Goal: Information Seeking & Learning: Learn about a topic

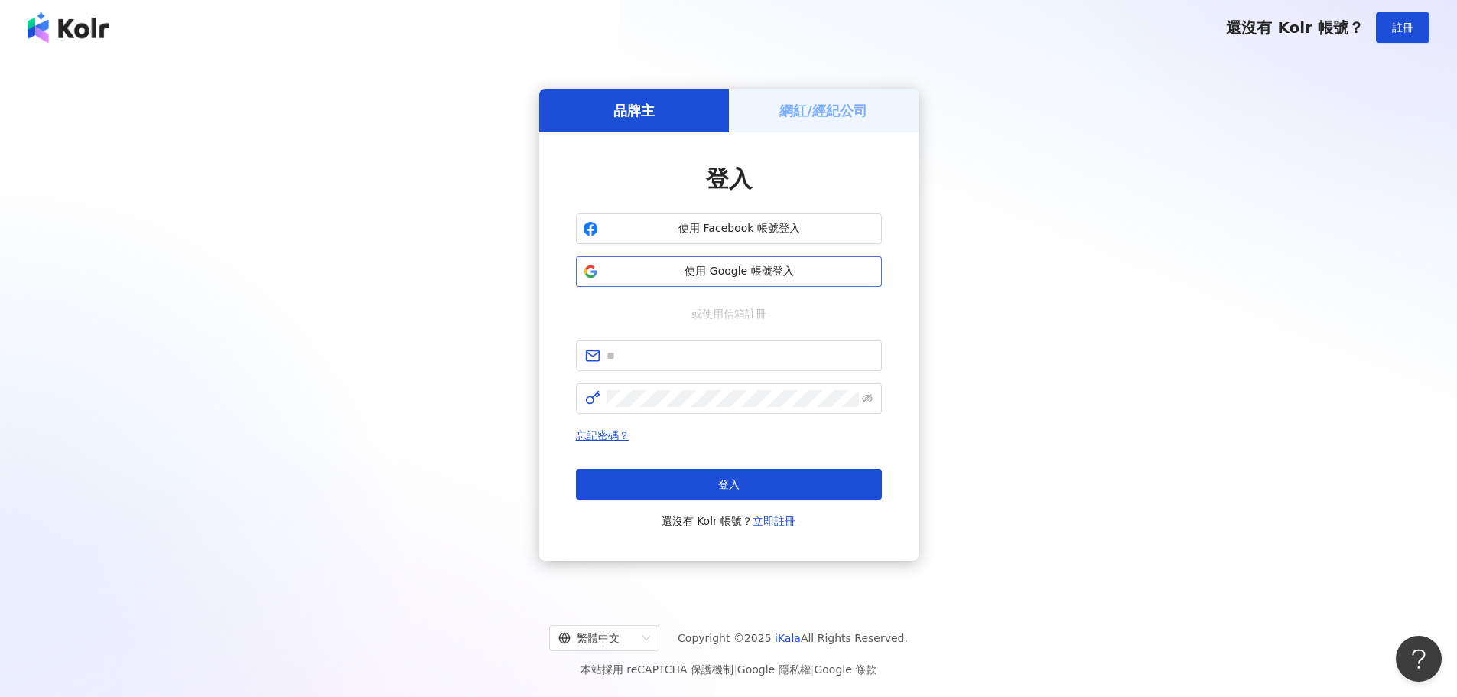
click at [700, 271] on span "使用 Google 帳號登入" at bounding box center [739, 271] width 271 height 15
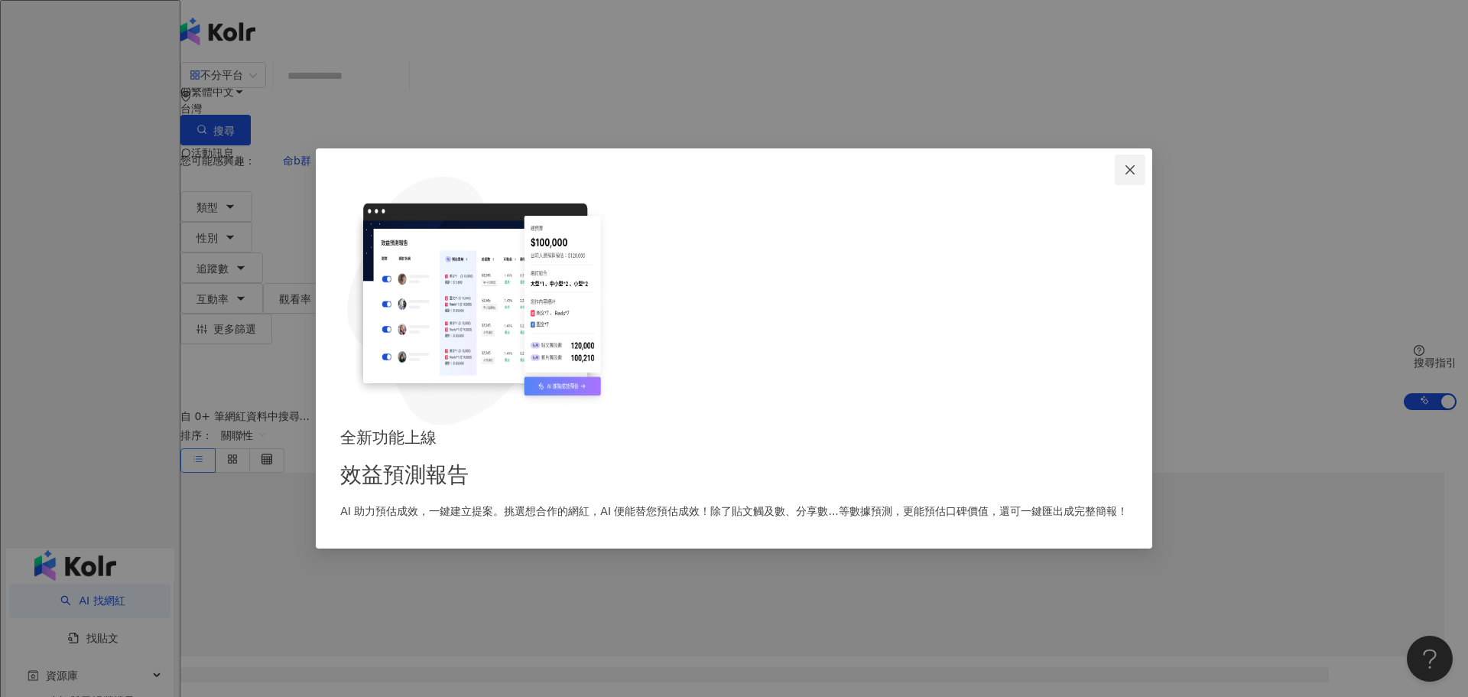
click at [1124, 176] on icon "close" at bounding box center [1130, 170] width 12 height 12
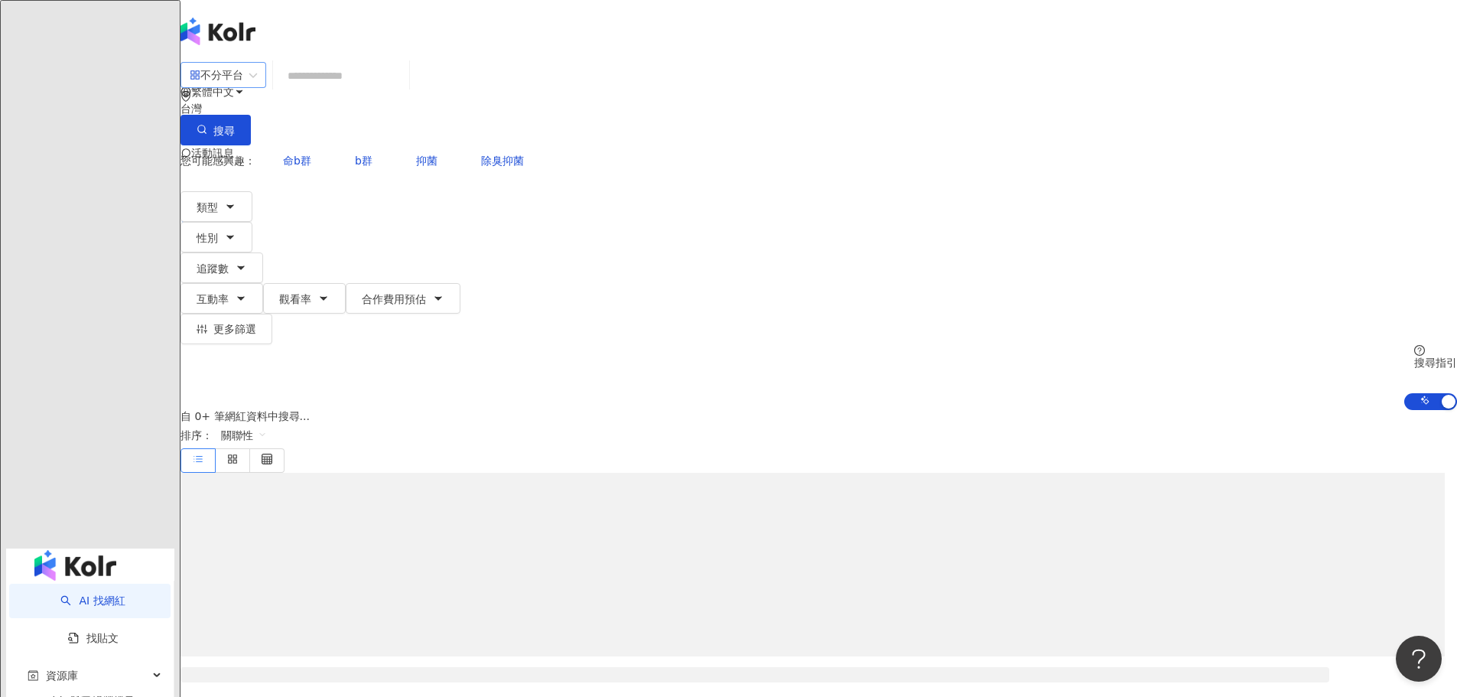
click at [243, 87] on div "不分平台" at bounding box center [217, 75] width 54 height 24
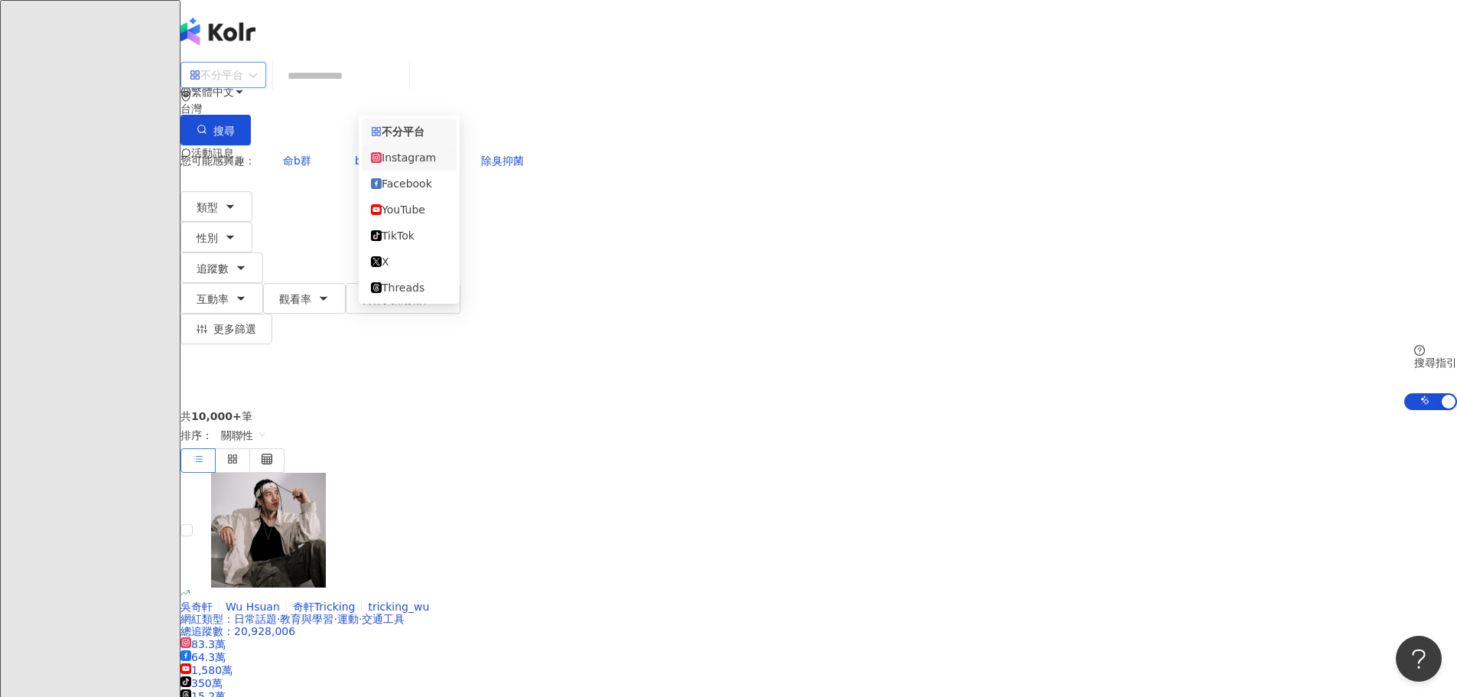
click at [438, 164] on div "Instagram" at bounding box center [409, 157] width 76 height 17
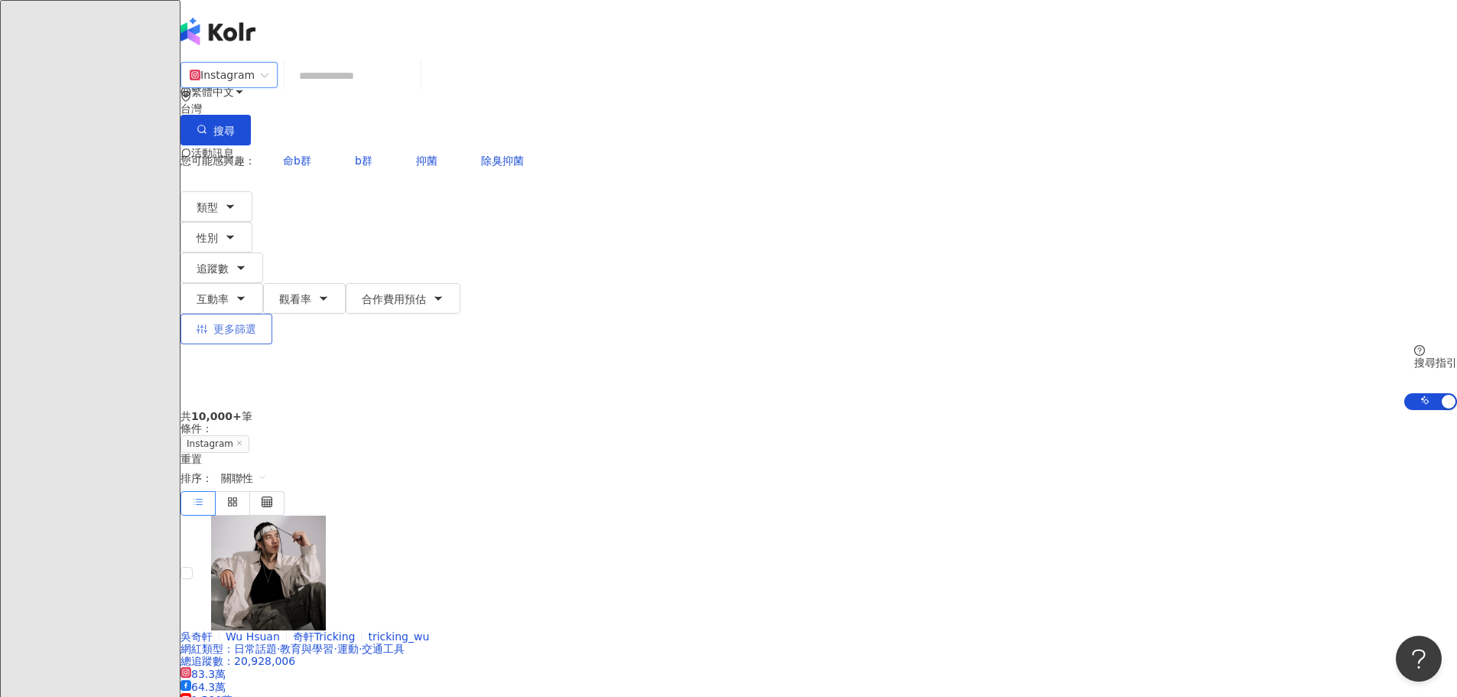
click at [207, 324] on icon "button" at bounding box center [201, 328] width 11 height 9
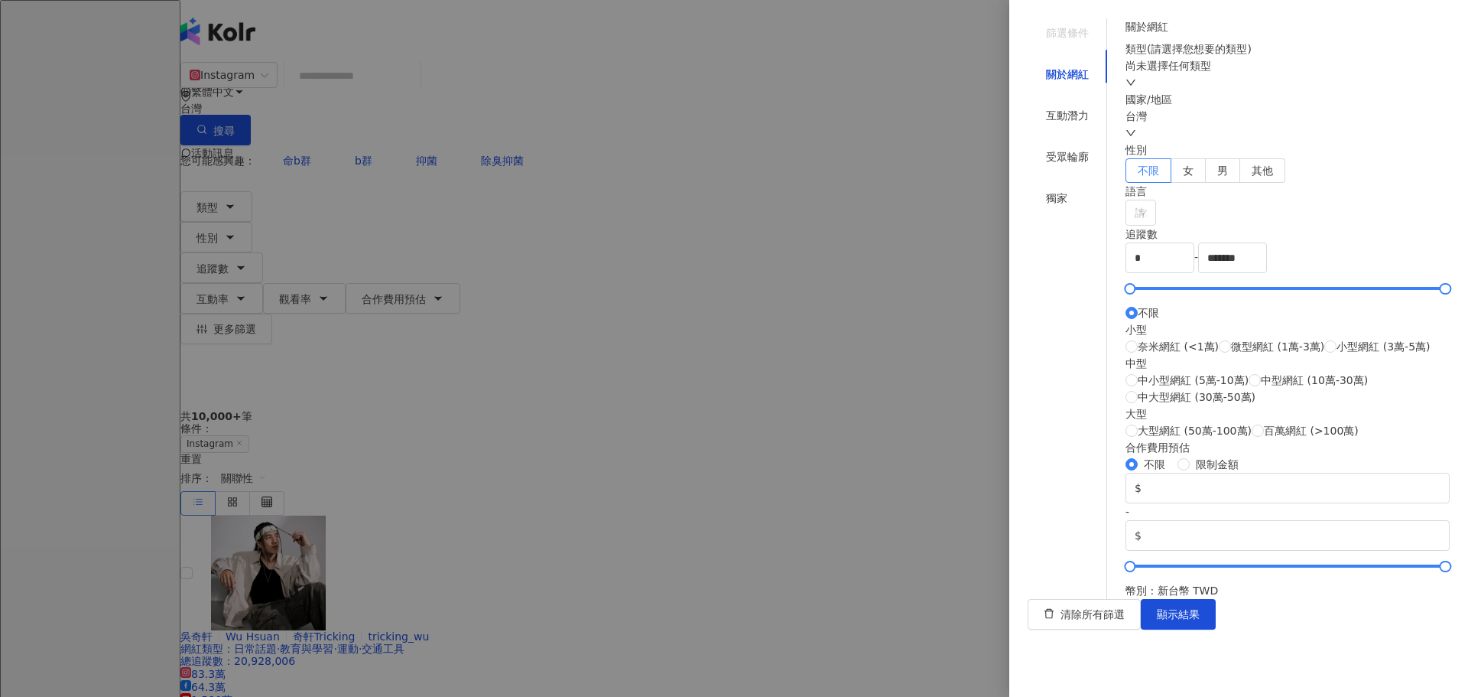
click at [1286, 91] on div "類型 ( 請選擇您想要的類型 ) 尚未選擇任何類型" at bounding box center [1287, 66] width 324 height 50
click at [1278, 91] on div "尚未選擇任何類型" at bounding box center [1287, 74] width 324 height 34
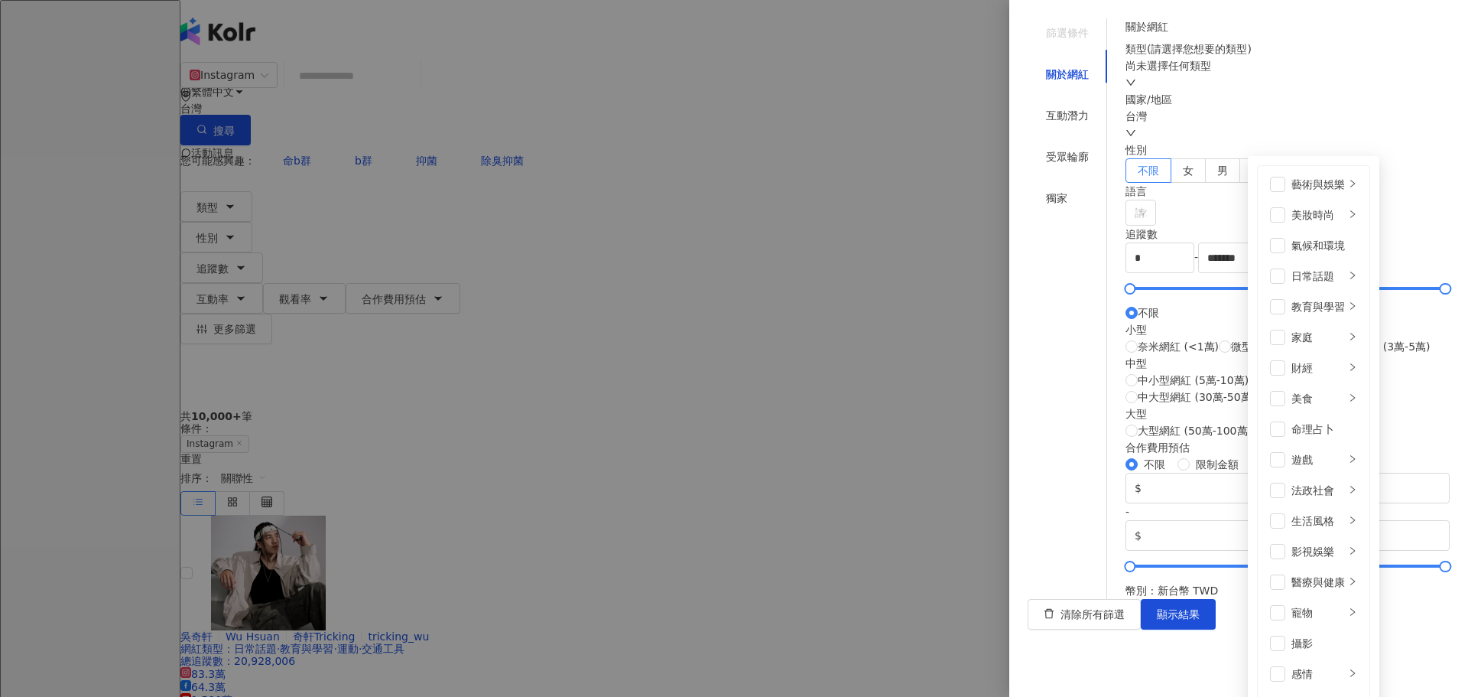
click at [1278, 91] on div "尚未選擇任何類型 藝術與娛樂 美妝時尚 氣候和環境 日常話題 教育與學習 家庭 財經 美食 命理占卜 遊戲 法政社會 生活風格 影視娛樂 醫療與健康 寵物 攝…" at bounding box center [1287, 74] width 324 height 34
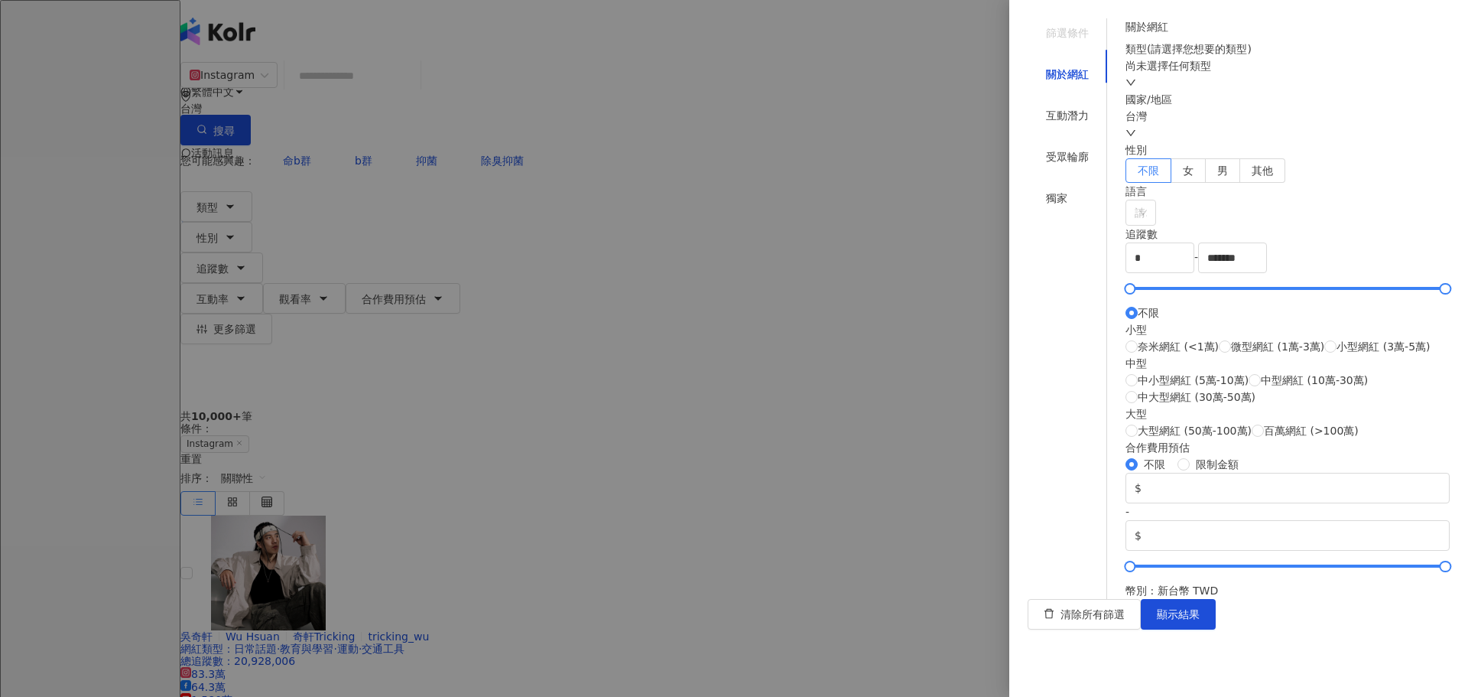
click at [292, 508] on div at bounding box center [734, 348] width 1468 height 697
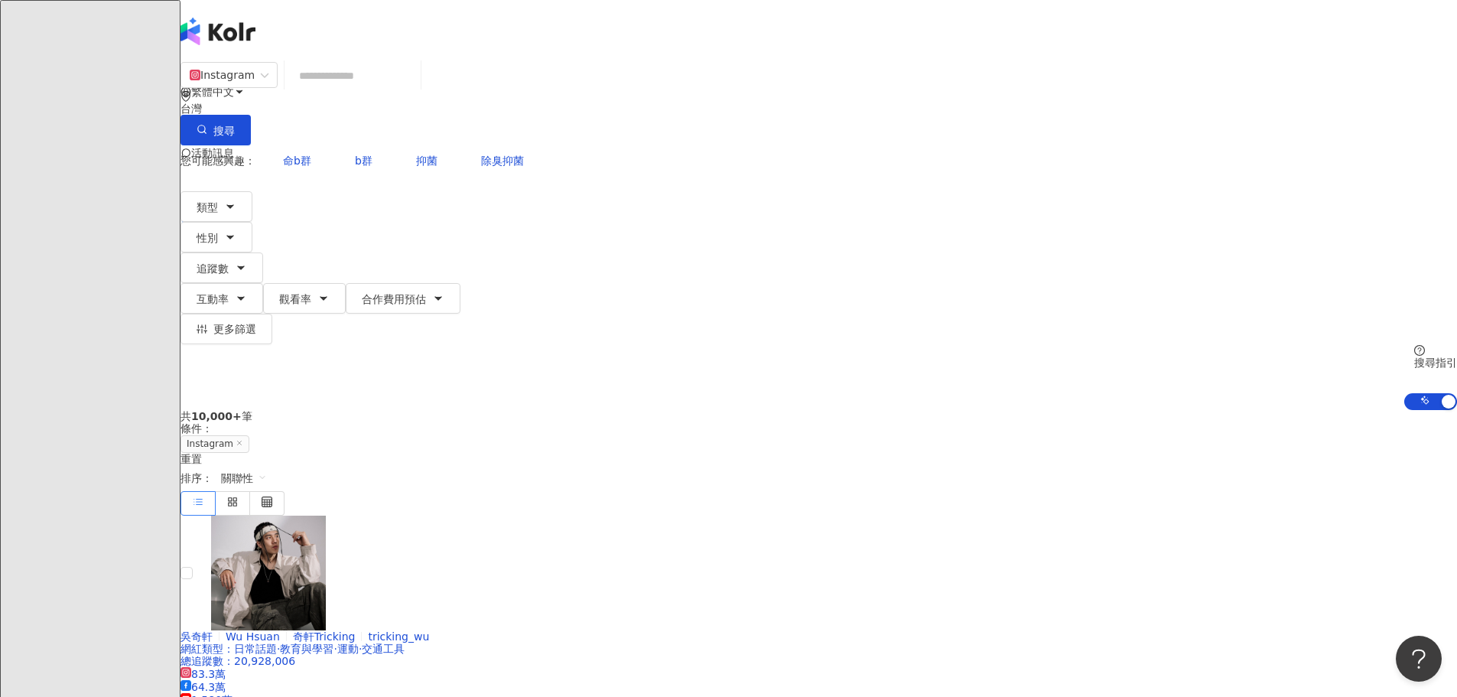
click at [414, 77] on input "search" at bounding box center [353, 75] width 124 height 29
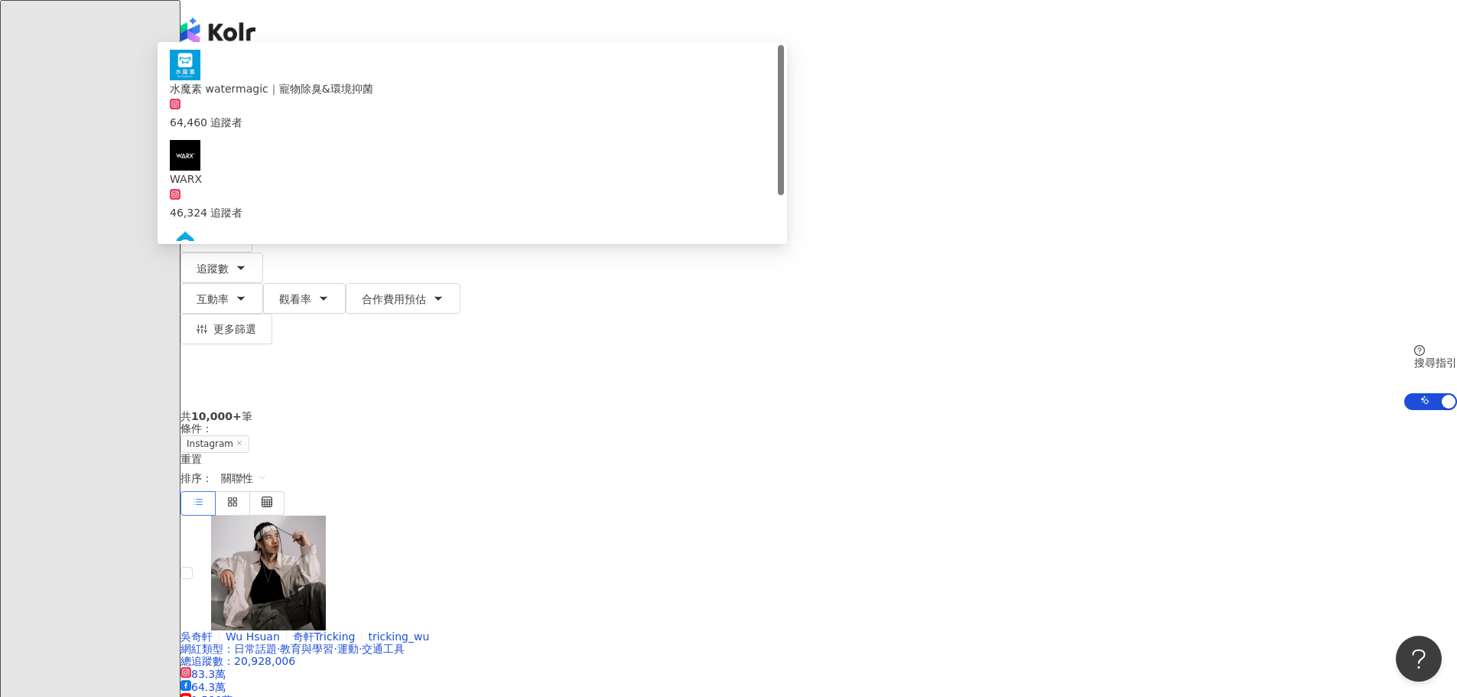
type input "*"
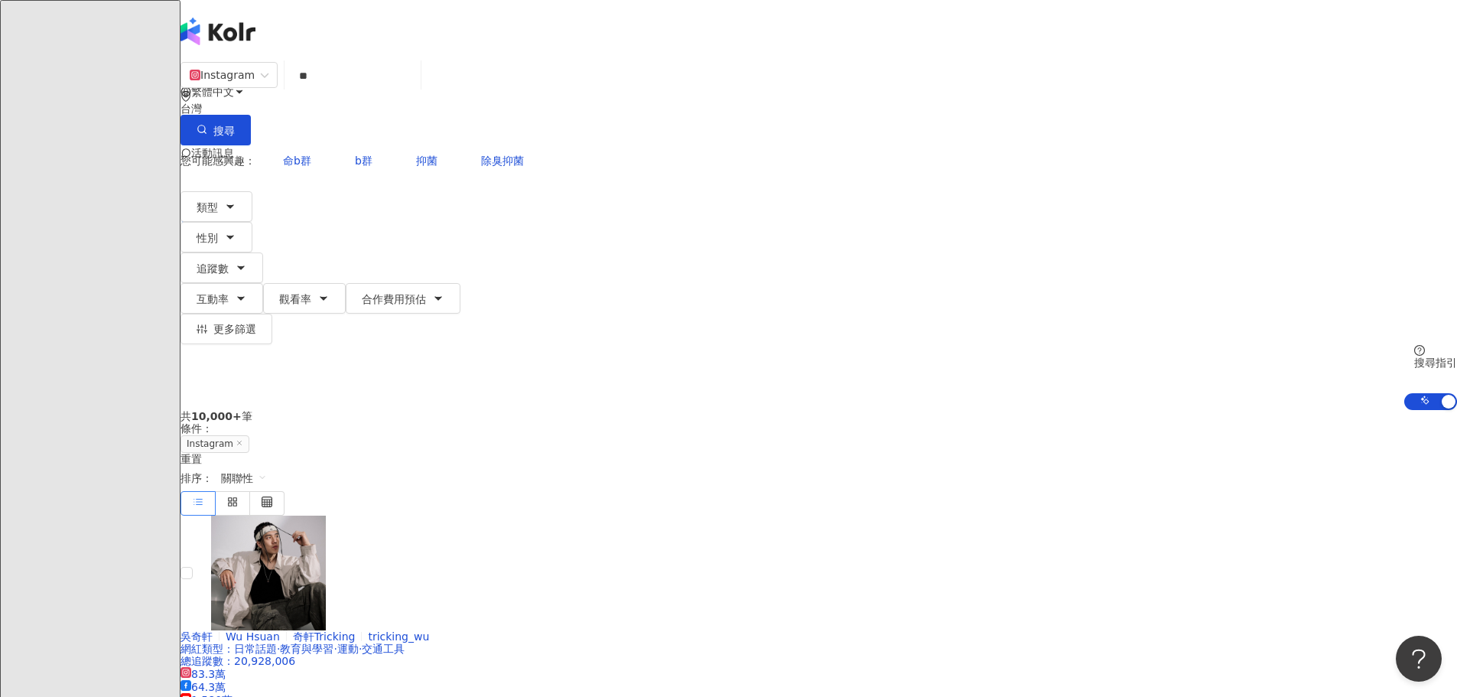
type input "**"
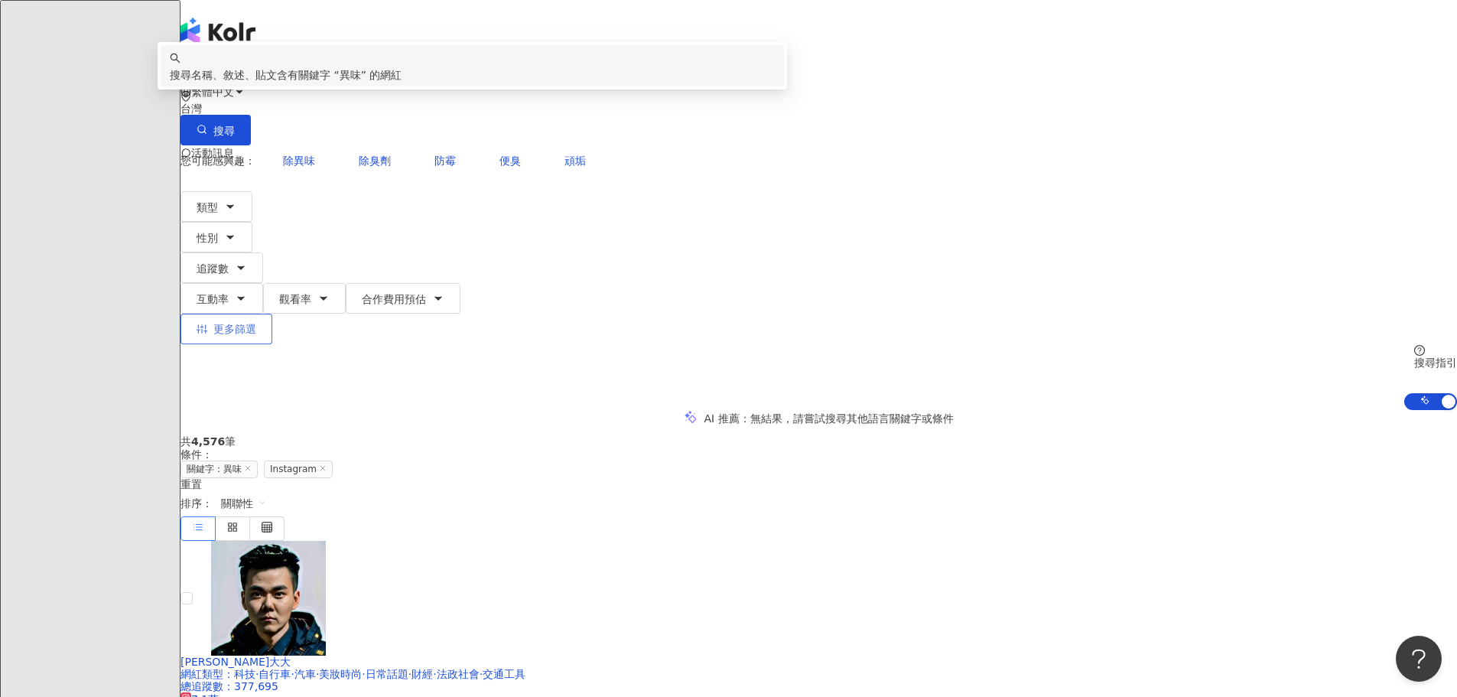
click at [256, 323] on span "更多篩選" at bounding box center [234, 329] width 43 height 12
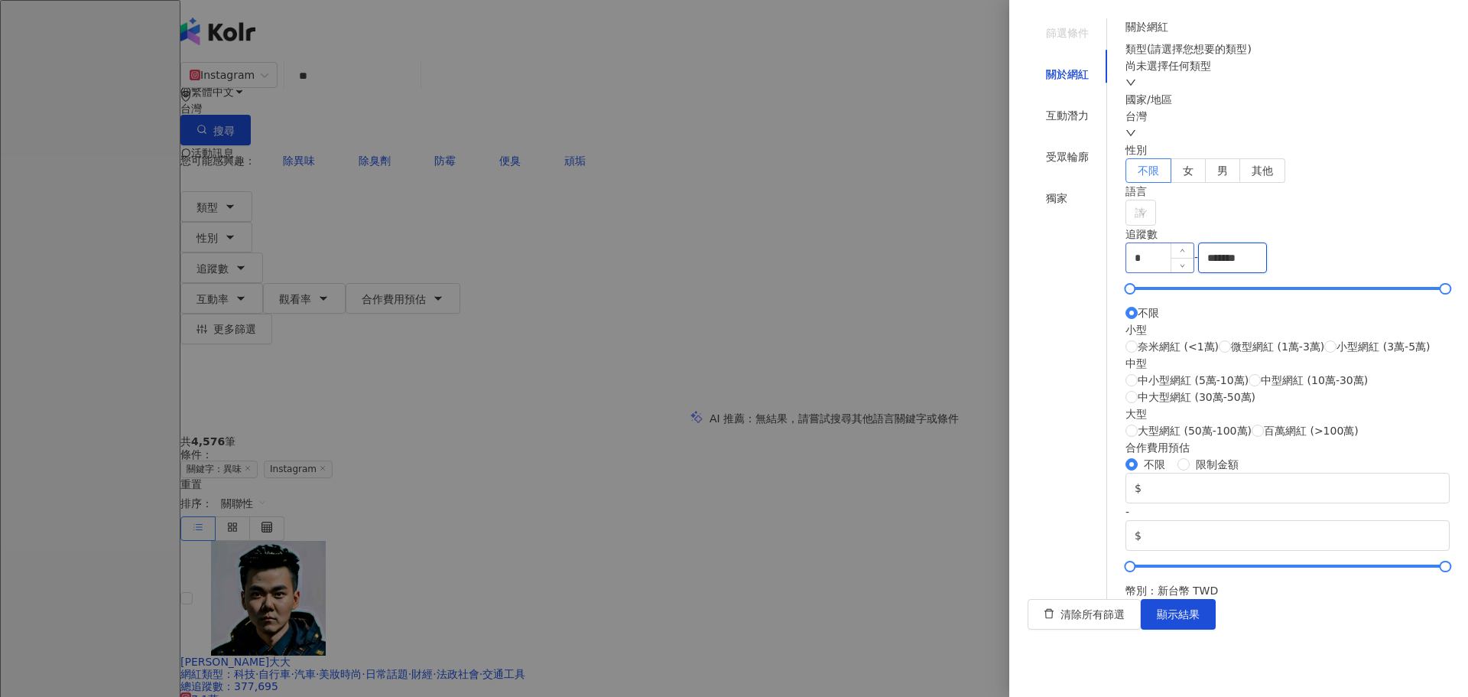
drag, startPoint x: 1387, startPoint y: 463, endPoint x: 1210, endPoint y: 485, distance: 178.7
click at [1210, 439] on div "* - ******* 不限 小型 奈米網紅 (<1萬) 微型網紅 (1萬-3萬) 小型網紅 (3萬-5萬) 中型 中小型網紅 (5萬-10萬) 中型網紅 (…" at bounding box center [1287, 340] width 324 height 196
type input "*****"
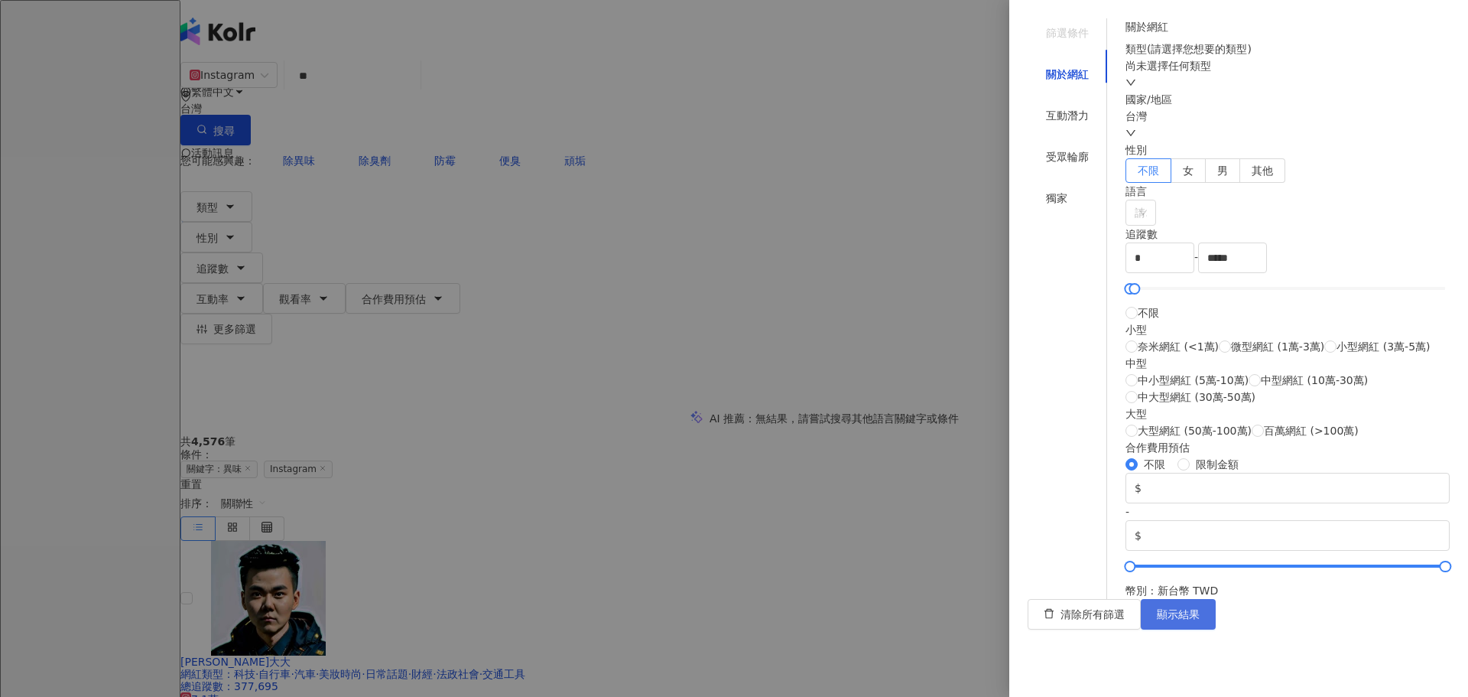
click at [1200, 620] on span "顯示結果" at bounding box center [1178, 614] width 43 height 12
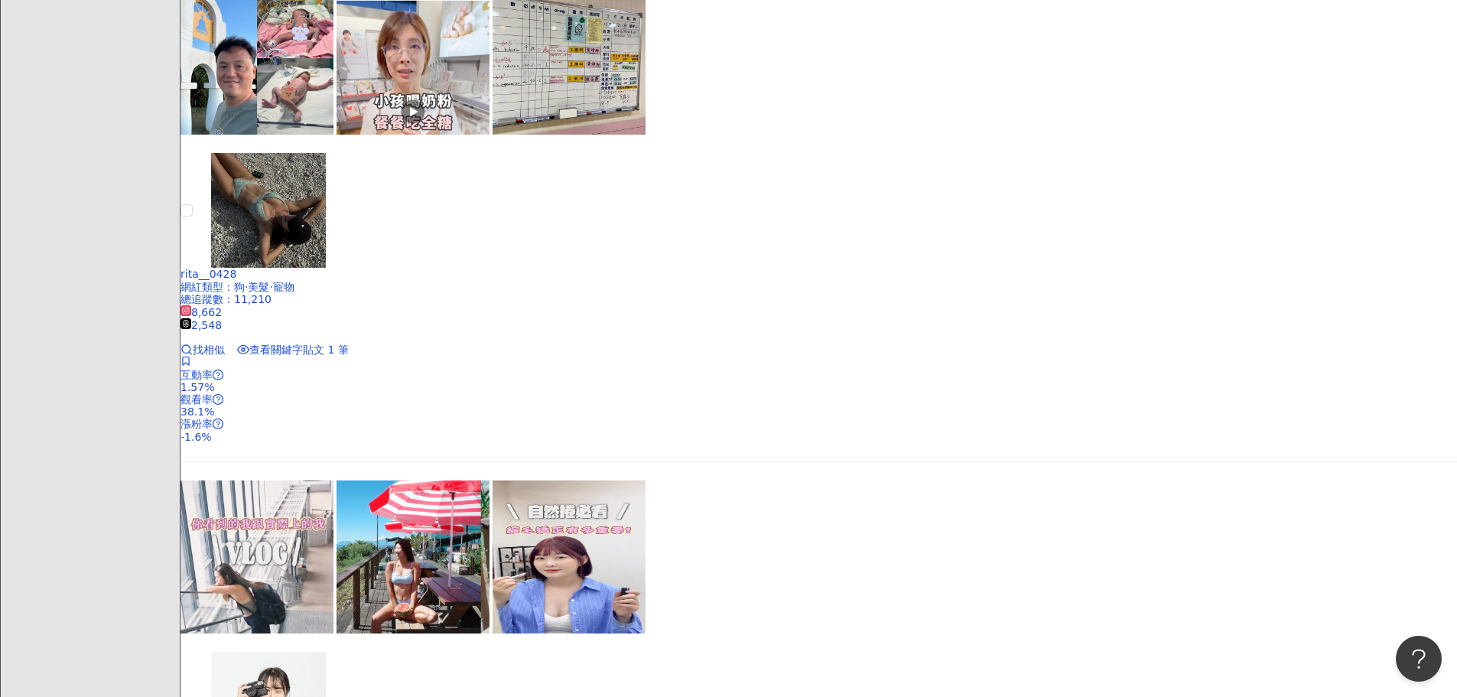
scroll to position [1974, 0]
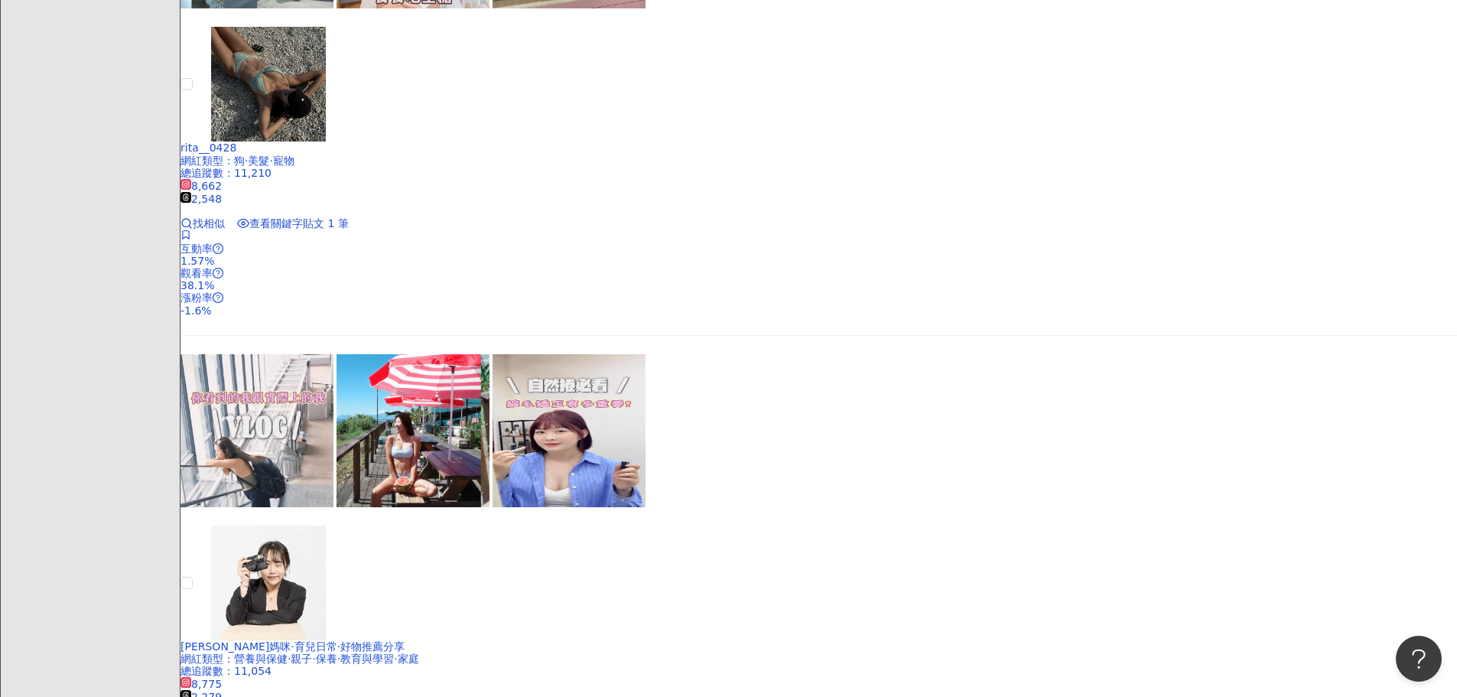
drag, startPoint x: 483, startPoint y: 161, endPoint x: 147, endPoint y: 268, distance: 353.0
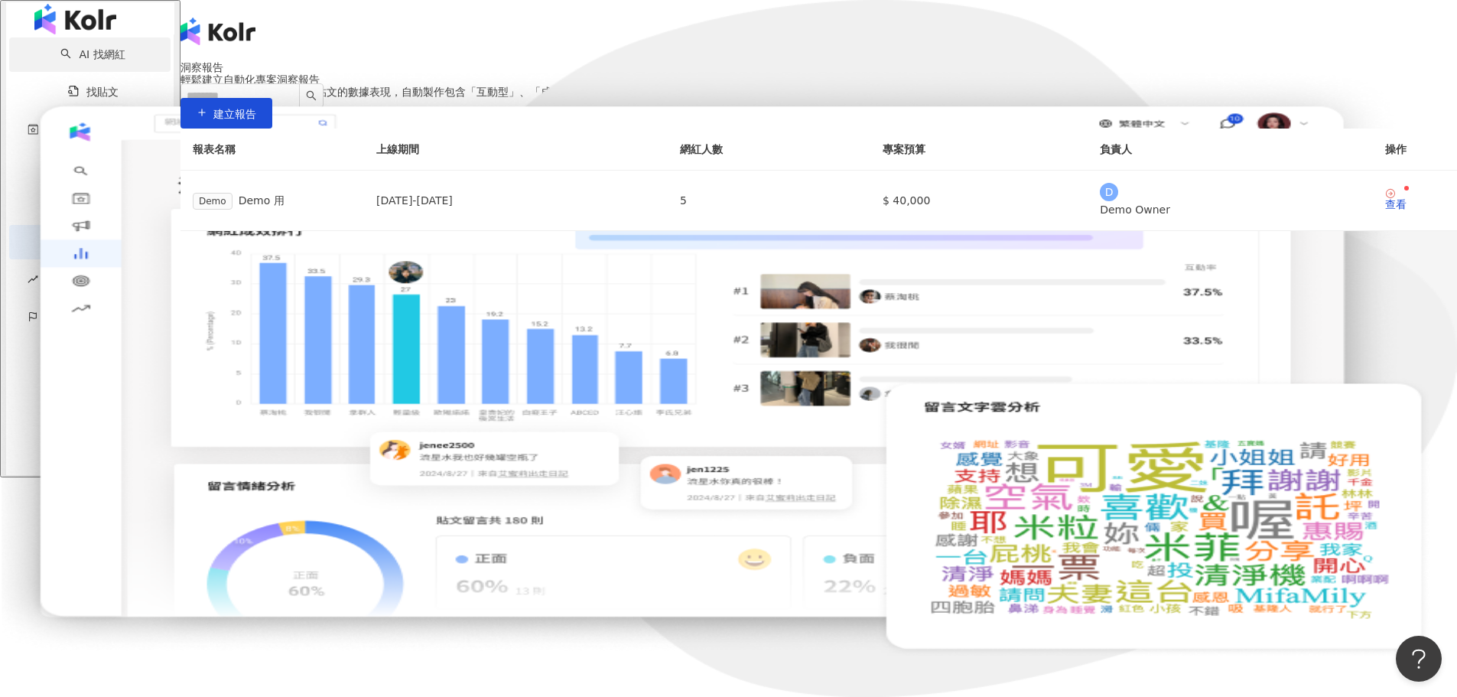
click at [89, 60] on link "AI 找網紅" at bounding box center [92, 54] width 64 height 12
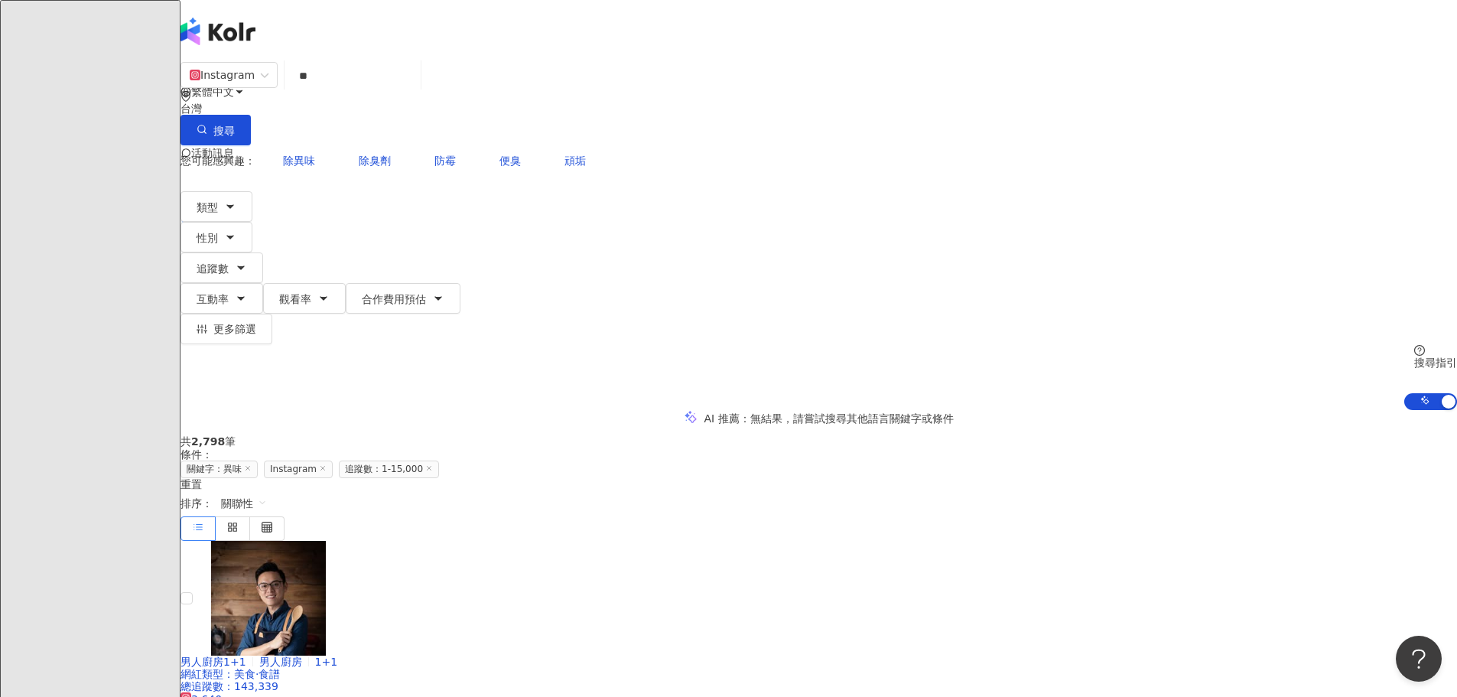
click at [256, 323] on span "更多篩選" at bounding box center [234, 329] width 43 height 12
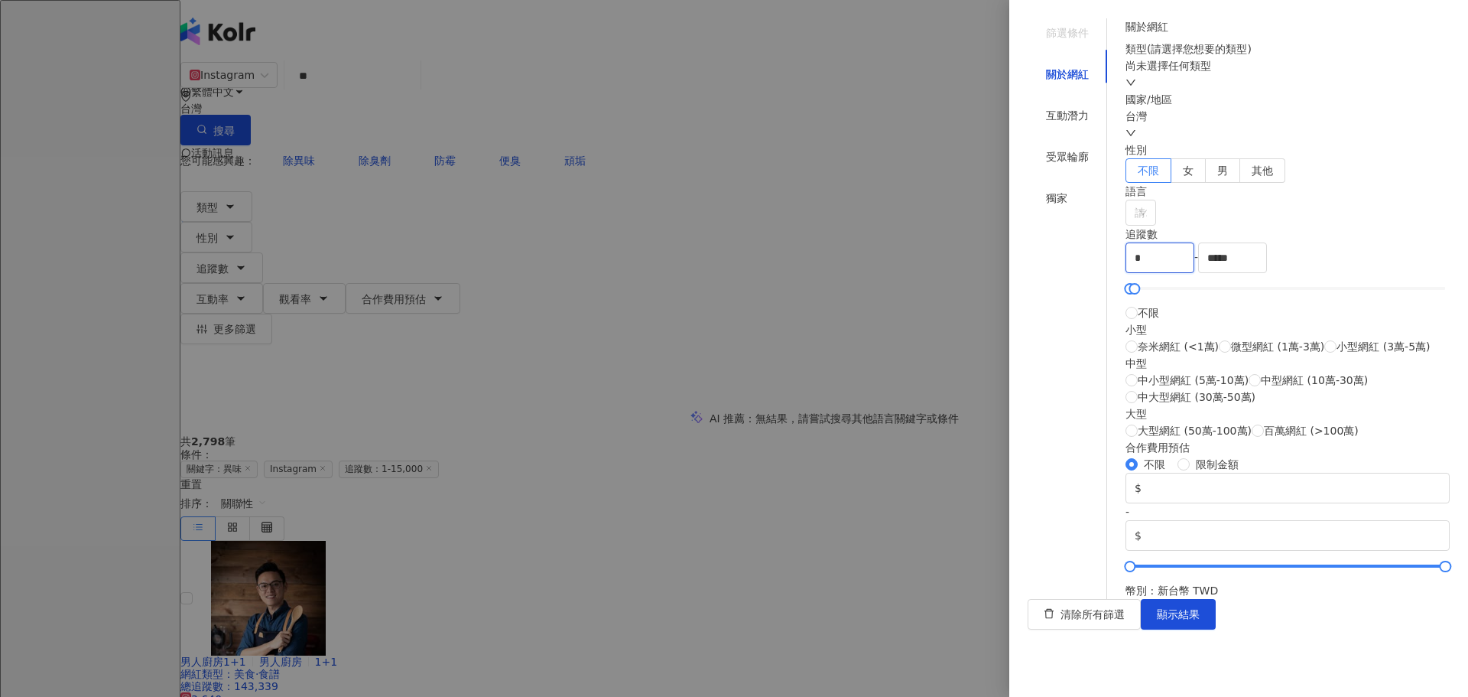
drag, startPoint x: 1120, startPoint y: 478, endPoint x: 1048, endPoint y: 478, distance: 71.9
click at [1051, 478] on div "篩選條件 關於網紅 互動潛力 受眾輪廓 獨家 關於網紅 類型 ( 請選擇您想要的類型 ) 尚未選擇任何類型 國家/地區 台灣 性別 不限 女 男 其他 語言 …" at bounding box center [1239, 308] width 422 height 580
type input "****"
click at [1200, 620] on span "顯示結果" at bounding box center [1178, 614] width 43 height 12
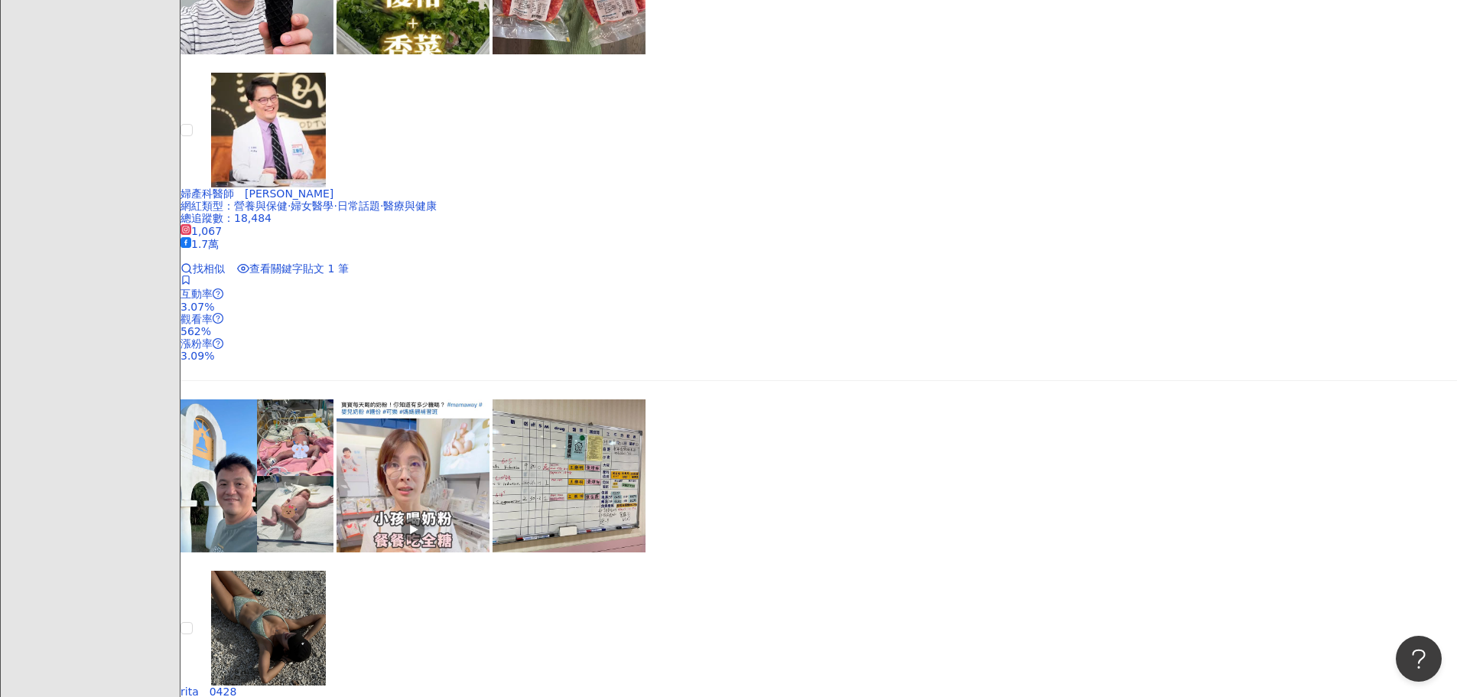
scroll to position [2885, 0]
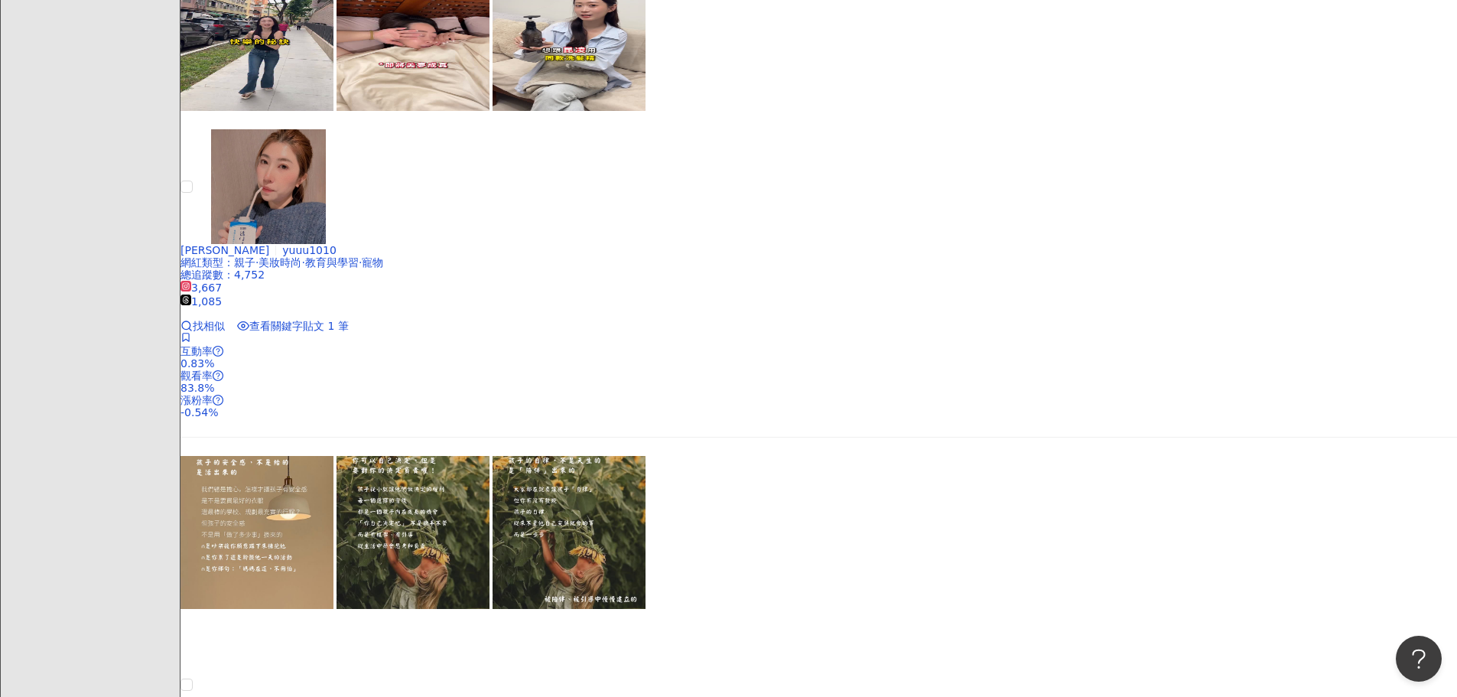
scroll to position [3164, 0]
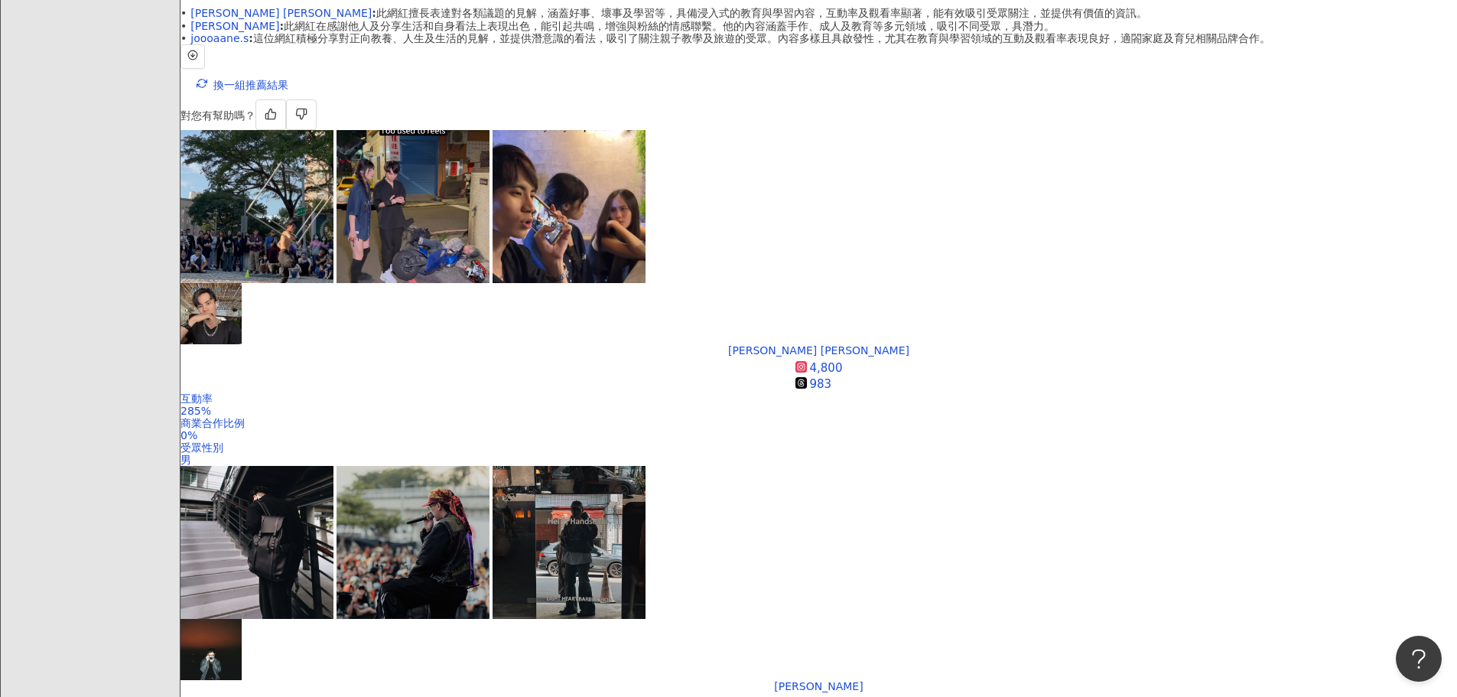
scroll to position [411, 0]
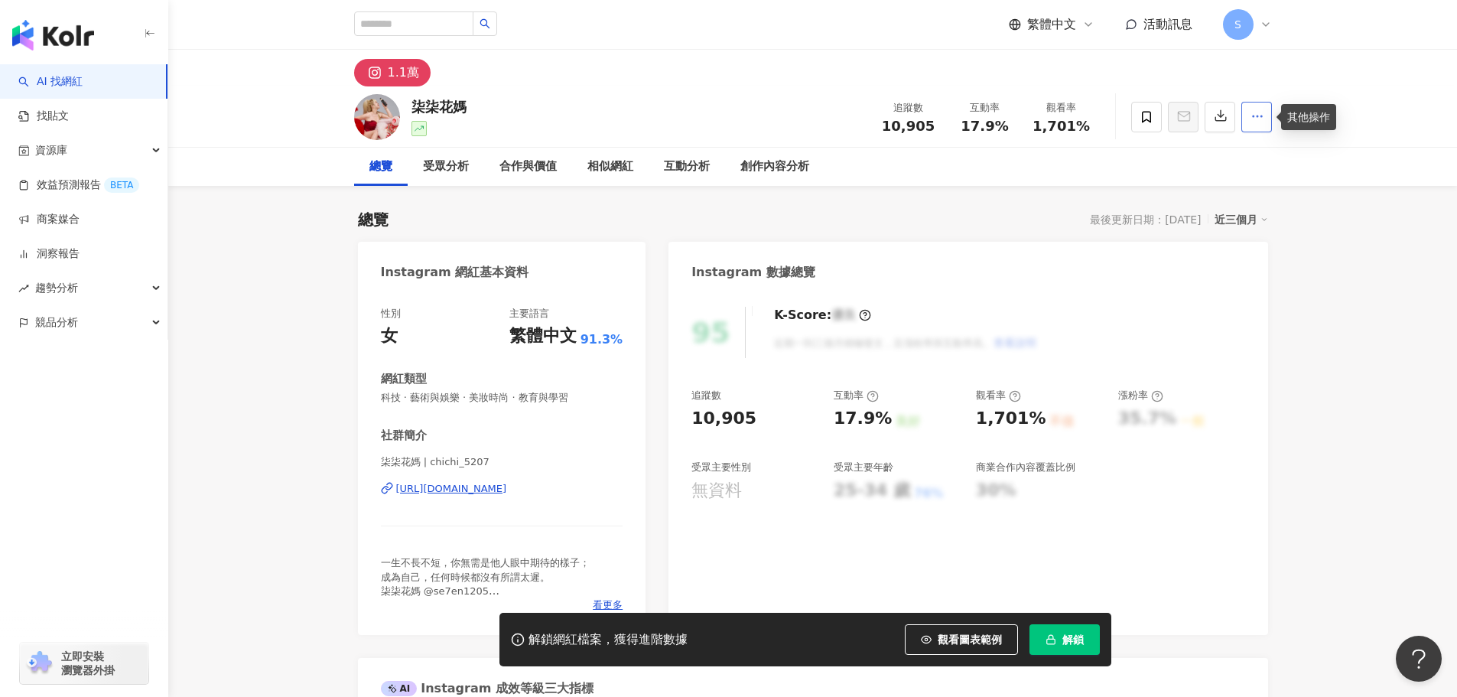
click at [1258, 121] on icon "button" at bounding box center [1257, 116] width 14 height 14
click at [1341, 141] on div "柒柒花媽 追蹤數 10,905 互動率 17.9% 觀看率 1,701%" at bounding box center [812, 116] width 1288 height 61
click at [507, 493] on div "https://www.instagram.com/chichi_5207/" at bounding box center [451, 489] width 111 height 14
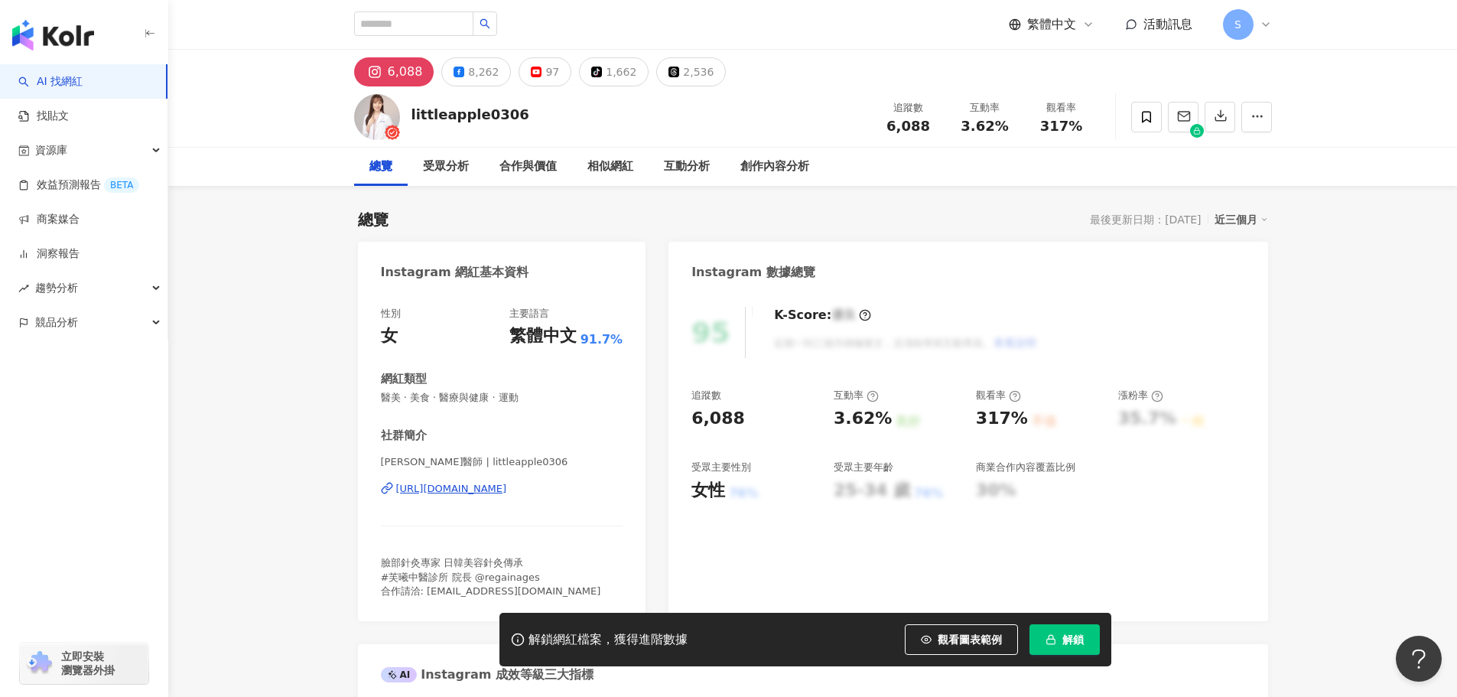
drag, startPoint x: 474, startPoint y: 489, endPoint x: 473, endPoint y: 401, distance: 87.9
click at [474, 489] on div "https://www.instagram.com/littleapple0306/" at bounding box center [451, 489] width 111 height 14
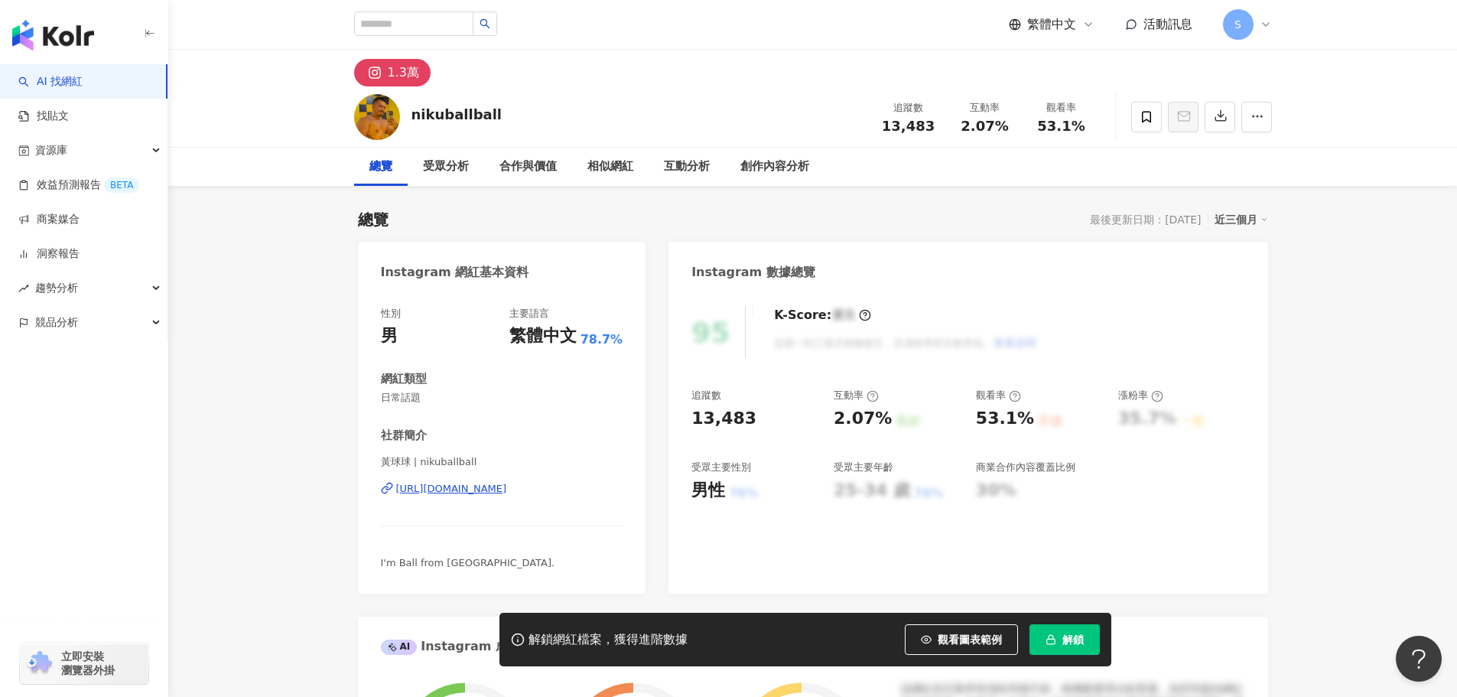
click at [507, 486] on div "[URL][DOMAIN_NAME]" at bounding box center [451, 489] width 111 height 14
click at [1149, 111] on icon at bounding box center [1146, 117] width 14 height 14
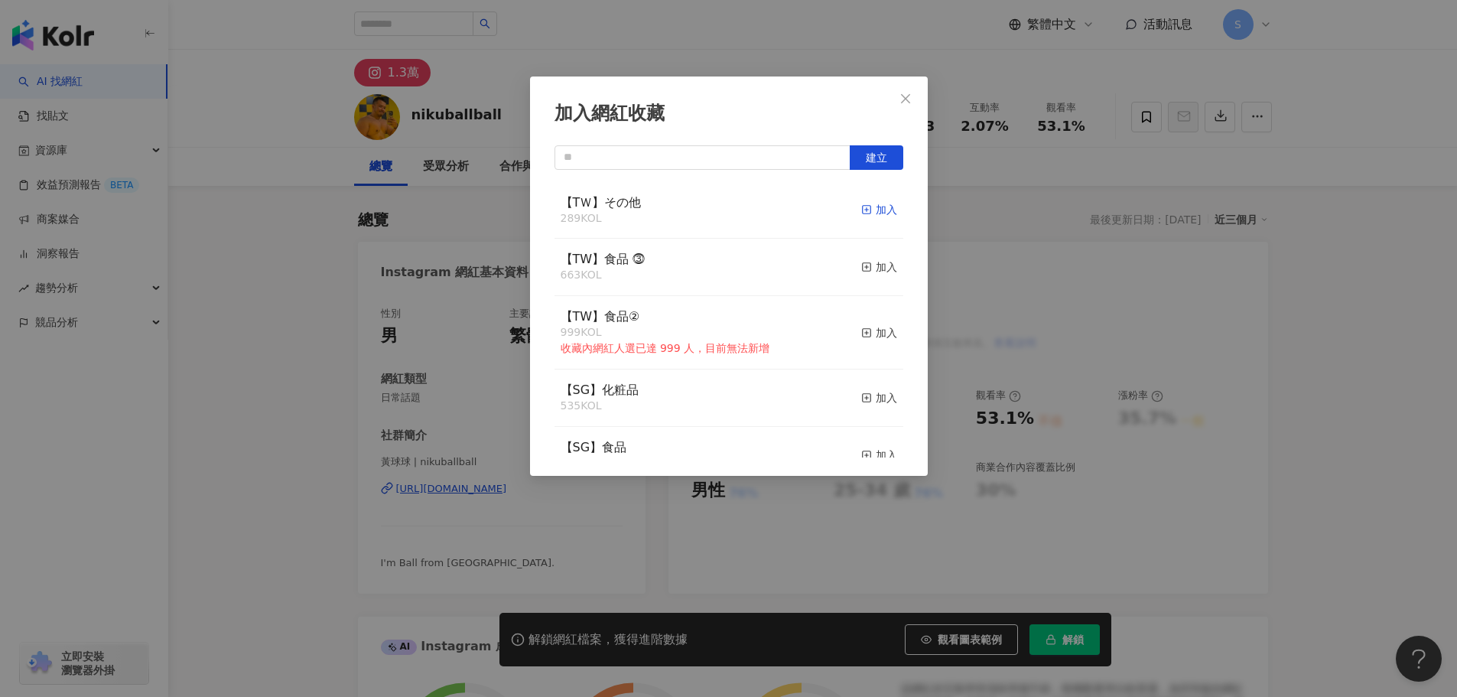
click at [864, 213] on div "加入" at bounding box center [879, 209] width 36 height 17
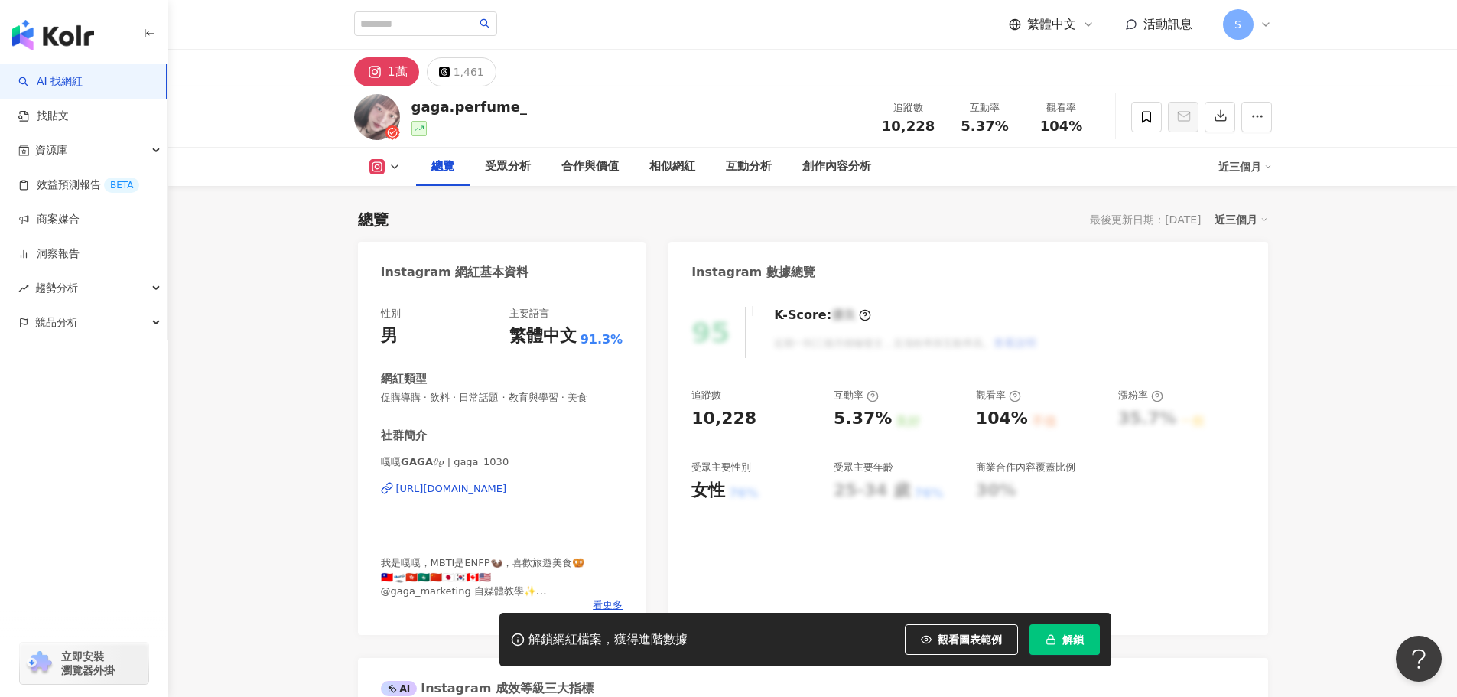
click at [456, 489] on div "[URL][DOMAIN_NAME]" at bounding box center [451, 489] width 111 height 14
click at [1153, 113] on span at bounding box center [1146, 117] width 31 height 31
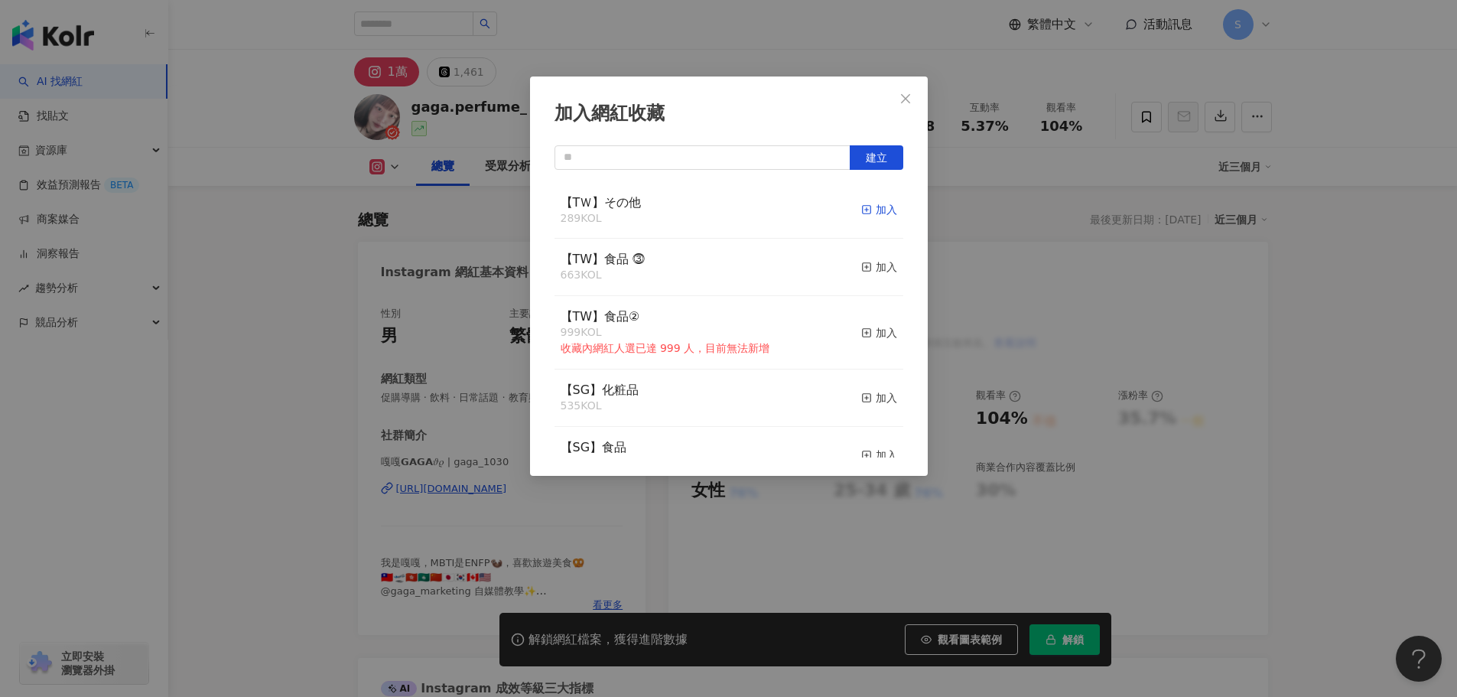
click at [866, 208] on div "加入" at bounding box center [879, 209] width 36 height 17
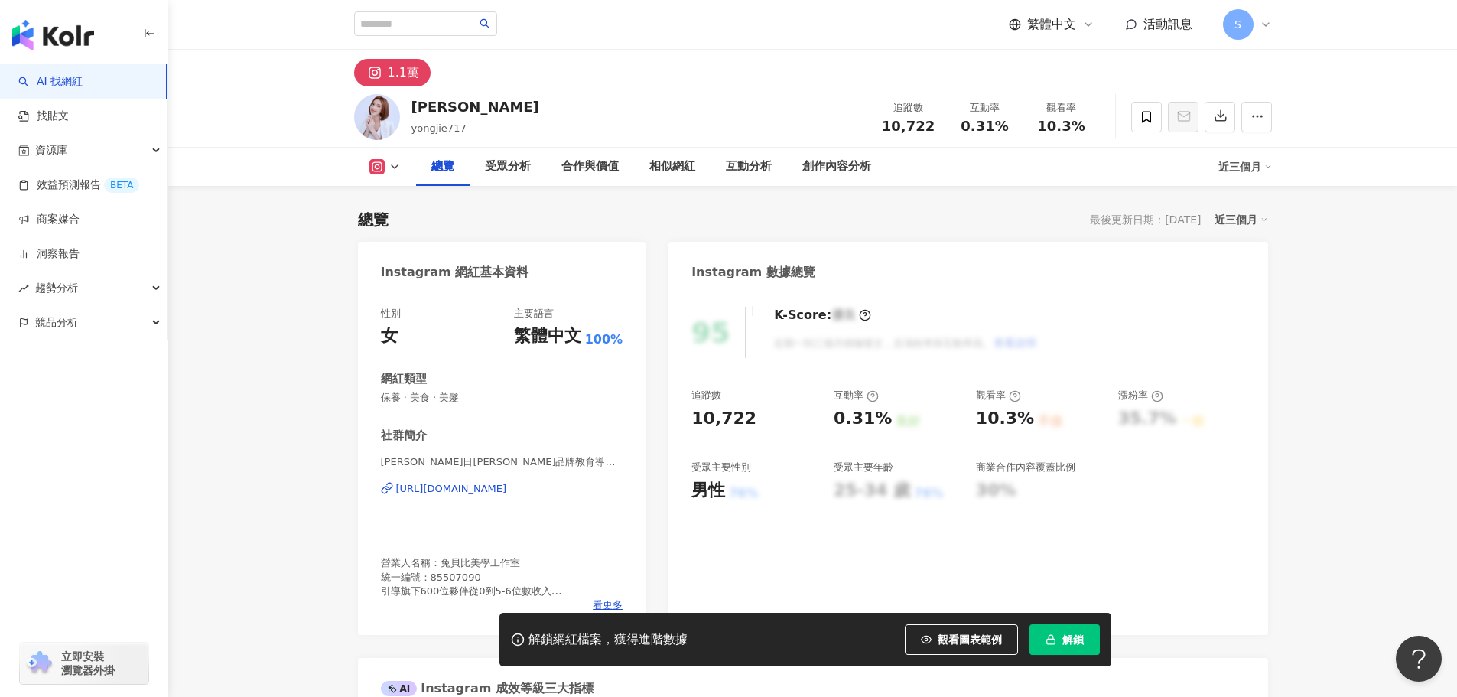
click at [440, 482] on div "https://www.instagram.com/yongjie717/" at bounding box center [451, 489] width 111 height 14
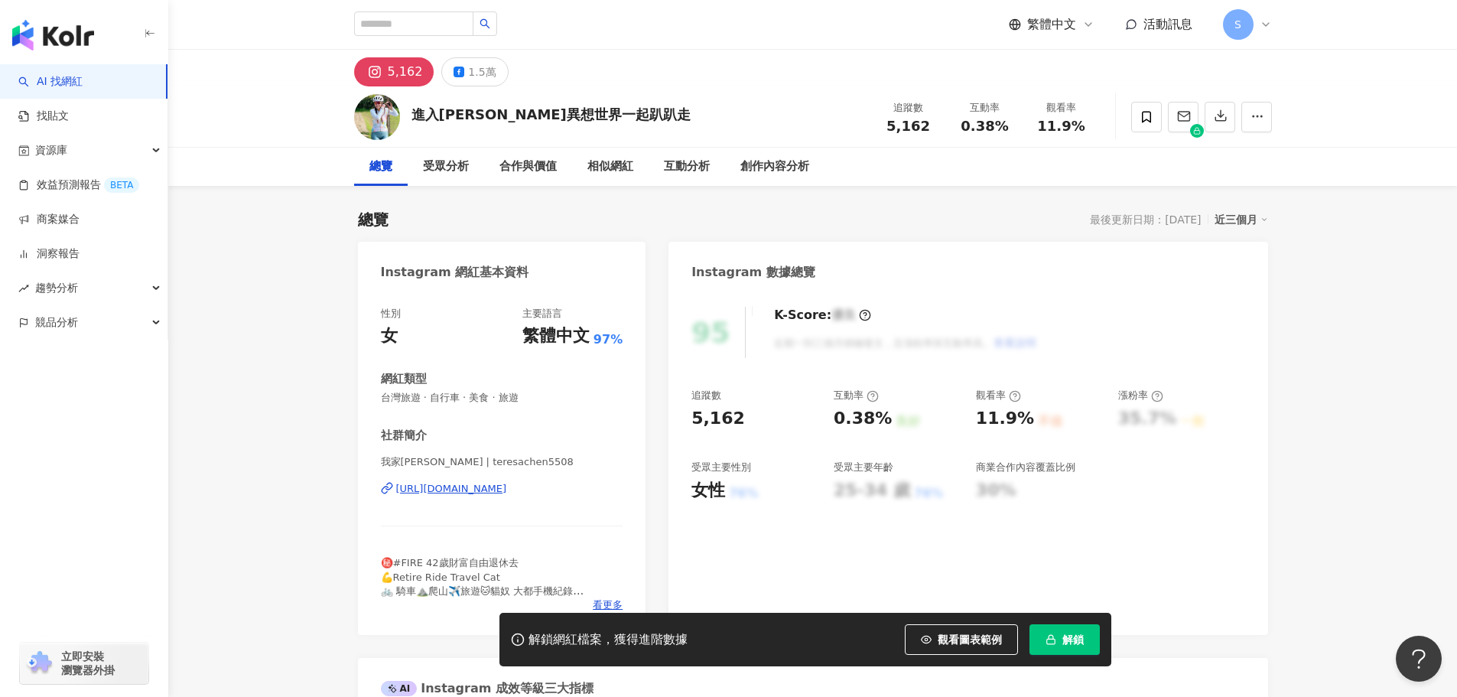
drag, startPoint x: 423, startPoint y: 488, endPoint x: 425, endPoint y: 475, distance: 13.2
click at [423, 488] on div "https://www.instagram.com/teresachen5508/" at bounding box center [451, 489] width 111 height 14
click at [1146, 104] on span at bounding box center [1146, 117] width 31 height 31
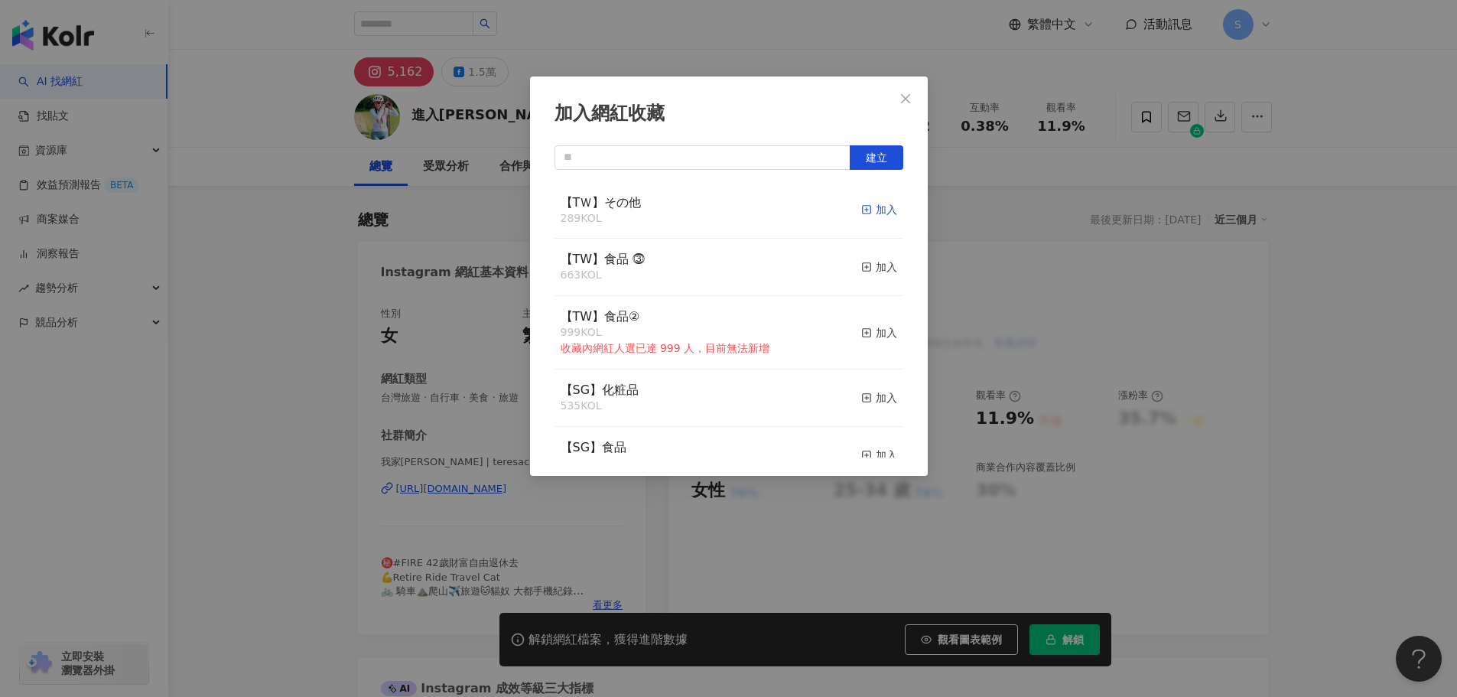
click at [869, 209] on div "加入" at bounding box center [879, 209] width 36 height 17
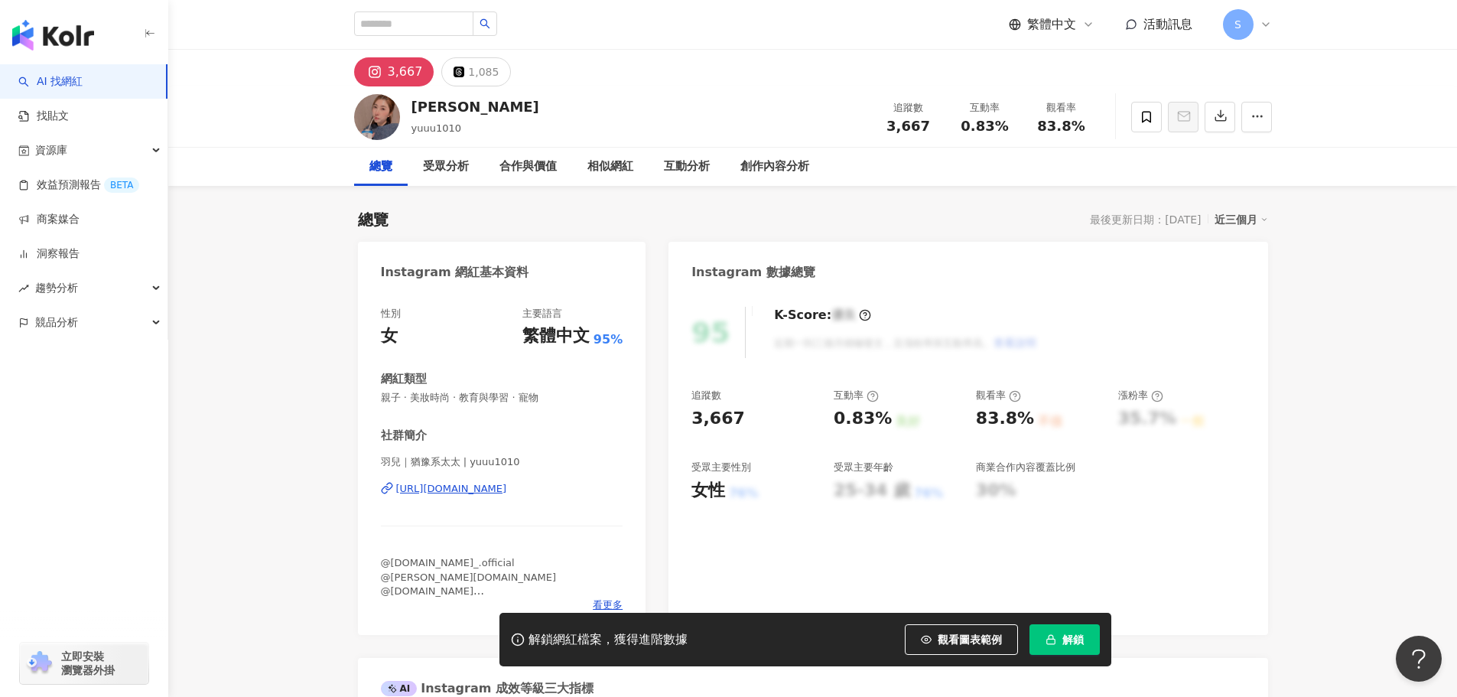
click at [507, 493] on div "[URL][DOMAIN_NAME]" at bounding box center [451, 489] width 111 height 14
click at [1140, 111] on icon at bounding box center [1146, 117] width 14 height 14
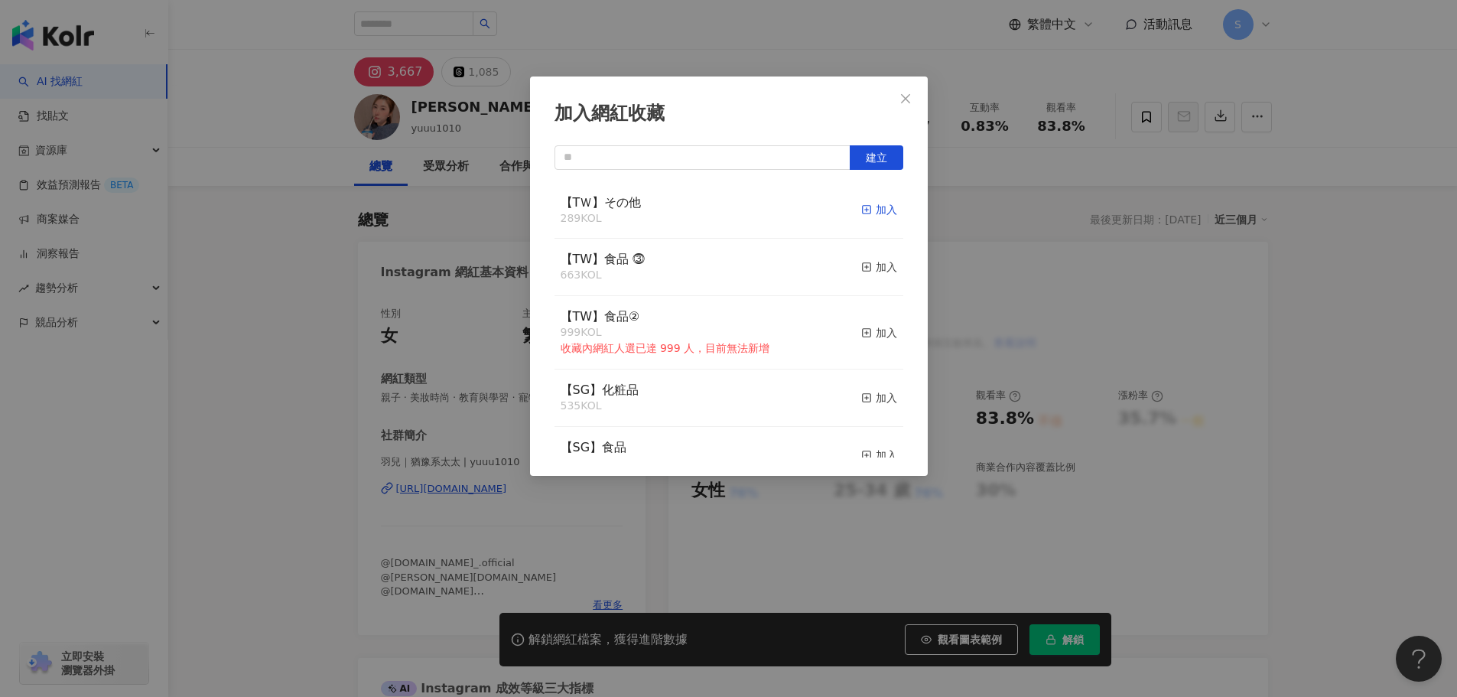
click at [861, 209] on icon "button" at bounding box center [866, 209] width 11 height 11
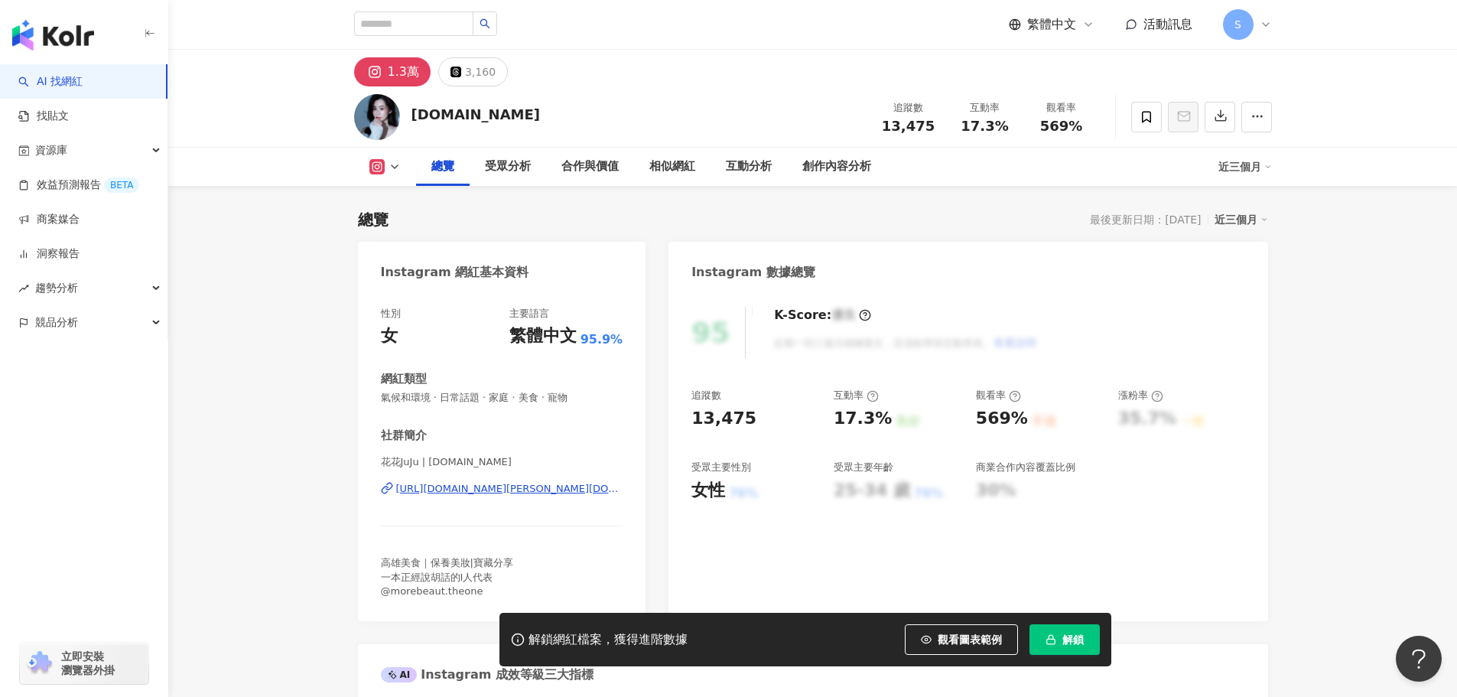
click at [469, 489] on div "[URL][DOMAIN_NAME][PERSON_NAME][DOMAIN_NAME]" at bounding box center [509, 489] width 227 height 14
click at [1156, 118] on span at bounding box center [1146, 117] width 31 height 31
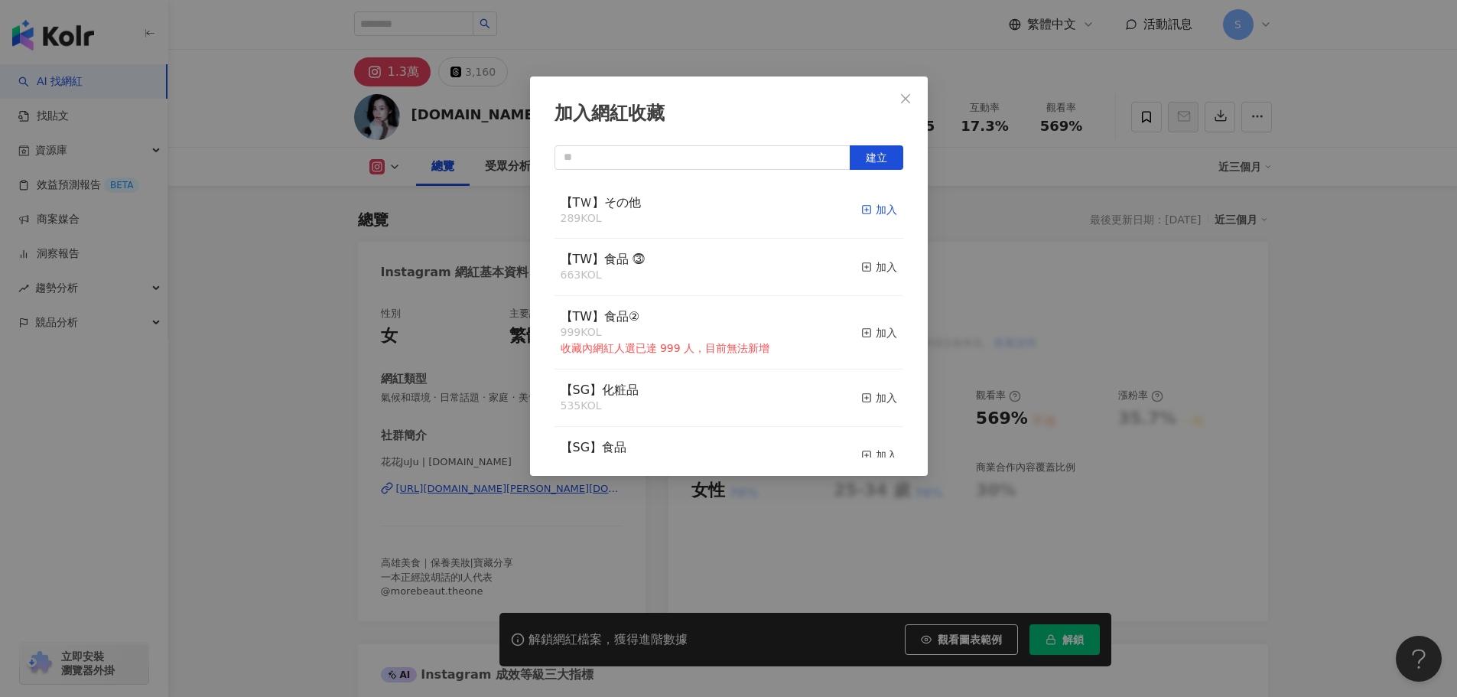
click at [879, 208] on div "加入" at bounding box center [879, 209] width 36 height 17
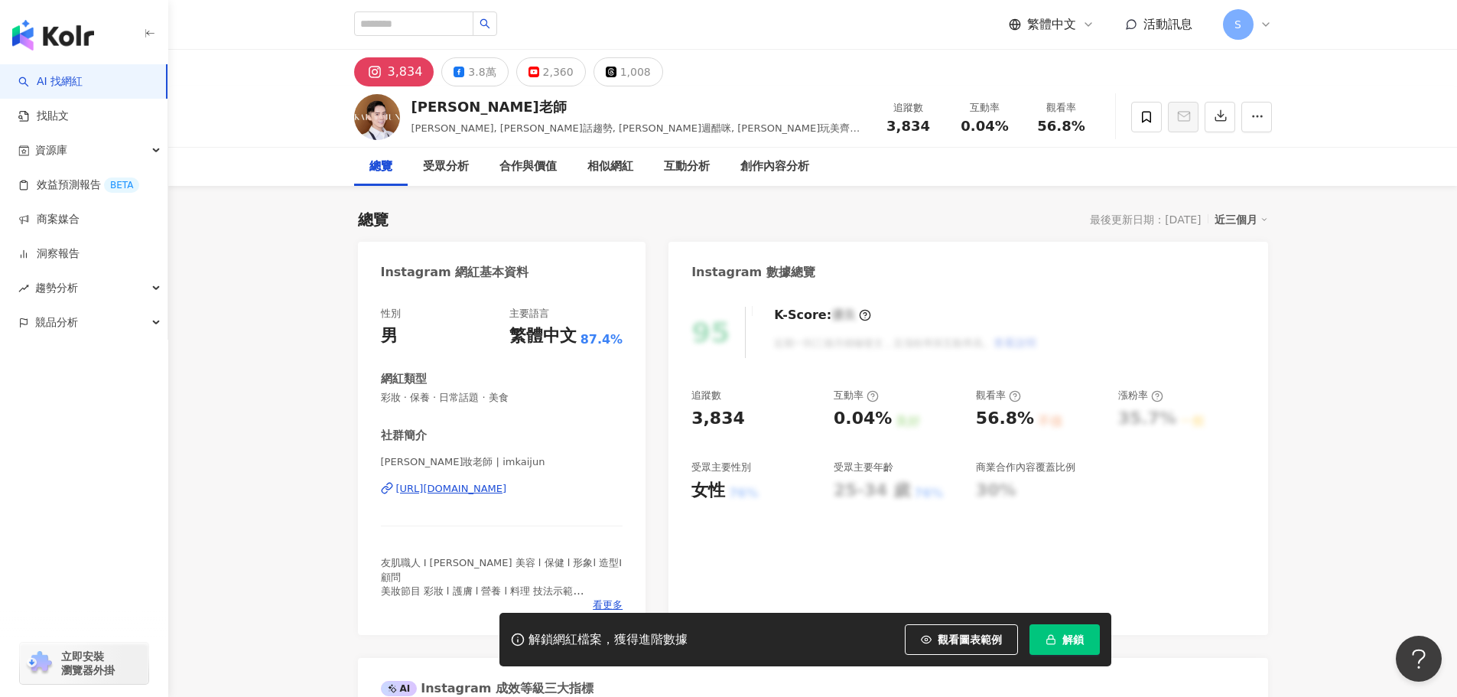
click at [488, 487] on div "https://www.instagram.com/imkaijun/" at bounding box center [451, 489] width 111 height 14
click at [1158, 115] on span at bounding box center [1146, 117] width 31 height 31
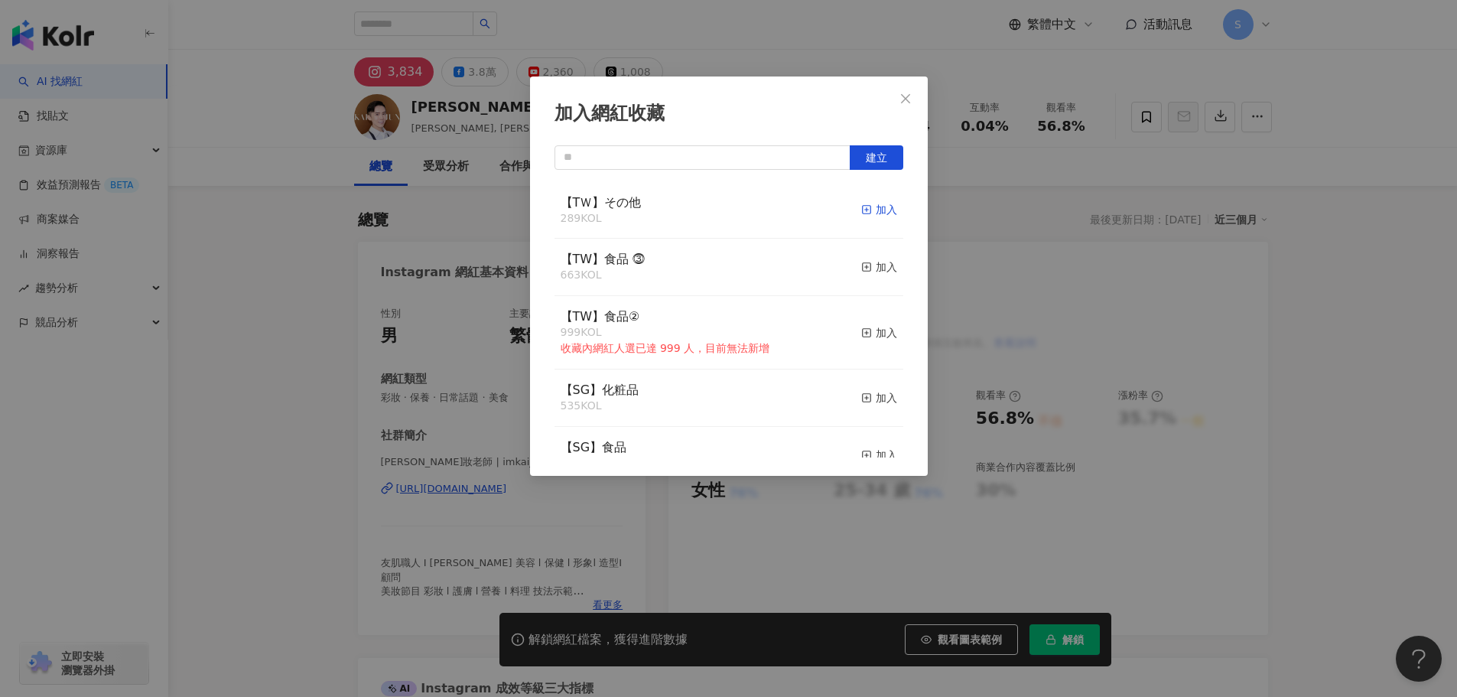
click at [871, 210] on div "加入" at bounding box center [879, 209] width 36 height 17
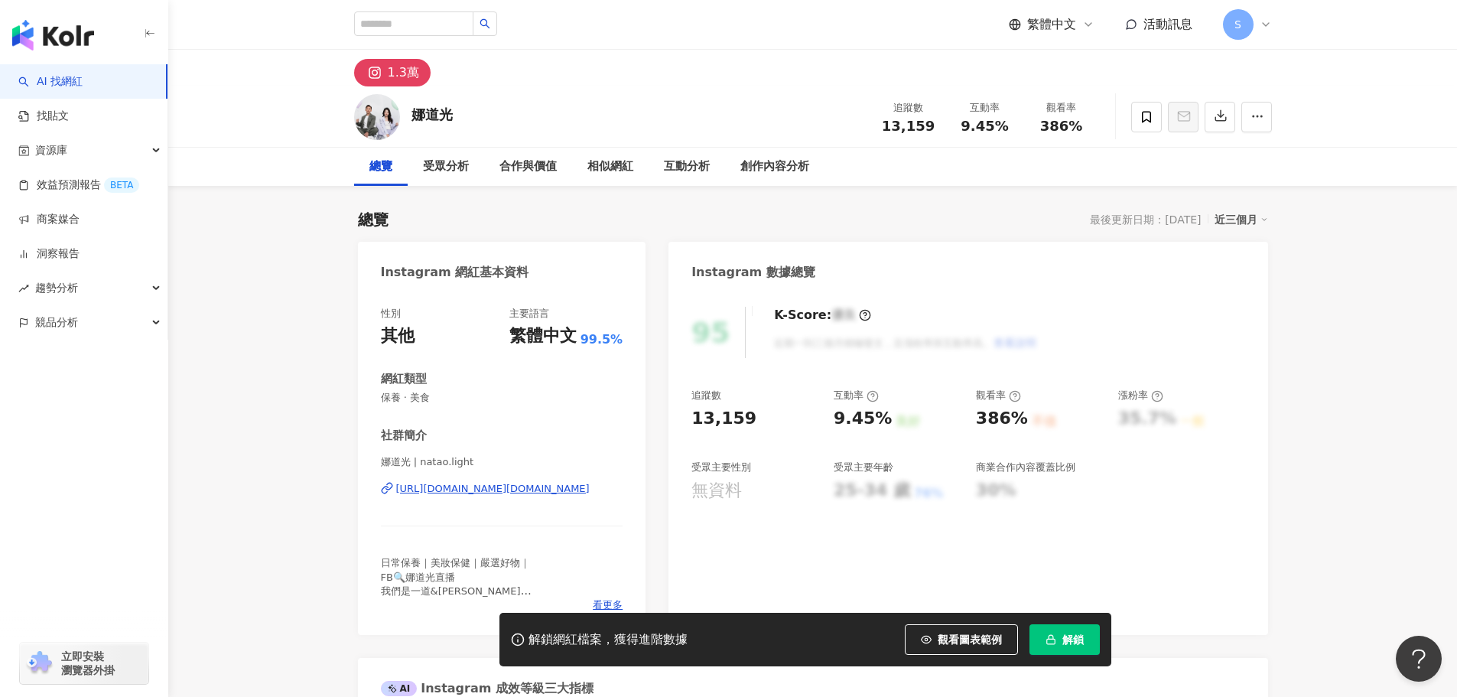
click at [489, 490] on div "https://www.instagram.com/natao.light/" at bounding box center [492, 489] width 193 height 14
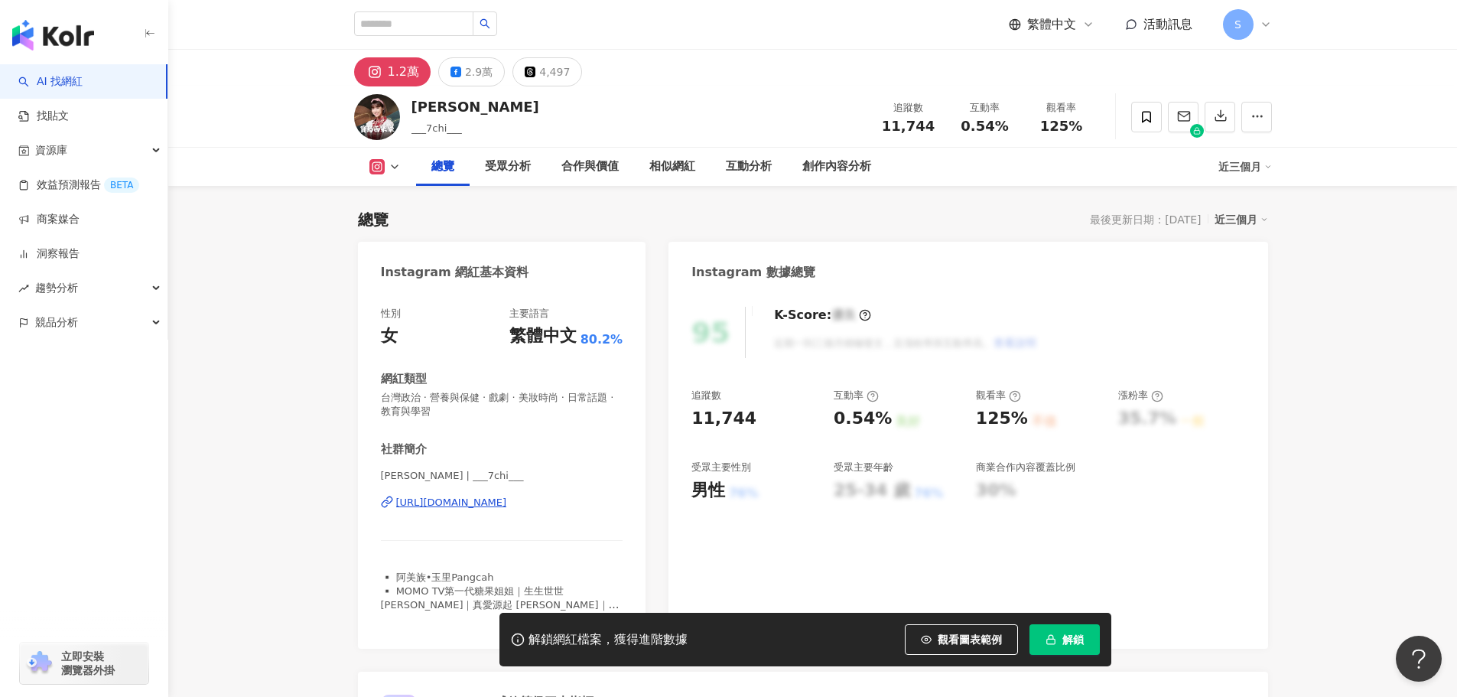
click at [483, 503] on div "https://www.instagram.com/___7chi___/" at bounding box center [451, 502] width 111 height 14
click at [1148, 124] on span at bounding box center [1146, 117] width 31 height 31
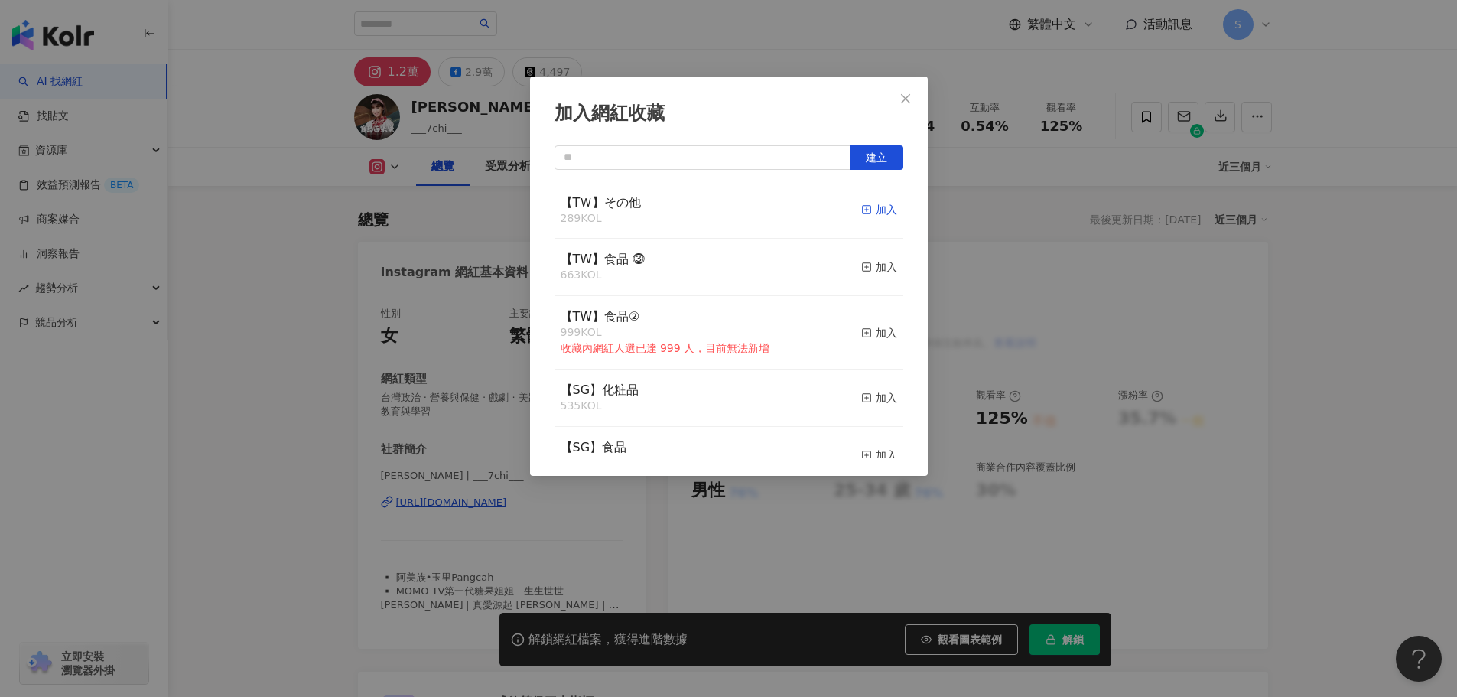
click at [869, 213] on div "加入" at bounding box center [879, 209] width 36 height 17
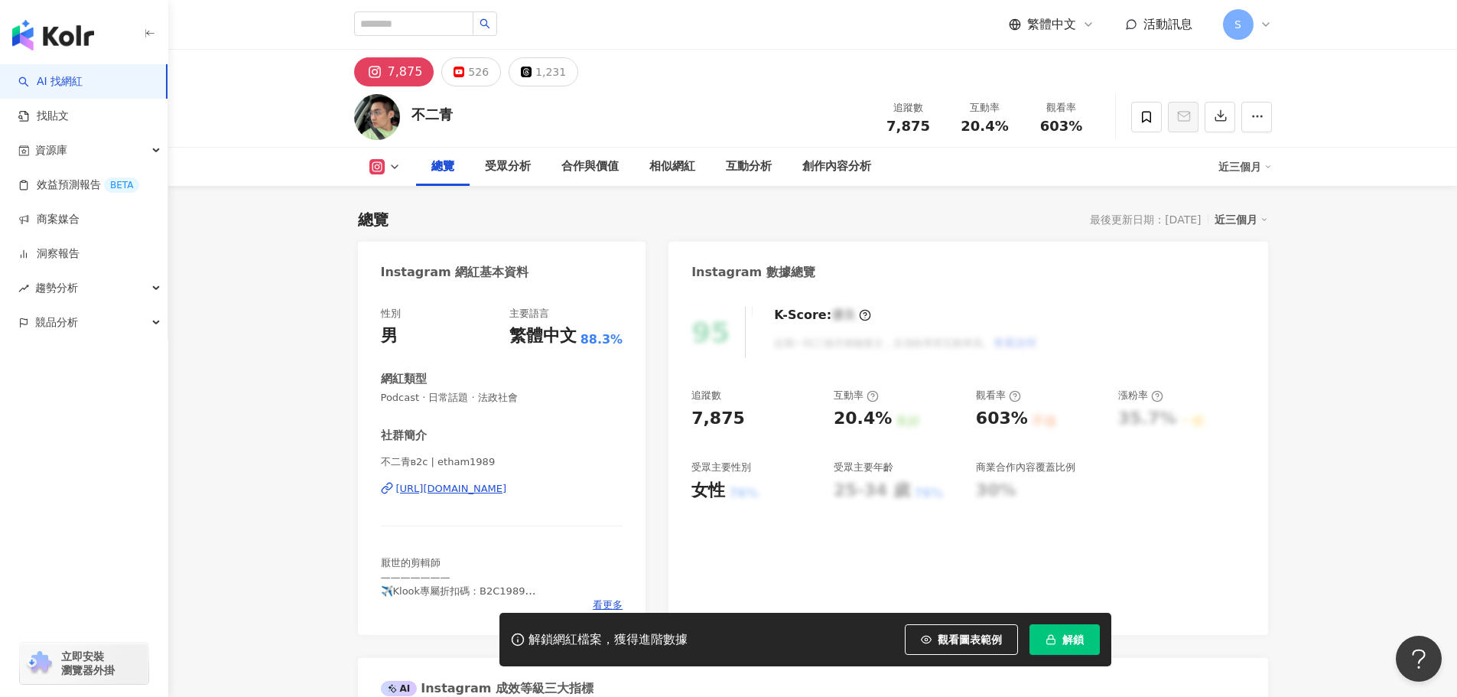
click at [451, 492] on div "[URL][DOMAIN_NAME]" at bounding box center [451, 489] width 111 height 14
click at [1148, 104] on span at bounding box center [1146, 117] width 31 height 31
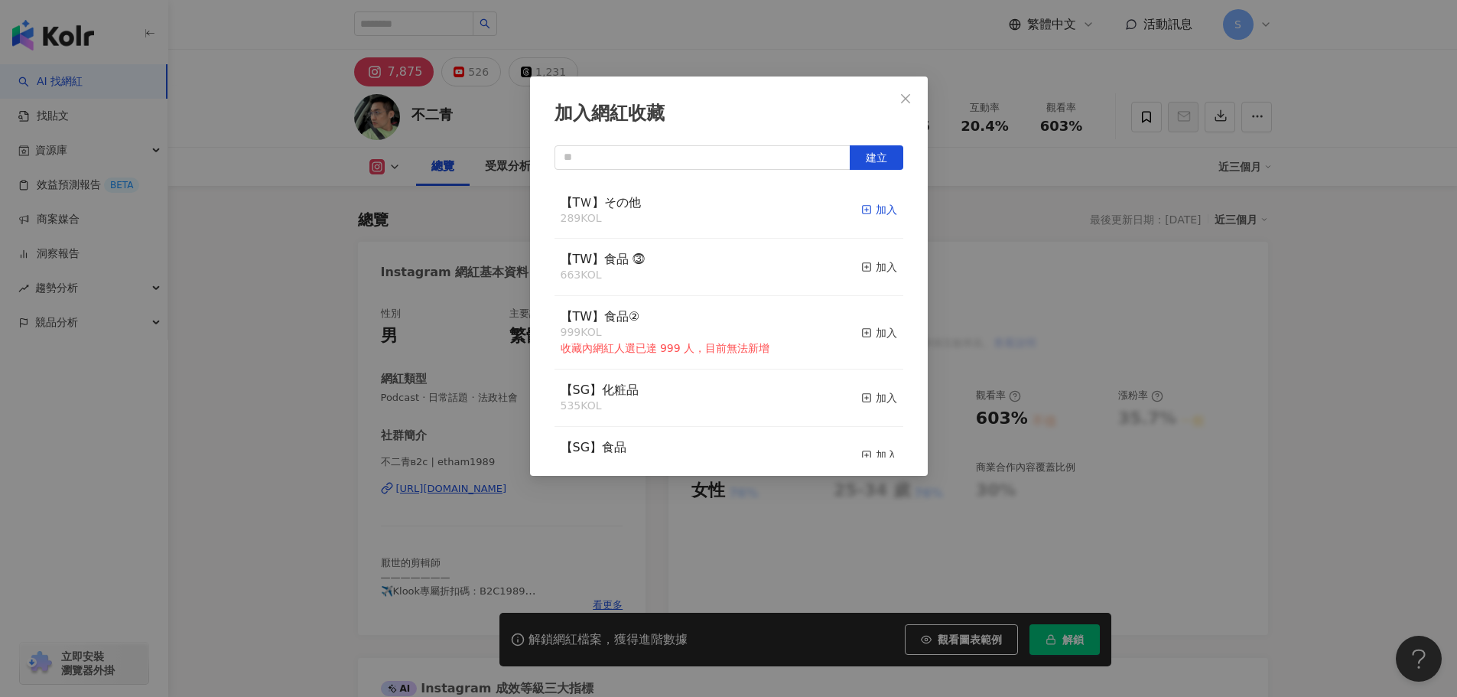
click at [866, 209] on div "加入" at bounding box center [879, 209] width 36 height 17
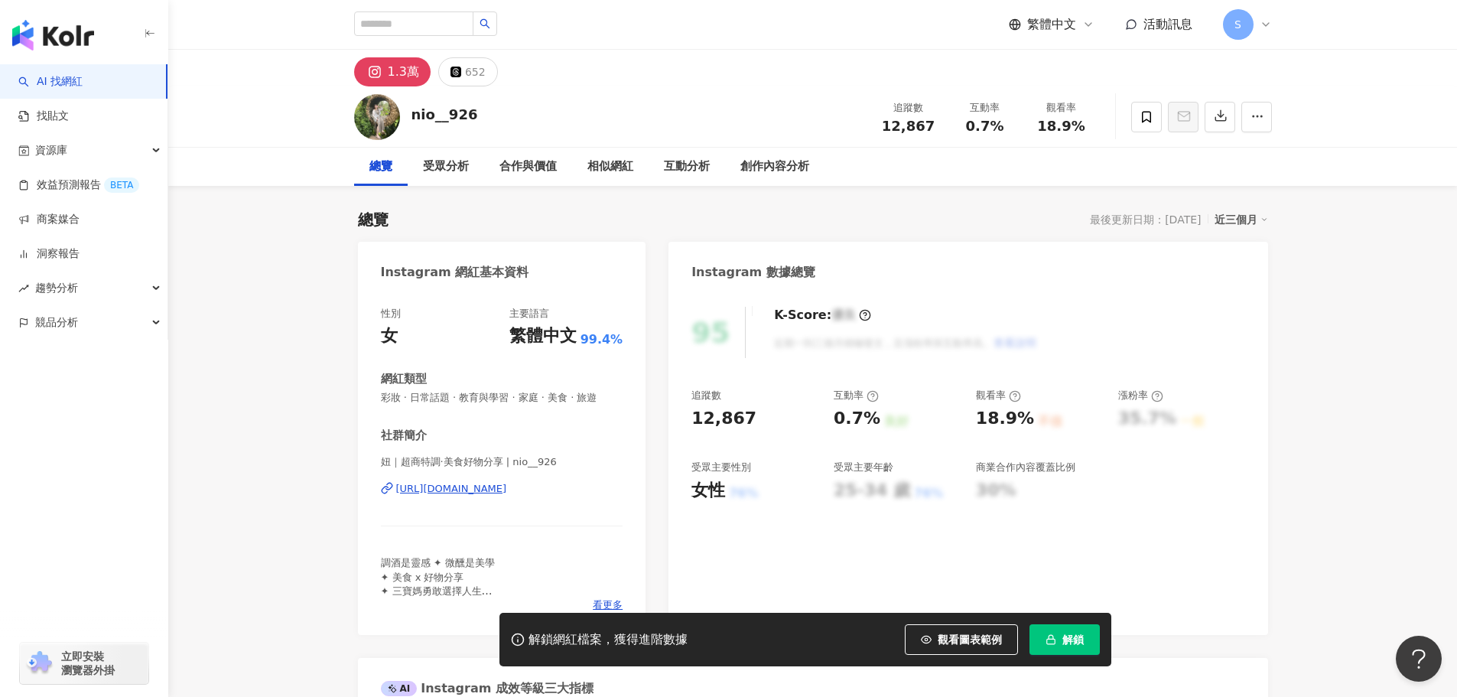
click at [499, 485] on div "https://www.instagram.com/nio__926/" at bounding box center [451, 489] width 111 height 14
click at [1138, 127] on span at bounding box center [1146, 117] width 31 height 31
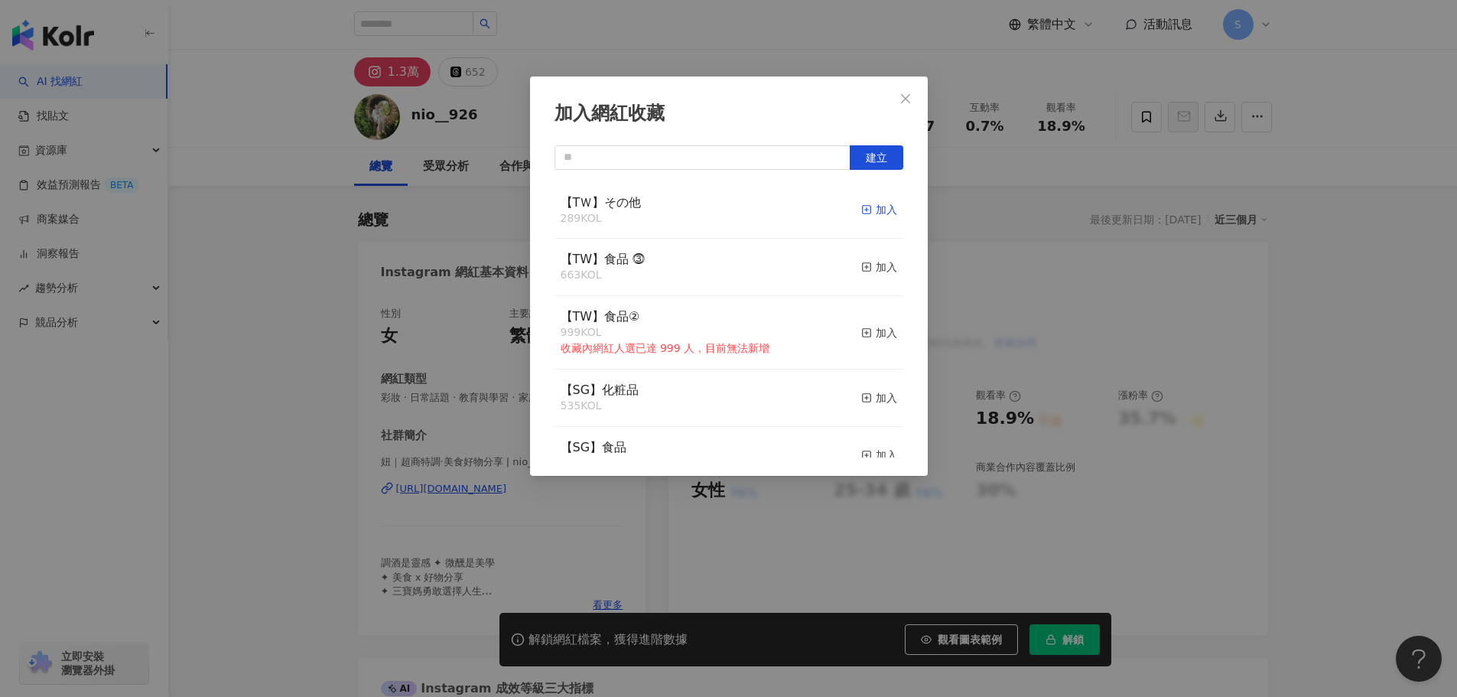
click at [877, 213] on div "加入" at bounding box center [879, 209] width 36 height 17
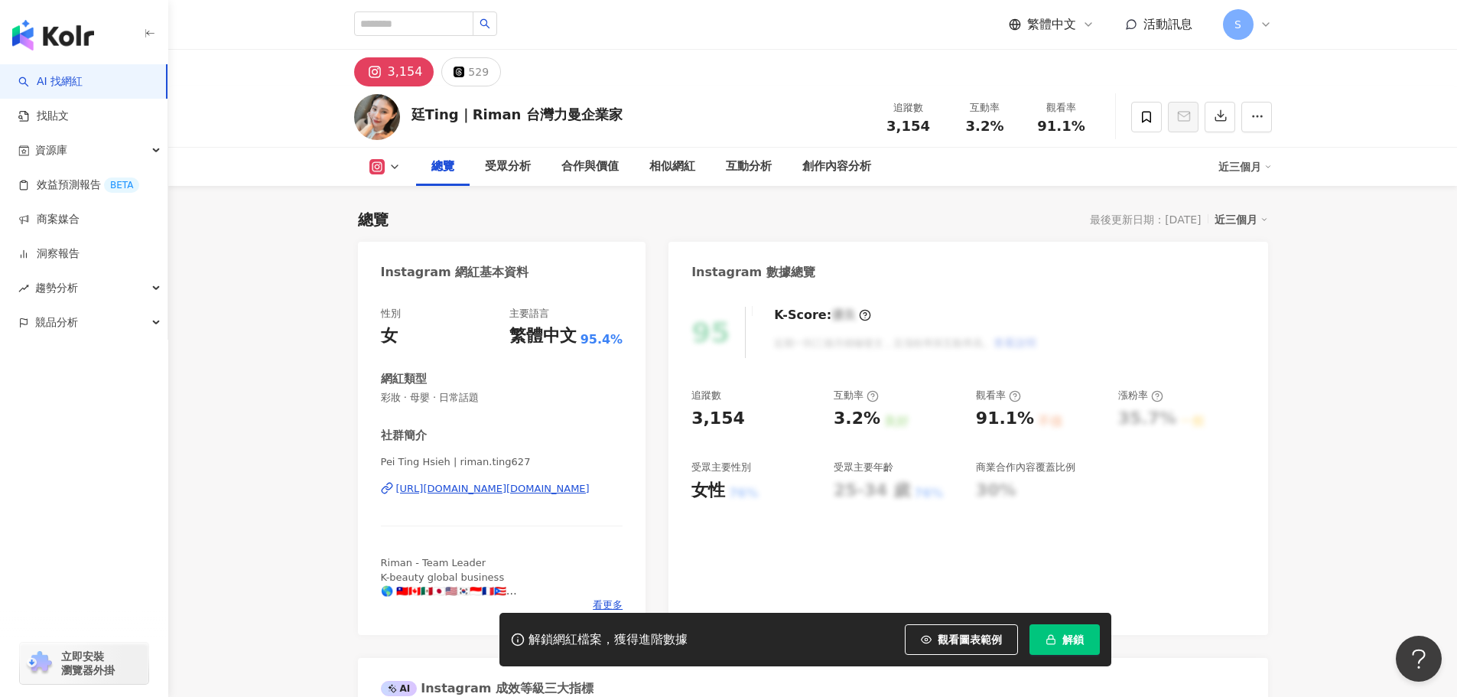
click at [469, 486] on div "https://www.instagram.com/riman.ting627/" at bounding box center [492, 489] width 193 height 14
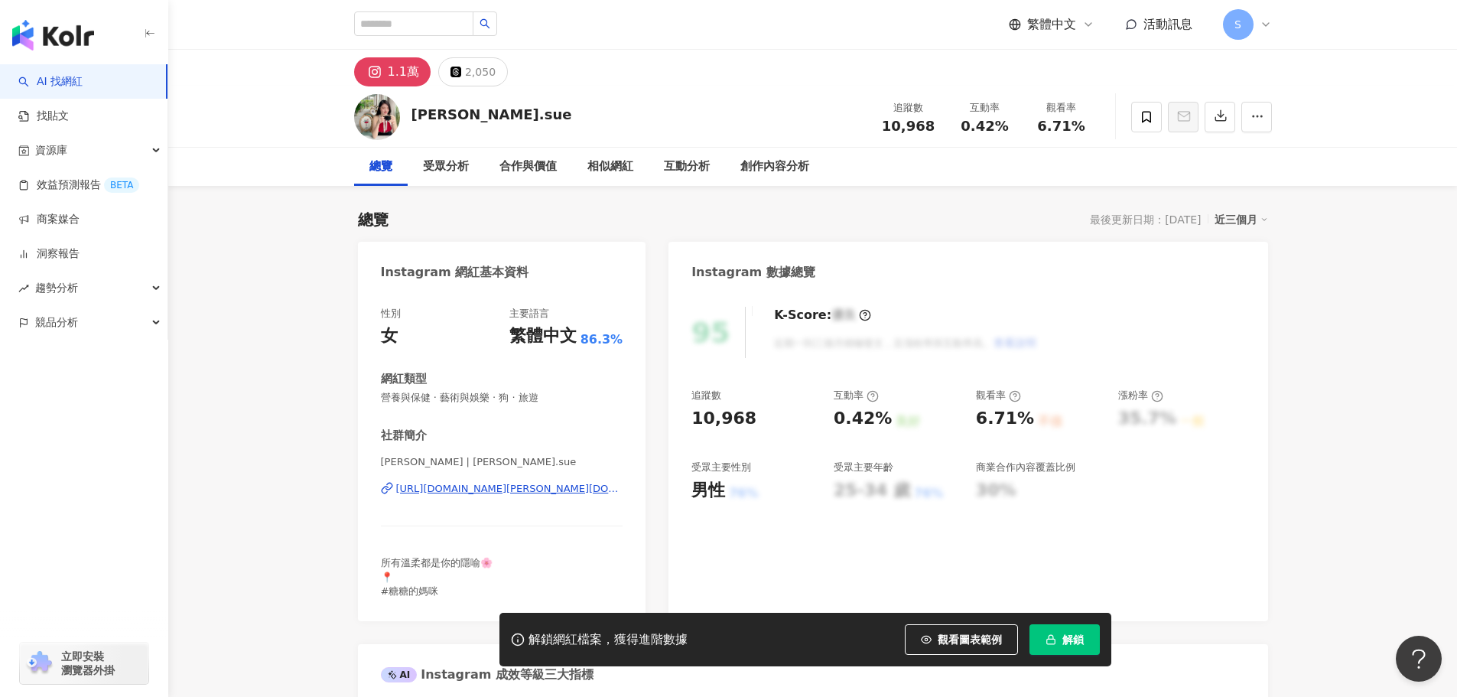
click at [433, 489] on div "https://www.instagram.com/gina.sue/" at bounding box center [509, 489] width 227 height 14
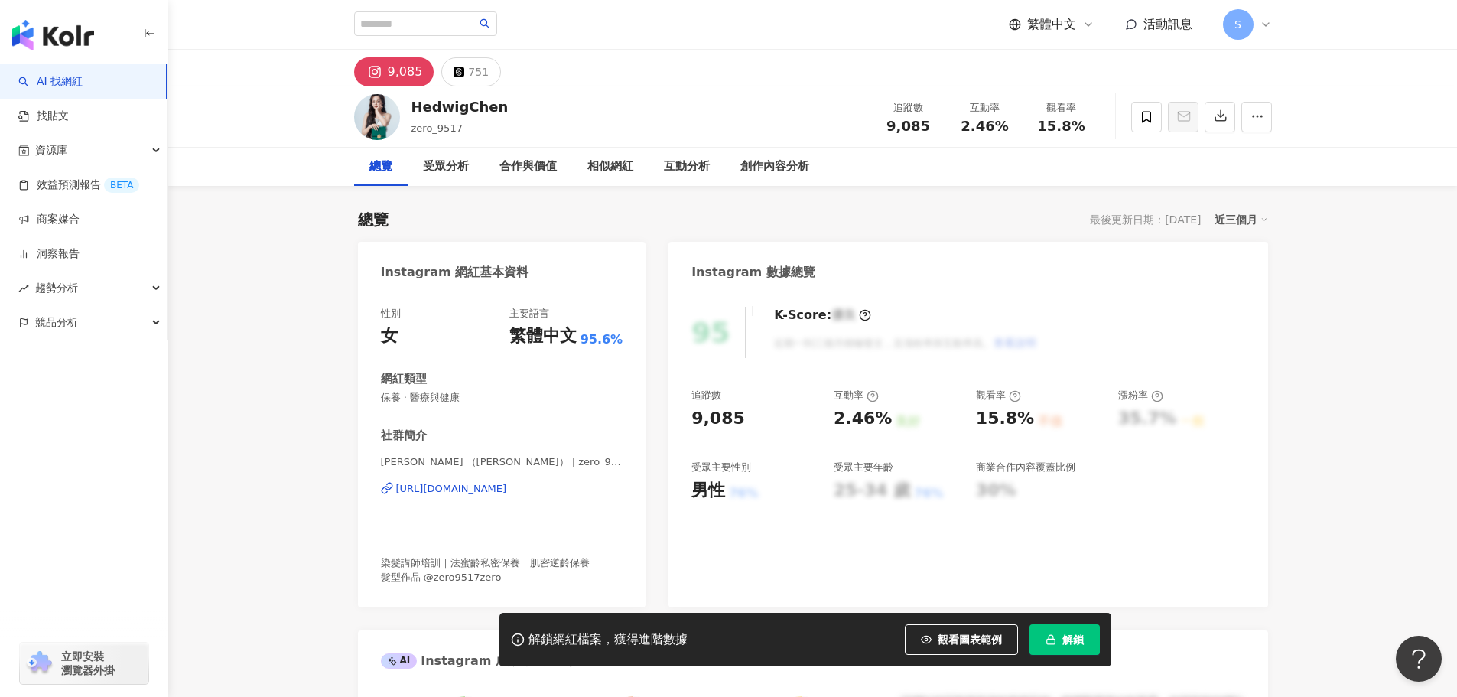
click at [504, 487] on div "[URL][DOMAIN_NAME]" at bounding box center [451, 489] width 111 height 14
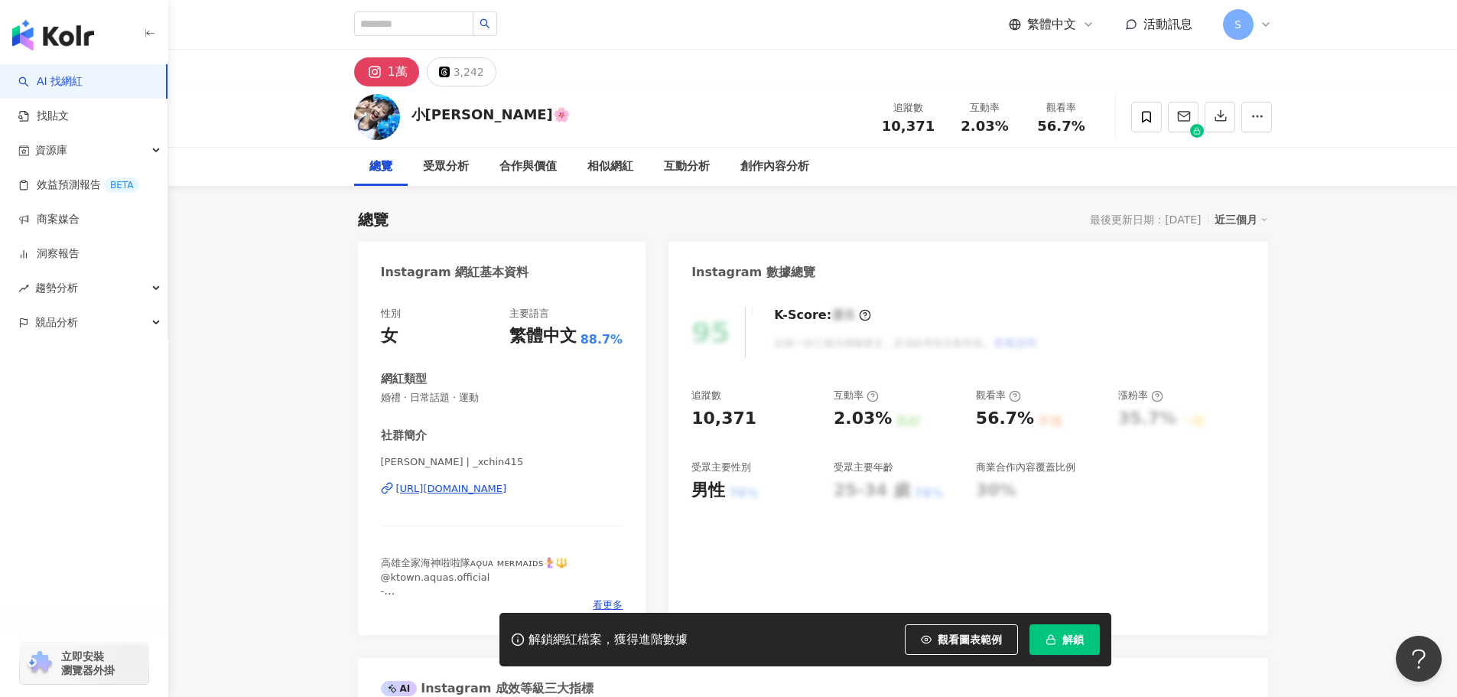
click at [474, 487] on div "https://www.instagram.com/_xchin415/" at bounding box center [451, 489] width 111 height 14
click at [1146, 125] on span at bounding box center [1146, 117] width 31 height 31
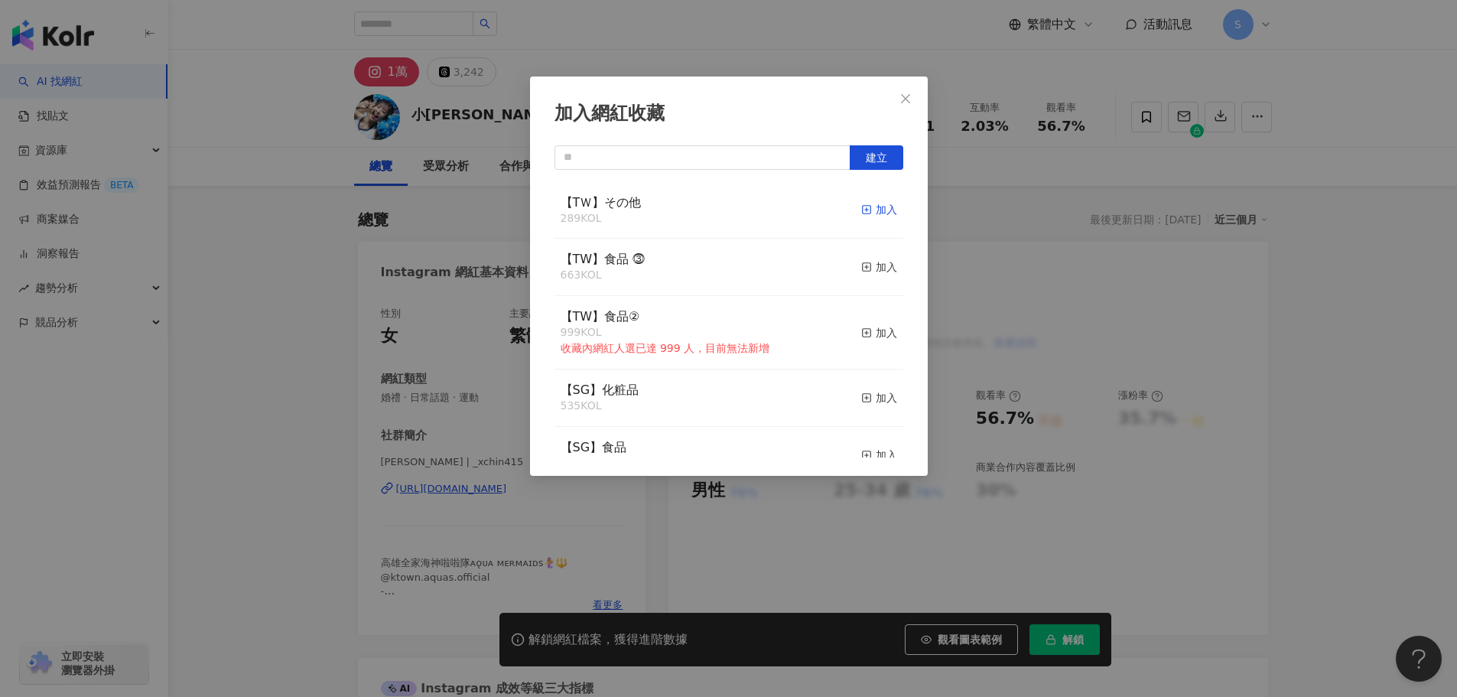
click at [872, 206] on div "加入" at bounding box center [879, 209] width 36 height 17
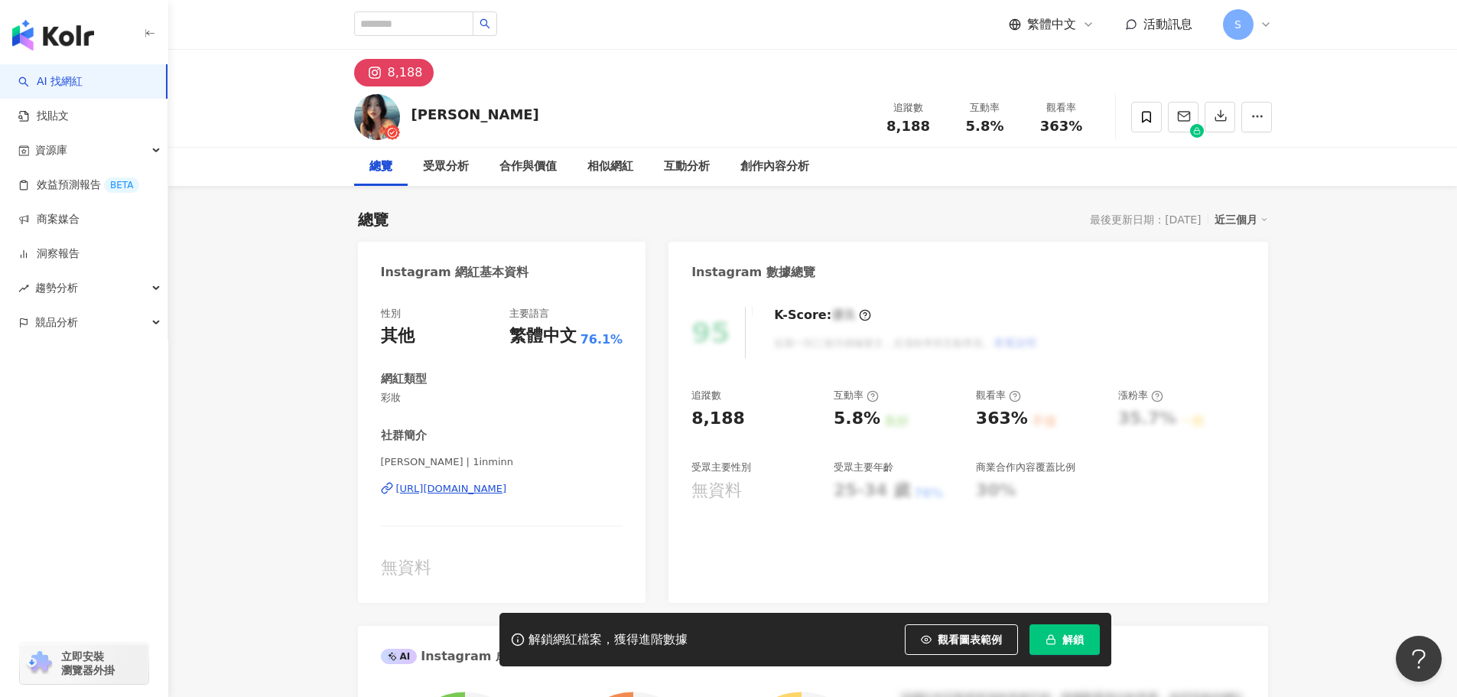
click at [452, 494] on div "https://www.instagram.com/1inminn/" at bounding box center [451, 489] width 111 height 14
click at [1145, 107] on span at bounding box center [1146, 117] width 31 height 31
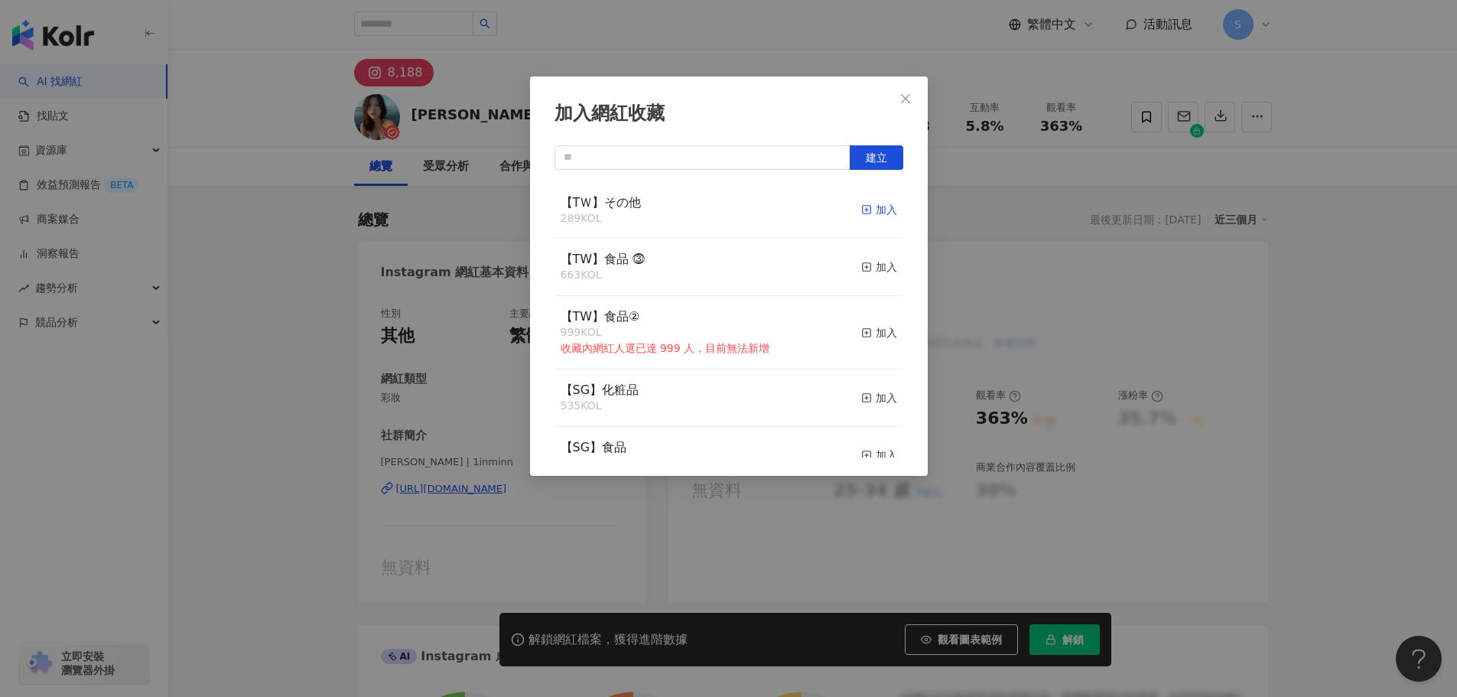
click at [861, 211] on div "加入" at bounding box center [879, 209] width 36 height 17
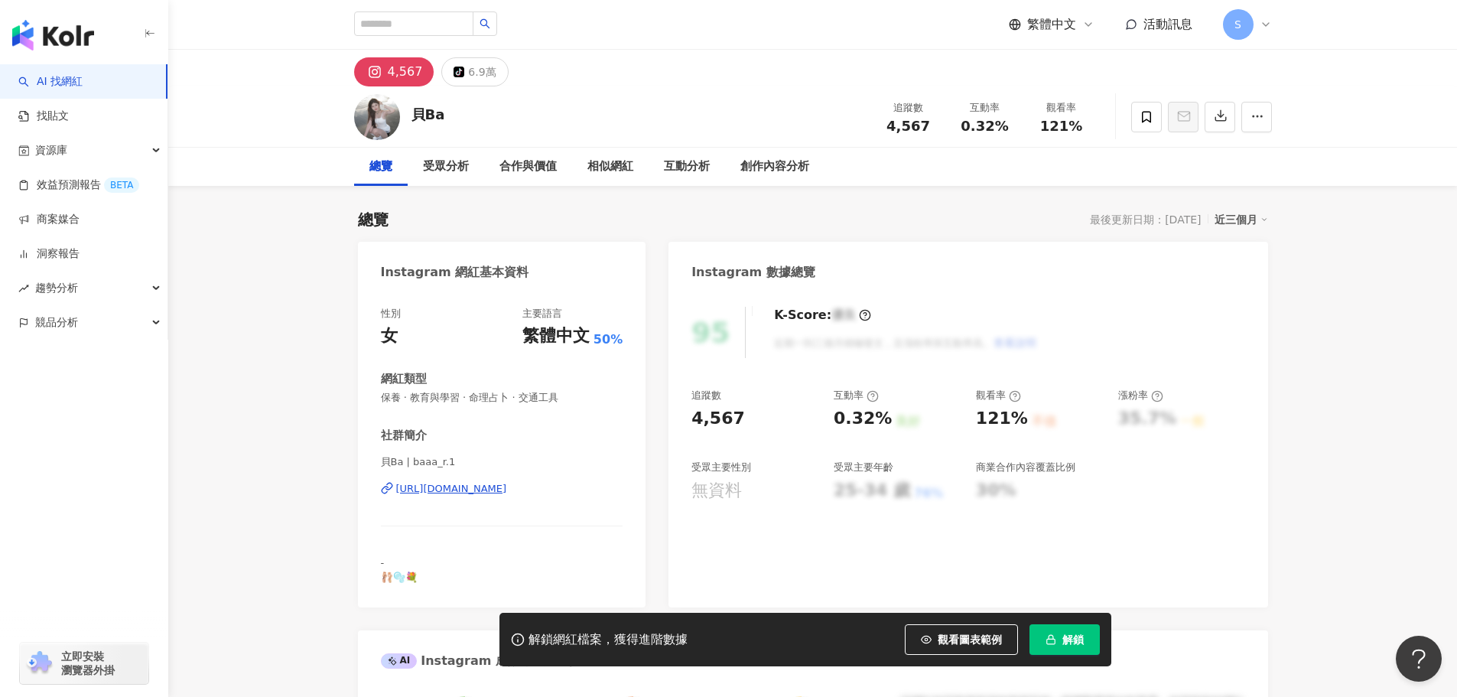
click at [507, 491] on div "[URL][DOMAIN_NAME]" at bounding box center [451, 489] width 111 height 14
click at [1148, 114] on icon at bounding box center [1146, 117] width 14 height 14
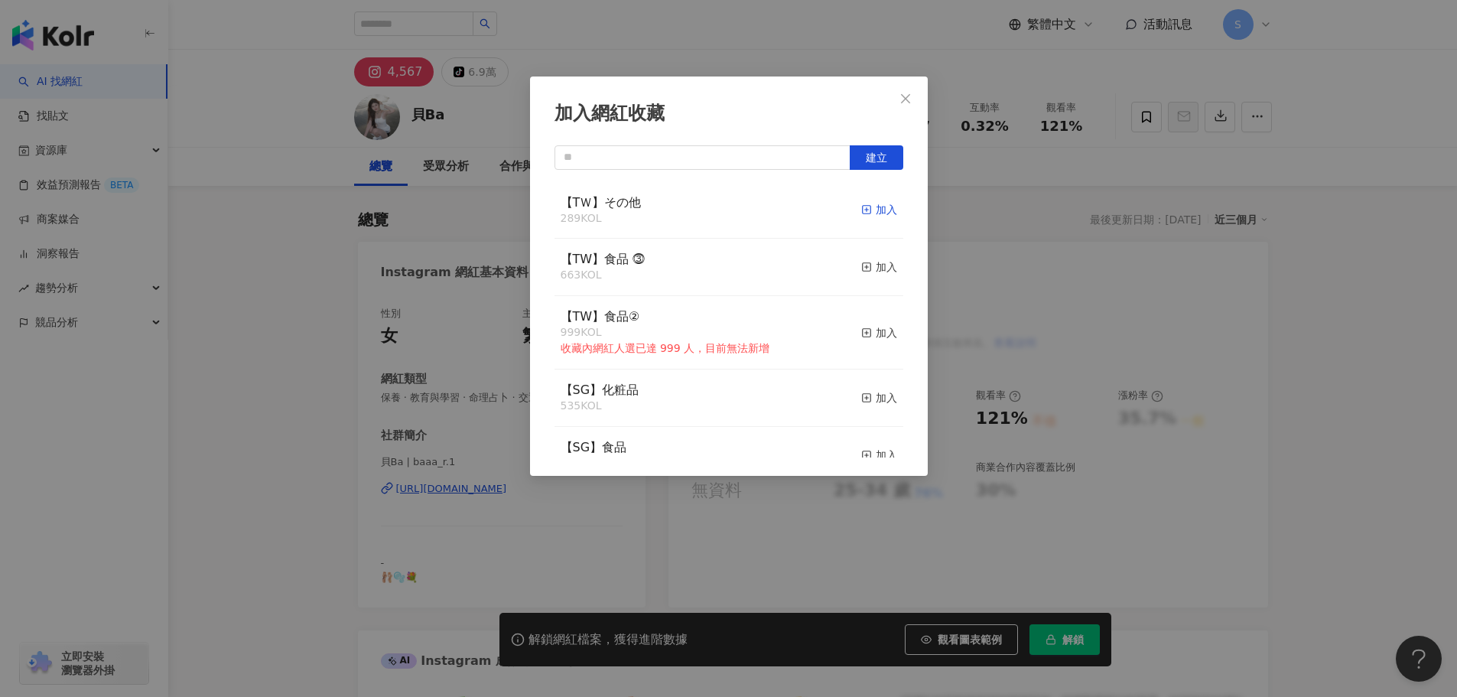
click at [862, 209] on rect "button" at bounding box center [866, 210] width 8 height 8
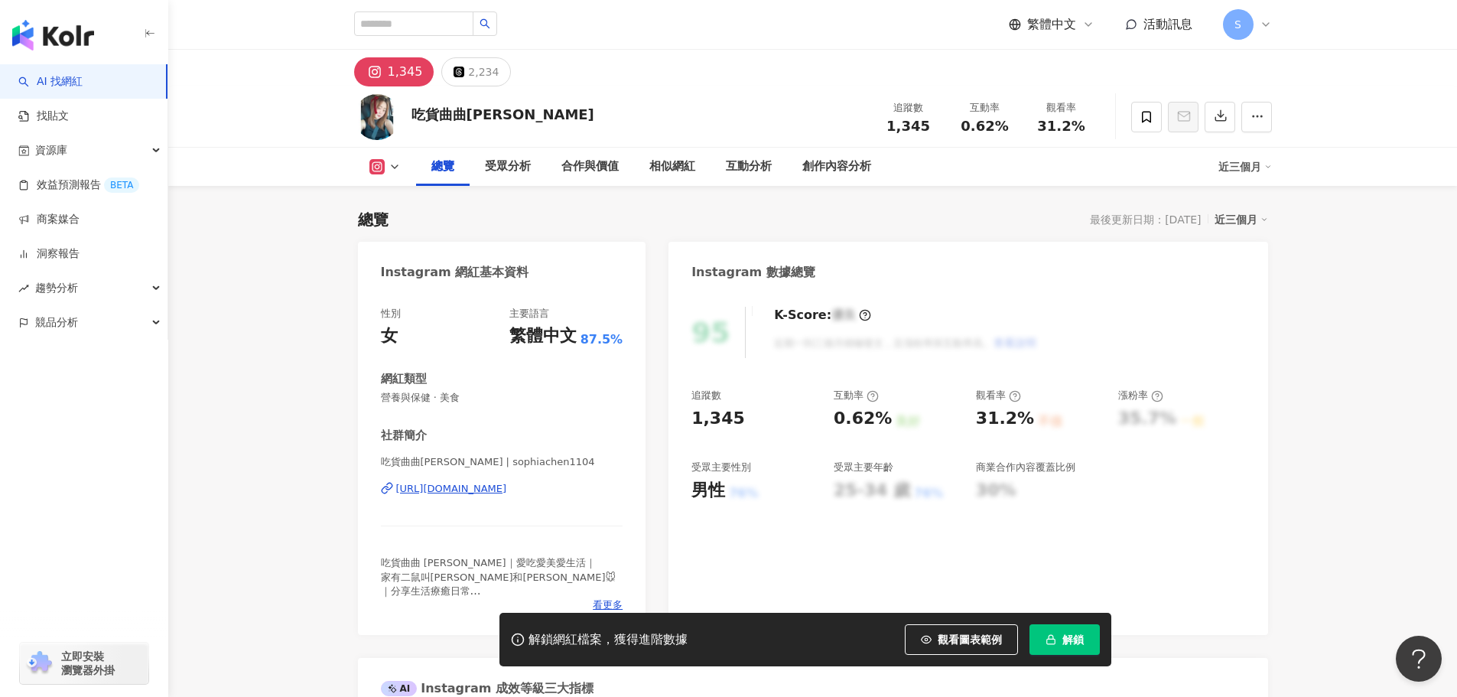
click at [467, 485] on div "https://www.instagram.com/sophiachen1104/" at bounding box center [451, 489] width 111 height 14
click at [1152, 119] on icon at bounding box center [1146, 117] width 14 height 14
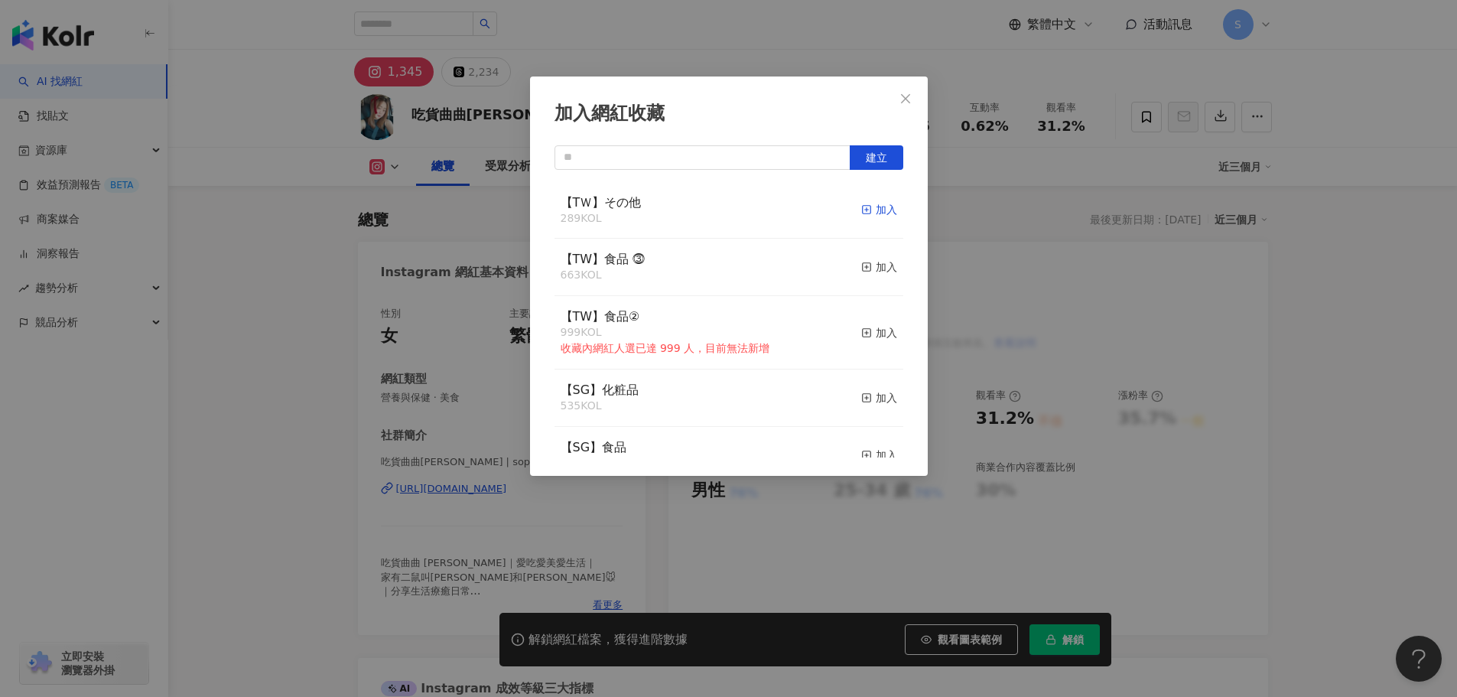
click at [864, 215] on div "加入" at bounding box center [879, 209] width 36 height 17
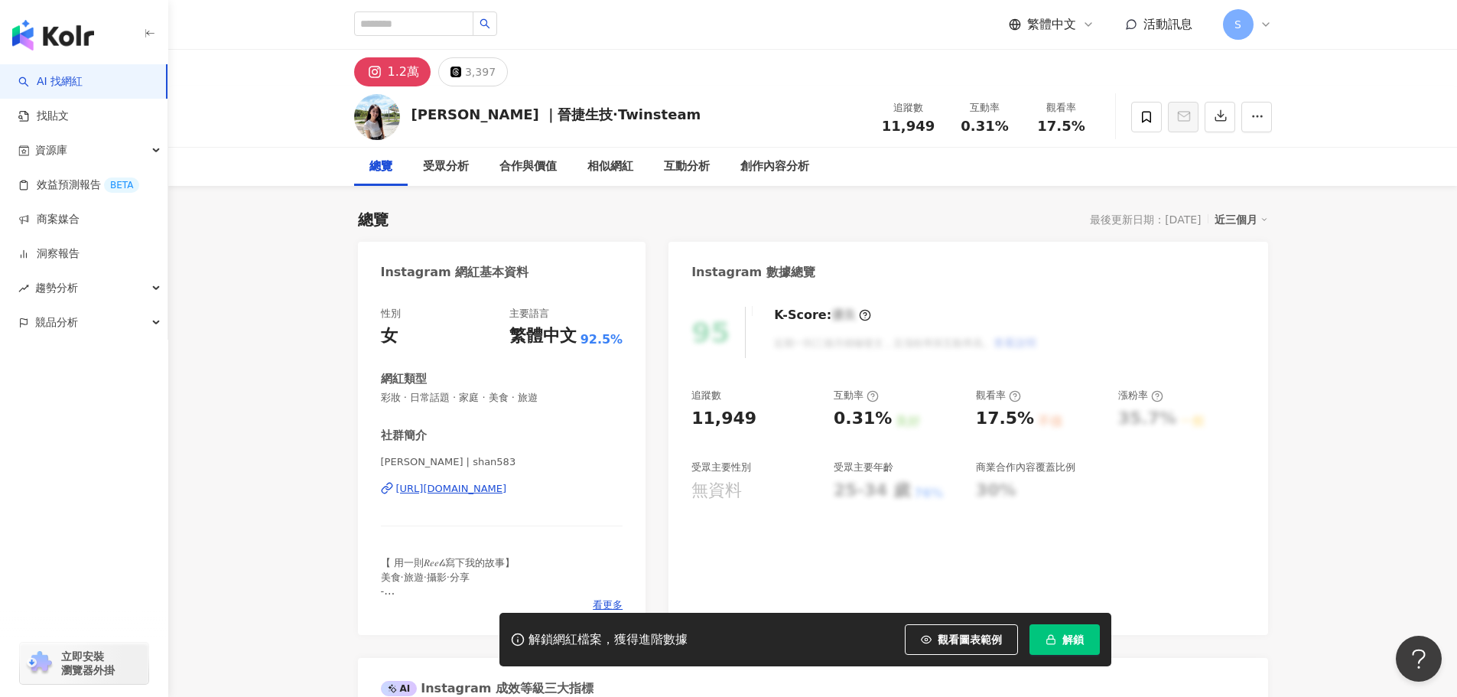
click at [460, 485] on div "https://www.instagram.com/shan583/" at bounding box center [451, 489] width 111 height 14
click at [1136, 115] on span at bounding box center [1146, 117] width 31 height 31
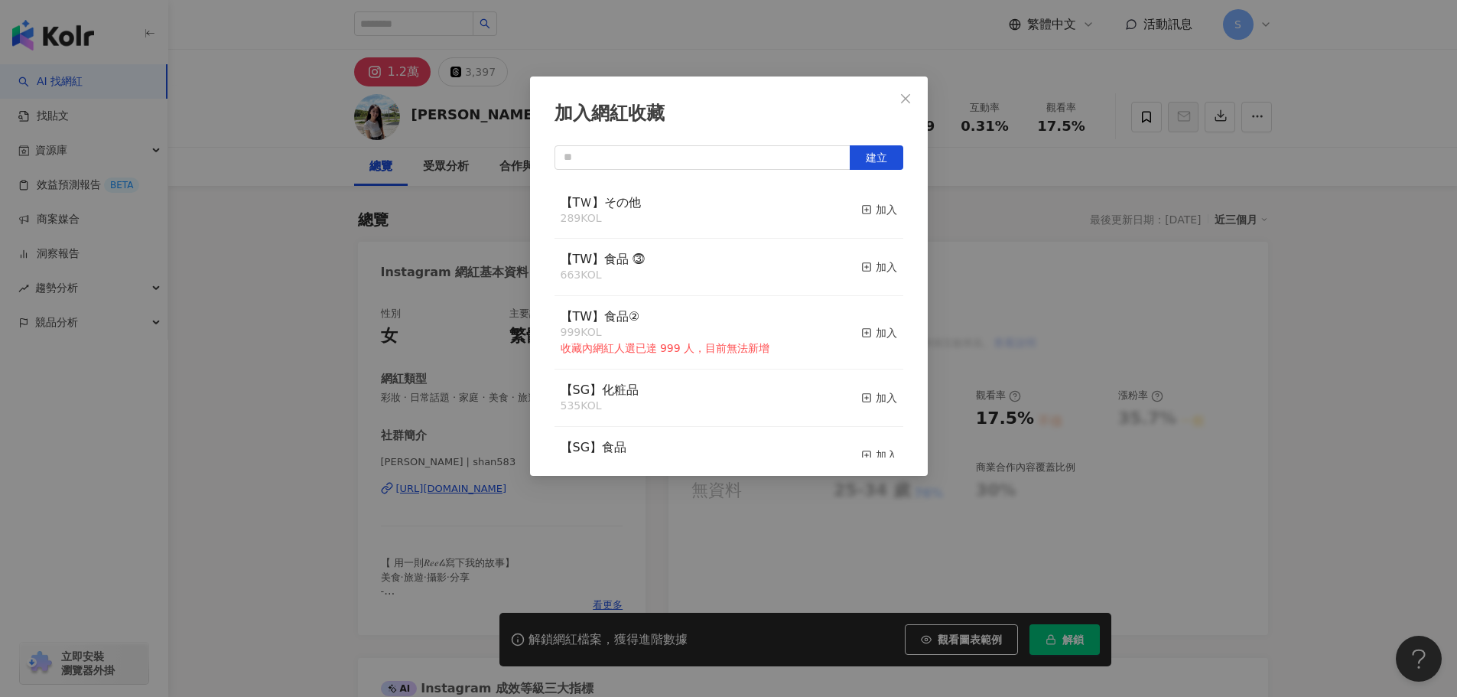
click at [861, 197] on button "加入" at bounding box center [879, 210] width 36 height 32
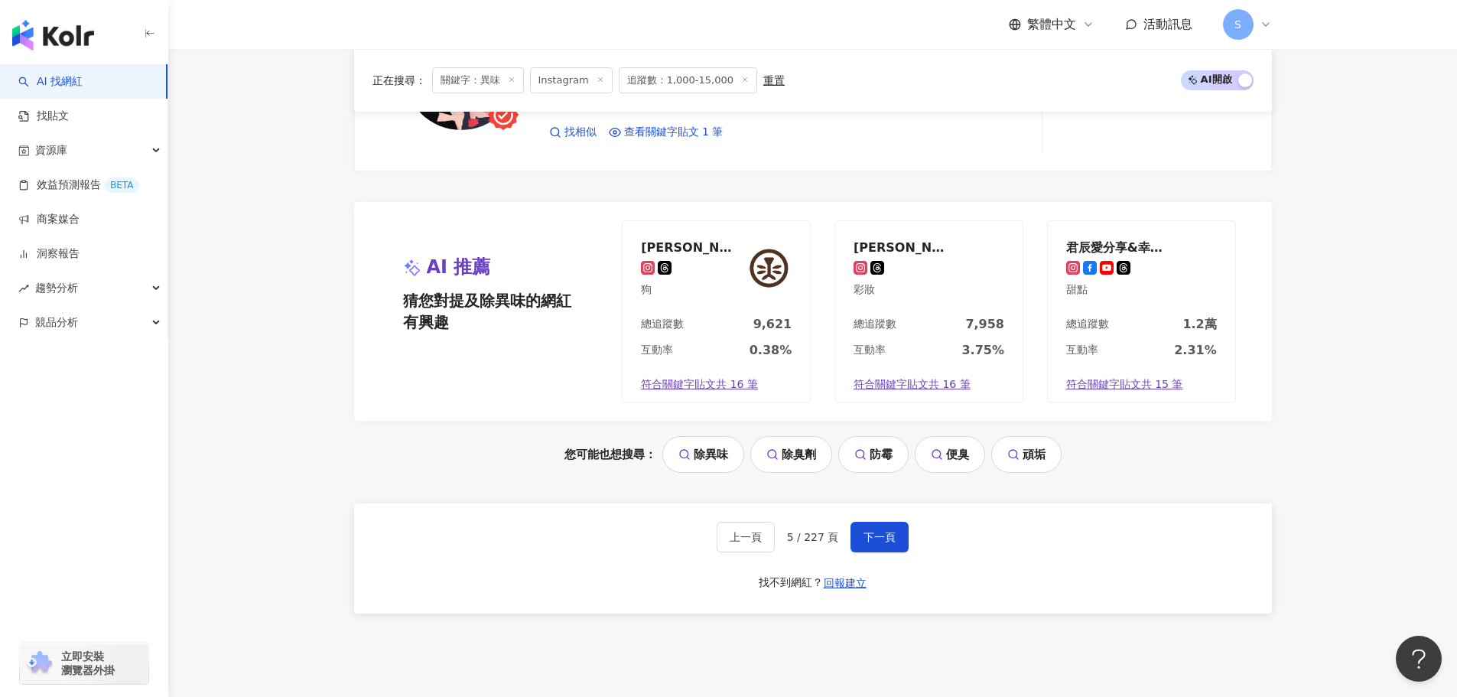
scroll to position [3164, 0]
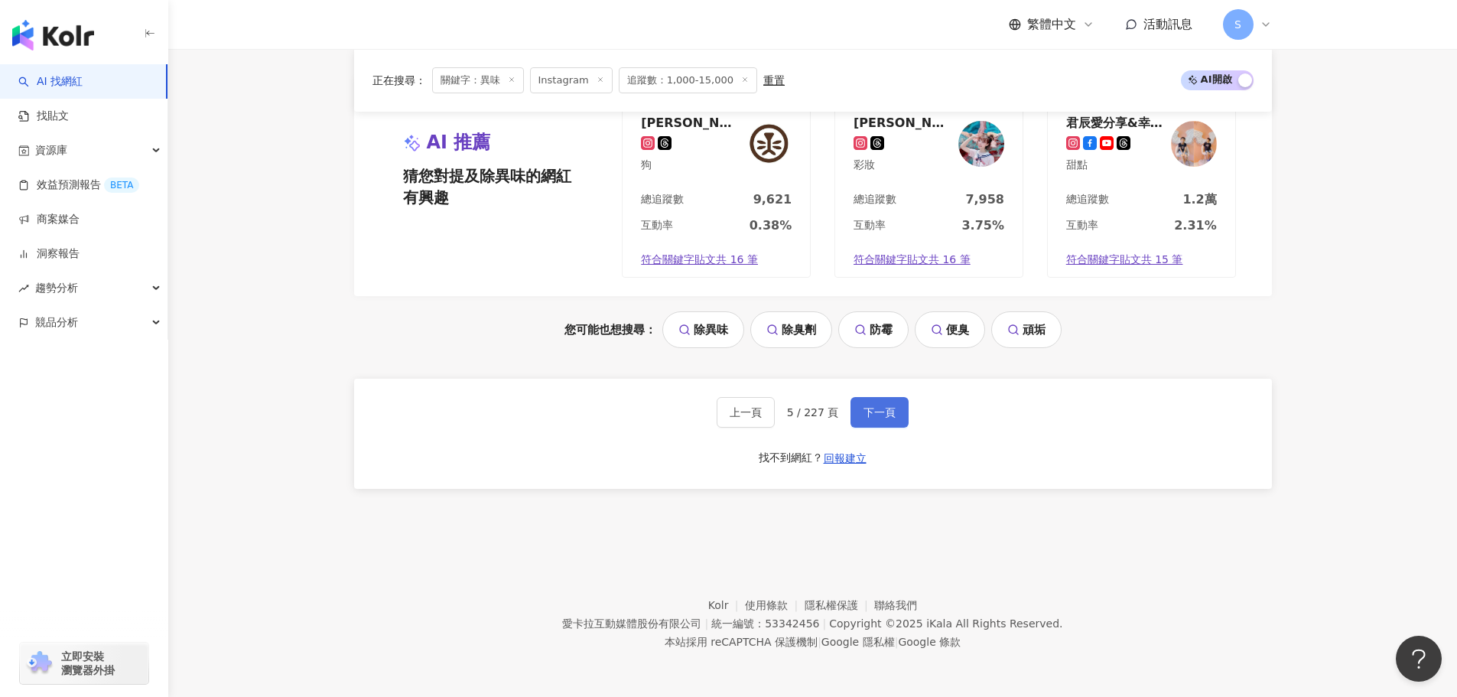
click at [866, 411] on span "下一頁" at bounding box center [879, 412] width 32 height 12
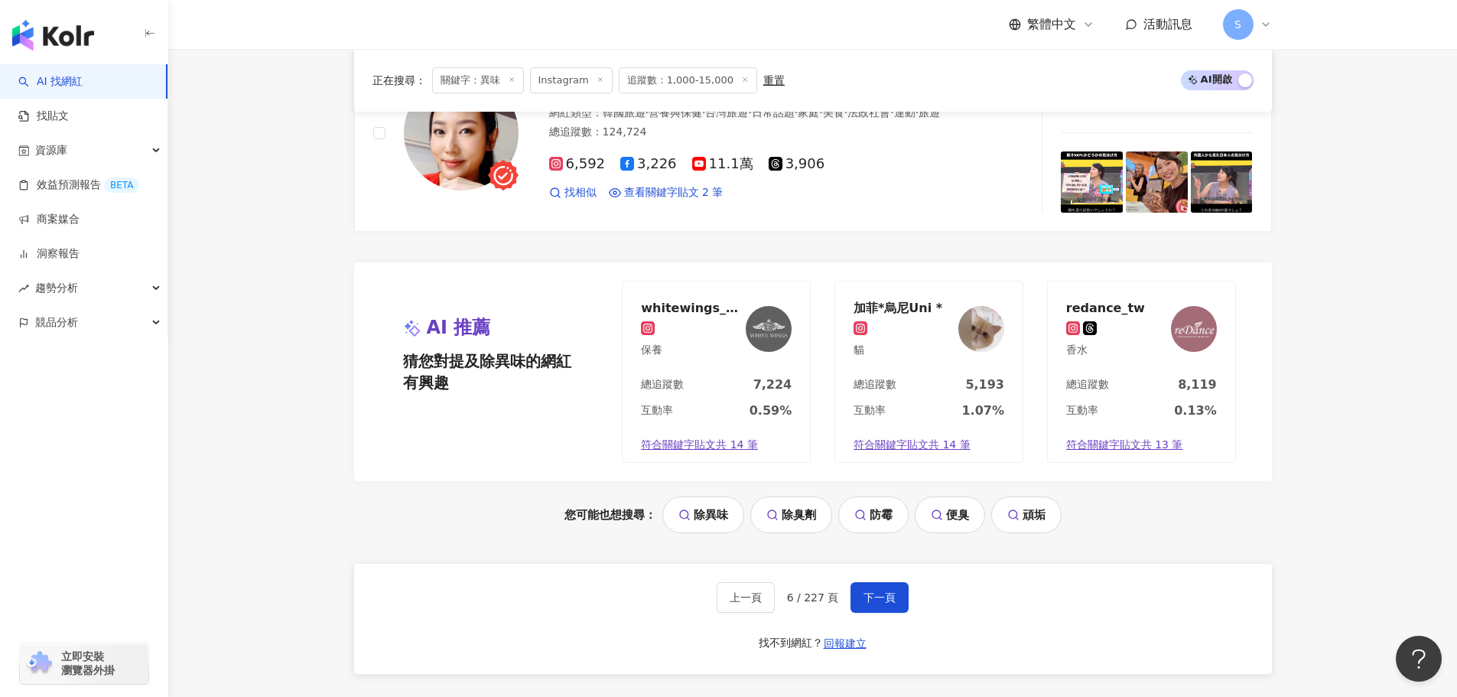
scroll to position [3011, 0]
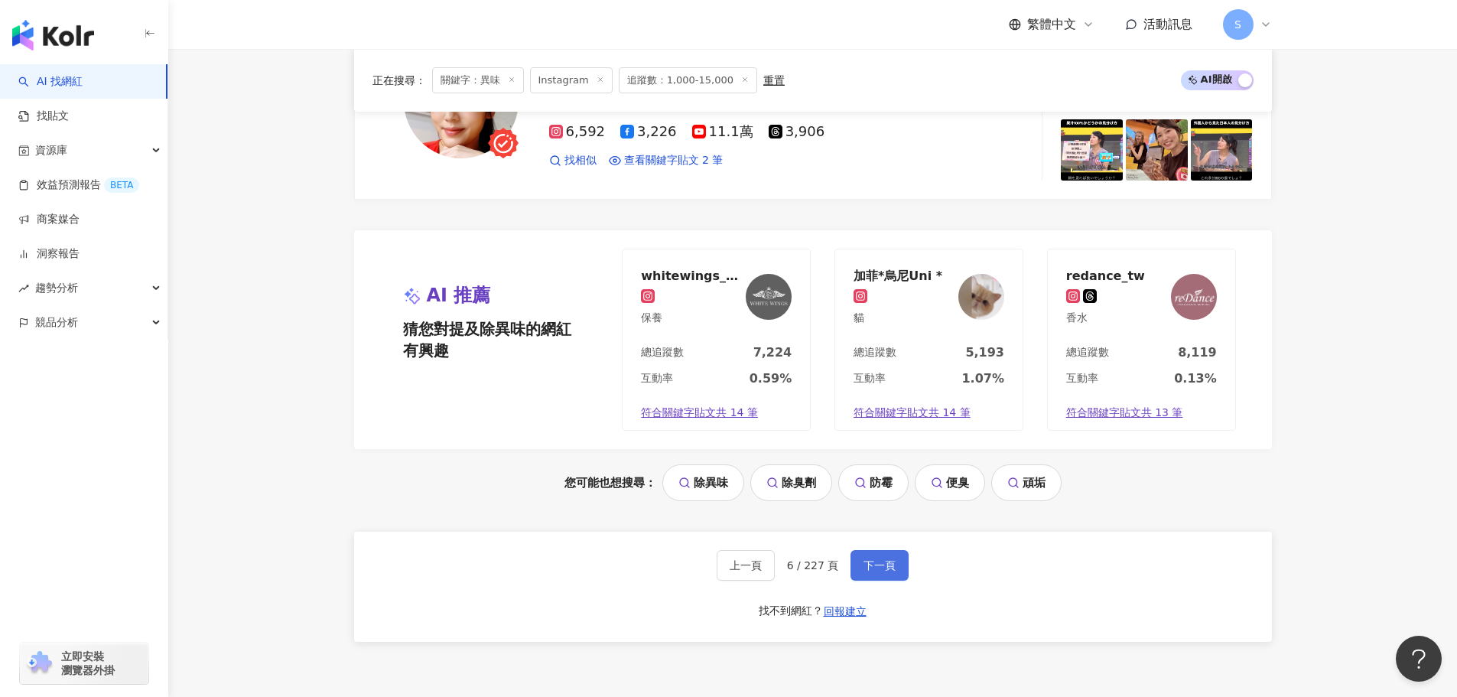
click at [869, 559] on span "下一頁" at bounding box center [879, 565] width 32 height 12
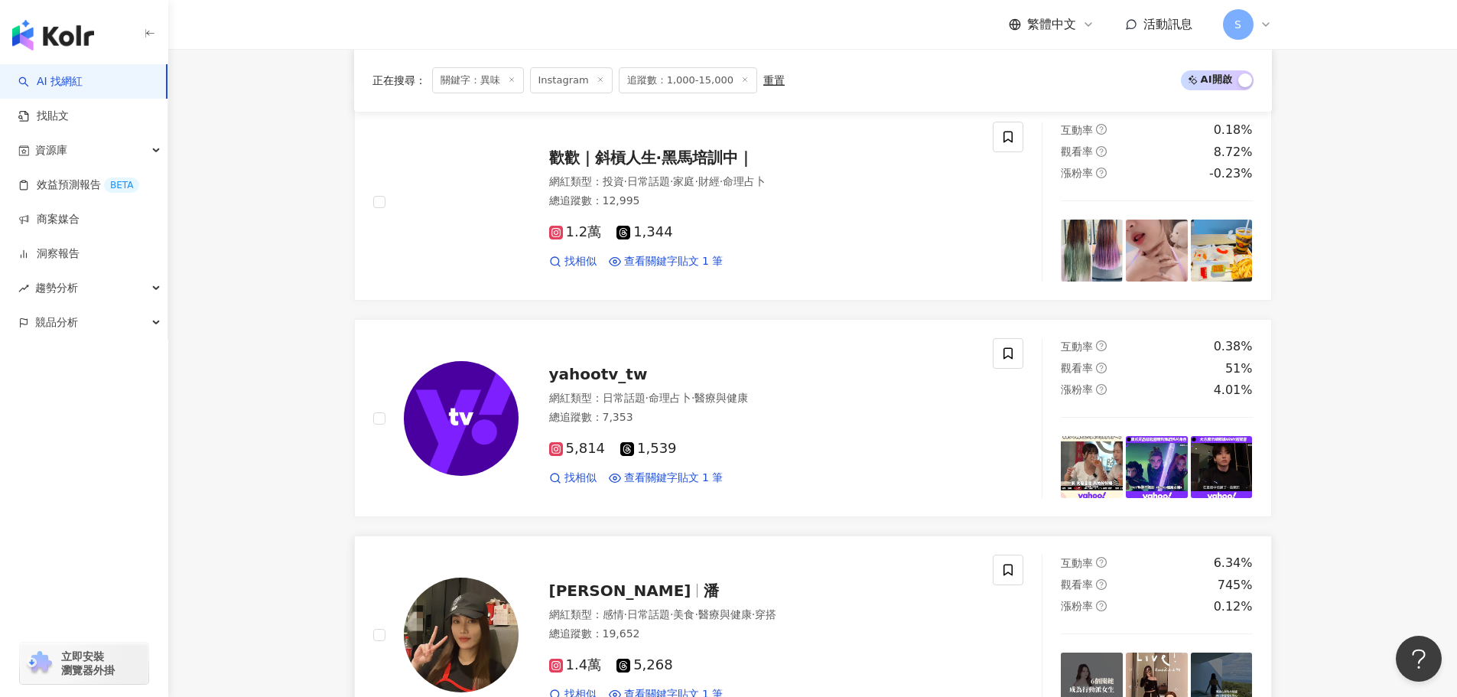
scroll to position [2017, 0]
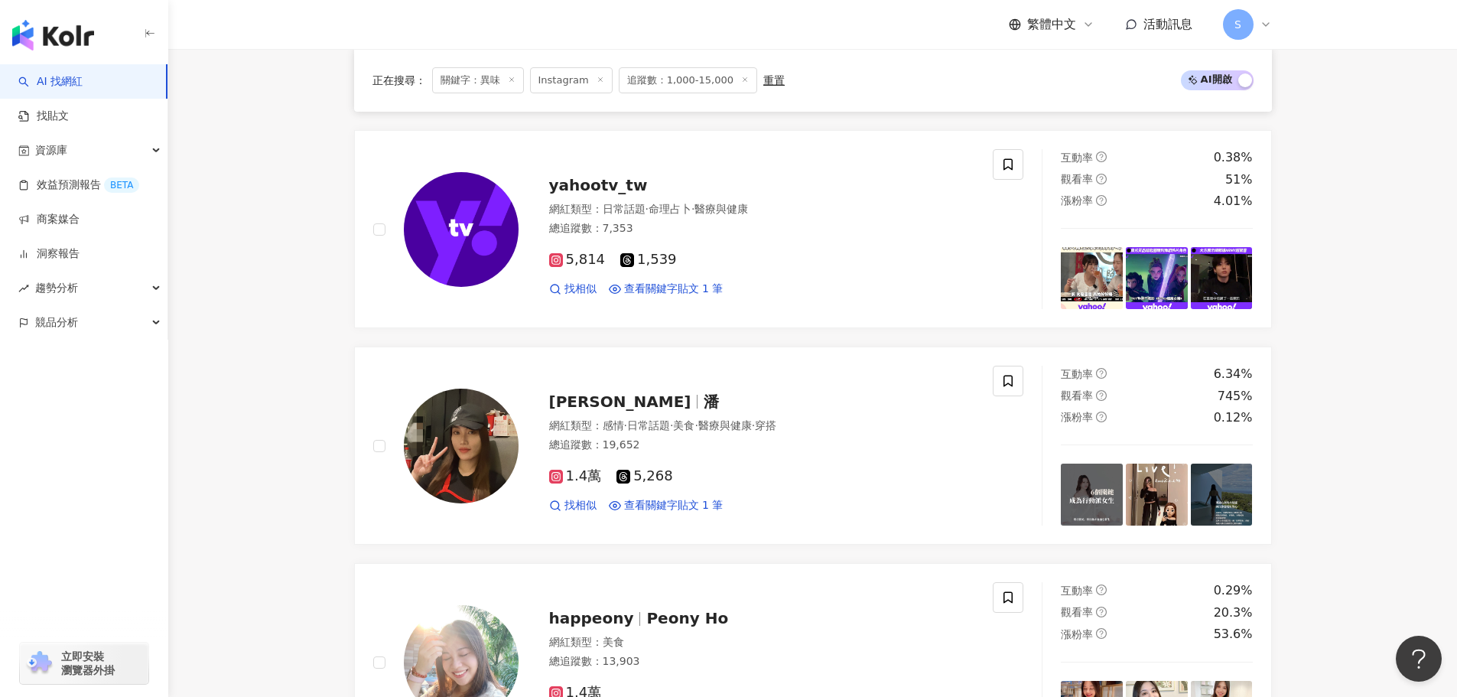
drag, startPoint x: 461, startPoint y: 435, endPoint x: 192, endPoint y: 405, distance: 270.8
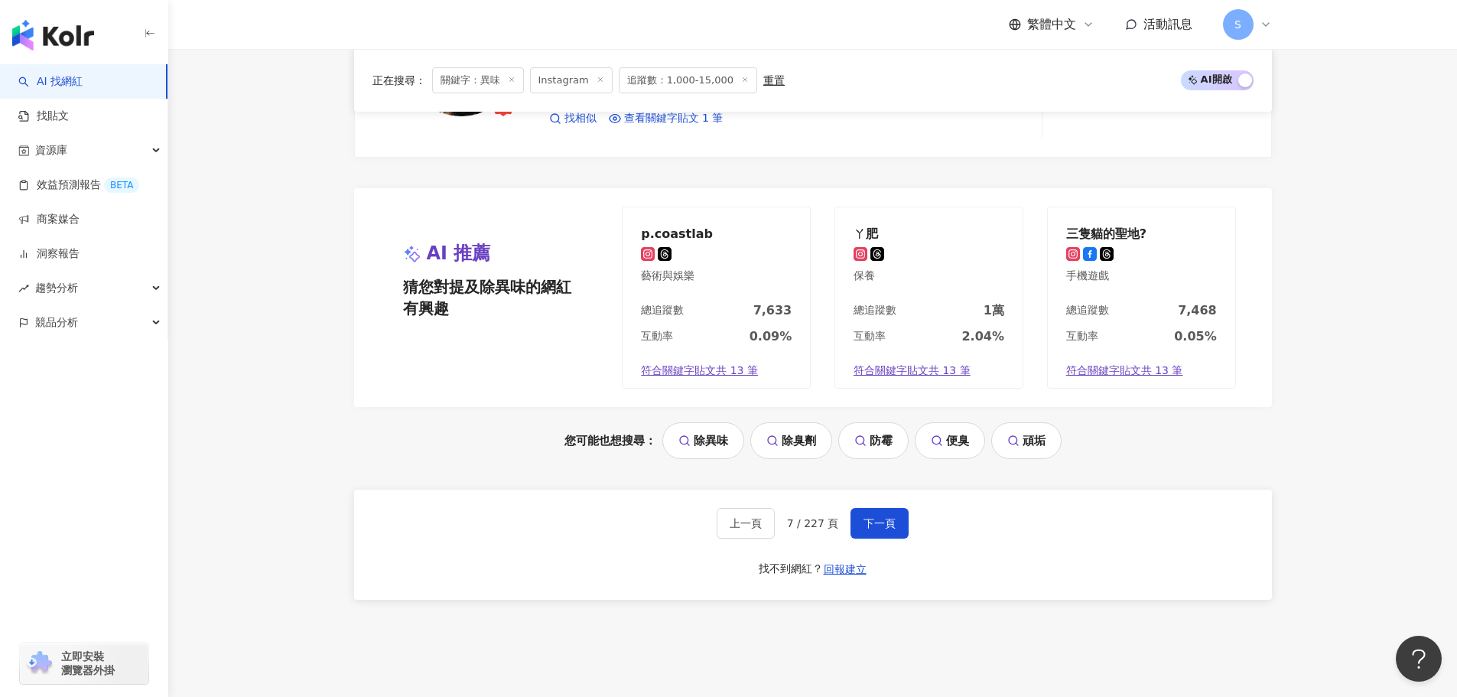
scroll to position [3164, 0]
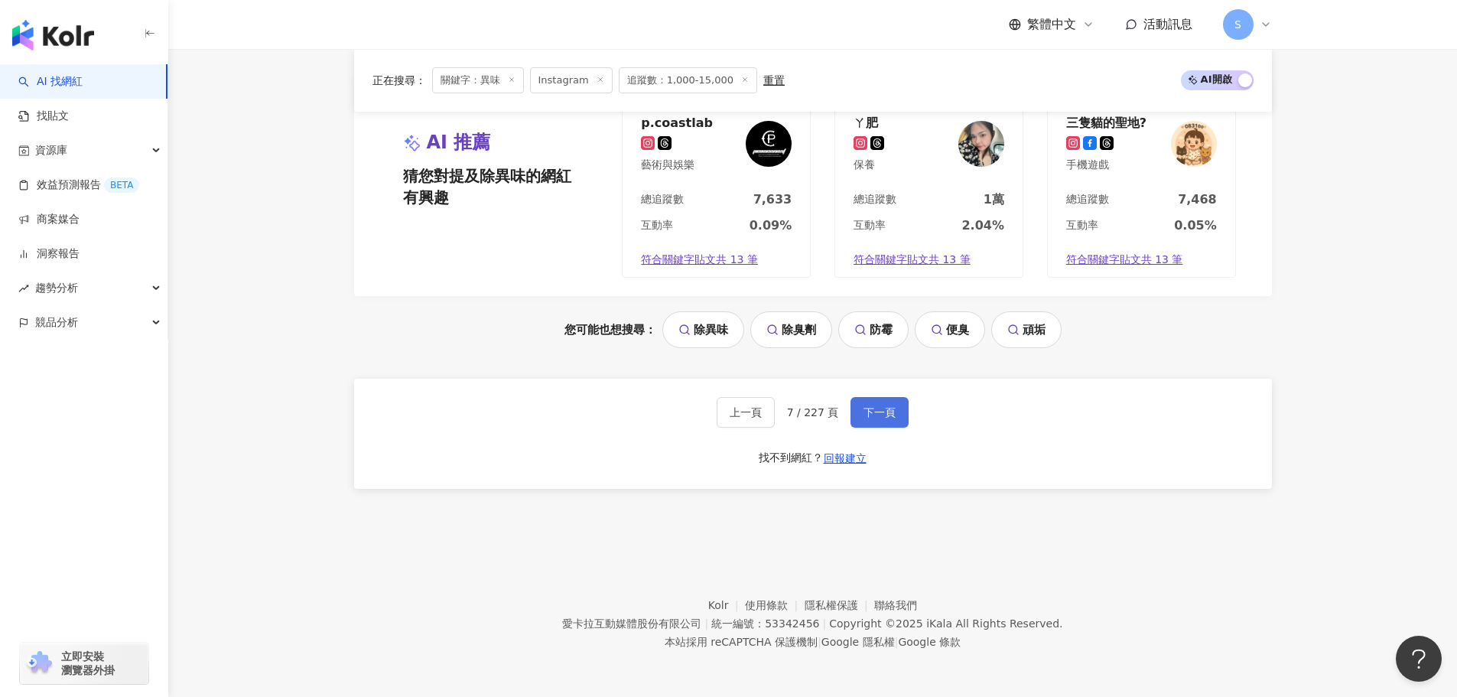
click at [873, 406] on span "下一頁" at bounding box center [879, 412] width 32 height 12
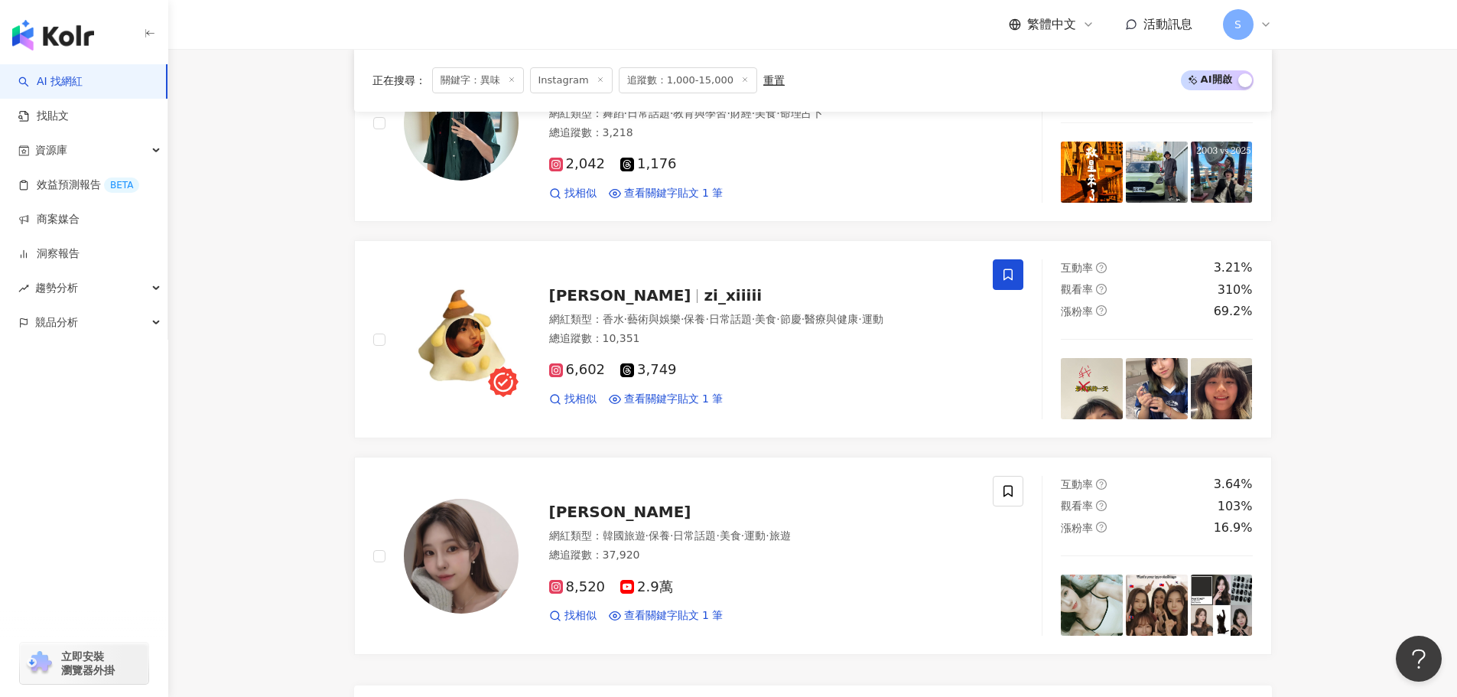
scroll to position [2934, 0]
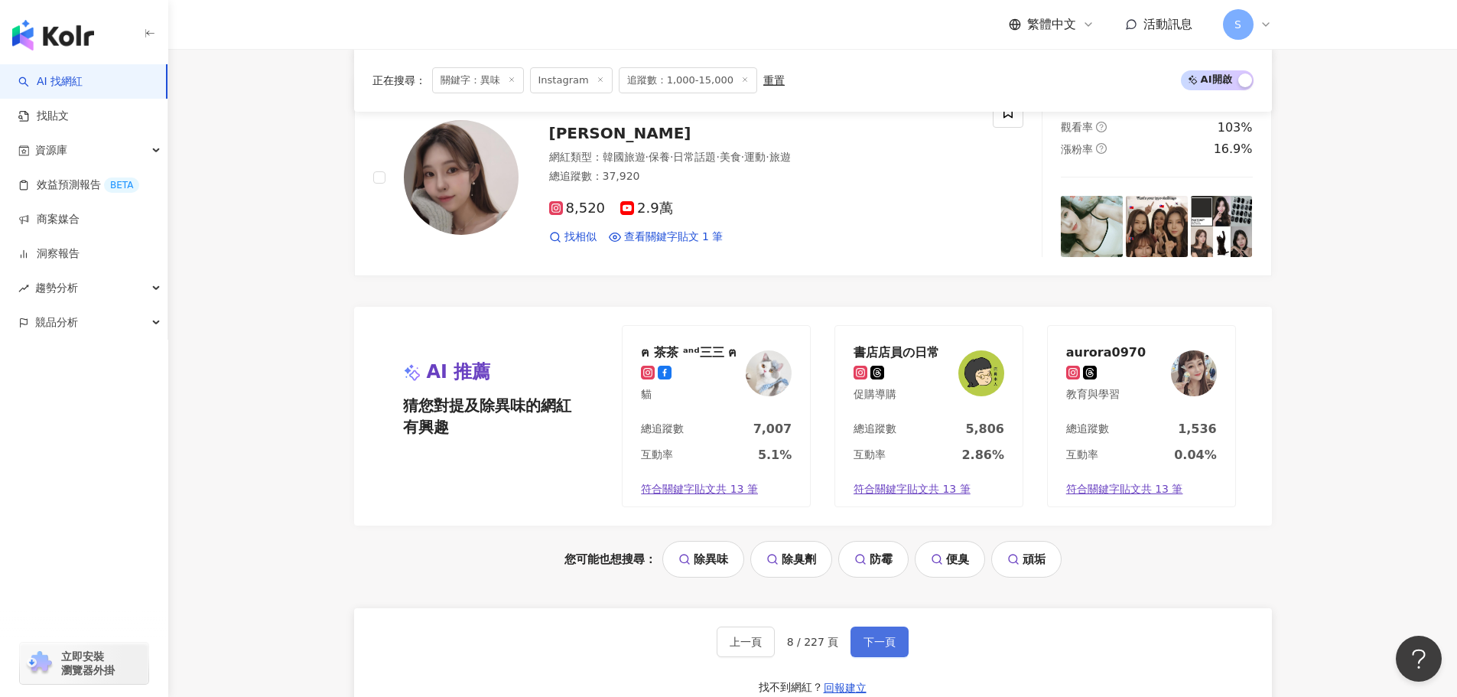
click at [858, 645] on button "下一頁" at bounding box center [879, 641] width 58 height 31
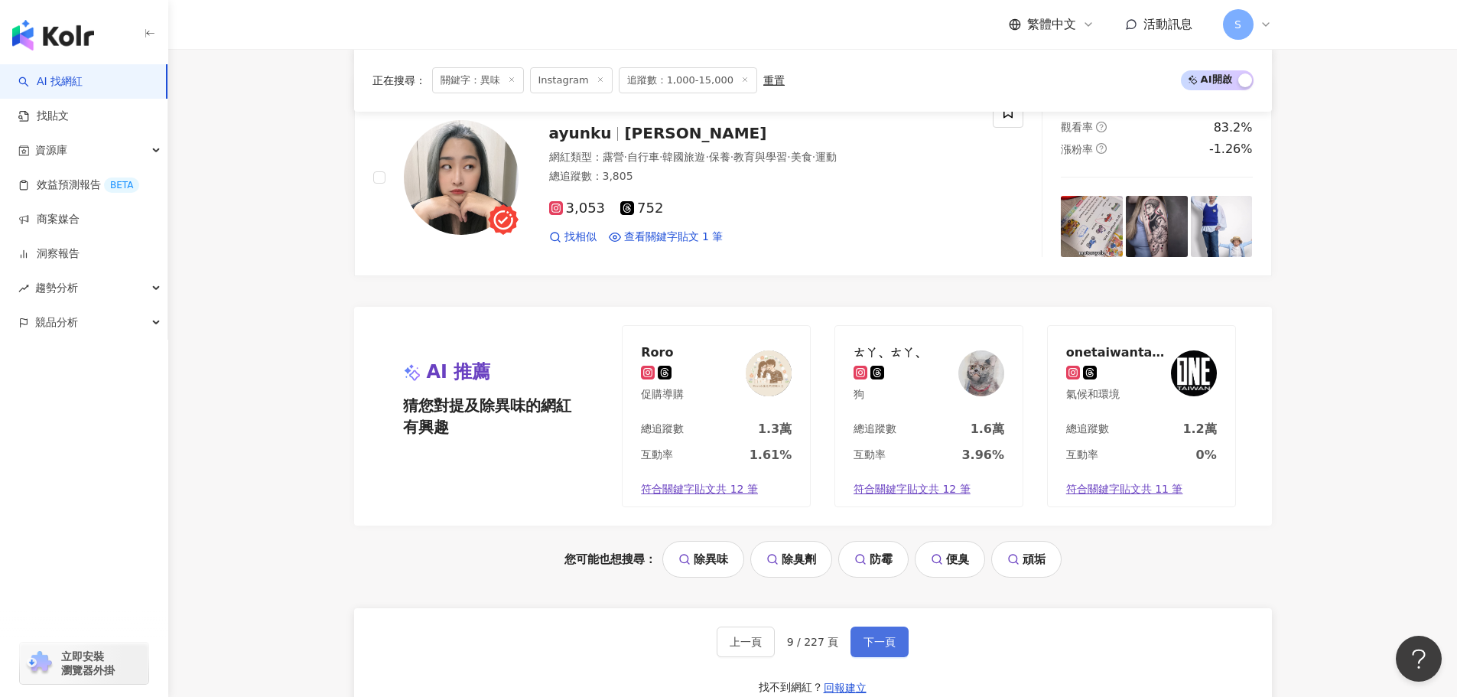
click at [882, 649] on button "下一頁" at bounding box center [879, 641] width 58 height 31
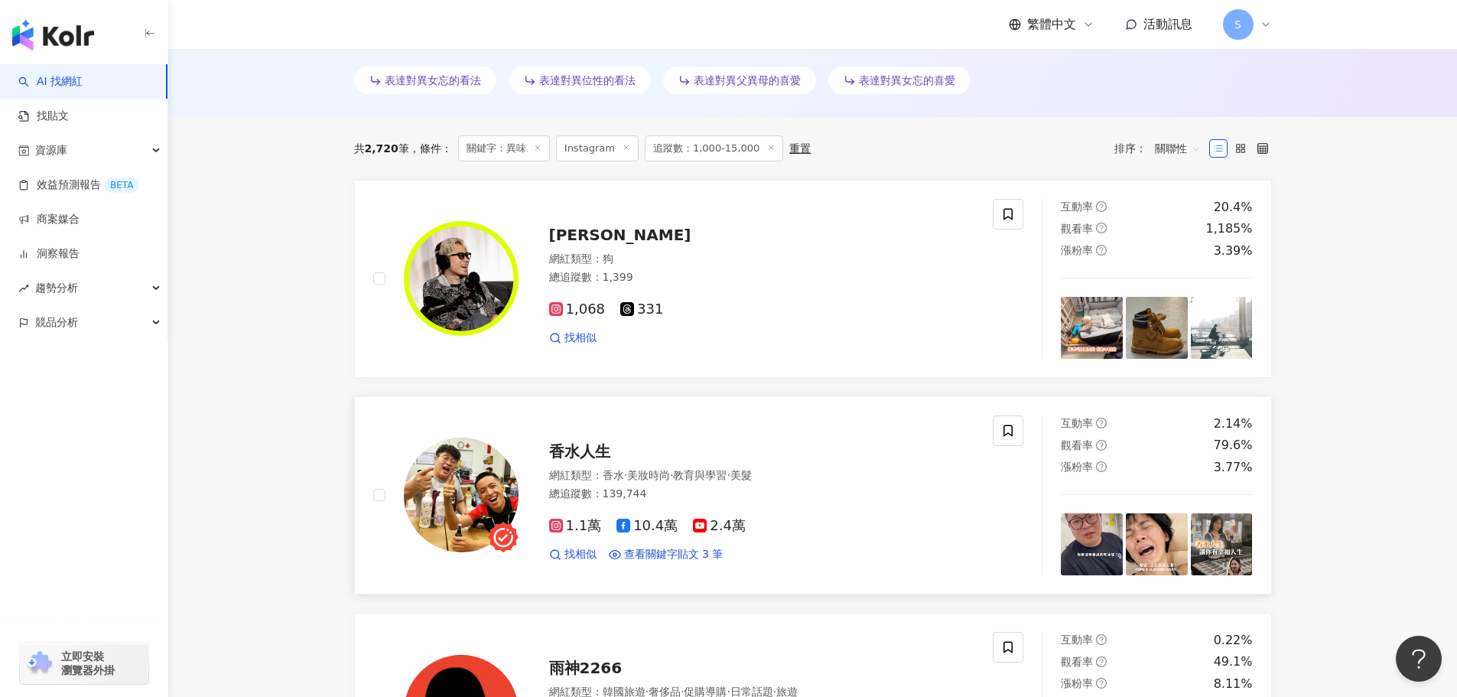
scroll to position [564, 0]
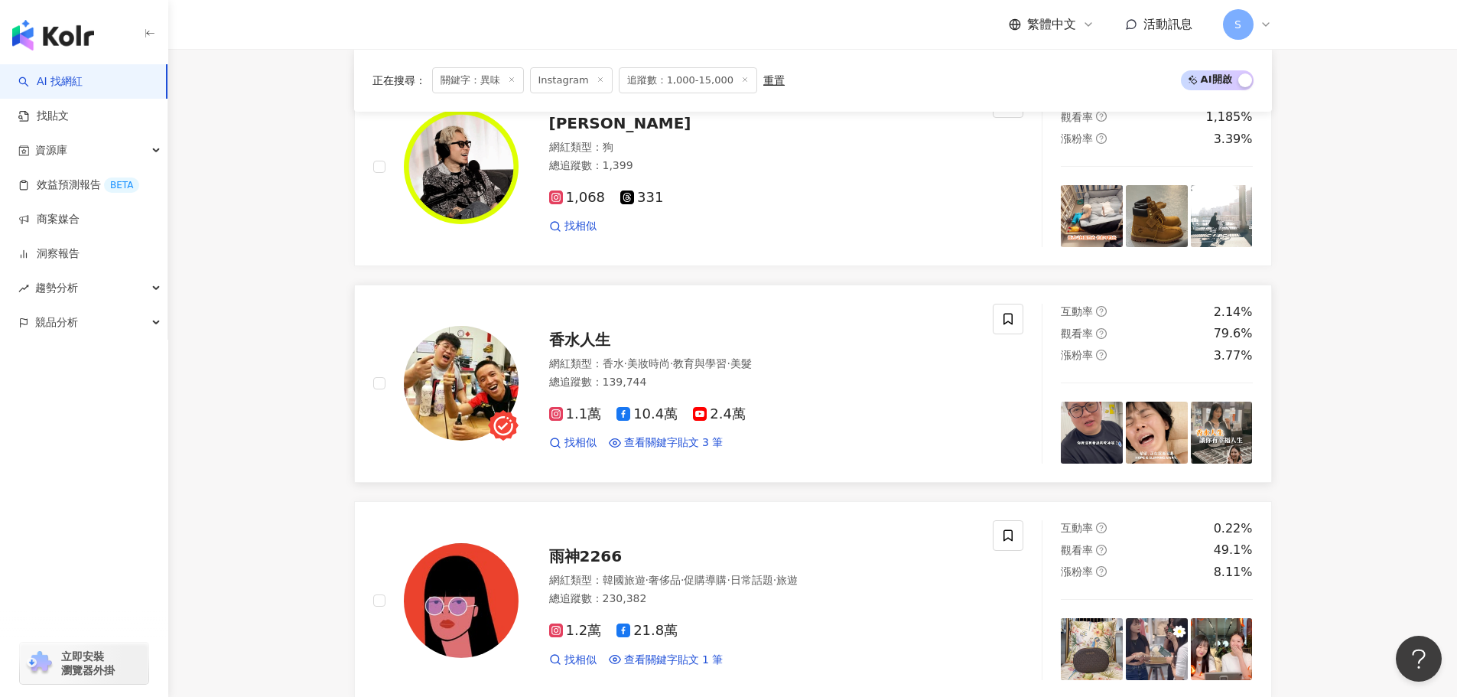
drag, startPoint x: 488, startPoint y: 373, endPoint x: 401, endPoint y: 300, distance: 113.4
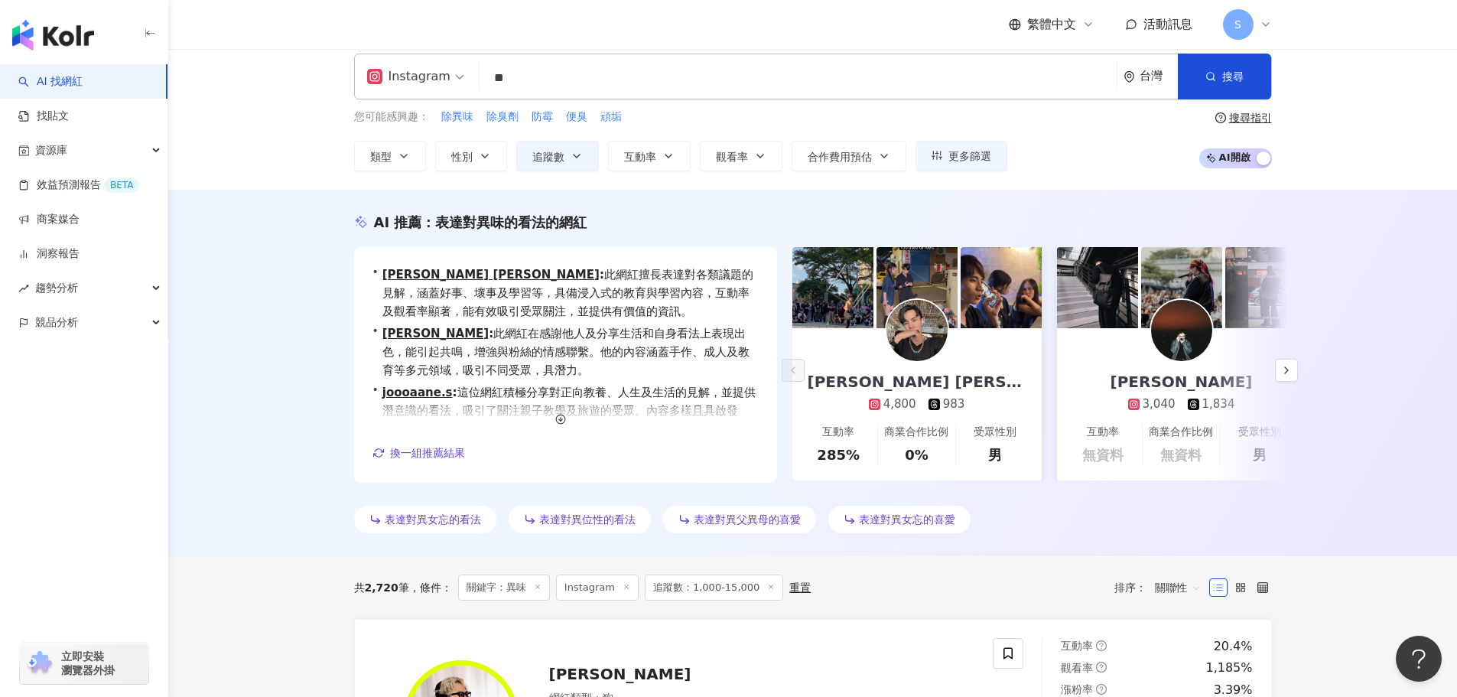
scroll to position [0, 0]
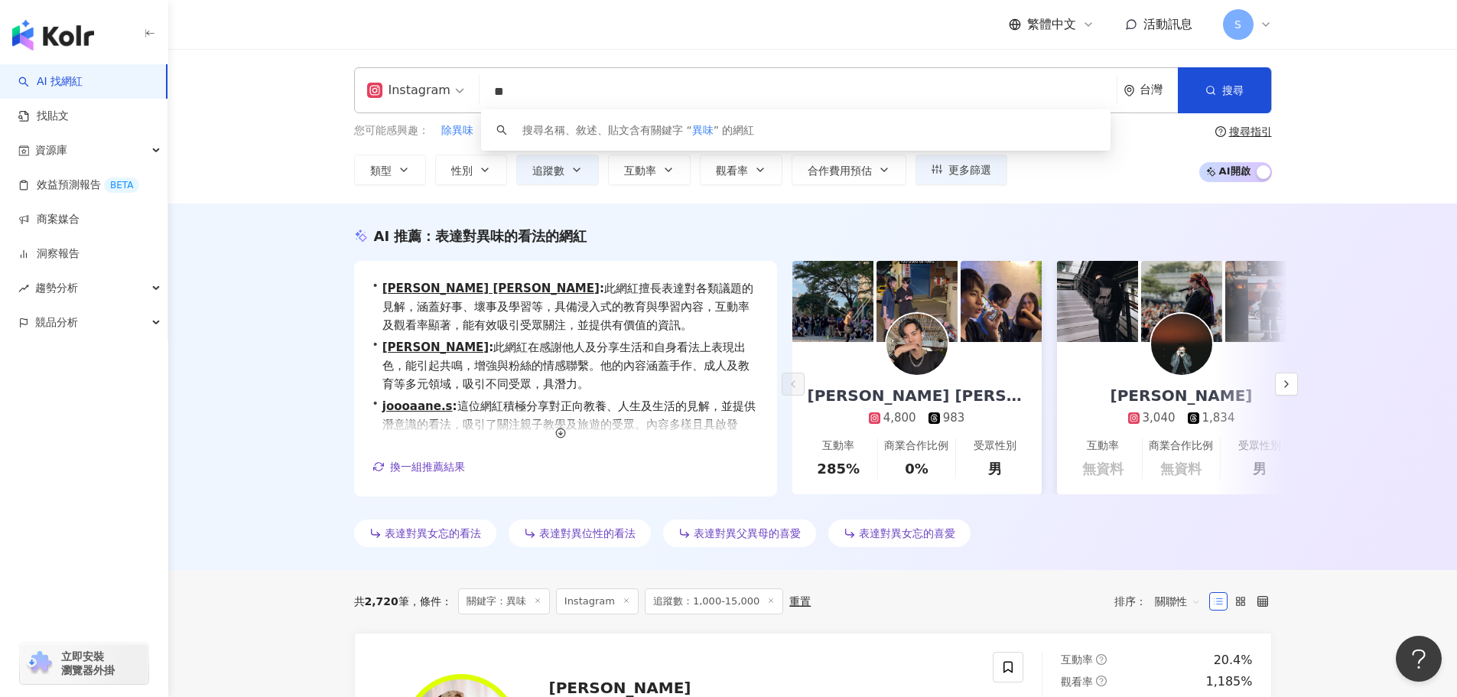
drag, startPoint x: 618, startPoint y: 93, endPoint x: 424, endPoint y: 87, distance: 193.5
click at [424, 87] on div "Instagram ** 台灣 搜尋 keyword 搜尋名稱、敘述、貼文含有關鍵字 “ 異味 ” 的網紅" at bounding box center [813, 90] width 918 height 46
paste input "**"
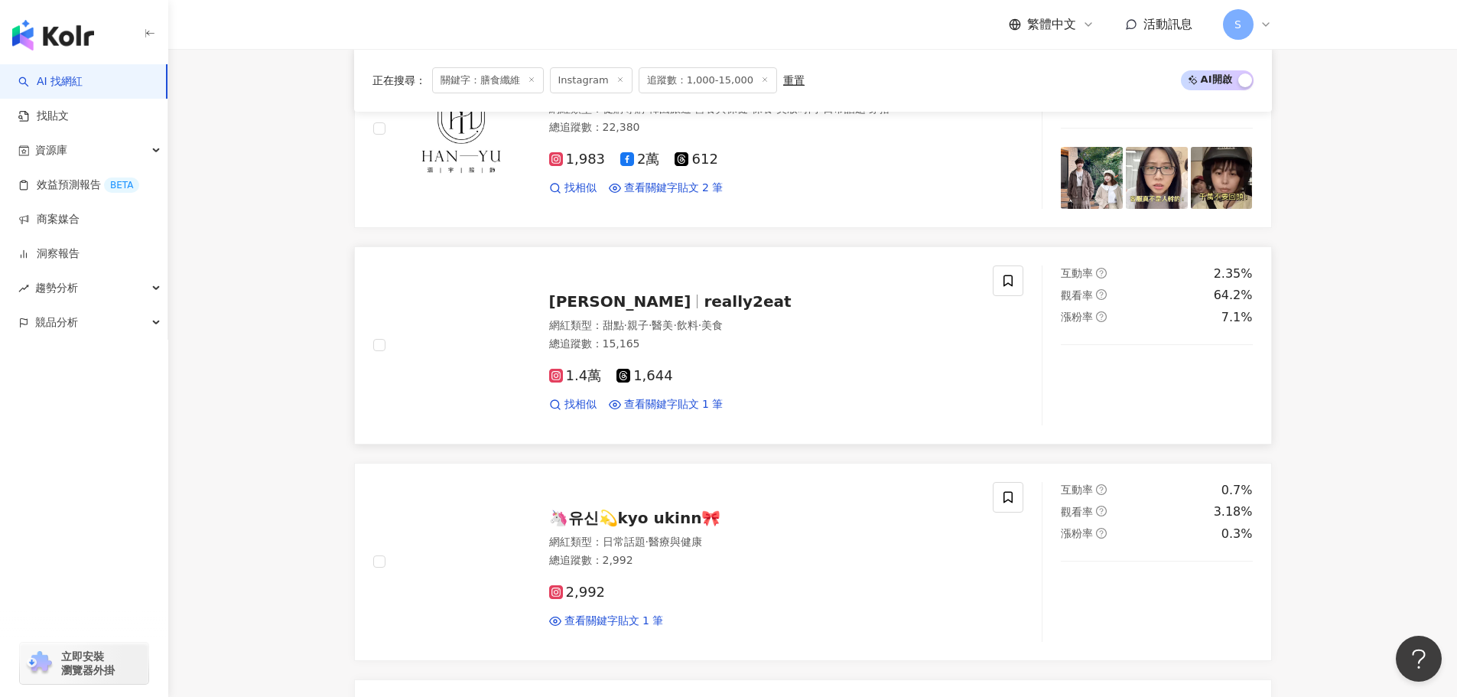
scroll to position [914, 0]
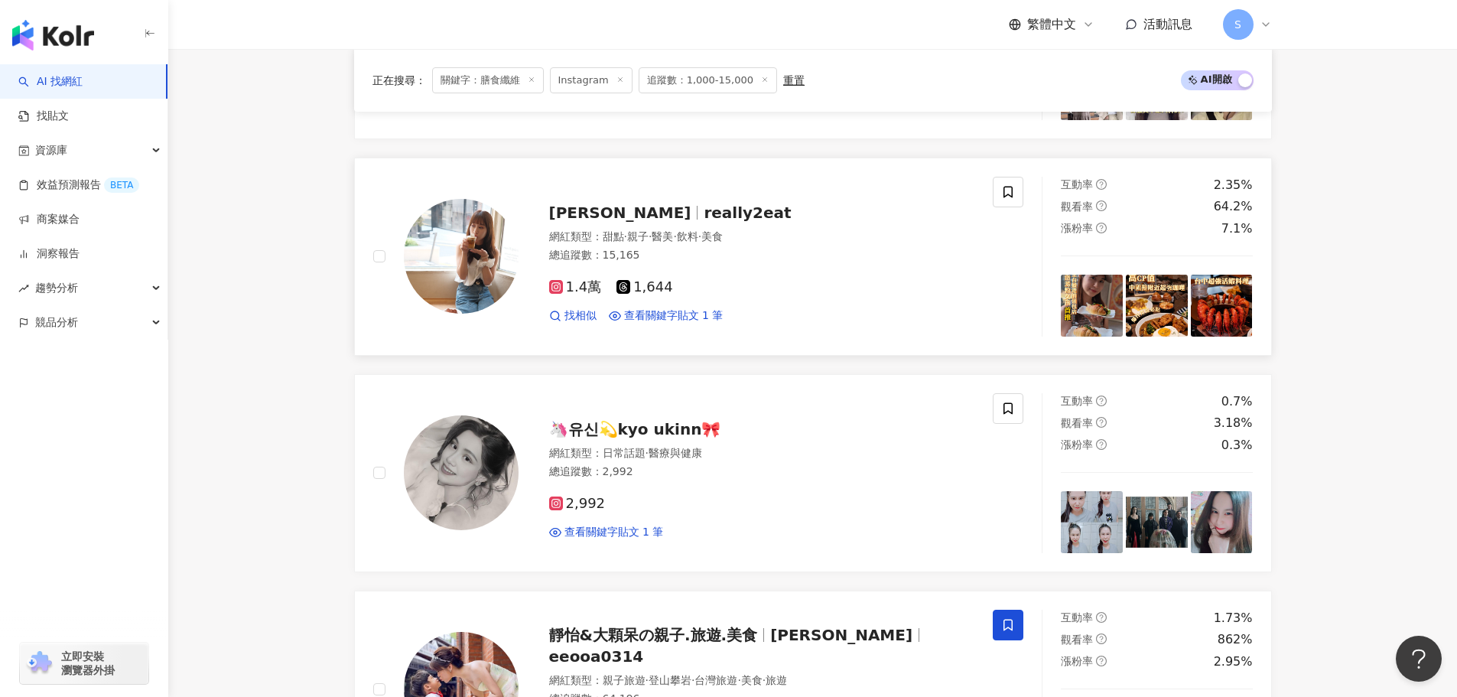
type input "****"
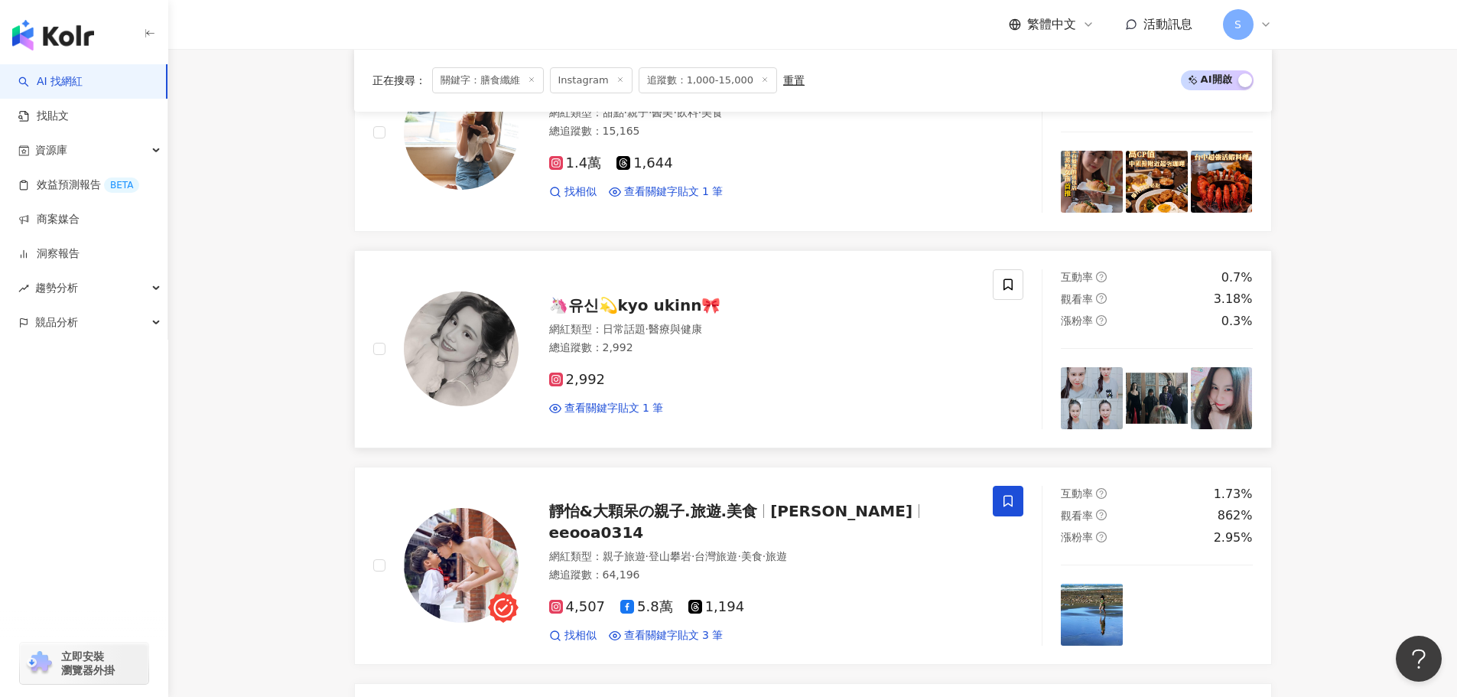
scroll to position [1143, 0]
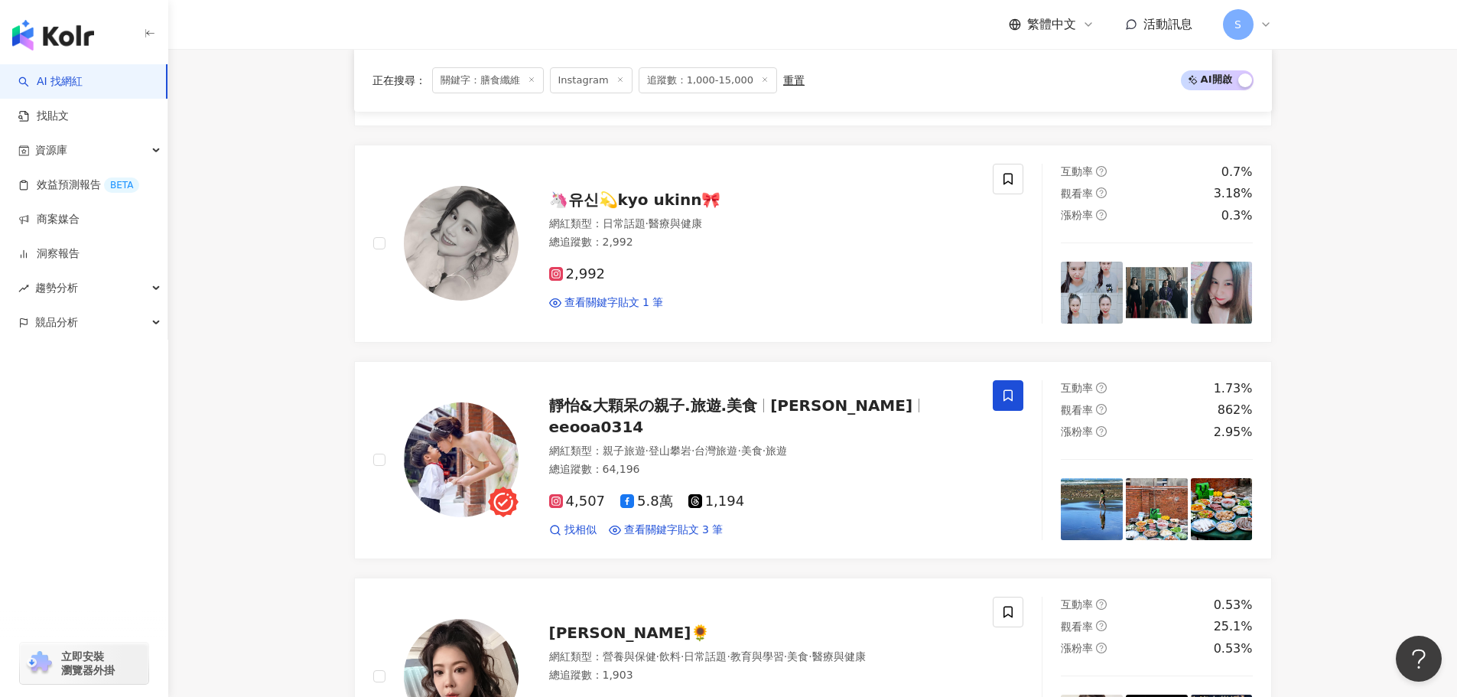
drag, startPoint x: 474, startPoint y: 219, endPoint x: 265, endPoint y: 362, distance: 253.0
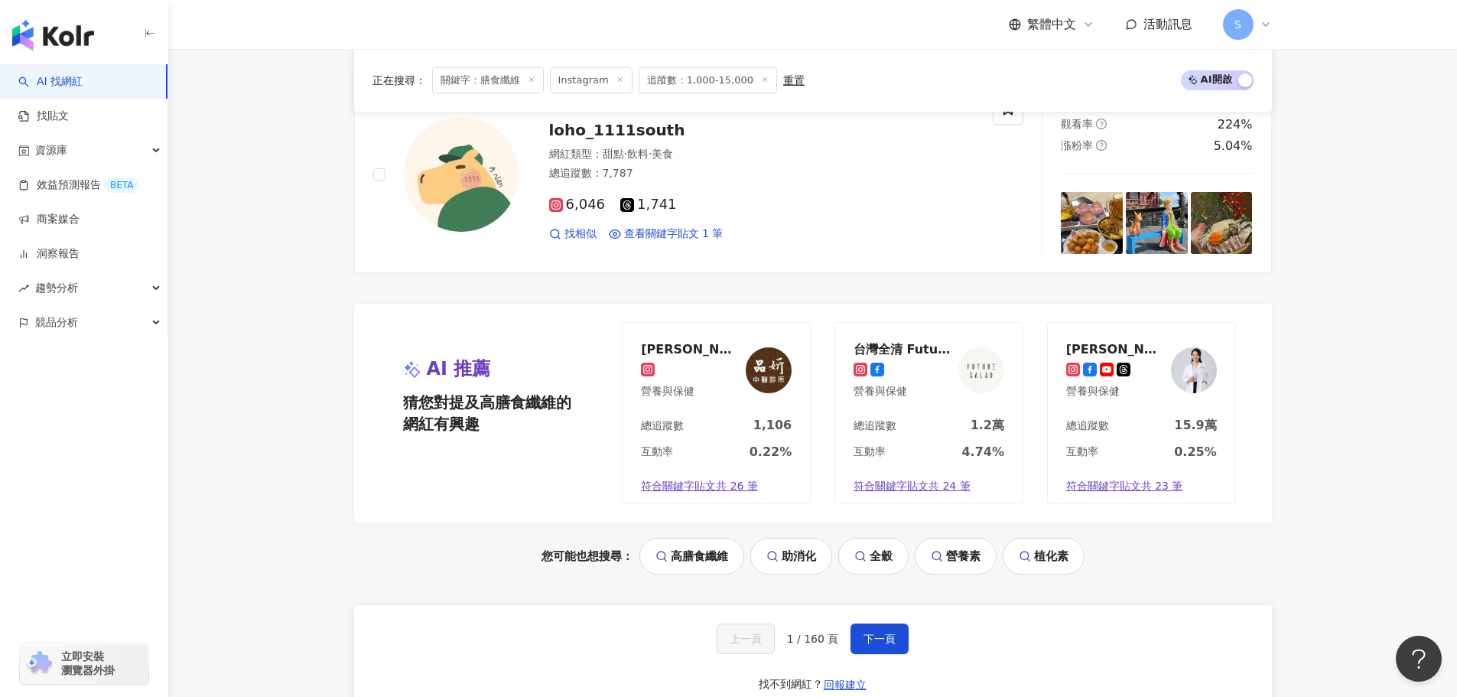
scroll to position [3131, 0]
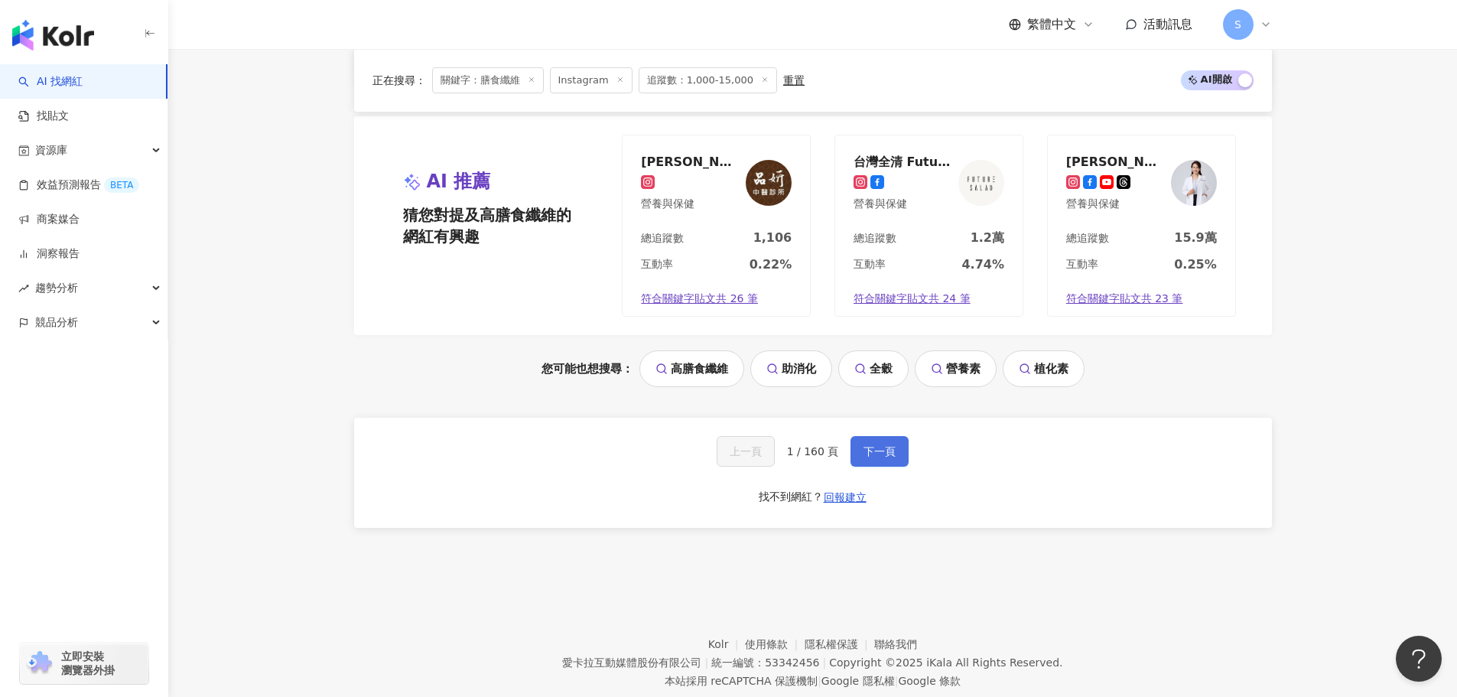
click at [869, 466] on button "下一頁" at bounding box center [879, 451] width 58 height 31
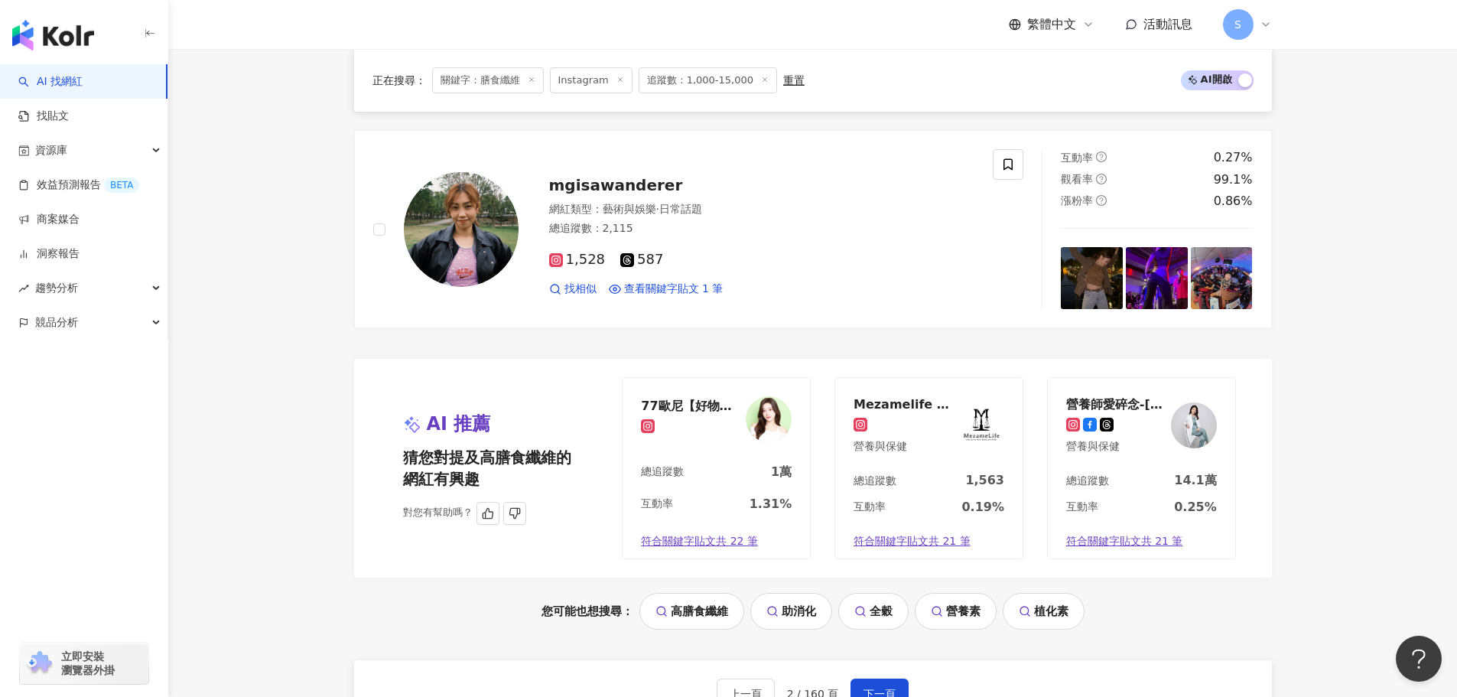
scroll to position [3054, 0]
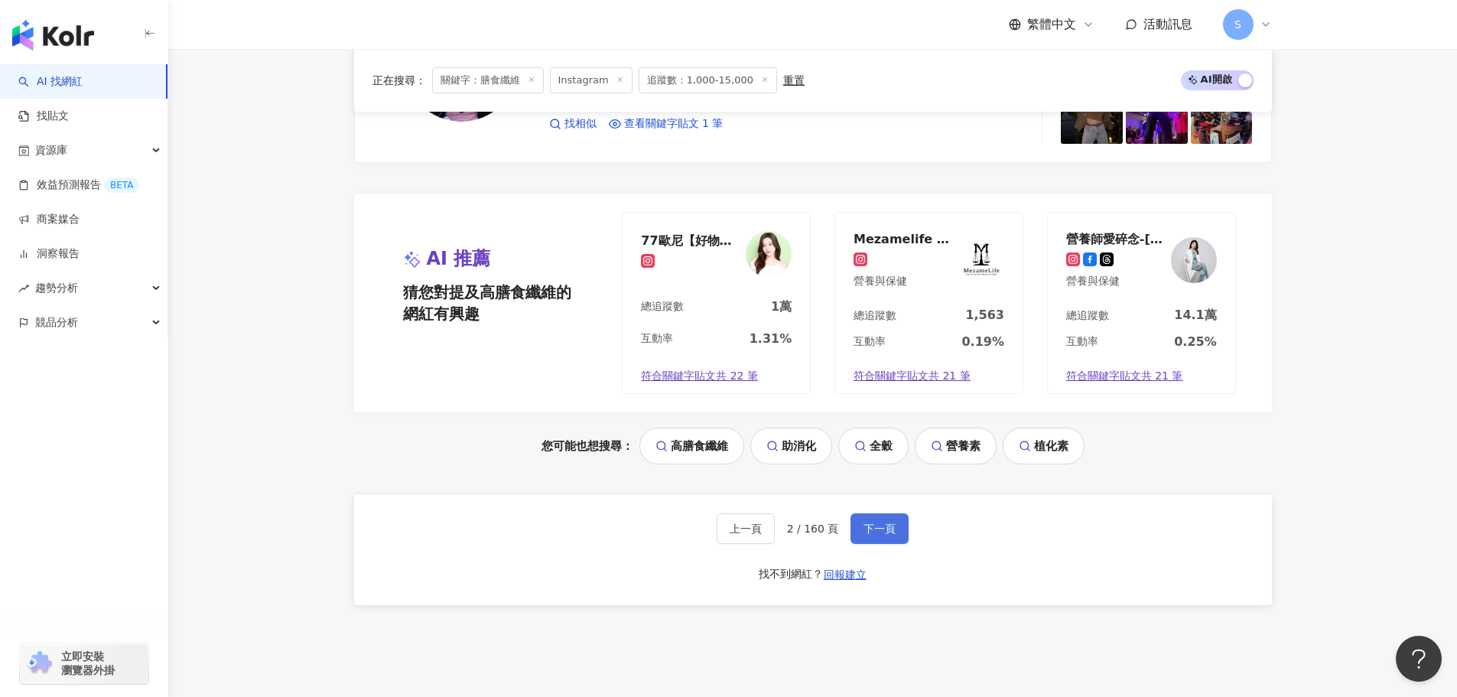
click at [881, 534] on span "下一頁" at bounding box center [879, 528] width 32 height 12
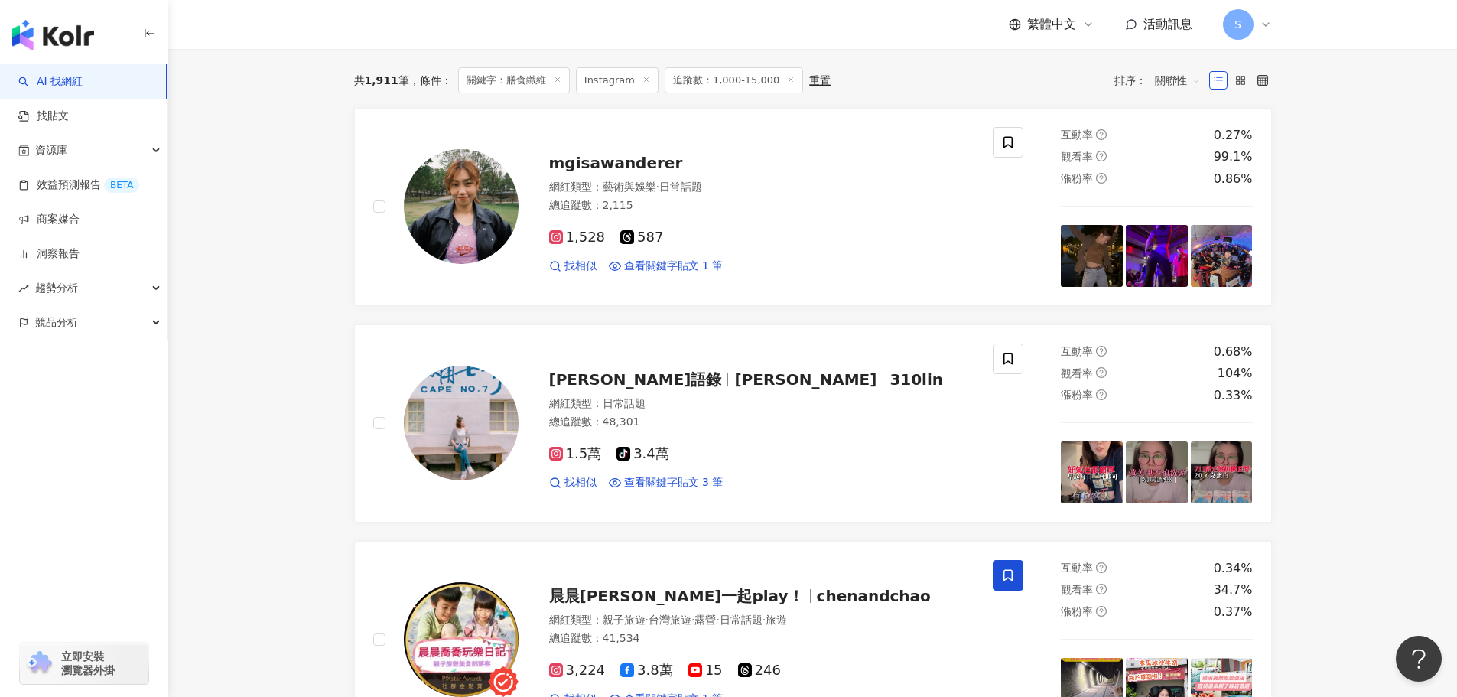
scroll to position [684, 0]
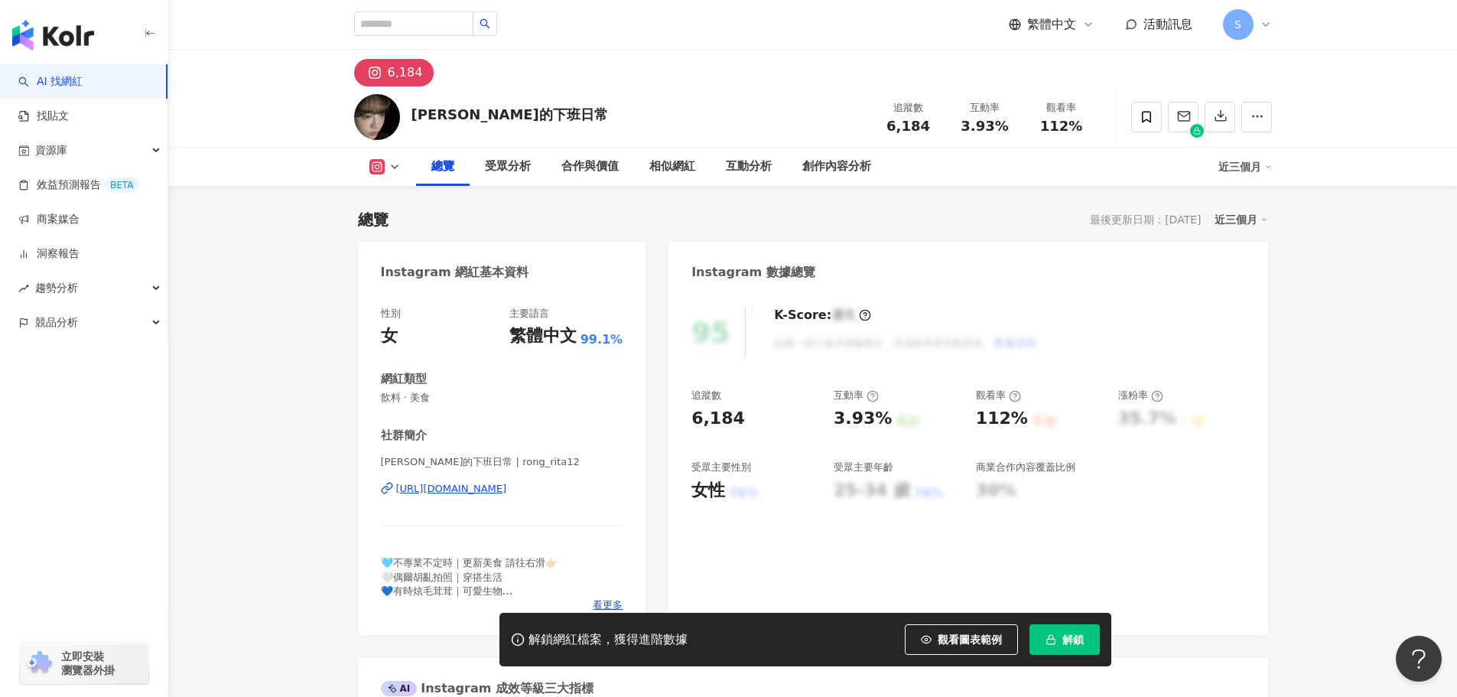
click at [507, 486] on div "https://www.instagram.com/rong_rita12/" at bounding box center [451, 489] width 111 height 14
click at [1148, 117] on icon at bounding box center [1146, 117] width 14 height 14
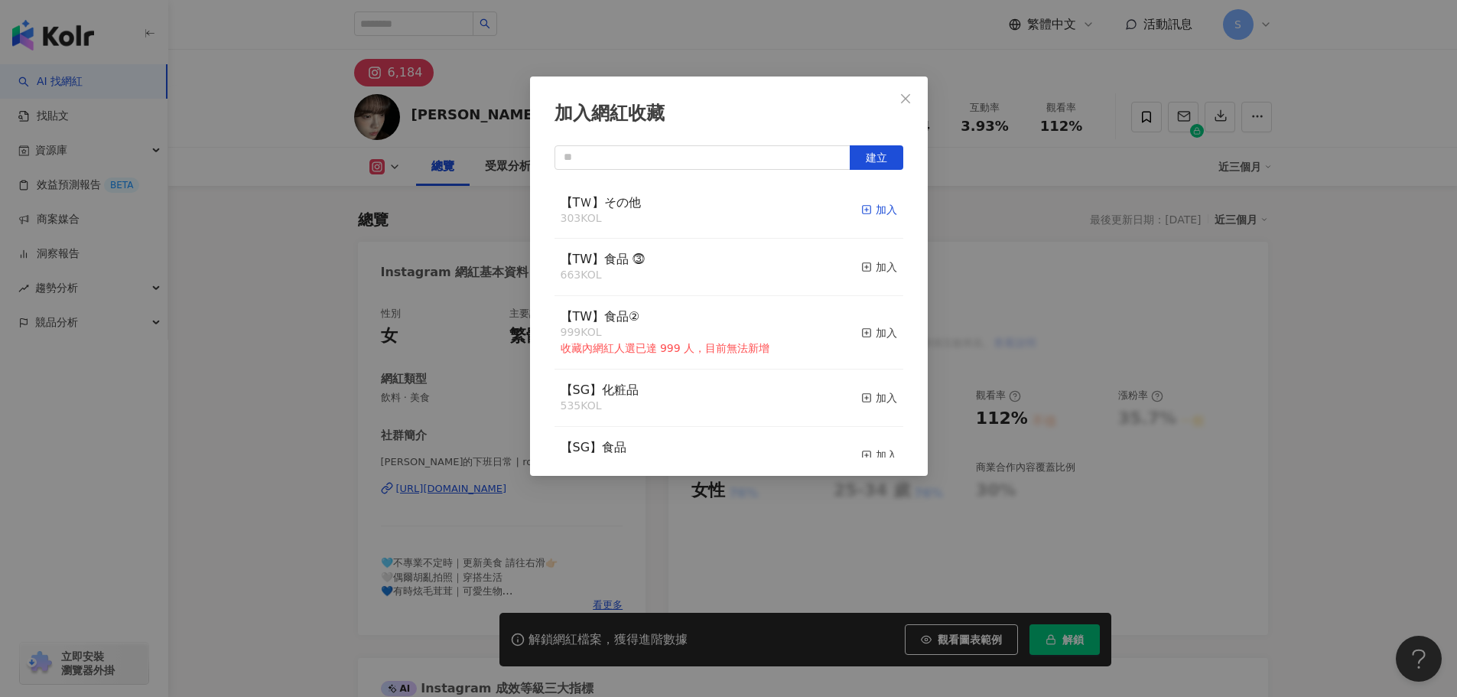
click at [862, 216] on div "加入" at bounding box center [879, 209] width 36 height 17
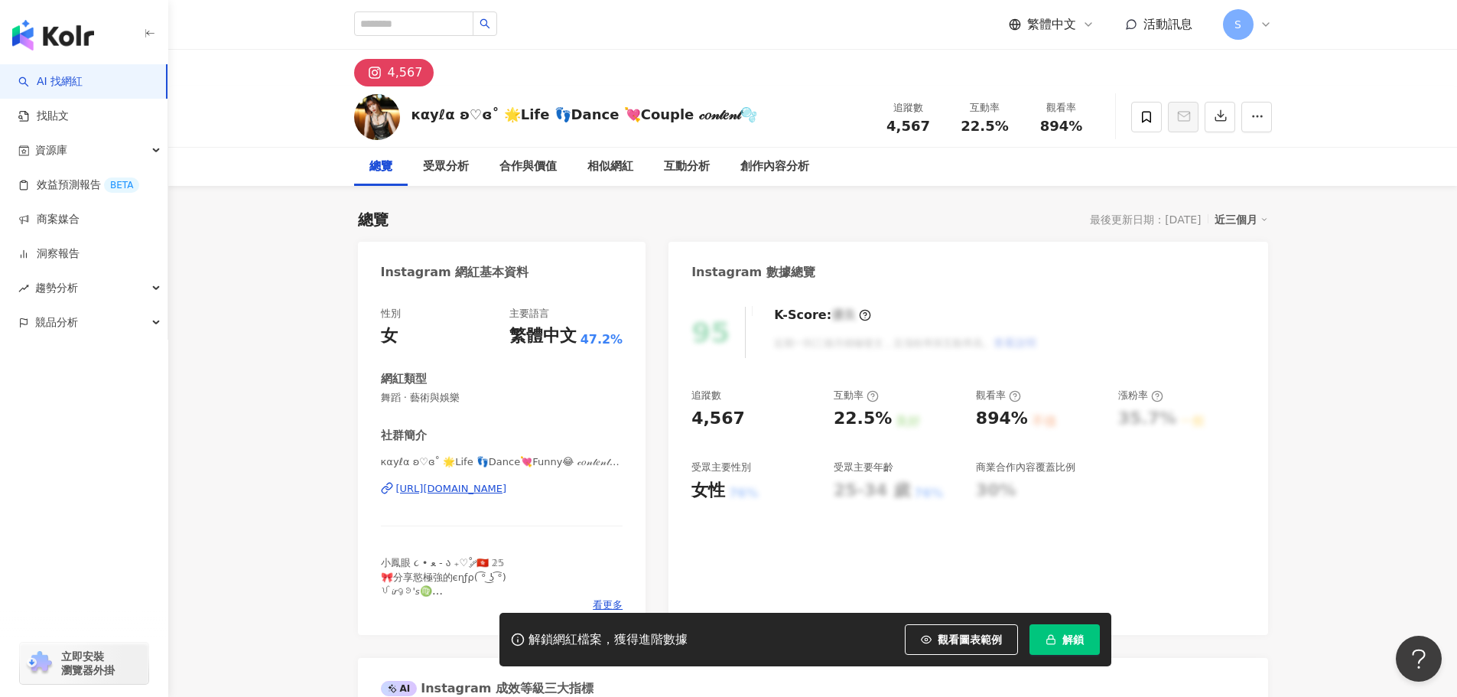
click at [479, 489] on div "https://www.instagram.com/klala_qiuqiu/" at bounding box center [451, 489] width 111 height 14
click at [1139, 118] on icon at bounding box center [1146, 117] width 14 height 14
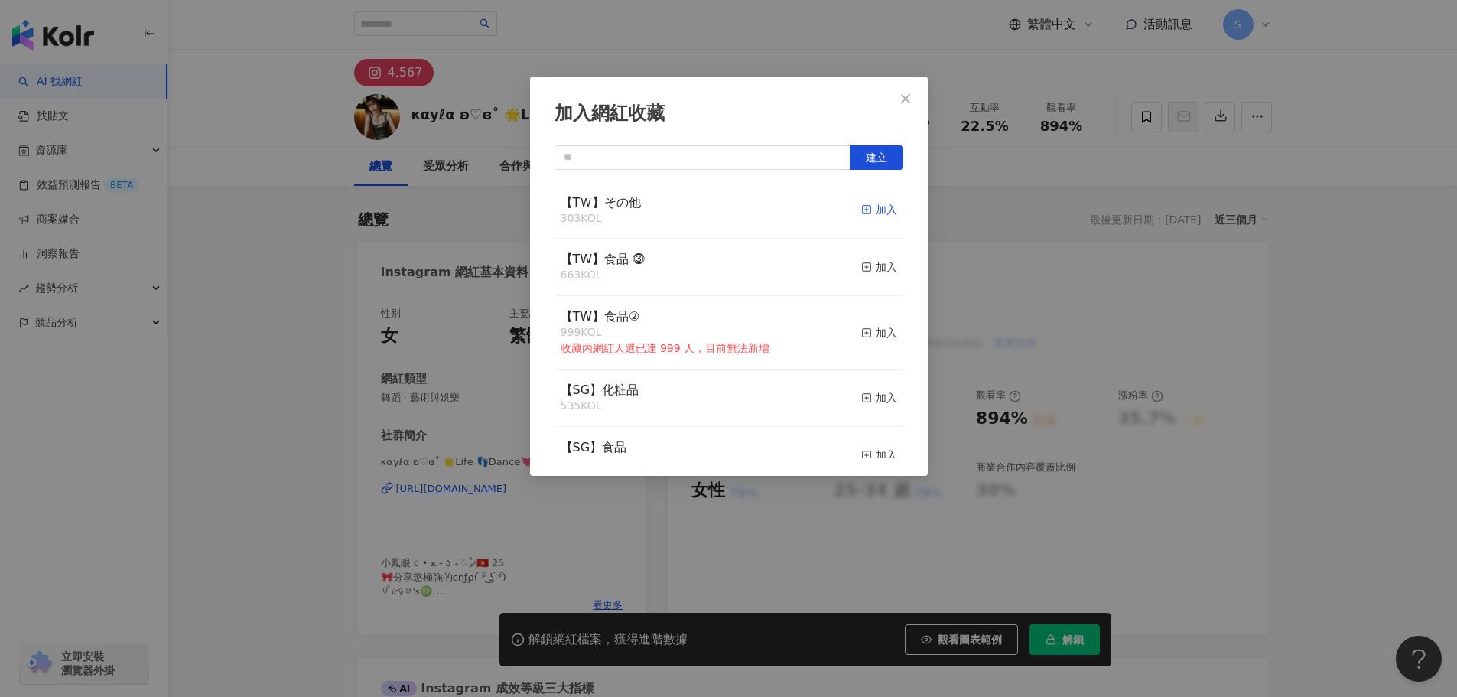
click at [869, 206] on div "加入" at bounding box center [879, 209] width 36 height 17
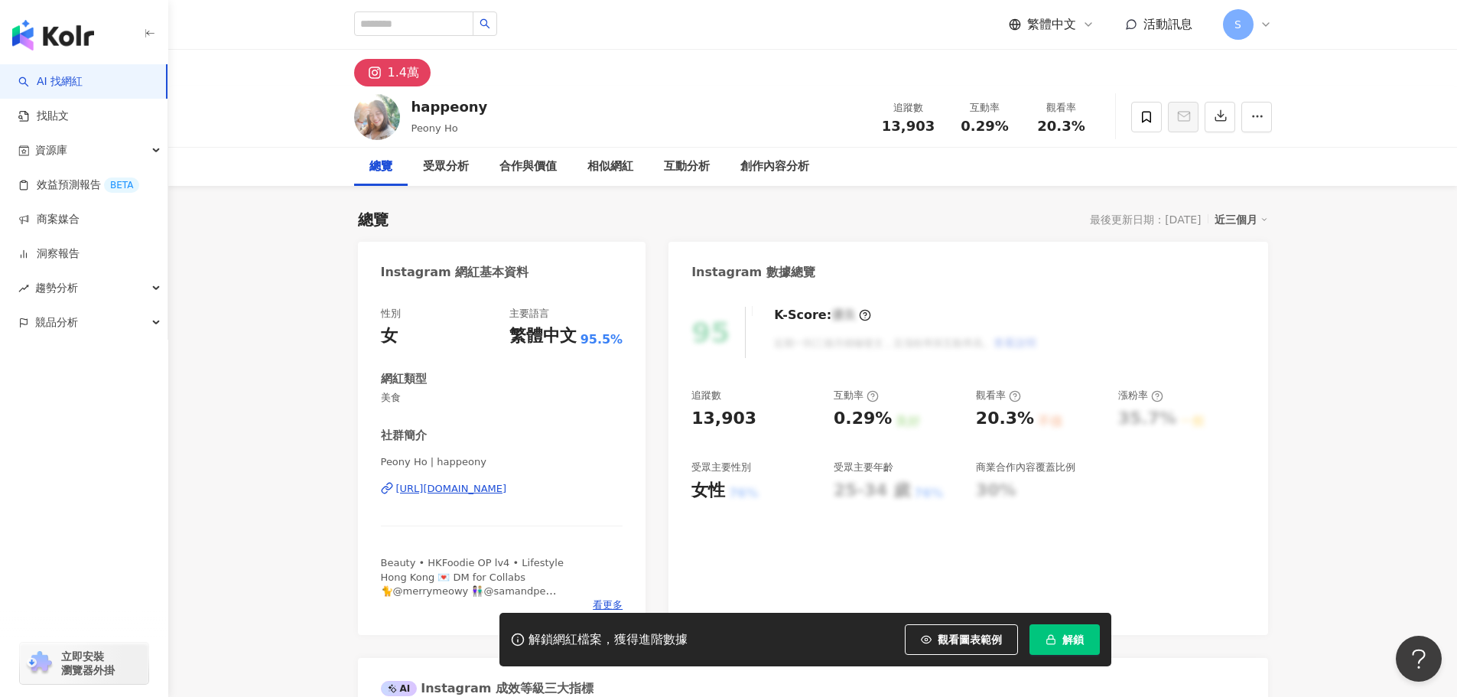
click at [486, 486] on div "[URL][DOMAIN_NAME]" at bounding box center [451, 489] width 111 height 14
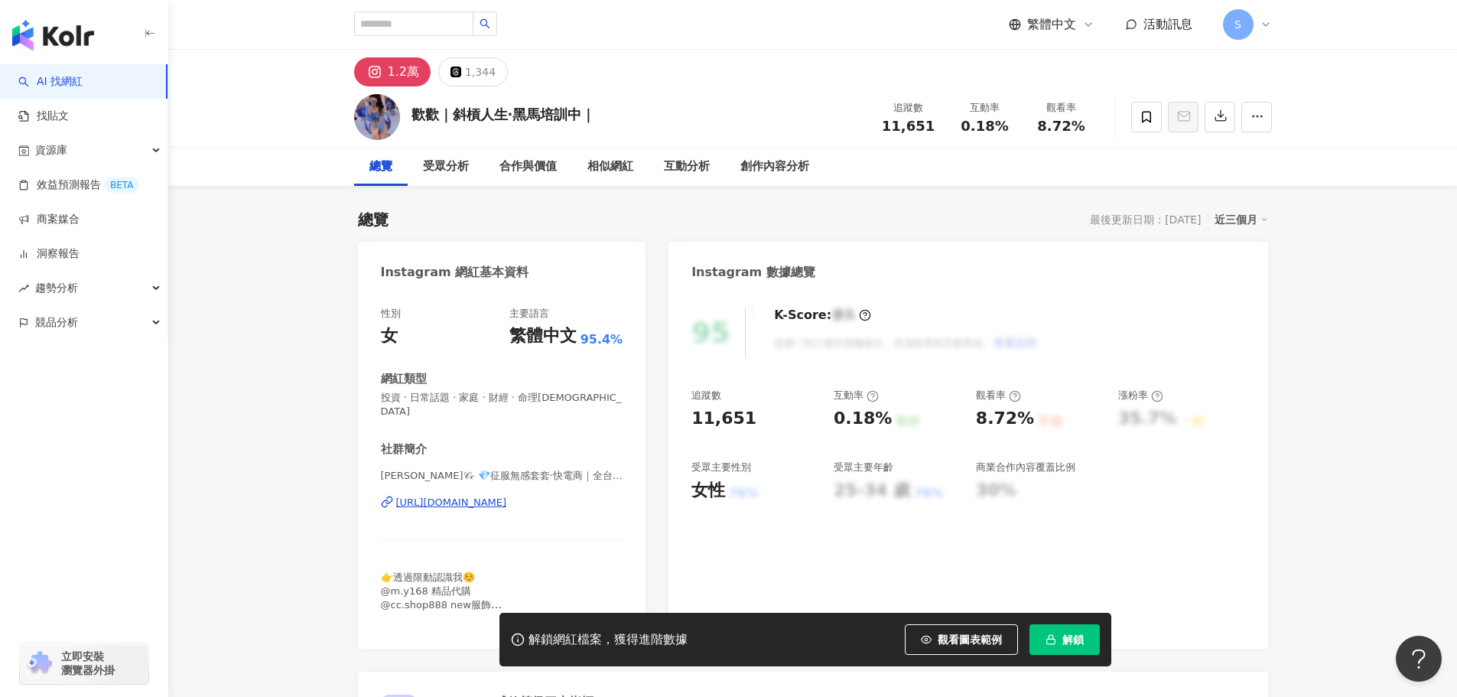
click at [463, 495] on div "https://www.instagram.com/yibi.0614/" at bounding box center [451, 502] width 111 height 14
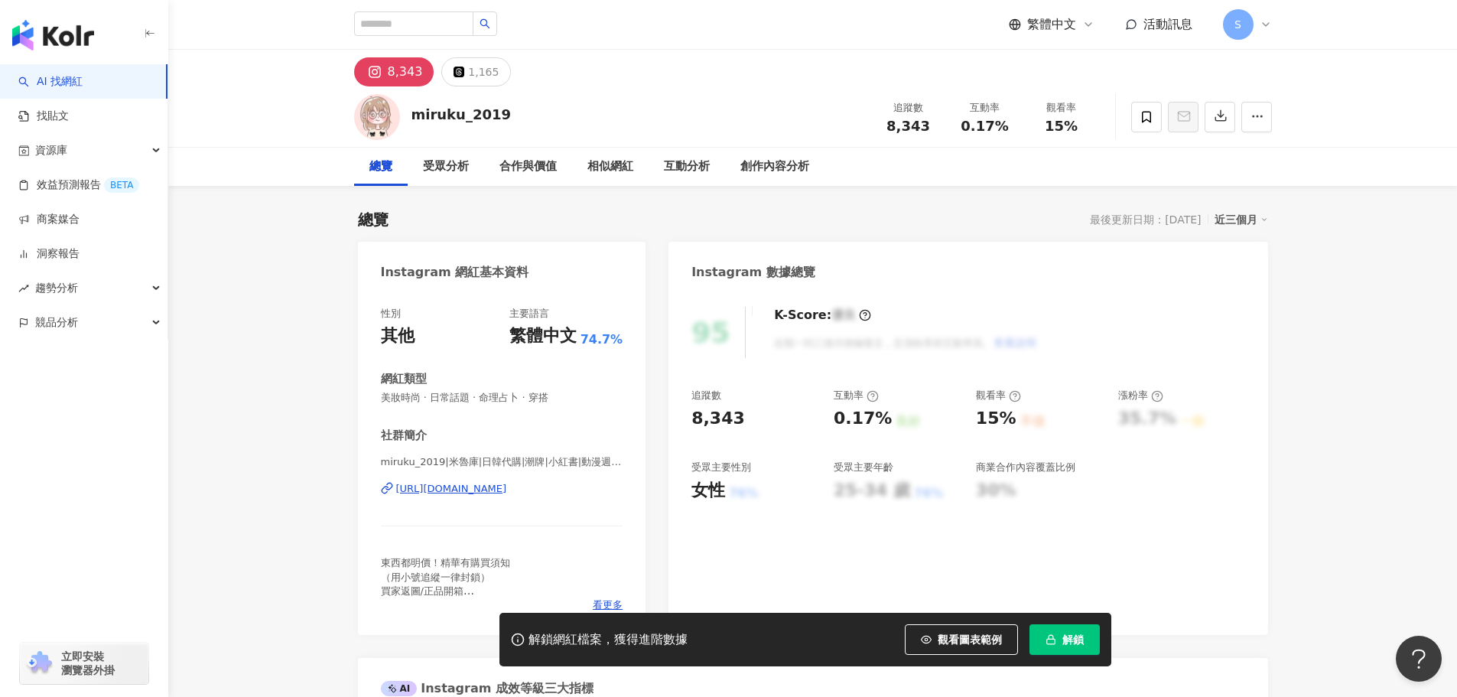
click at [507, 490] on div "[URL][DOMAIN_NAME]" at bounding box center [451, 489] width 111 height 14
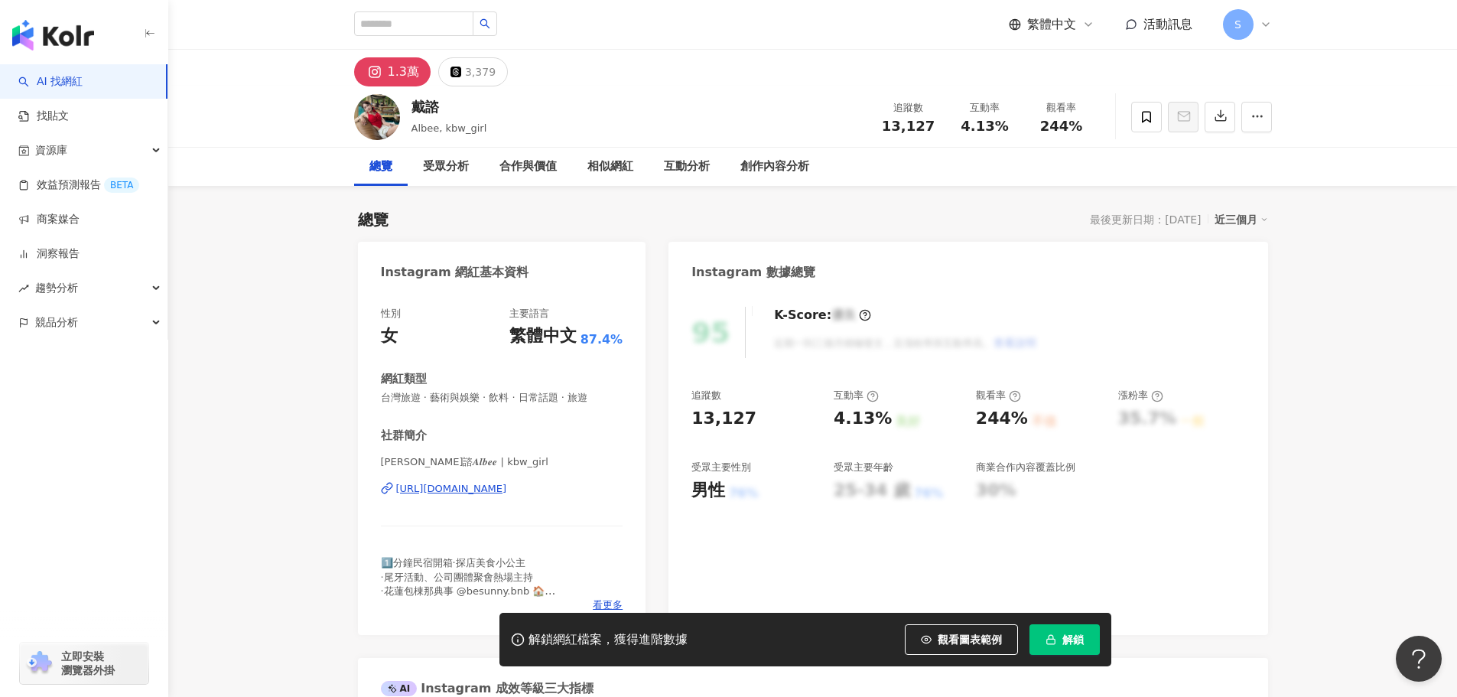
drag, startPoint x: 495, startPoint y: 497, endPoint x: 482, endPoint y: 490, distance: 14.7
click at [482, 490] on div "[URL][DOMAIN_NAME]" at bounding box center [451, 489] width 111 height 14
click at [1138, 113] on span at bounding box center [1146, 117] width 31 height 31
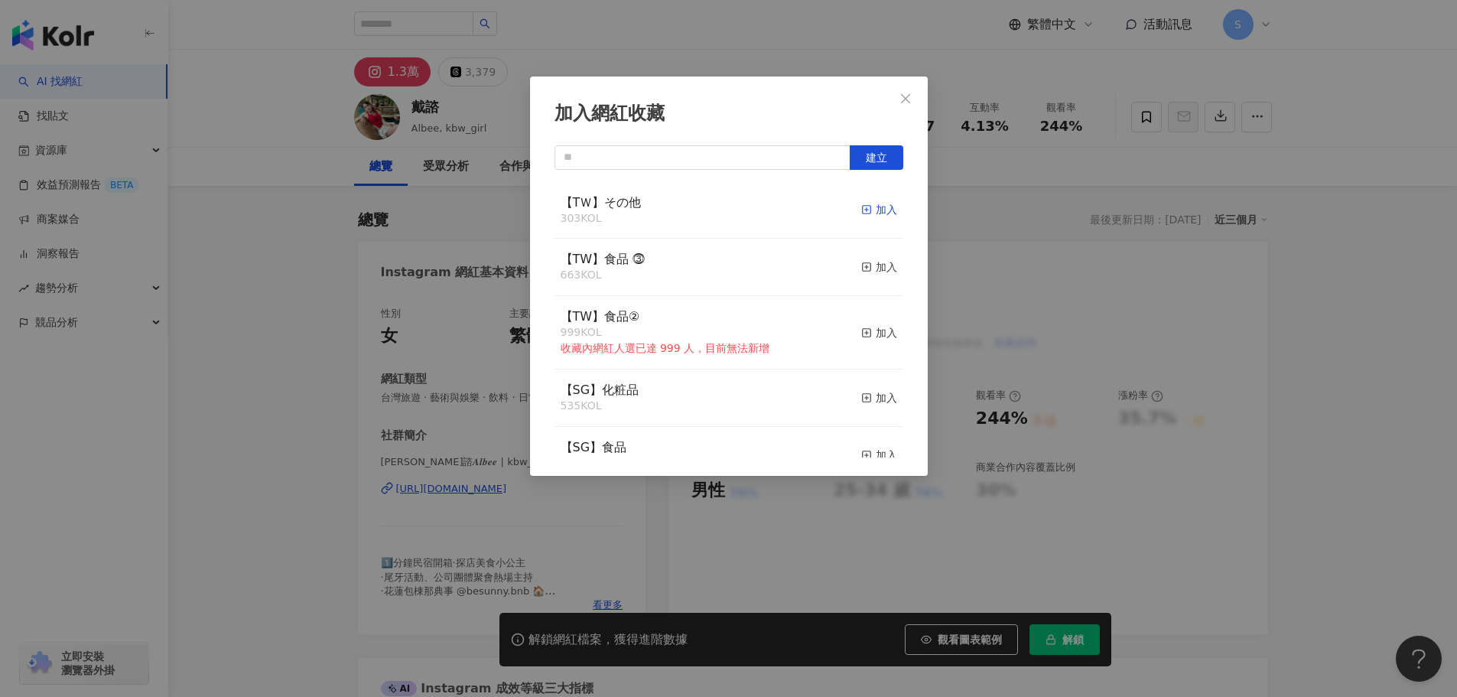
click at [868, 207] on div "加入" at bounding box center [879, 209] width 36 height 17
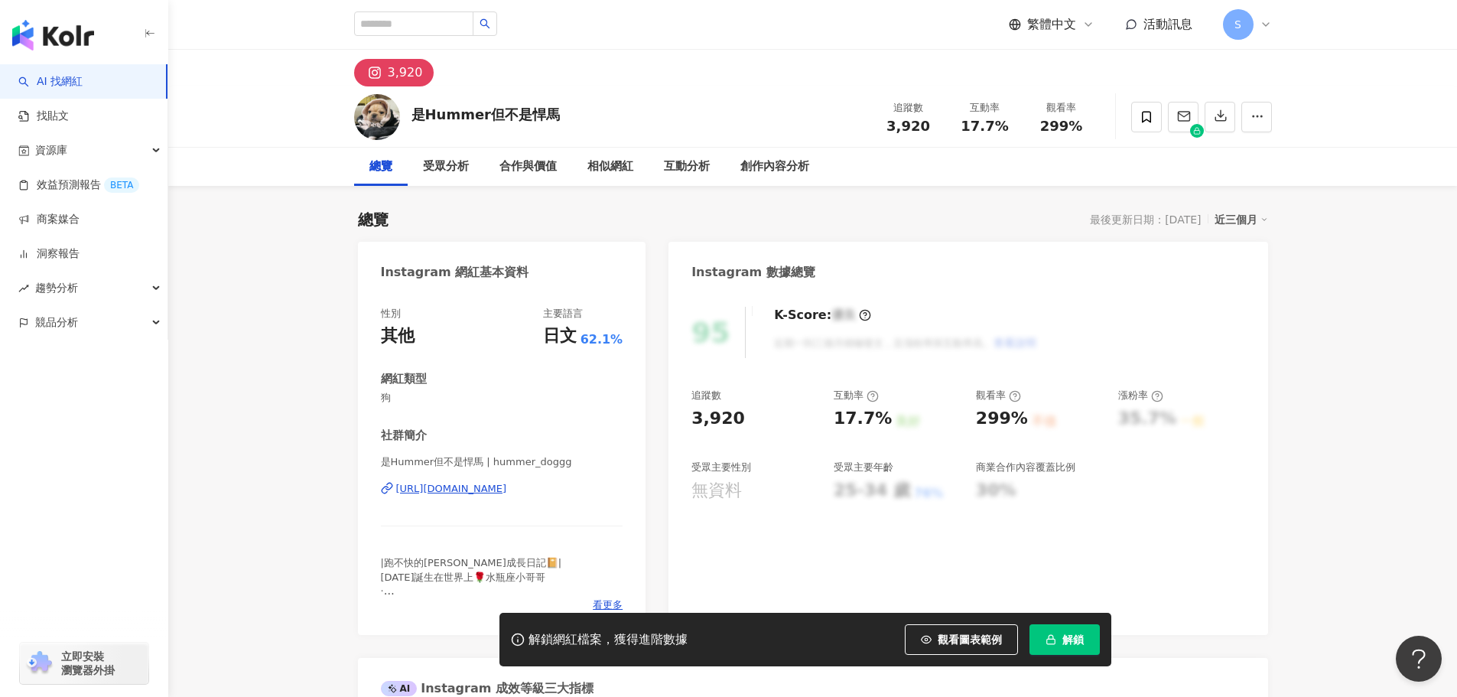
click at [507, 489] on div "[URL][DOMAIN_NAME]" at bounding box center [451, 489] width 111 height 14
click at [1139, 108] on span at bounding box center [1146, 117] width 31 height 31
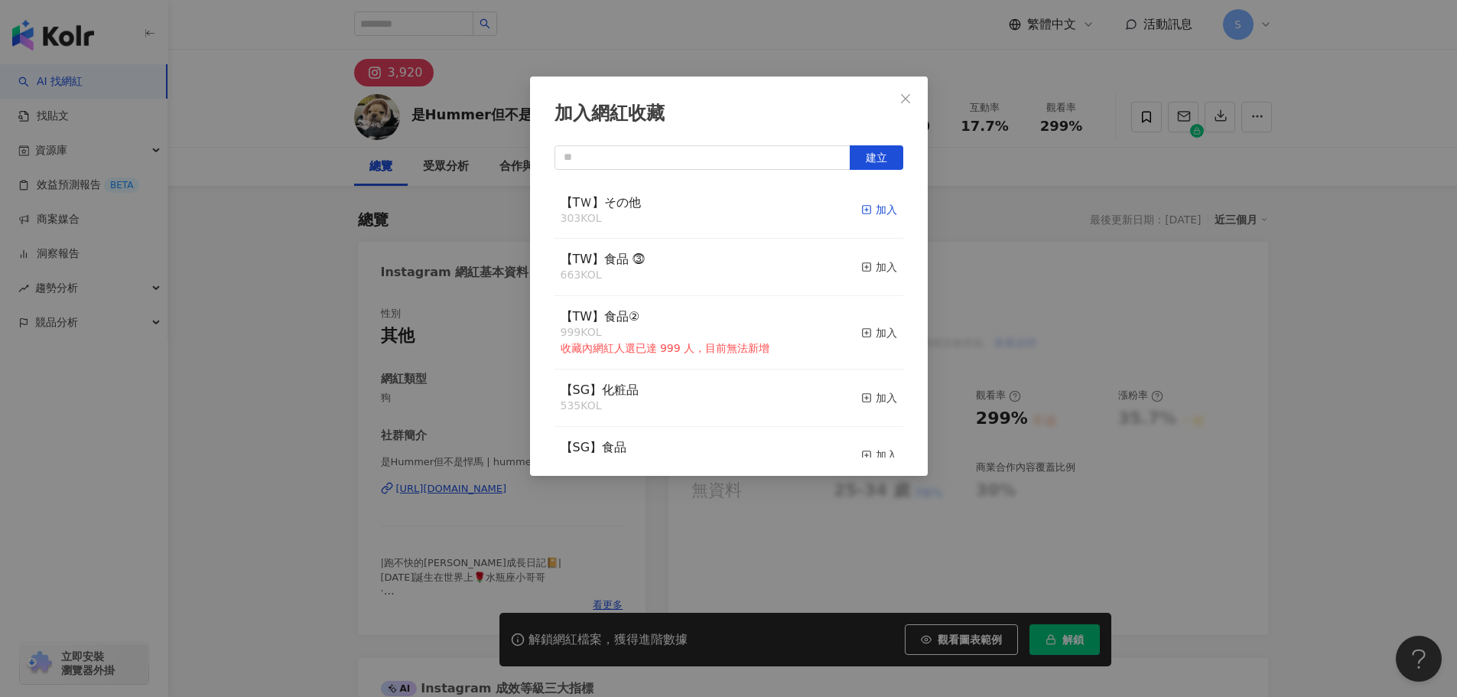
click at [865, 206] on div "加入" at bounding box center [879, 209] width 36 height 17
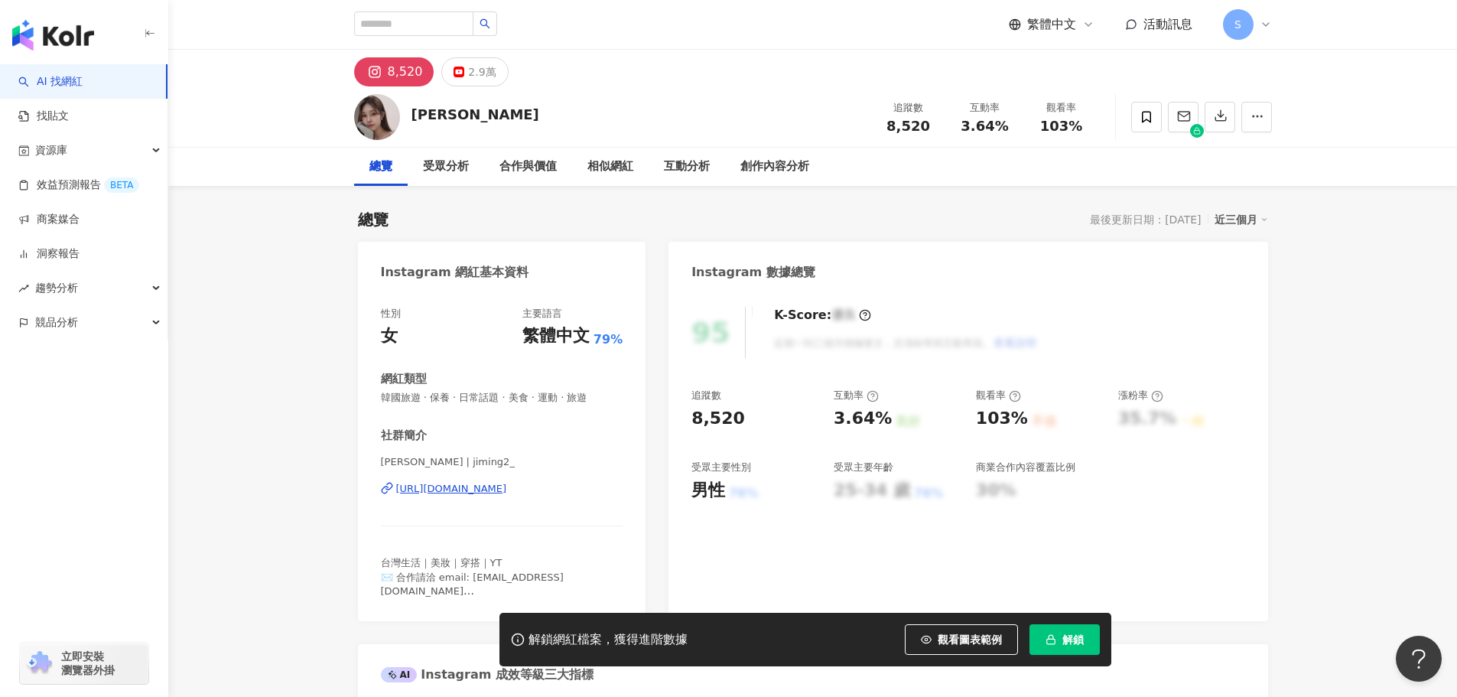
click at [486, 486] on div "https://www.instagram.com/jiming2_/" at bounding box center [451, 489] width 111 height 14
click at [1123, 109] on div at bounding box center [1185, 117] width 172 height 46
click at [1134, 115] on span at bounding box center [1146, 117] width 31 height 31
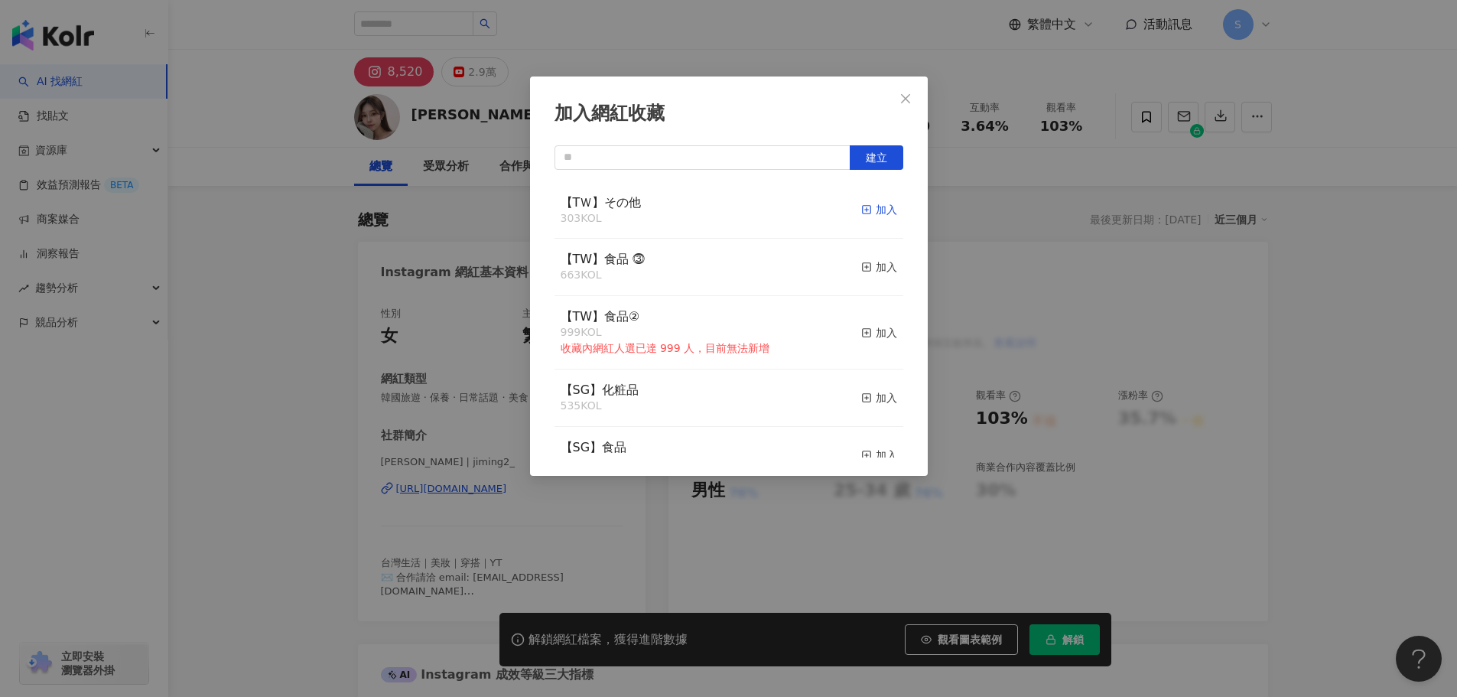
click at [882, 209] on div "加入" at bounding box center [879, 209] width 36 height 17
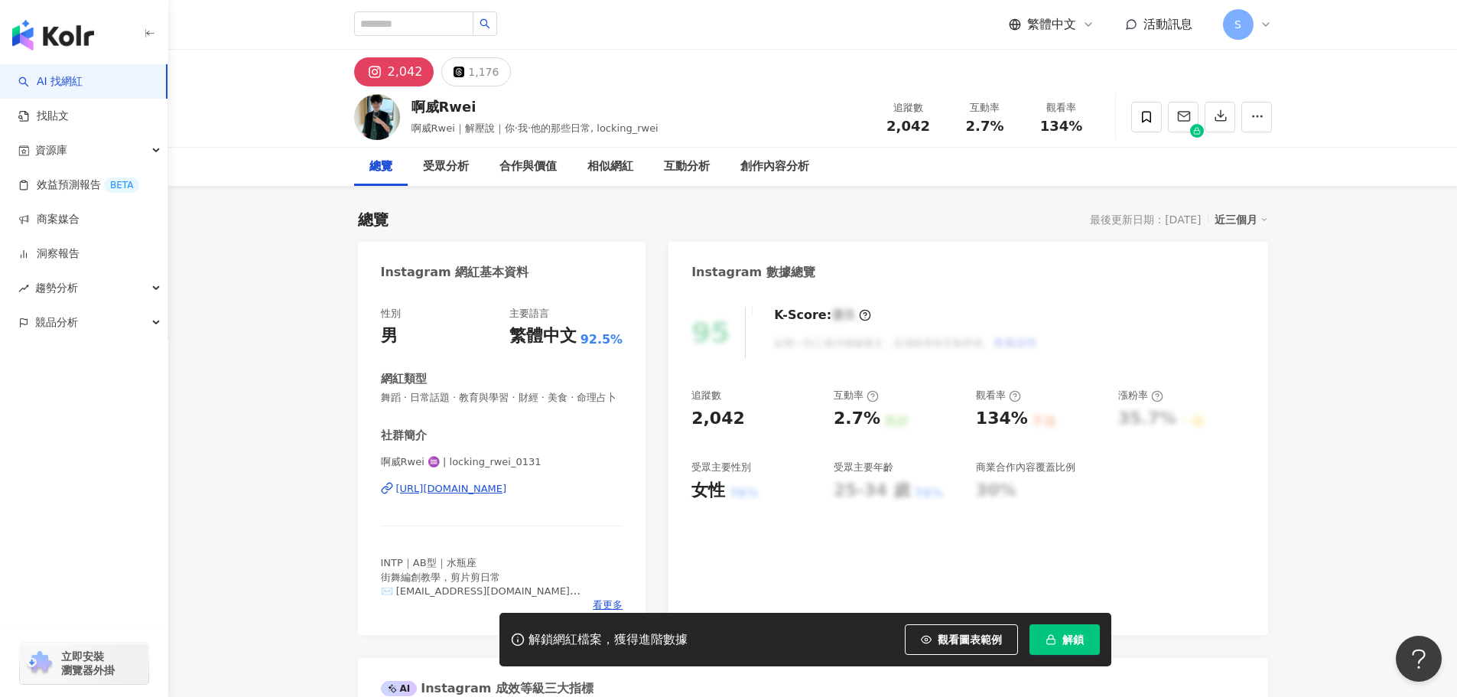
click at [481, 495] on div "https://www.instagram.com/locking_rwei_0131/" at bounding box center [451, 489] width 111 height 14
click at [1140, 117] on icon at bounding box center [1146, 117] width 14 height 14
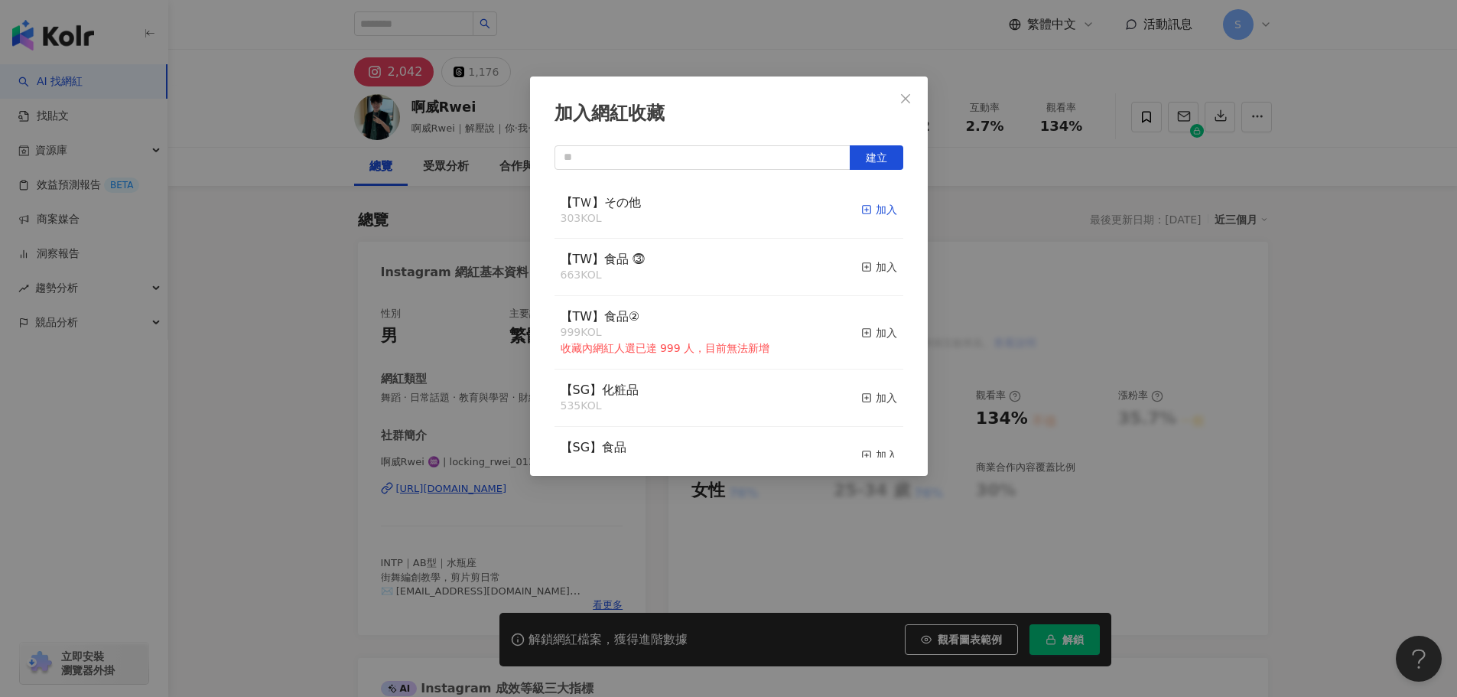
click at [879, 216] on div "加入" at bounding box center [879, 209] width 36 height 17
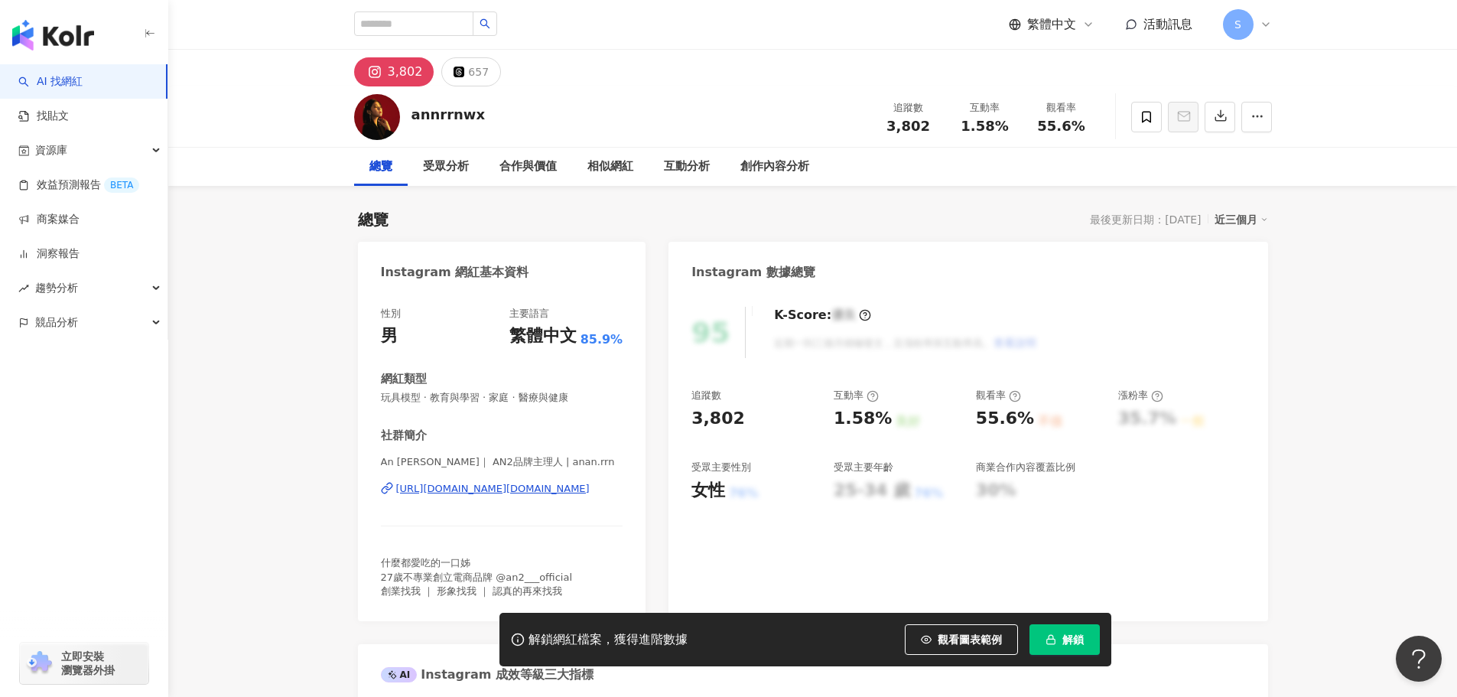
click at [494, 485] on div "[URL][DOMAIN_NAME][DOMAIN_NAME]" at bounding box center [492, 489] width 193 height 14
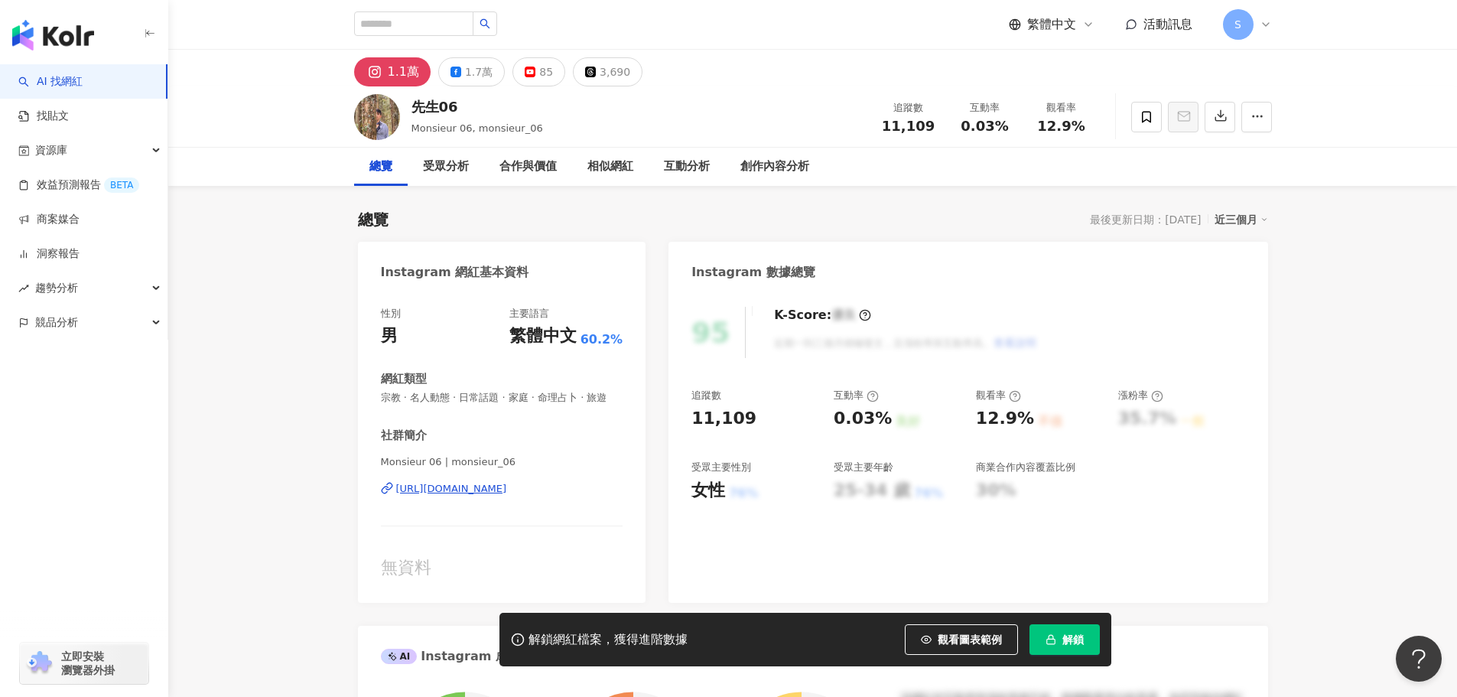
click at [507, 495] on div "[URL][DOMAIN_NAME]" at bounding box center [451, 489] width 111 height 14
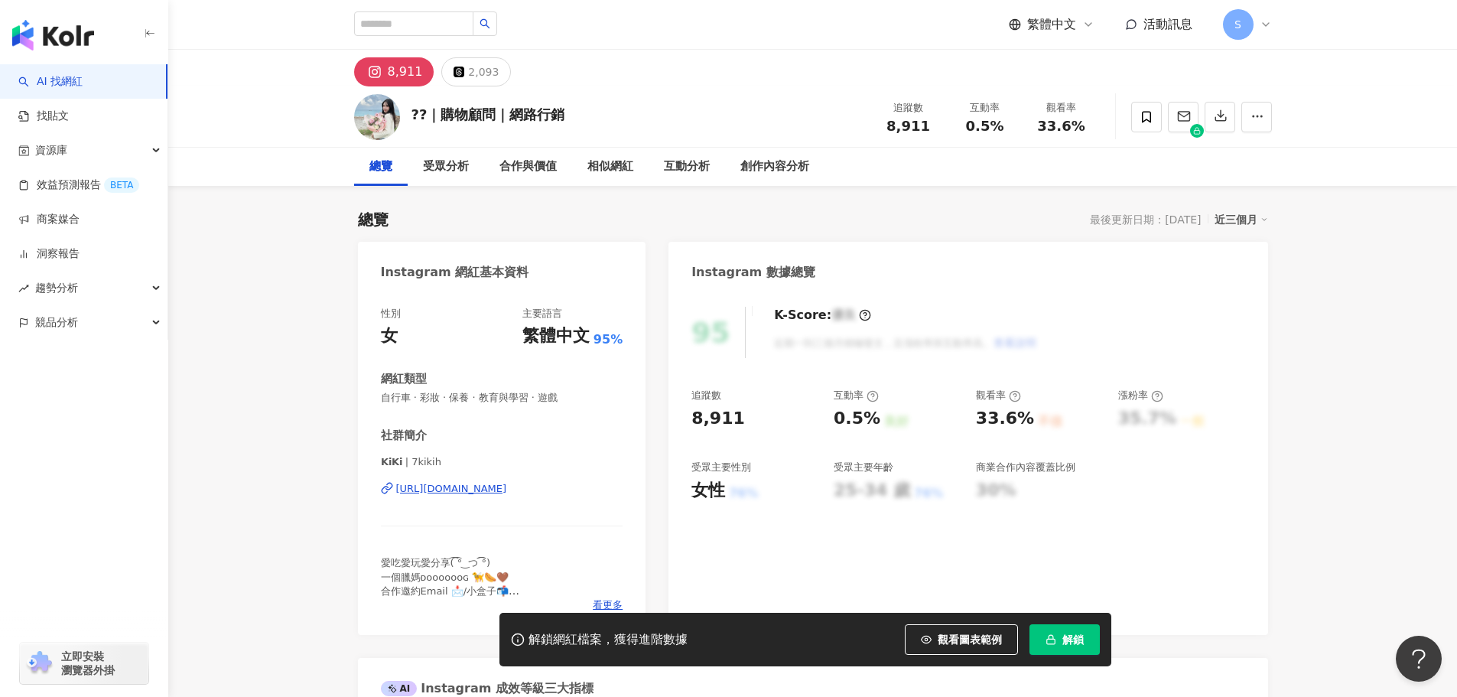
click at [485, 477] on div "𝗞𝗶𝗞𝗶 | 7kikih [URL][DOMAIN_NAME]" at bounding box center [502, 499] width 242 height 89
click at [489, 491] on div "[URL][DOMAIN_NAME]" at bounding box center [451, 489] width 111 height 14
click at [1137, 115] on span at bounding box center [1146, 117] width 31 height 31
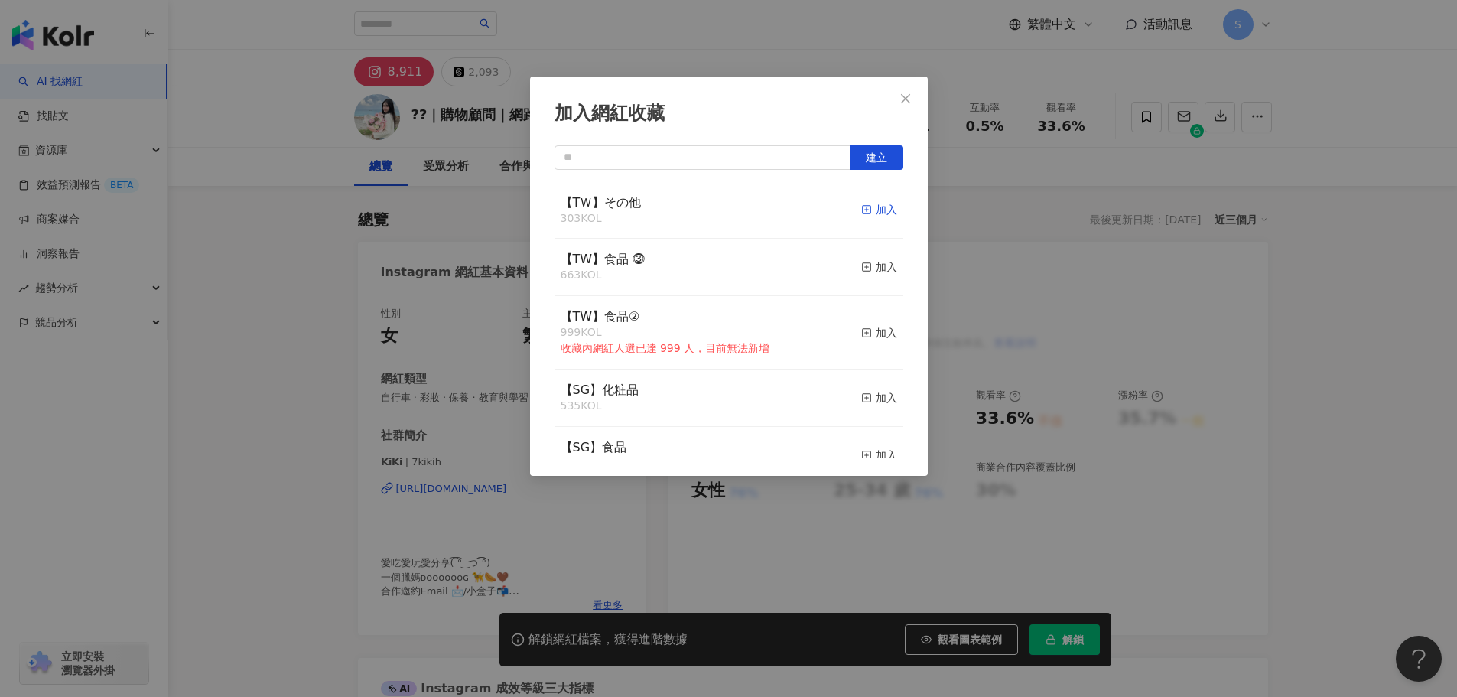
click at [879, 208] on div "加入" at bounding box center [879, 209] width 36 height 17
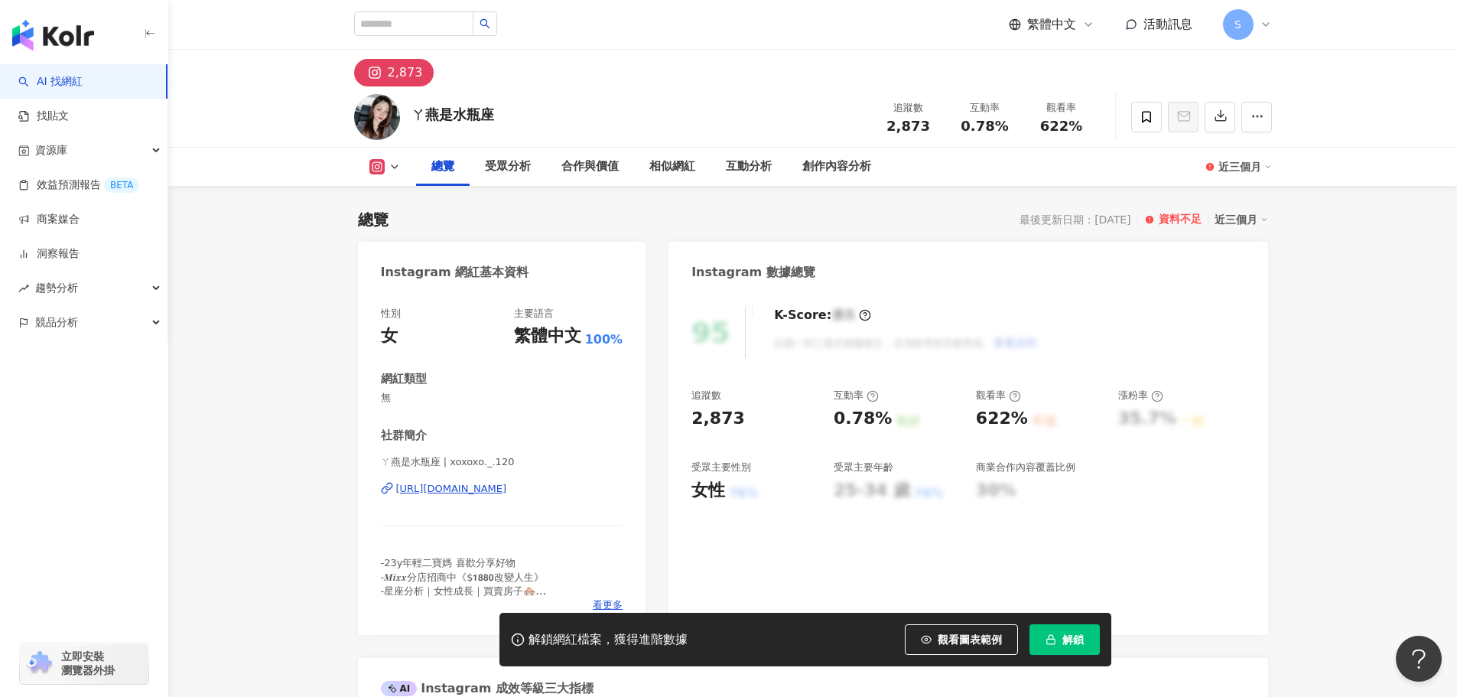
click at [496, 485] on div "[URL][DOMAIN_NAME]" at bounding box center [451, 489] width 111 height 14
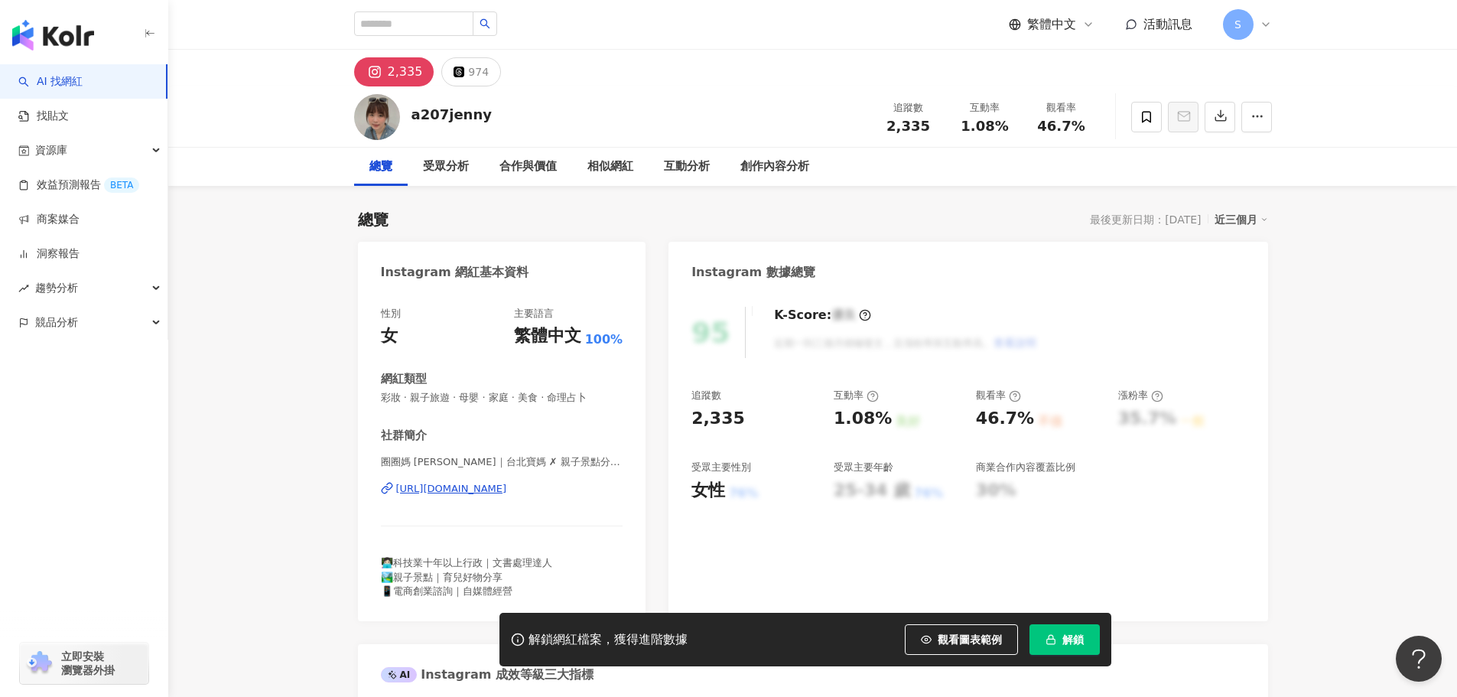
click at [461, 484] on div "https://www.instagram.com/a207jenny/" at bounding box center [451, 489] width 111 height 14
click at [1144, 130] on span at bounding box center [1146, 117] width 31 height 31
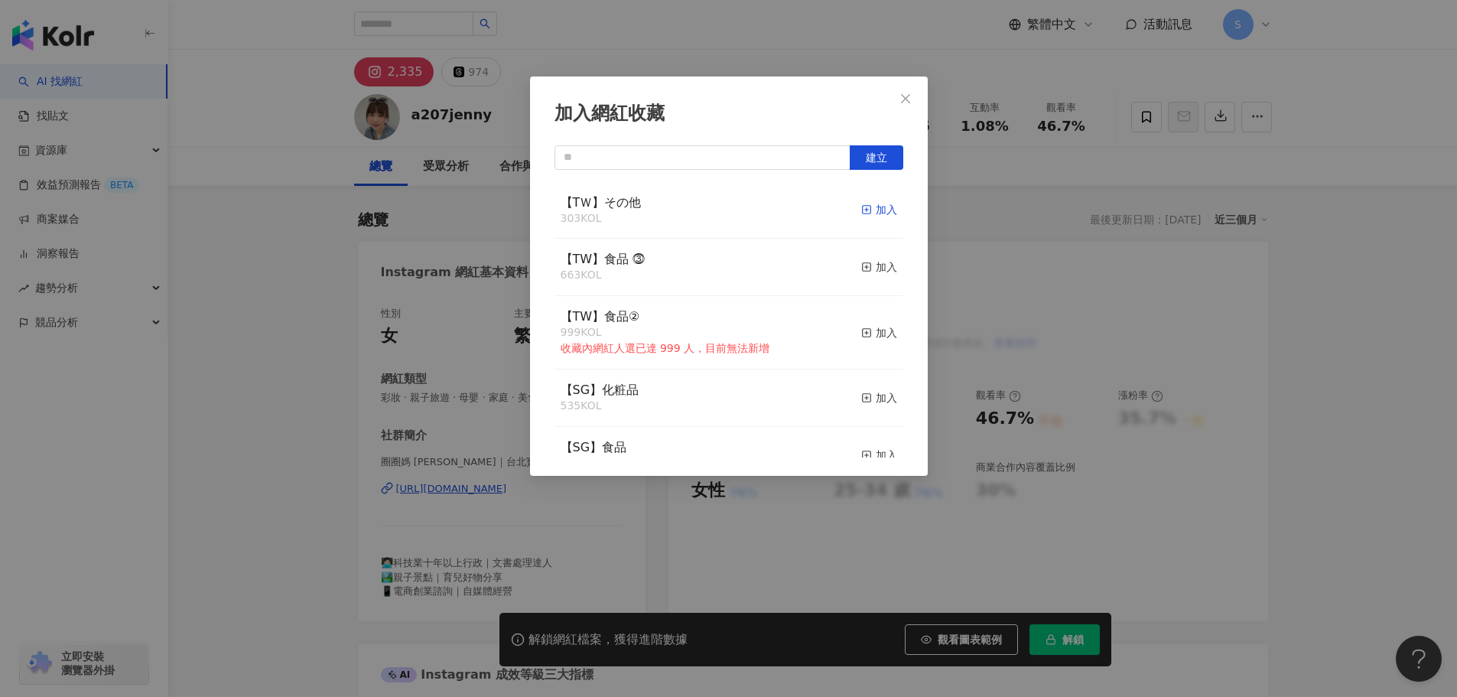
click at [864, 211] on div "加入" at bounding box center [879, 209] width 36 height 17
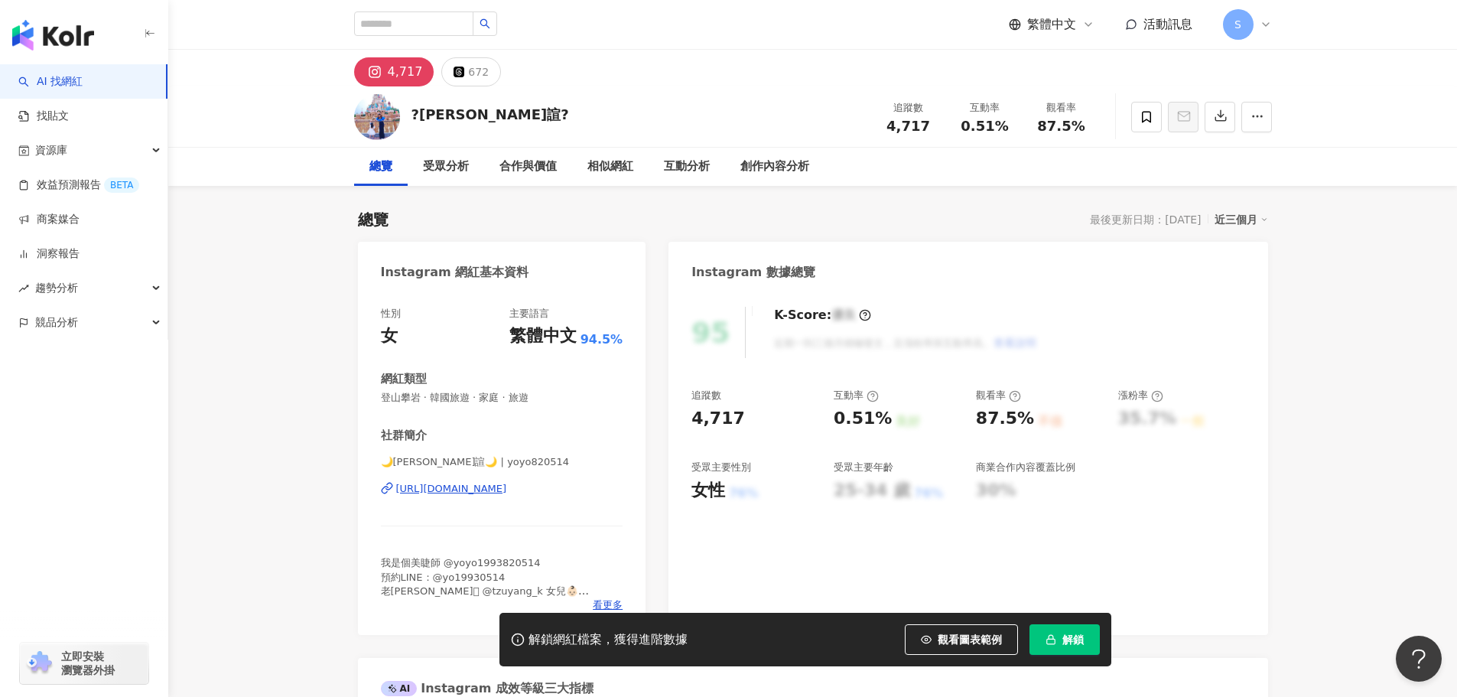
click at [417, 491] on div "[URL][DOMAIN_NAME]" at bounding box center [451, 489] width 111 height 14
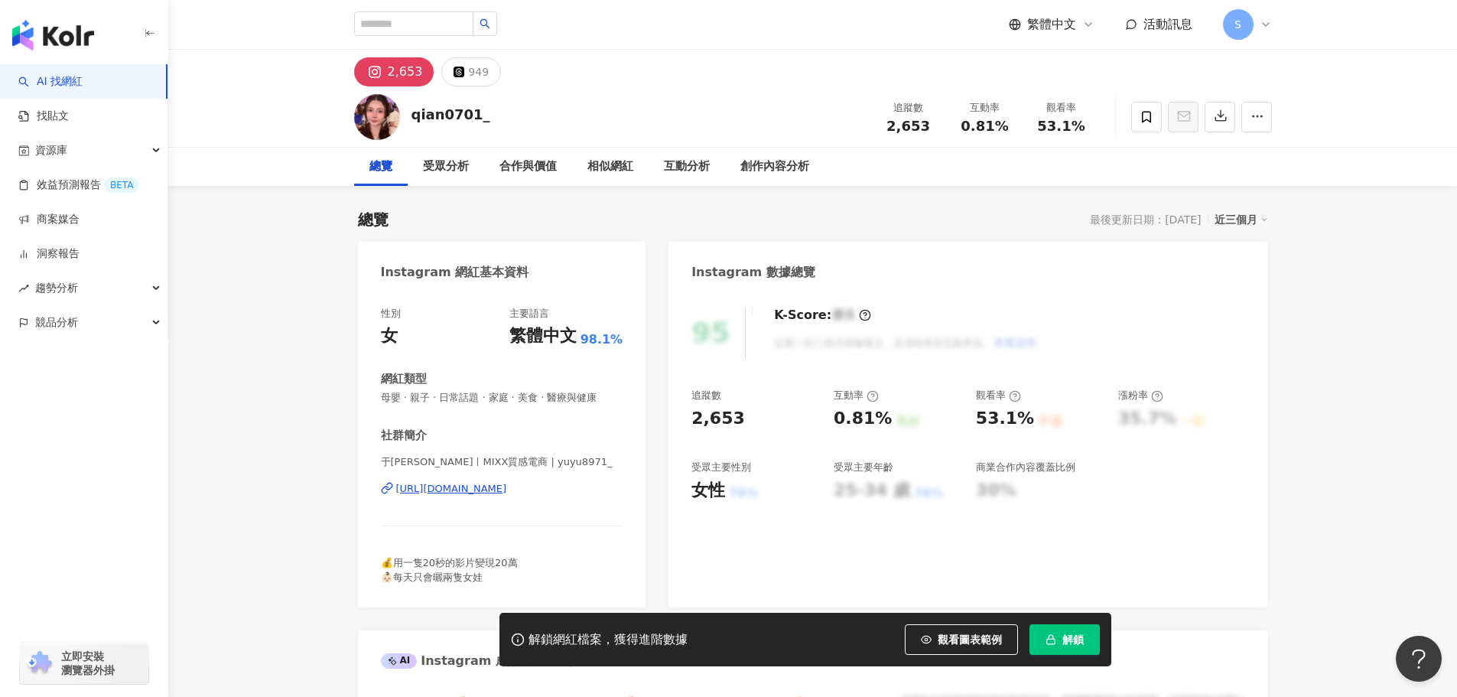
click at [425, 492] on div "https://www.instagram.com/yuyu8971_/" at bounding box center [451, 489] width 111 height 14
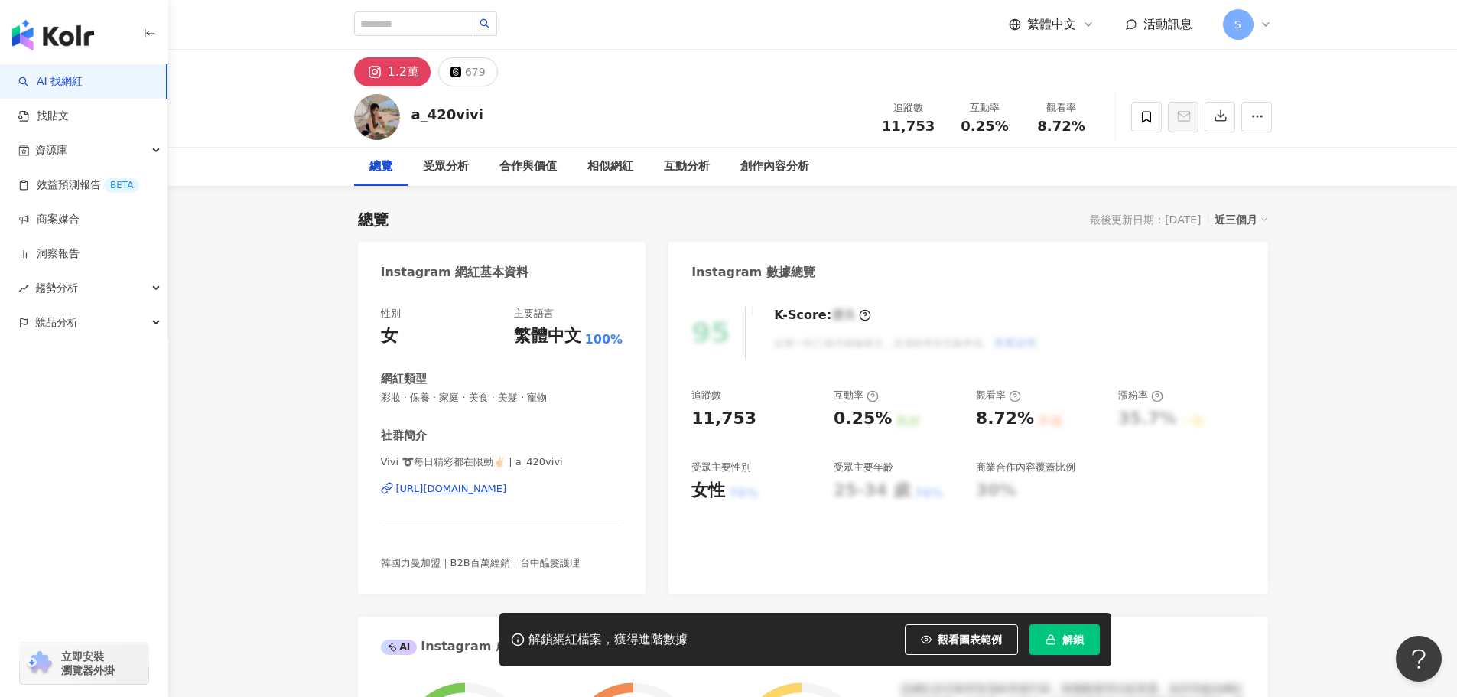
click at [442, 488] on div "[URL][DOMAIN_NAME]" at bounding box center [451, 489] width 111 height 14
click at [1148, 117] on icon at bounding box center [1146, 117] width 14 height 14
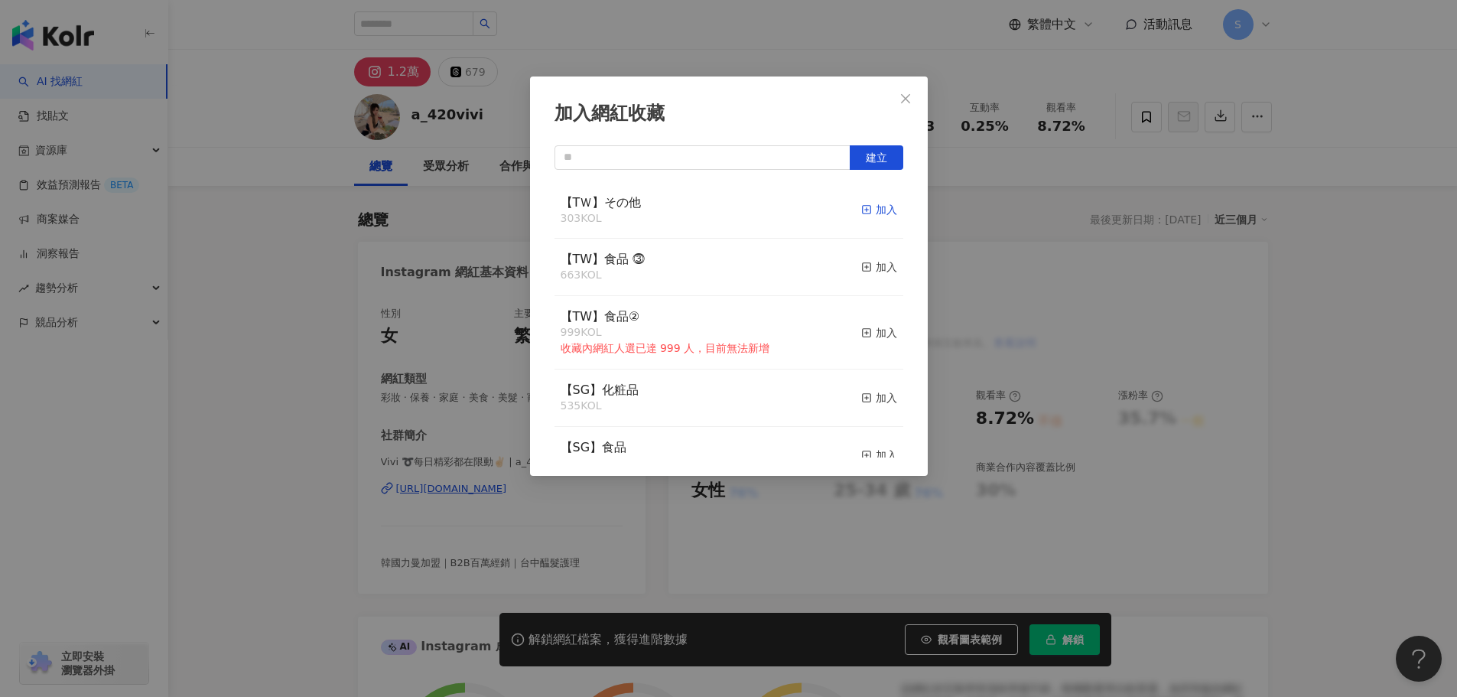
click at [861, 210] on div "加入" at bounding box center [879, 209] width 36 height 17
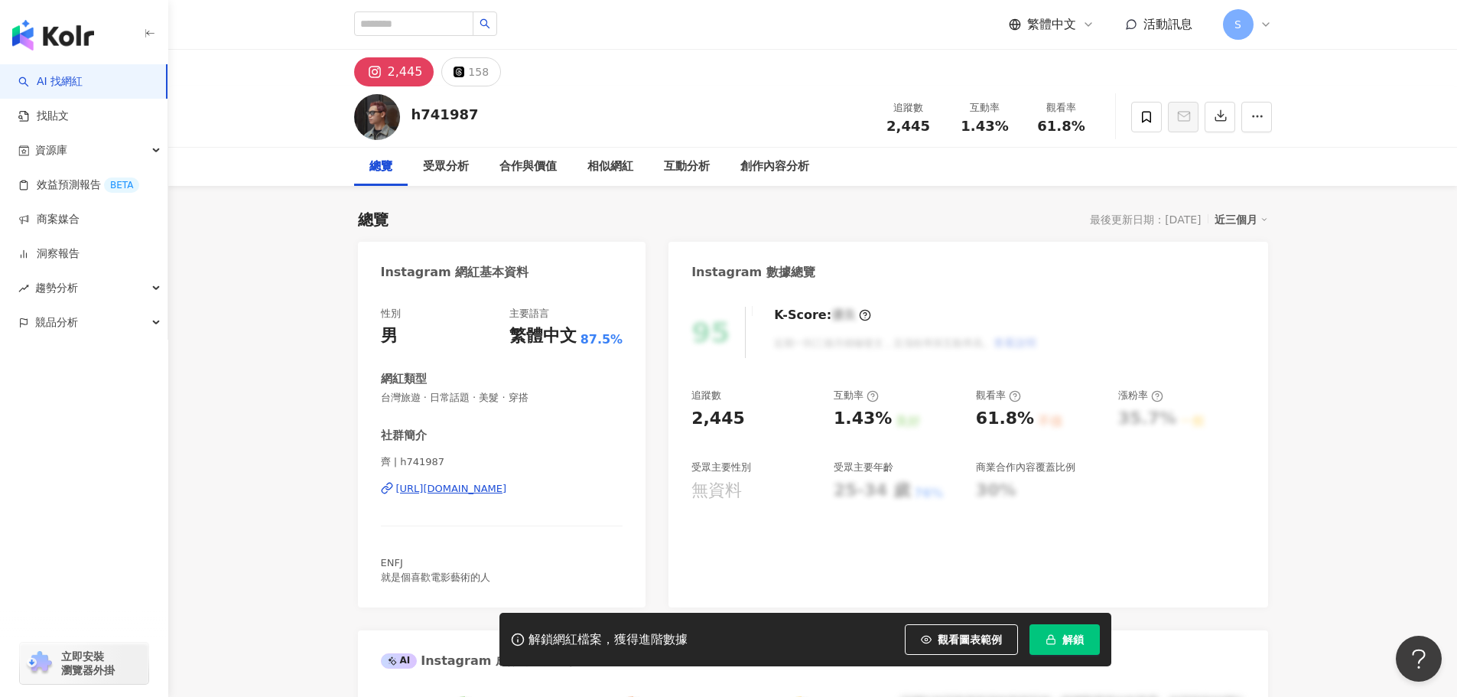
drag, startPoint x: 454, startPoint y: 463, endPoint x: 464, endPoint y: 489, distance: 28.5
click at [464, 489] on div "[URL][DOMAIN_NAME]" at bounding box center [451, 489] width 111 height 14
click at [1139, 114] on icon at bounding box center [1146, 117] width 14 height 14
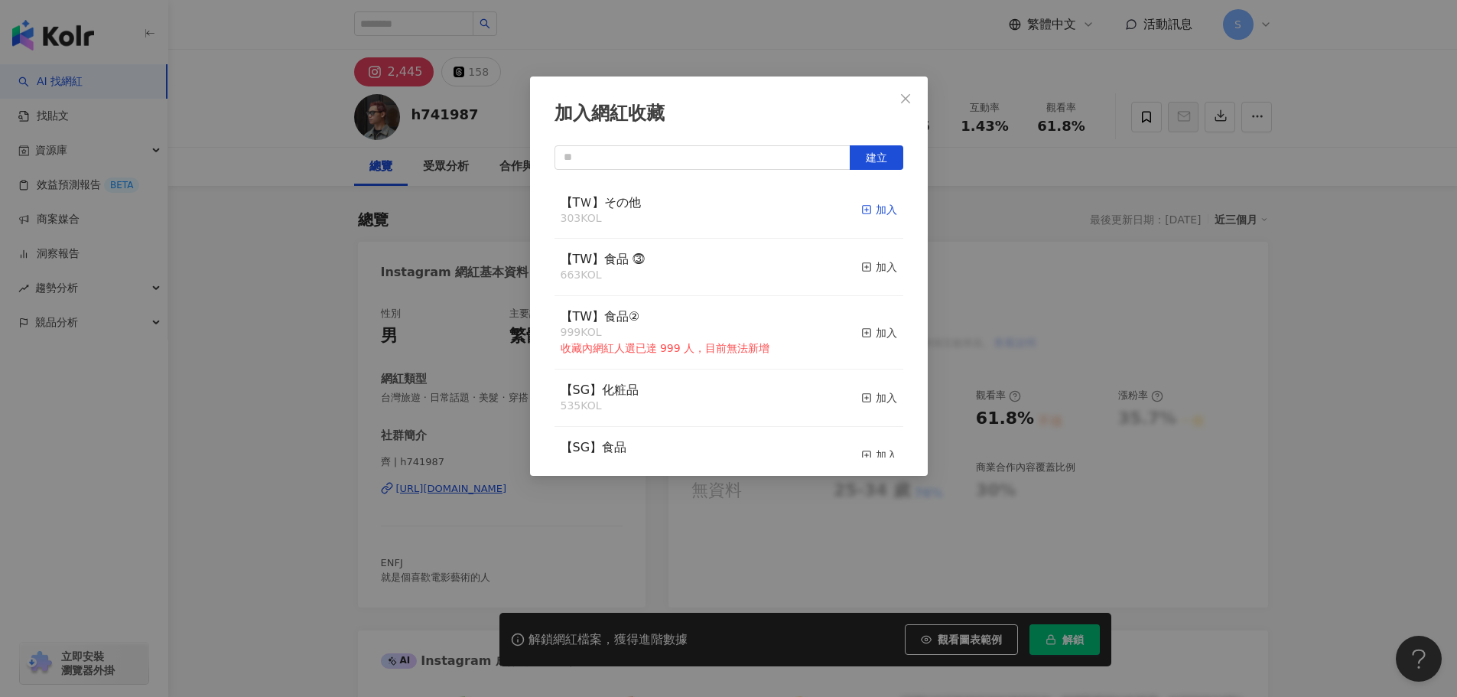
click at [866, 213] on div "加入" at bounding box center [879, 209] width 36 height 17
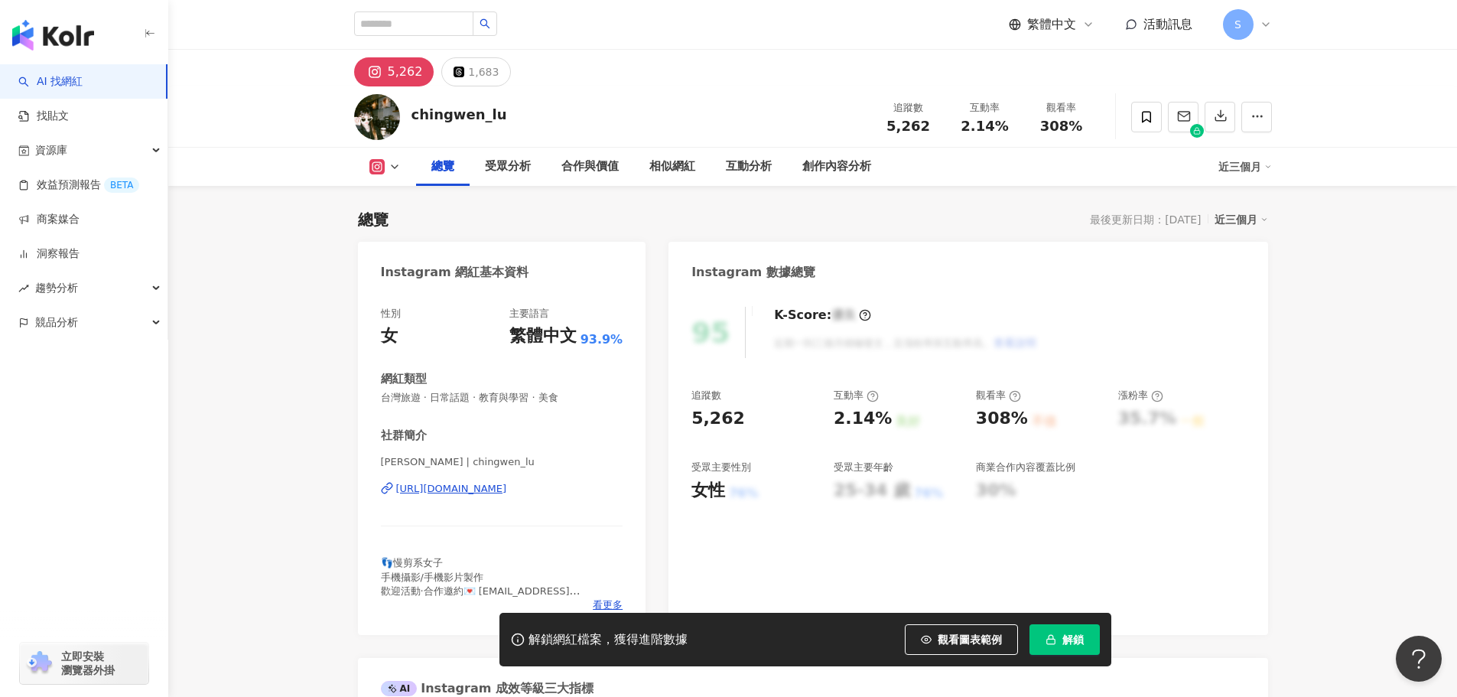
click at [500, 490] on div "[URL][DOMAIN_NAME]" at bounding box center [451, 489] width 111 height 14
click at [1153, 122] on span at bounding box center [1146, 117] width 31 height 31
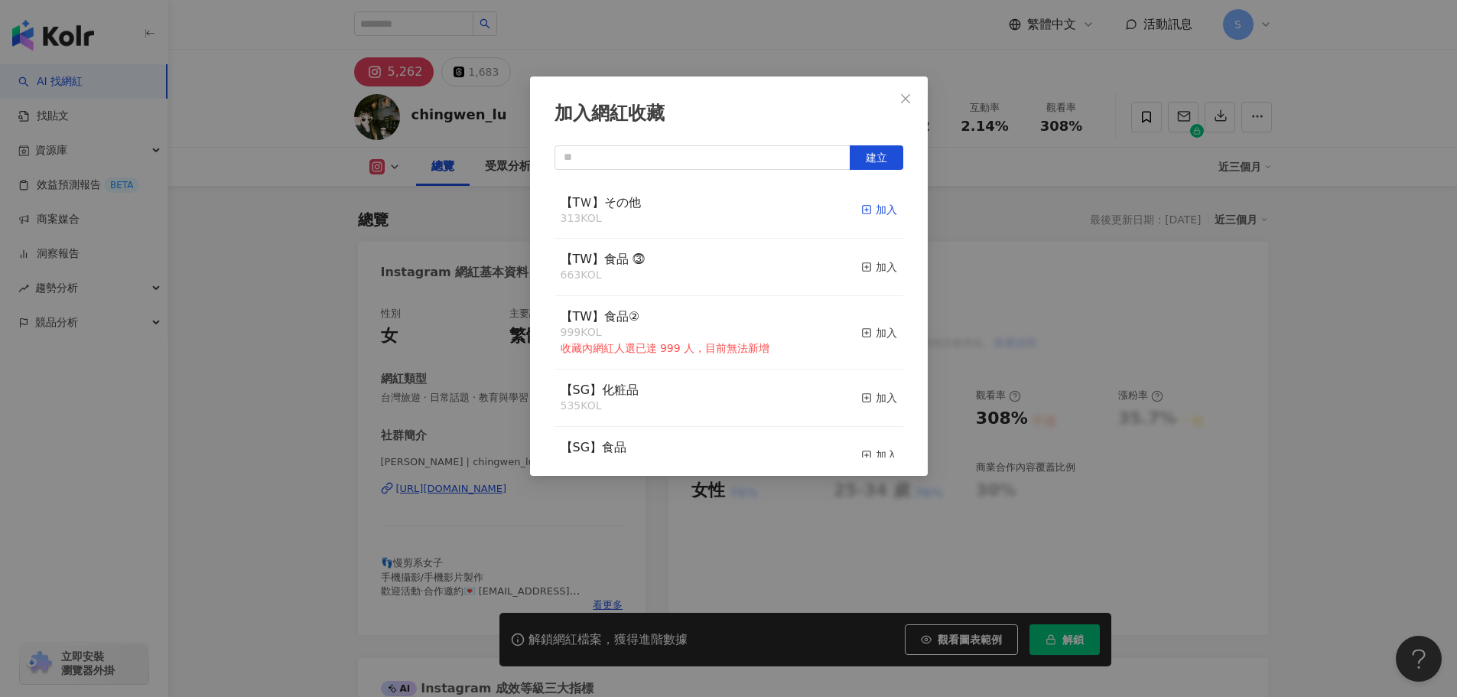
click at [868, 212] on div "加入" at bounding box center [879, 209] width 36 height 17
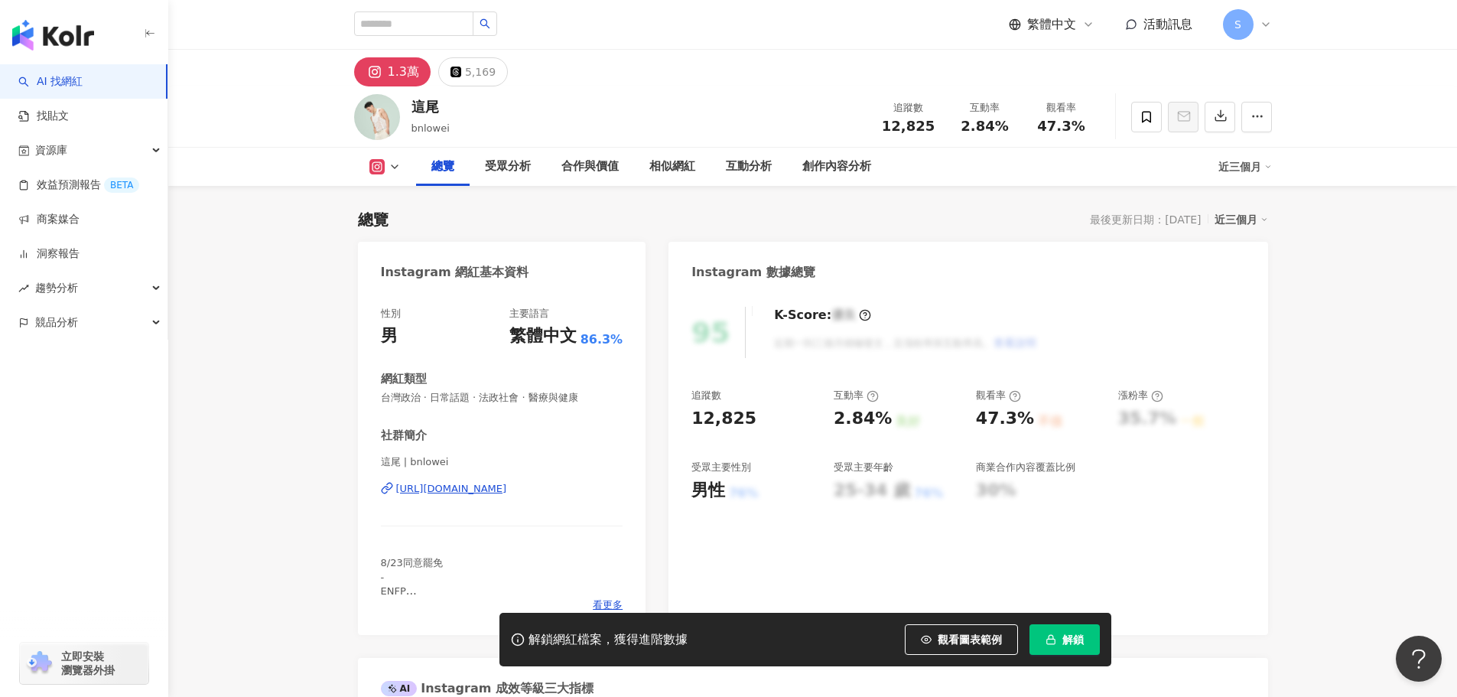
click at [507, 482] on div "https://www.instagram.com/bnlowei/" at bounding box center [451, 489] width 111 height 14
click at [1146, 107] on span at bounding box center [1146, 117] width 31 height 31
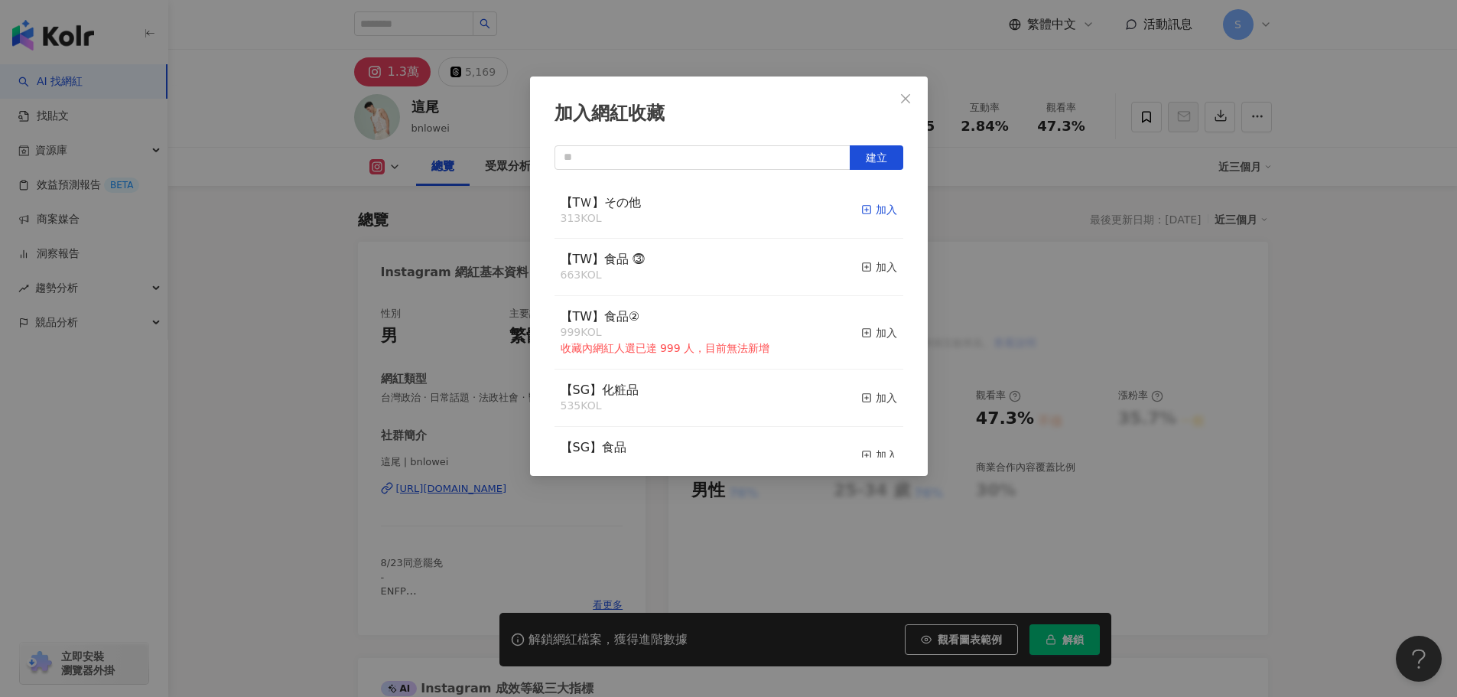
click at [869, 206] on div "加入" at bounding box center [879, 209] width 36 height 17
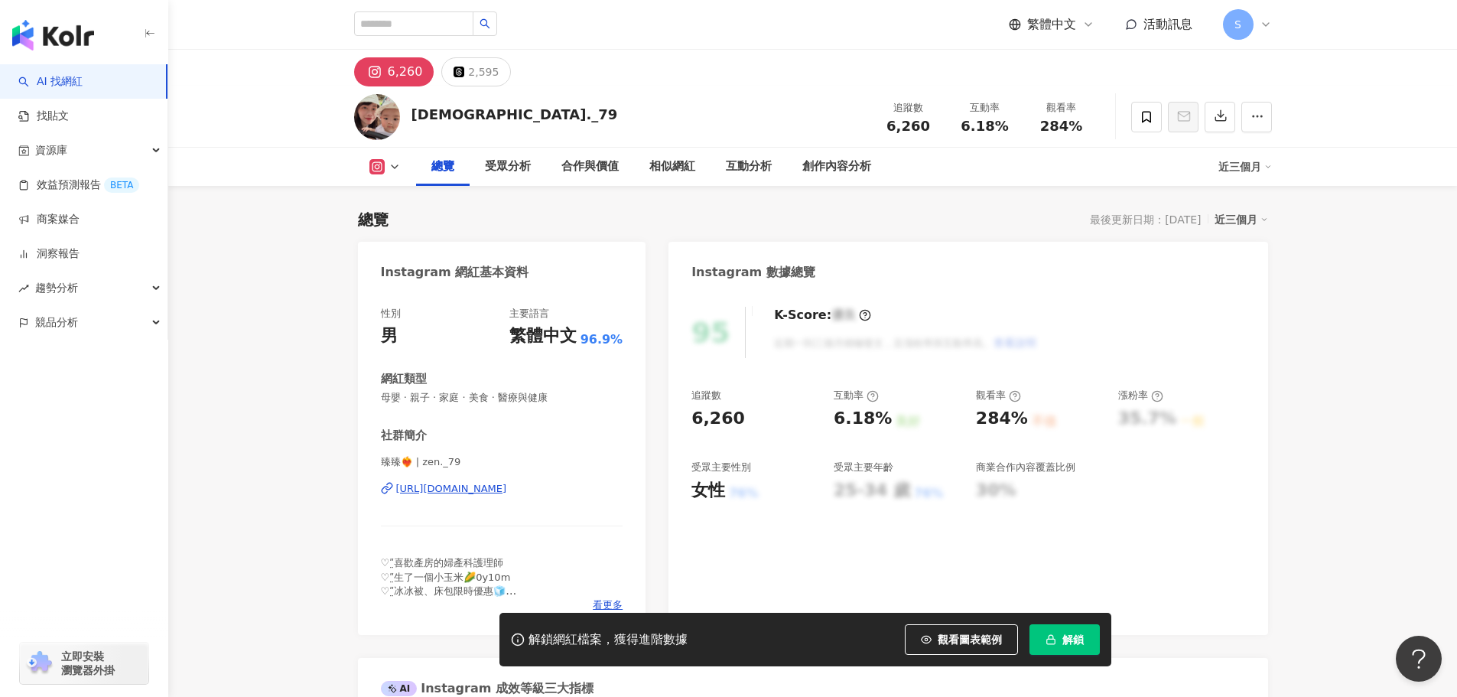
click at [507, 489] on div "https://www.instagram.com/zen._79/" at bounding box center [451, 489] width 111 height 14
click at [1156, 116] on span at bounding box center [1146, 117] width 31 height 31
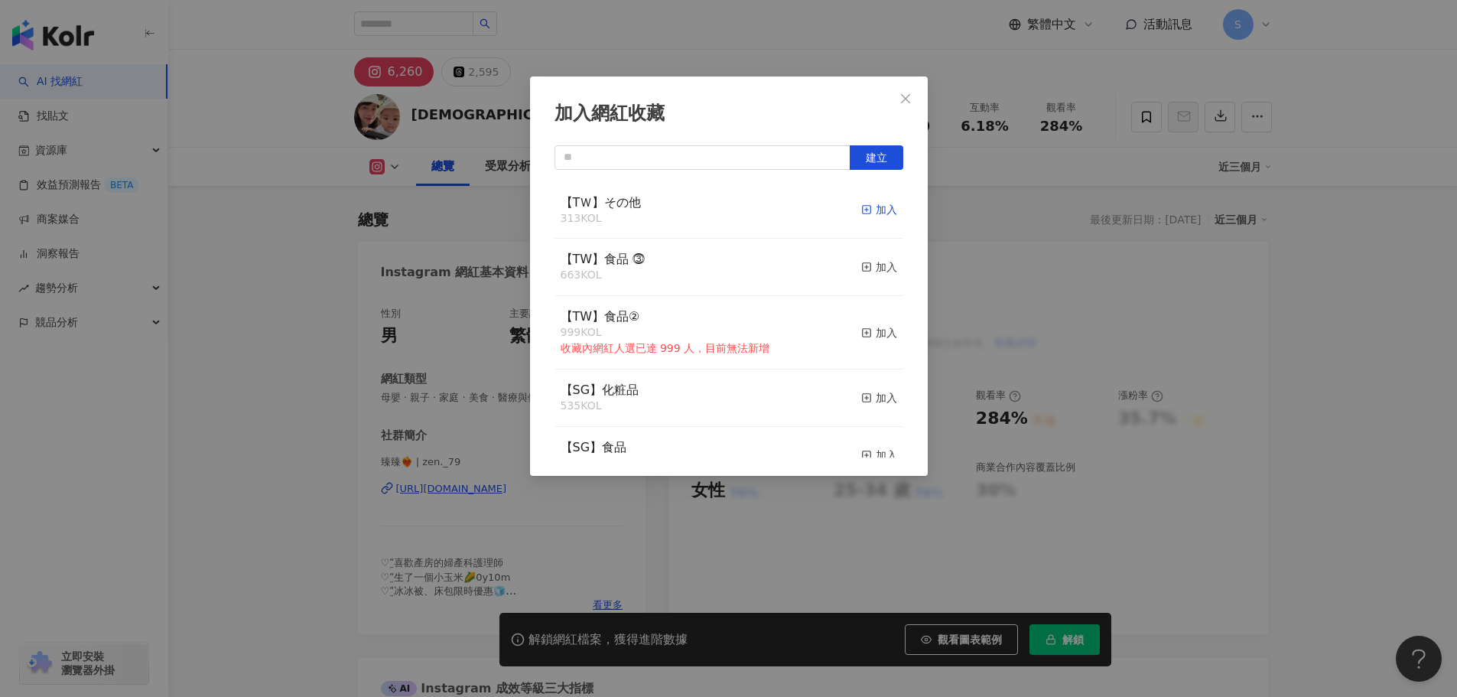
click at [869, 215] on div "加入" at bounding box center [879, 209] width 36 height 17
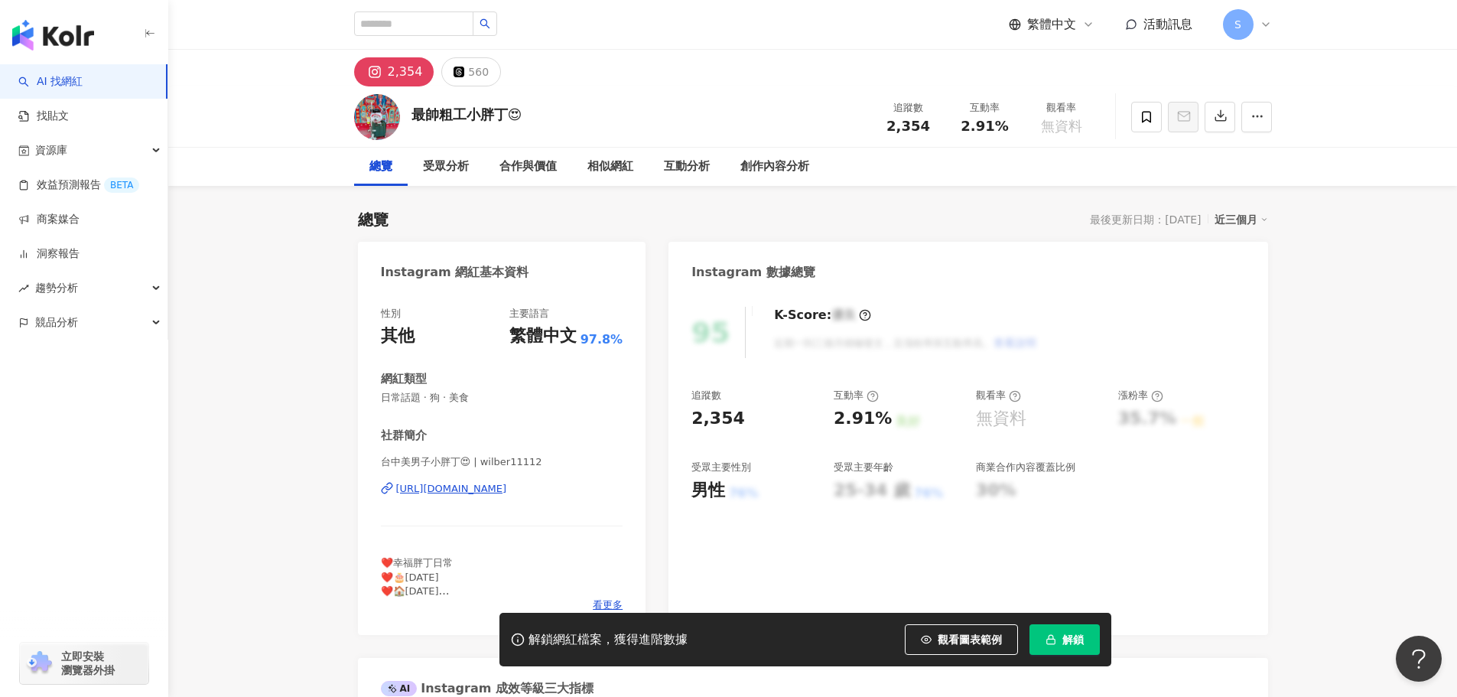
click at [507, 484] on div "[URL][DOMAIN_NAME]" at bounding box center [451, 489] width 111 height 14
click at [1150, 122] on icon at bounding box center [1146, 116] width 9 height 11
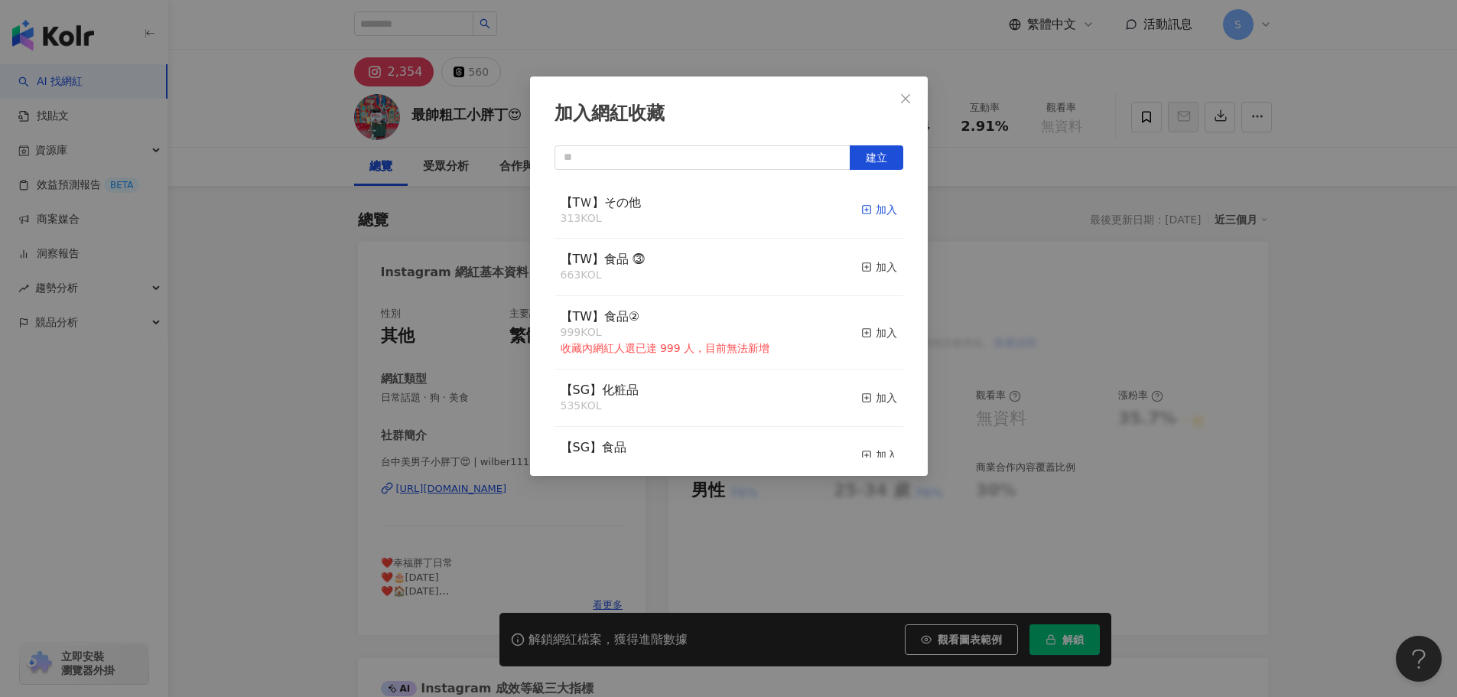
click at [861, 205] on icon "button" at bounding box center [866, 209] width 11 height 11
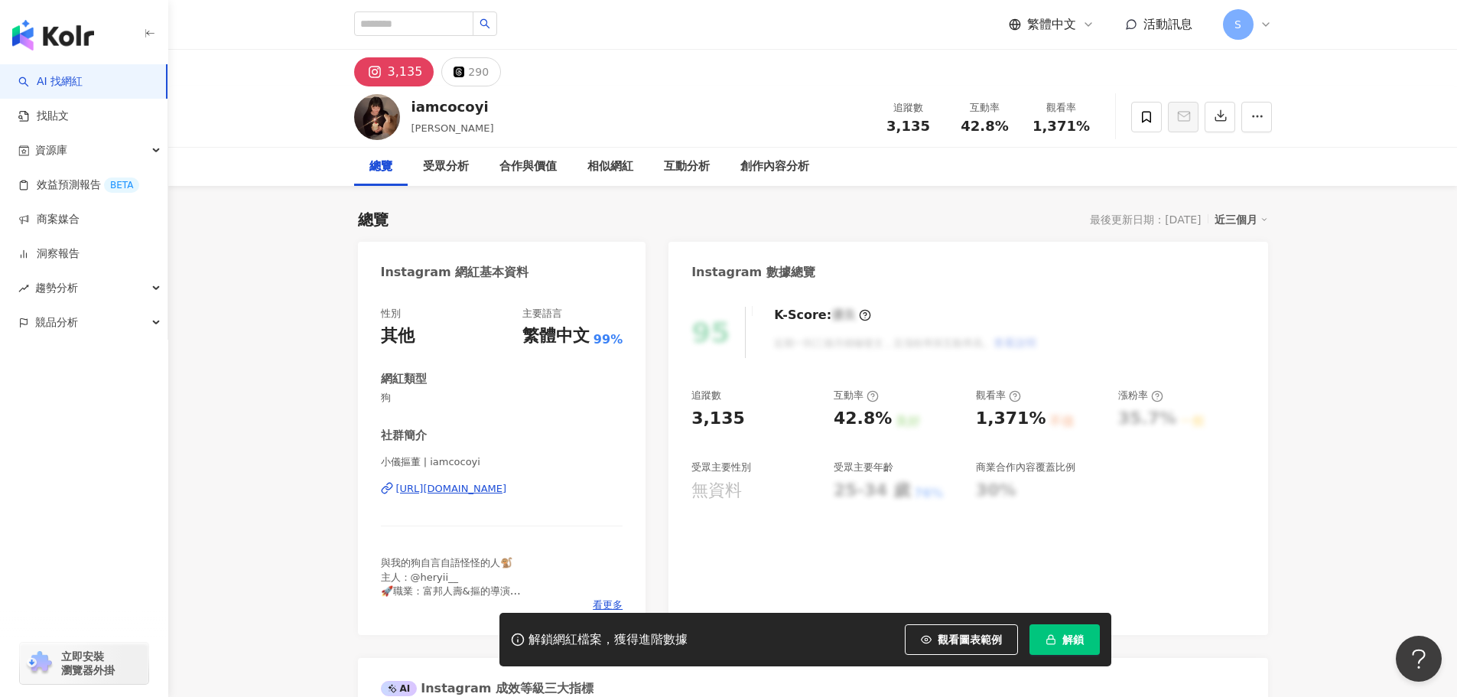
drag, startPoint x: 499, startPoint y: 508, endPoint x: 508, endPoint y: 489, distance: 20.9
click at [507, 489] on div "https://www.instagram.com/iamcocoyi/" at bounding box center [451, 489] width 111 height 14
click at [1144, 118] on icon at bounding box center [1146, 117] width 14 height 14
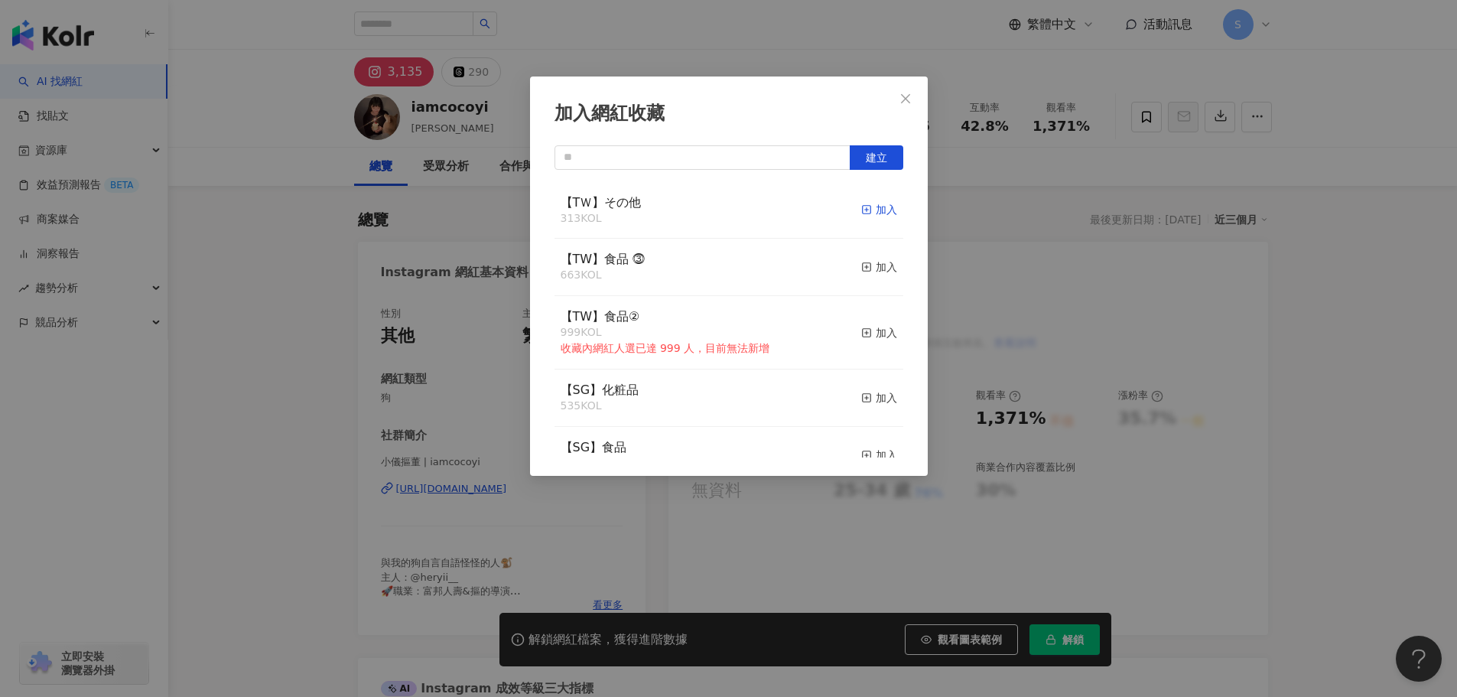
click at [869, 211] on div "加入" at bounding box center [879, 209] width 36 height 17
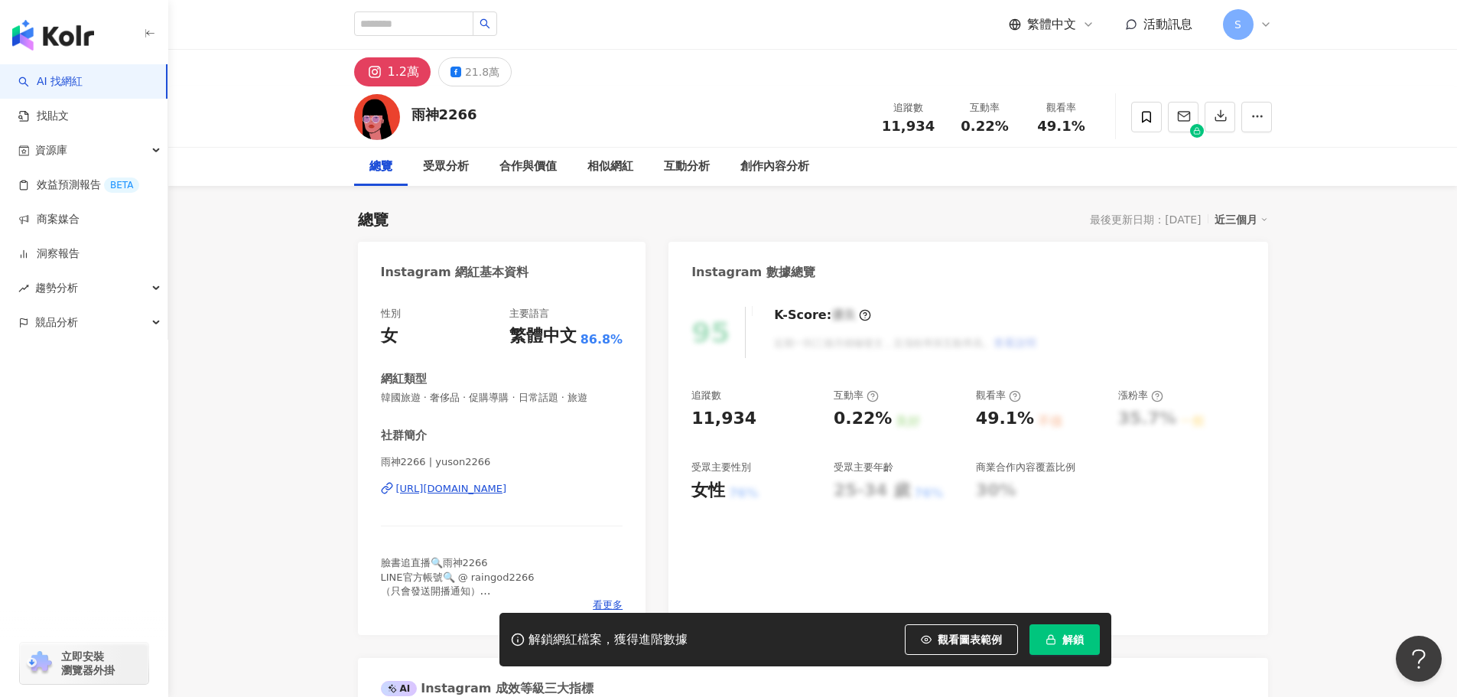
click at [507, 485] on div "https://www.instagram.com/yuson2266/" at bounding box center [451, 489] width 111 height 14
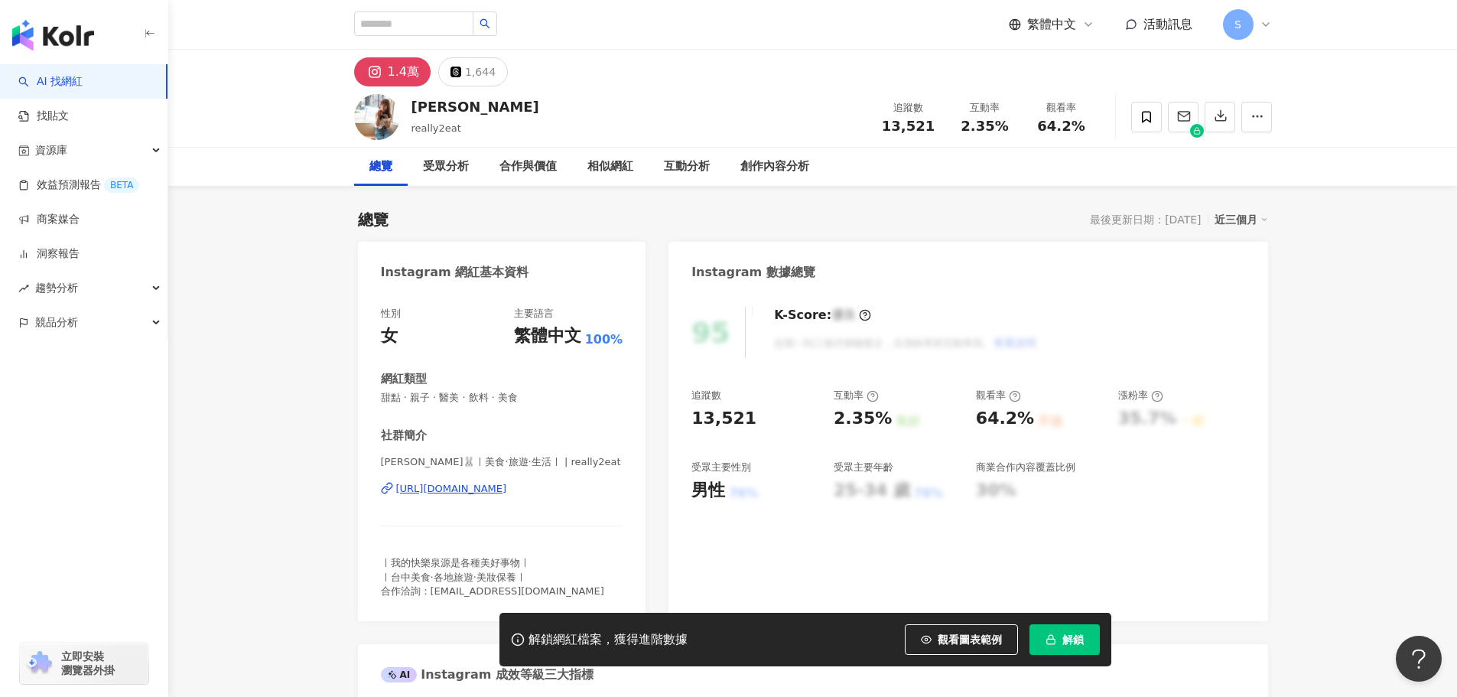
click at [507, 486] on div "https://www.instagram.com/really2eat/" at bounding box center [451, 489] width 111 height 14
click at [507, 488] on div "https://www.instagram.com/really2eat/" at bounding box center [451, 489] width 111 height 14
drag, startPoint x: 1154, startPoint y: 106, endPoint x: 1126, endPoint y: 145, distance: 47.7
click at [1154, 106] on span at bounding box center [1146, 117] width 31 height 31
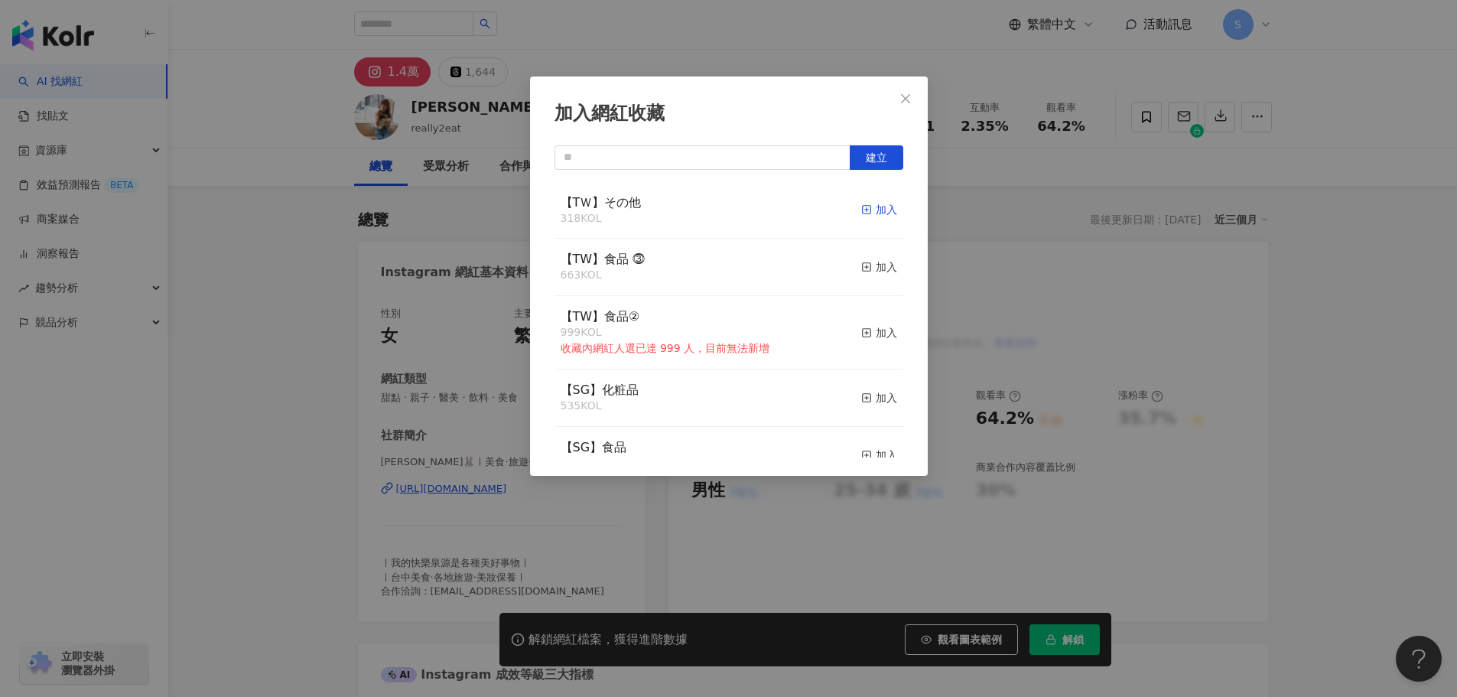
click at [866, 206] on div "加入" at bounding box center [879, 209] width 36 height 17
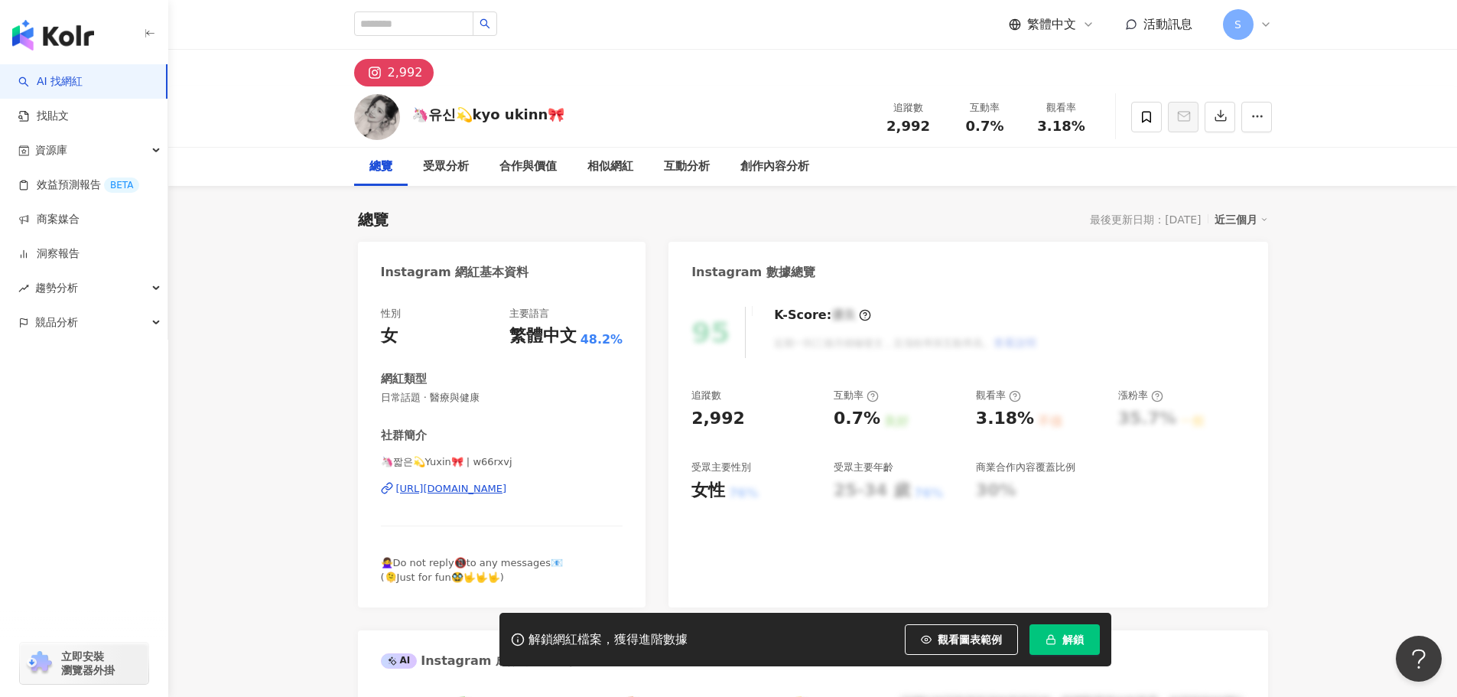
click at [475, 489] on div "https://www.instagram.com/w66rxvj/" at bounding box center [451, 489] width 111 height 14
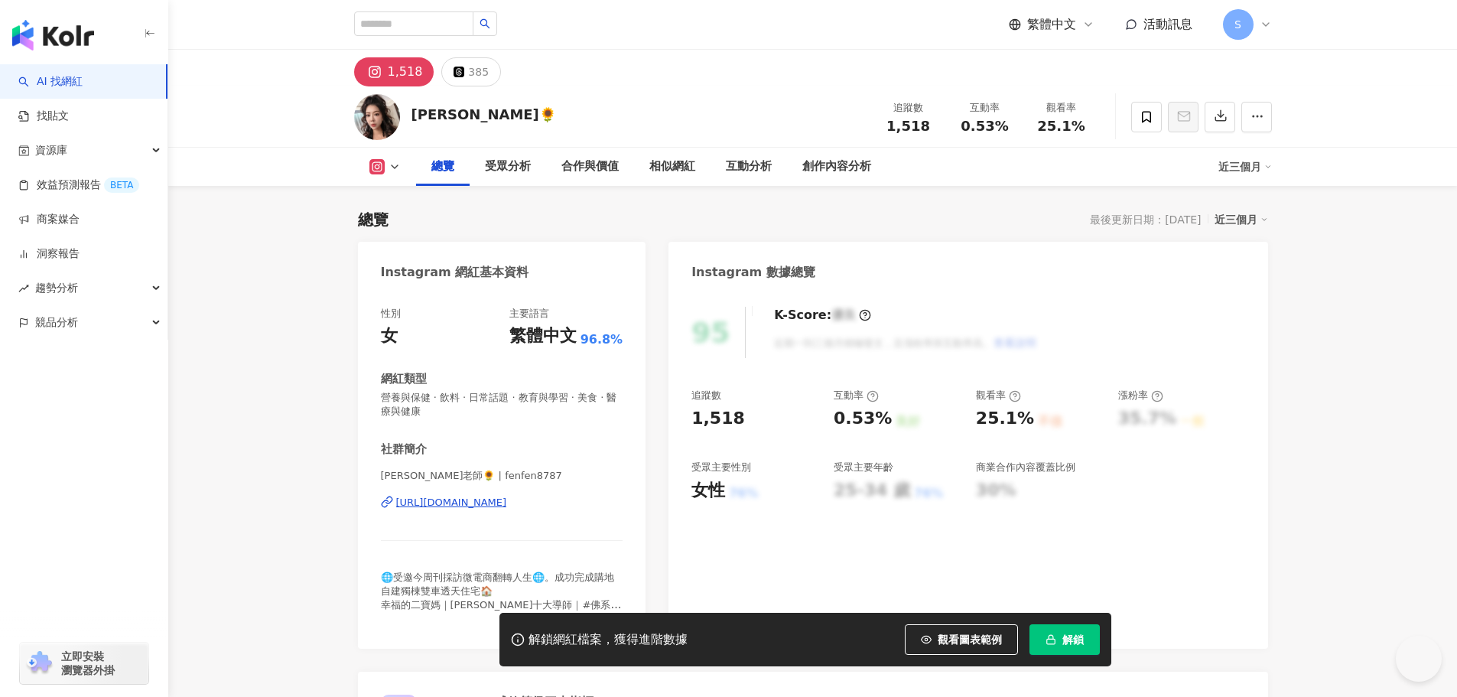
click at [454, 505] on div "https://www.instagram.com/fenfen8787/" at bounding box center [451, 502] width 111 height 14
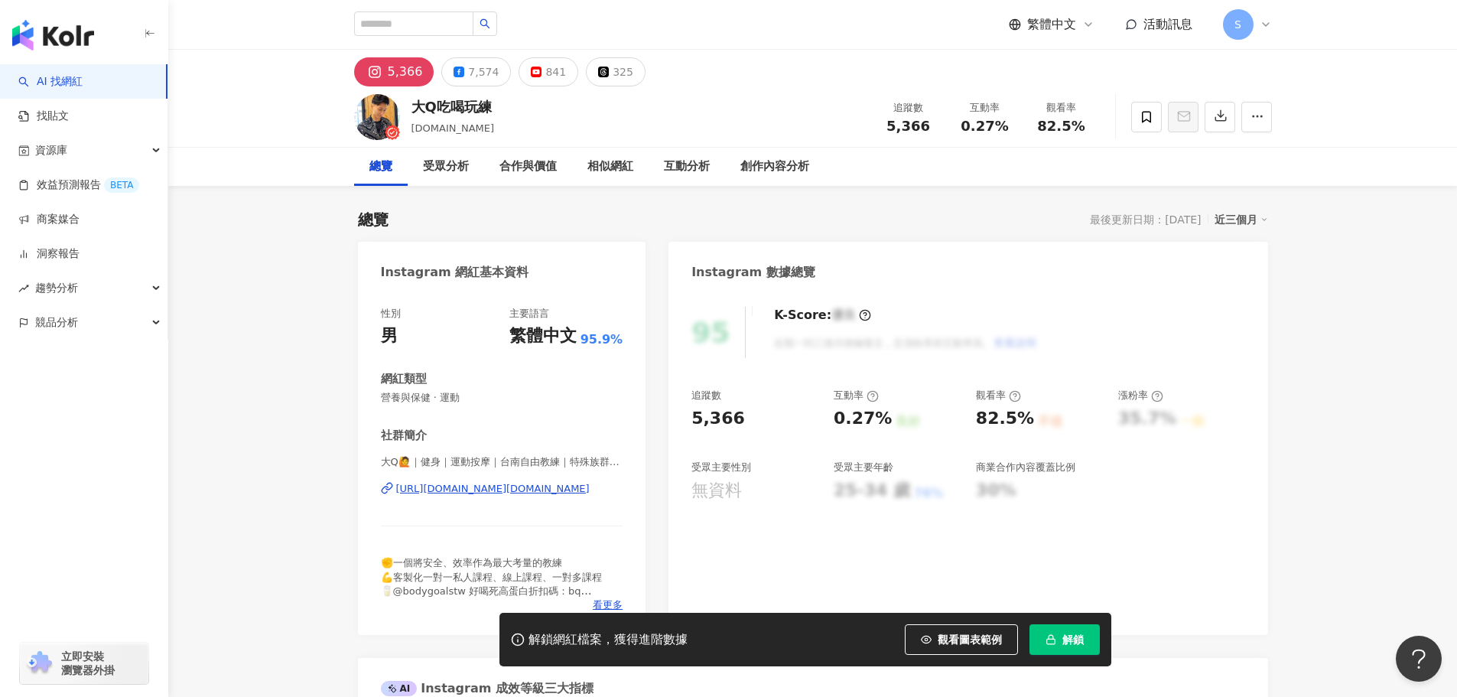
click at [533, 486] on div "https://www.instagram.com/bq.fitness/" at bounding box center [492, 489] width 193 height 14
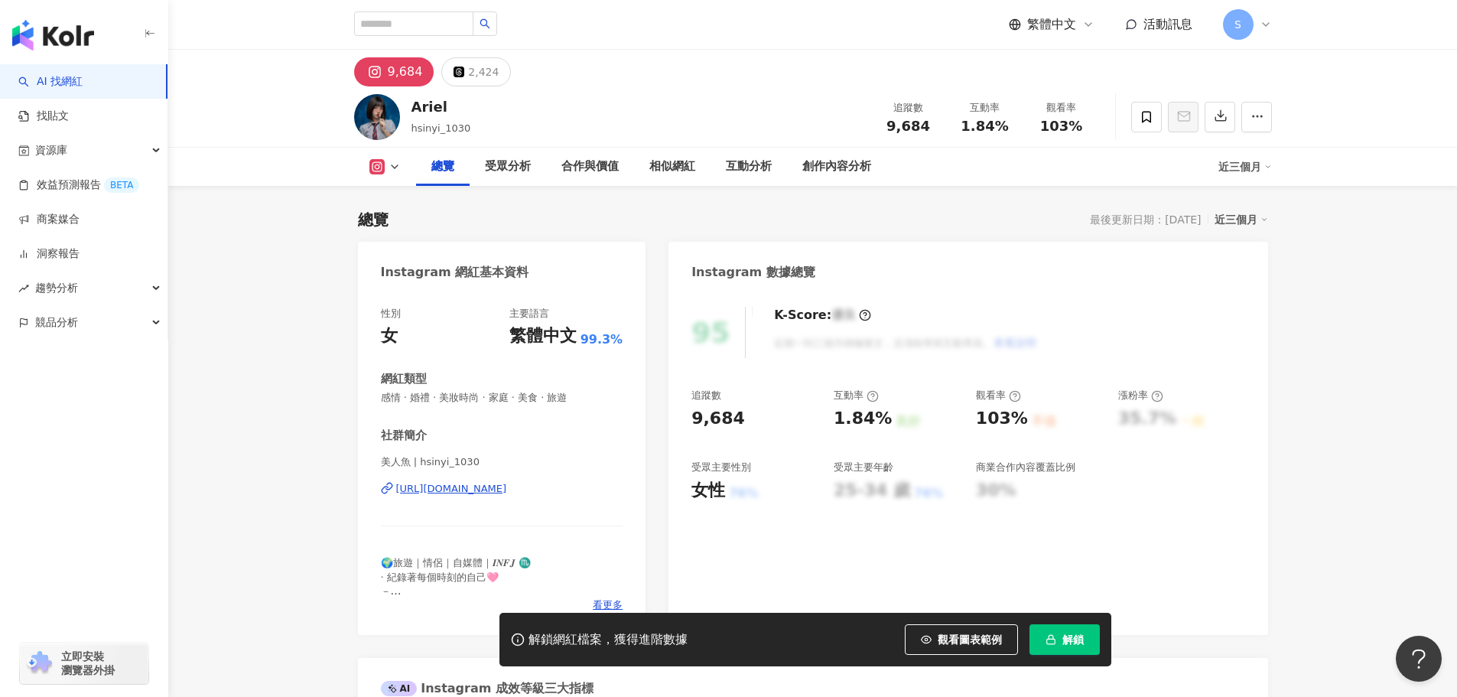
click at [463, 489] on div "[URL][DOMAIN_NAME]" at bounding box center [451, 489] width 111 height 14
click at [1158, 115] on span at bounding box center [1146, 117] width 31 height 31
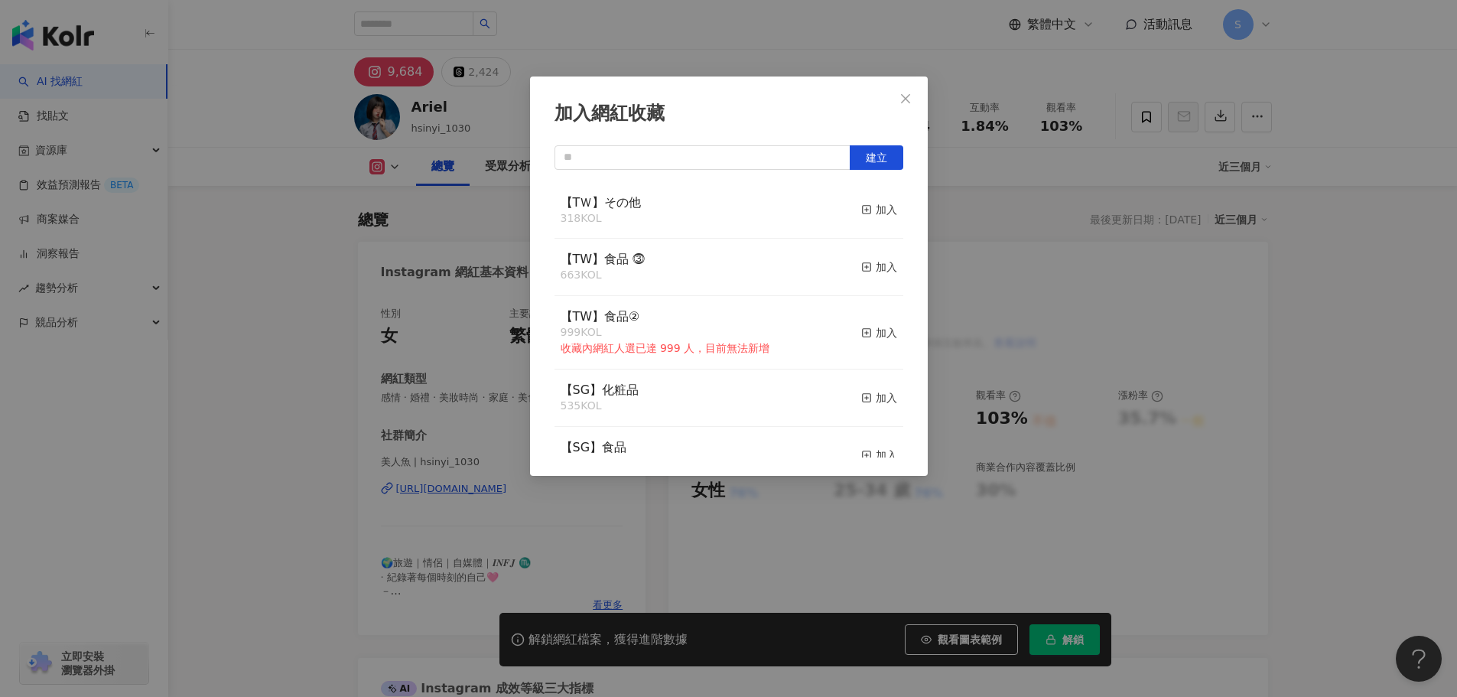
click at [1350, 310] on div "加入網紅收藏 建立 【TＷ】その他 318 KOL 加入 【TW】食品 ⓷ 663 KOL 加入 【TW】食品② 999 KOL 收藏內網紅人選已達 999 …" at bounding box center [728, 348] width 1457 height 697
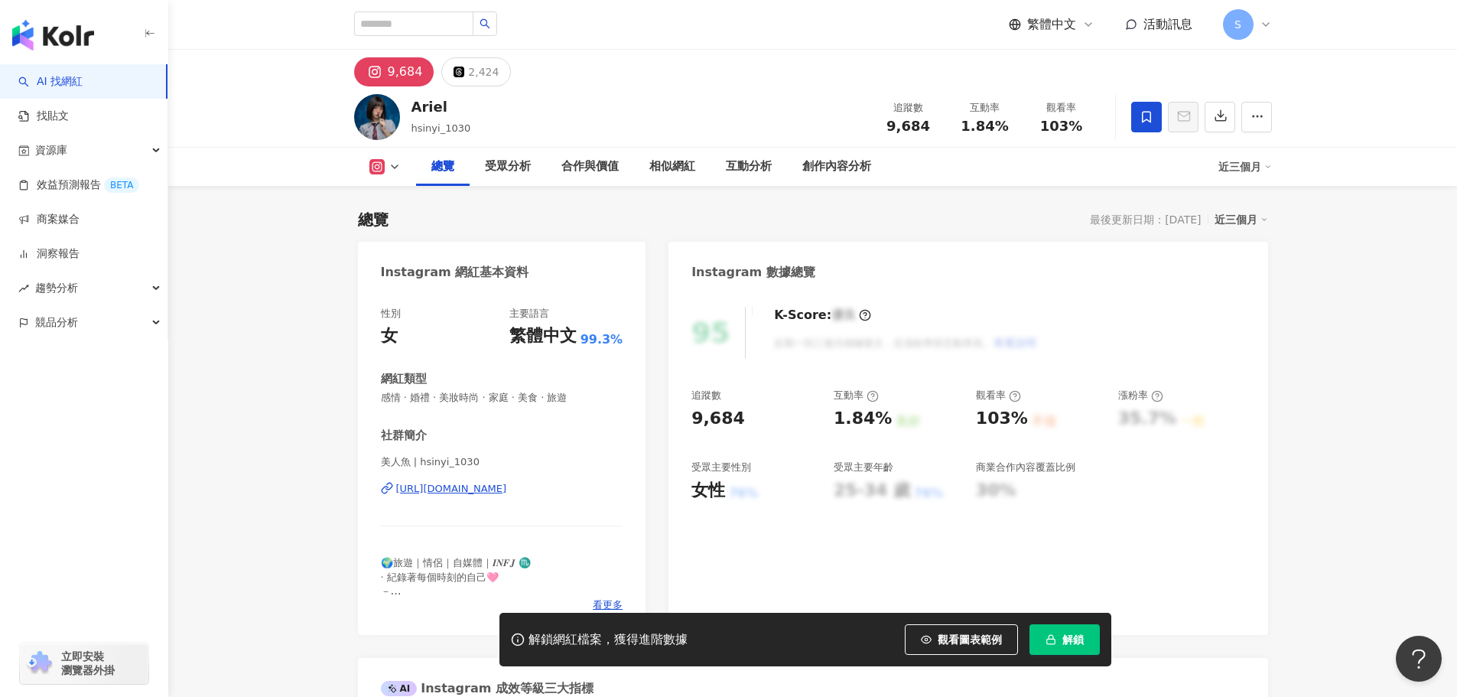
click at [1151, 118] on icon at bounding box center [1146, 117] width 14 height 14
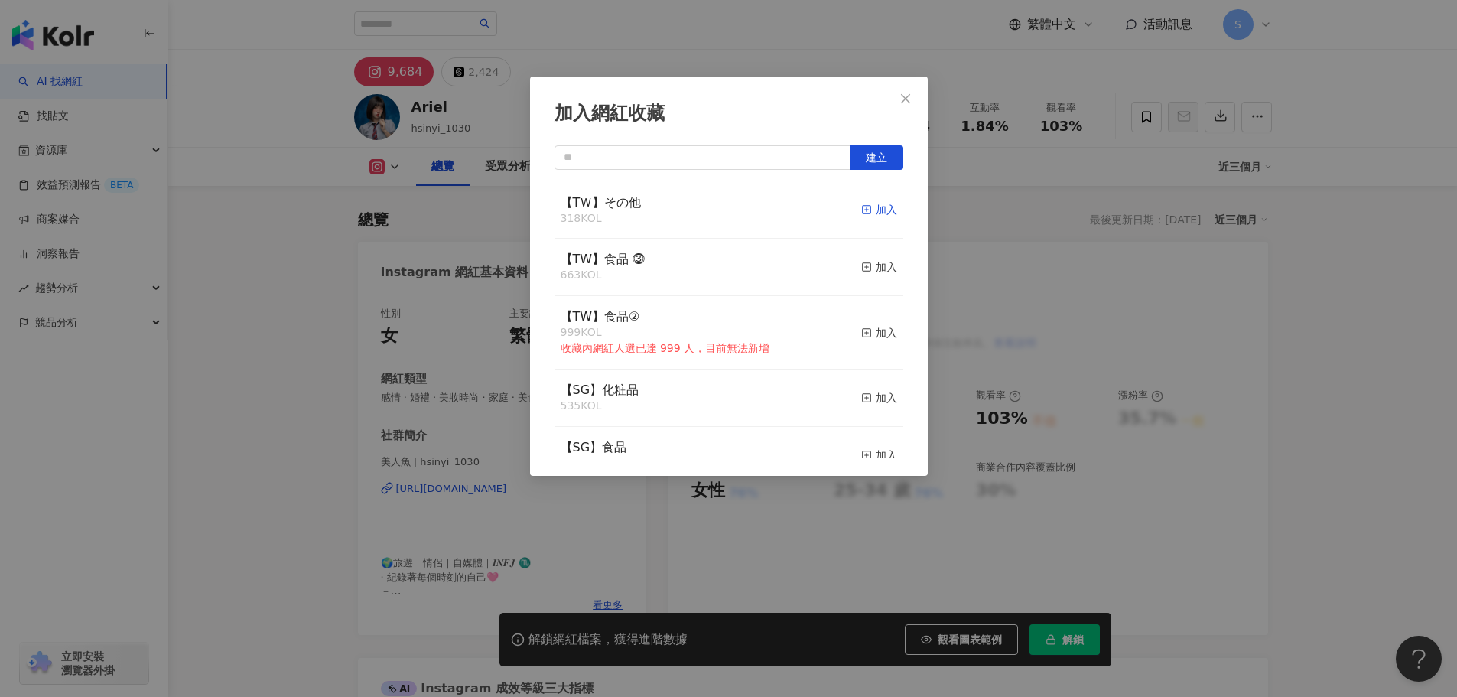
click at [871, 204] on div "加入" at bounding box center [879, 209] width 36 height 17
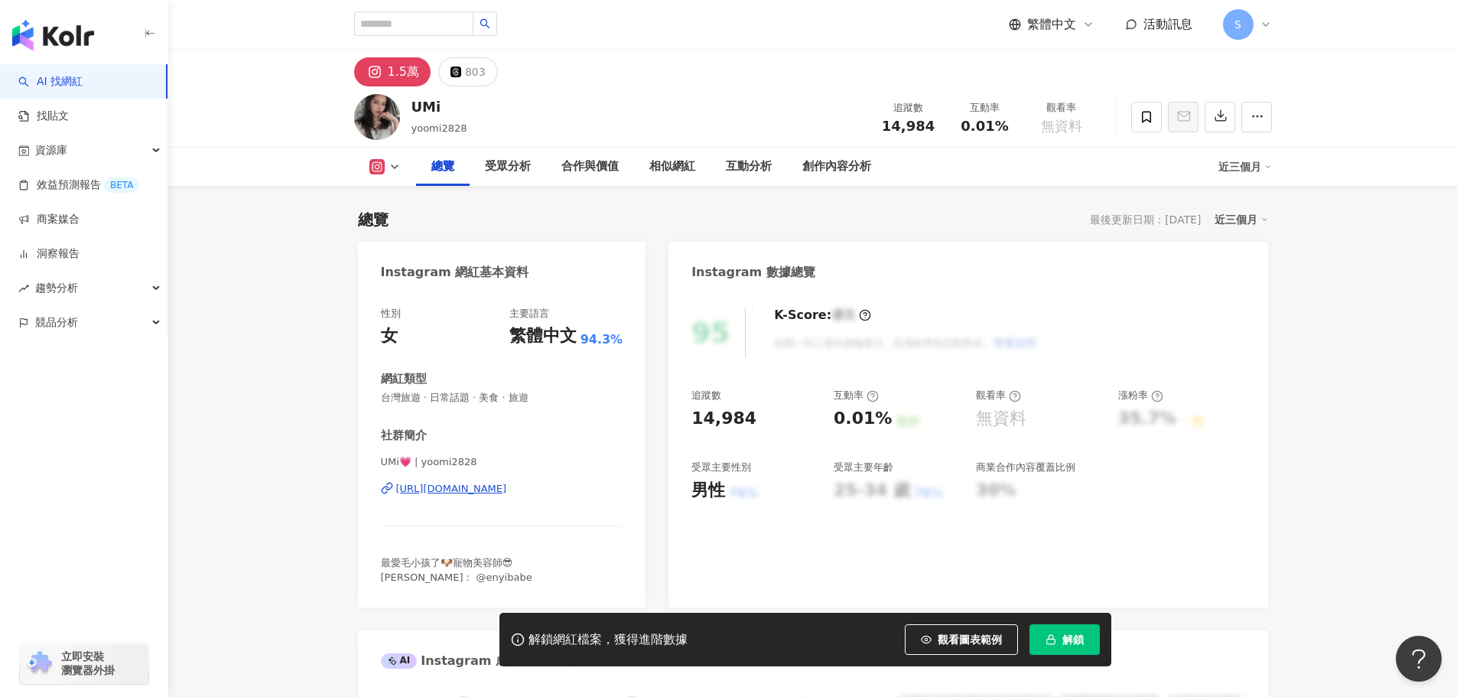
click at [473, 486] on div "https://www.instagram.com/yoomi2828/" at bounding box center [451, 489] width 111 height 14
click at [477, 489] on div "https://www.instagram.com/yoomi2828/" at bounding box center [451, 489] width 111 height 14
click at [1143, 124] on span at bounding box center [1146, 117] width 31 height 31
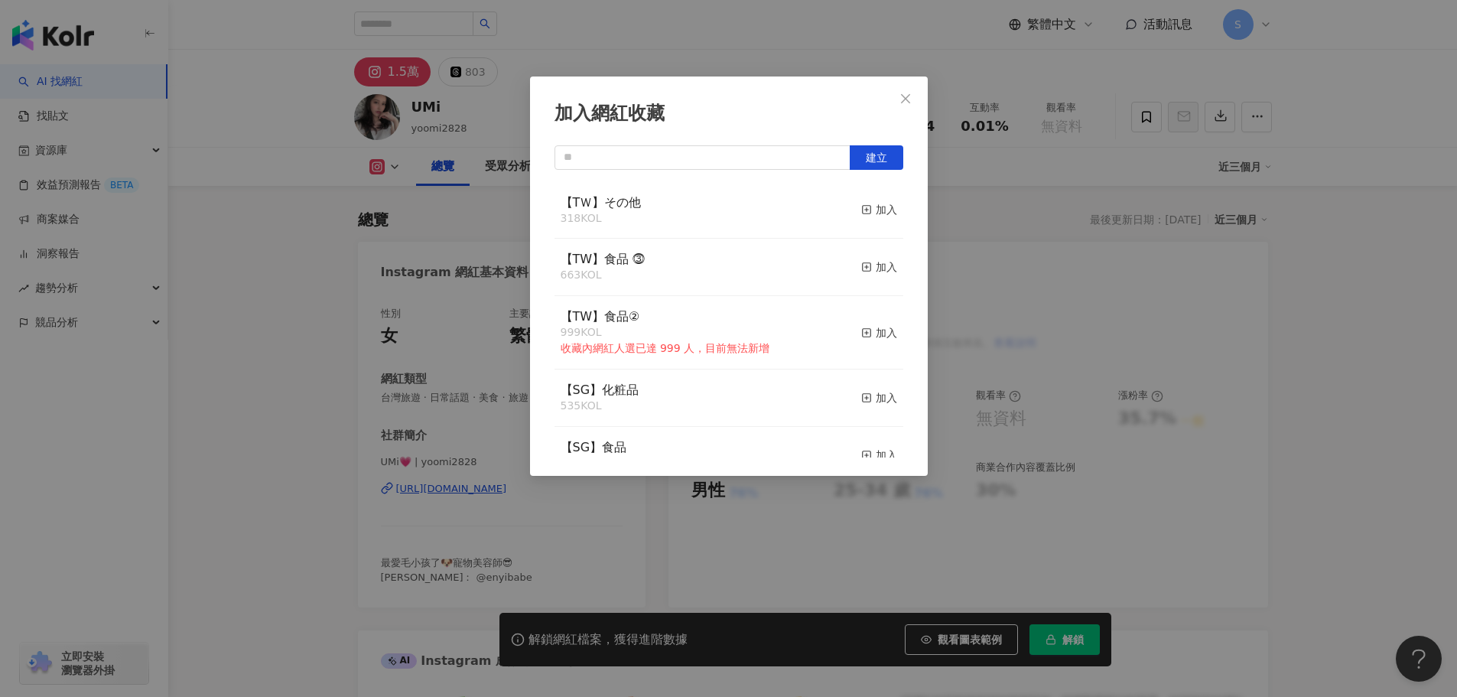
click at [864, 219] on button "加入" at bounding box center [879, 210] width 36 height 32
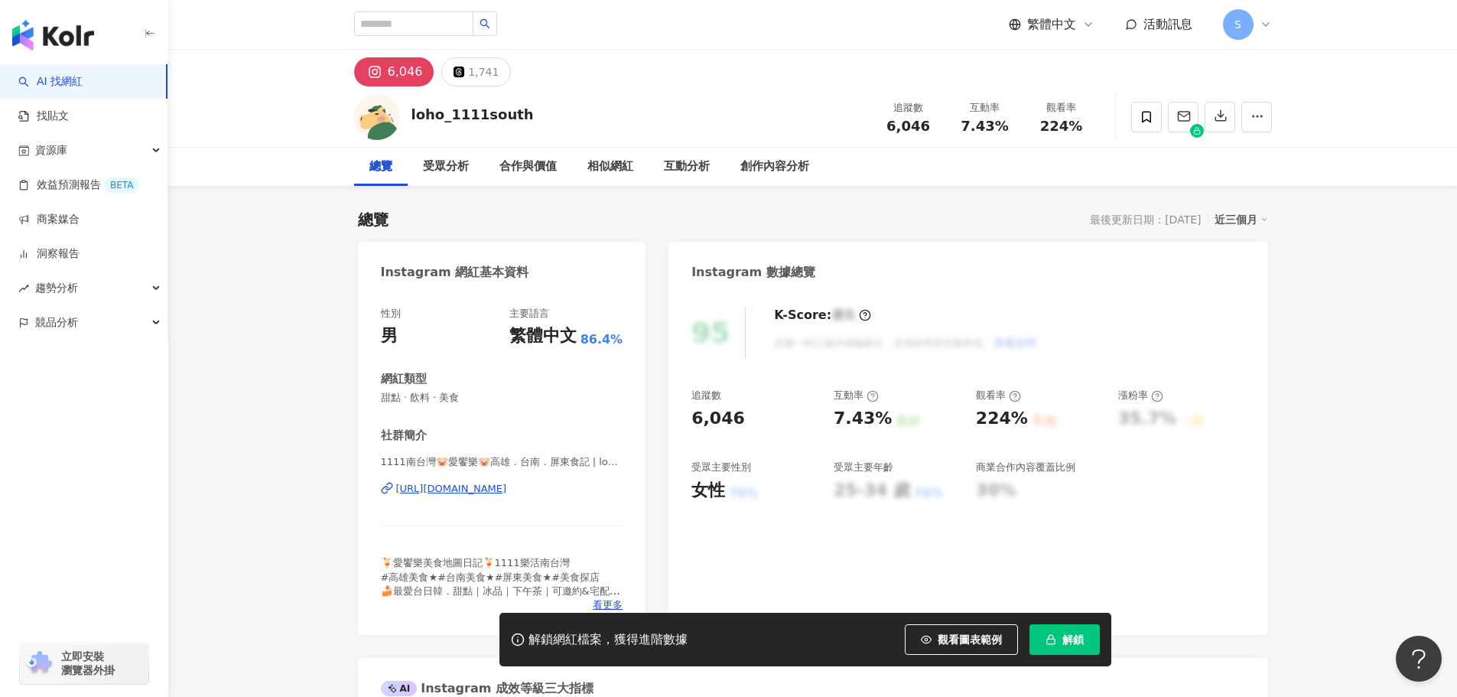
click at [460, 490] on div "https://www.instagram.com/loho_1111south/" at bounding box center [451, 489] width 111 height 14
click at [1155, 115] on span at bounding box center [1146, 117] width 31 height 31
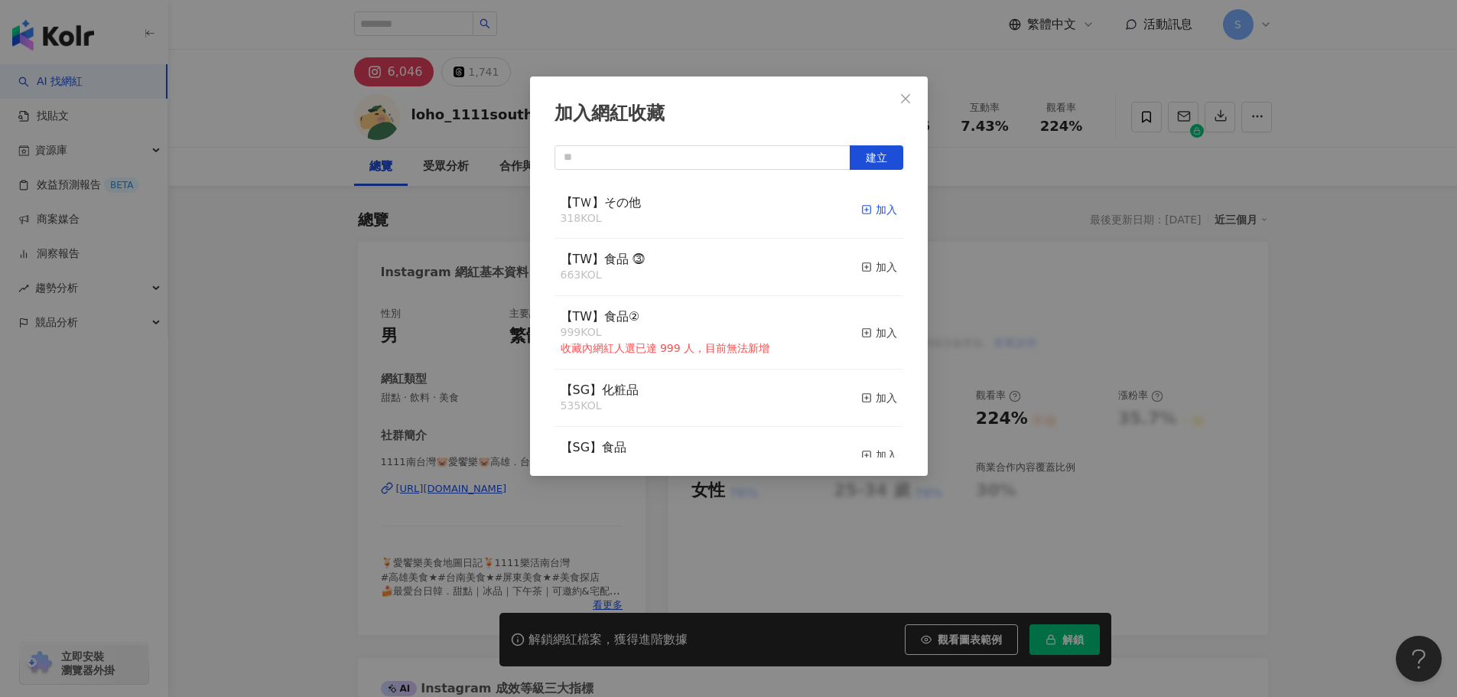
click at [861, 207] on icon "button" at bounding box center [866, 209] width 11 height 11
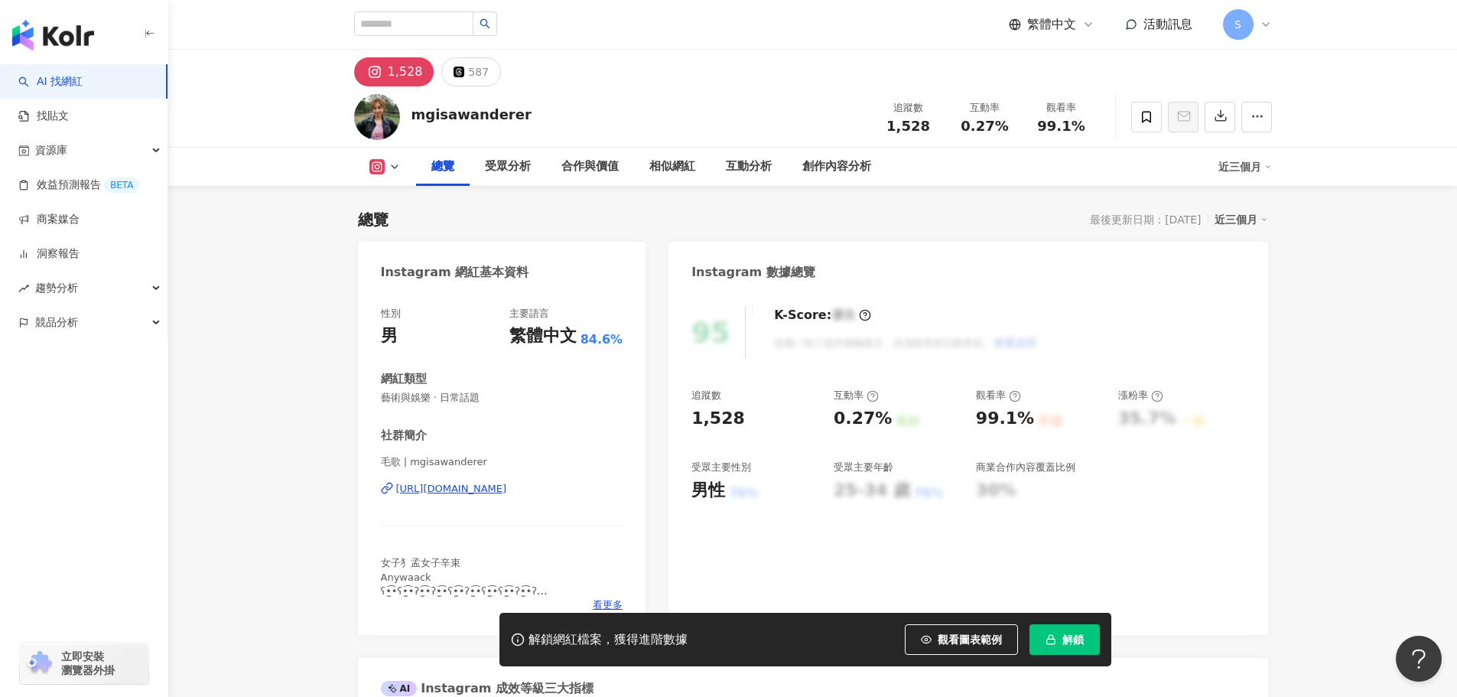
click at [507, 484] on div "[URL][DOMAIN_NAME]" at bounding box center [451, 489] width 111 height 14
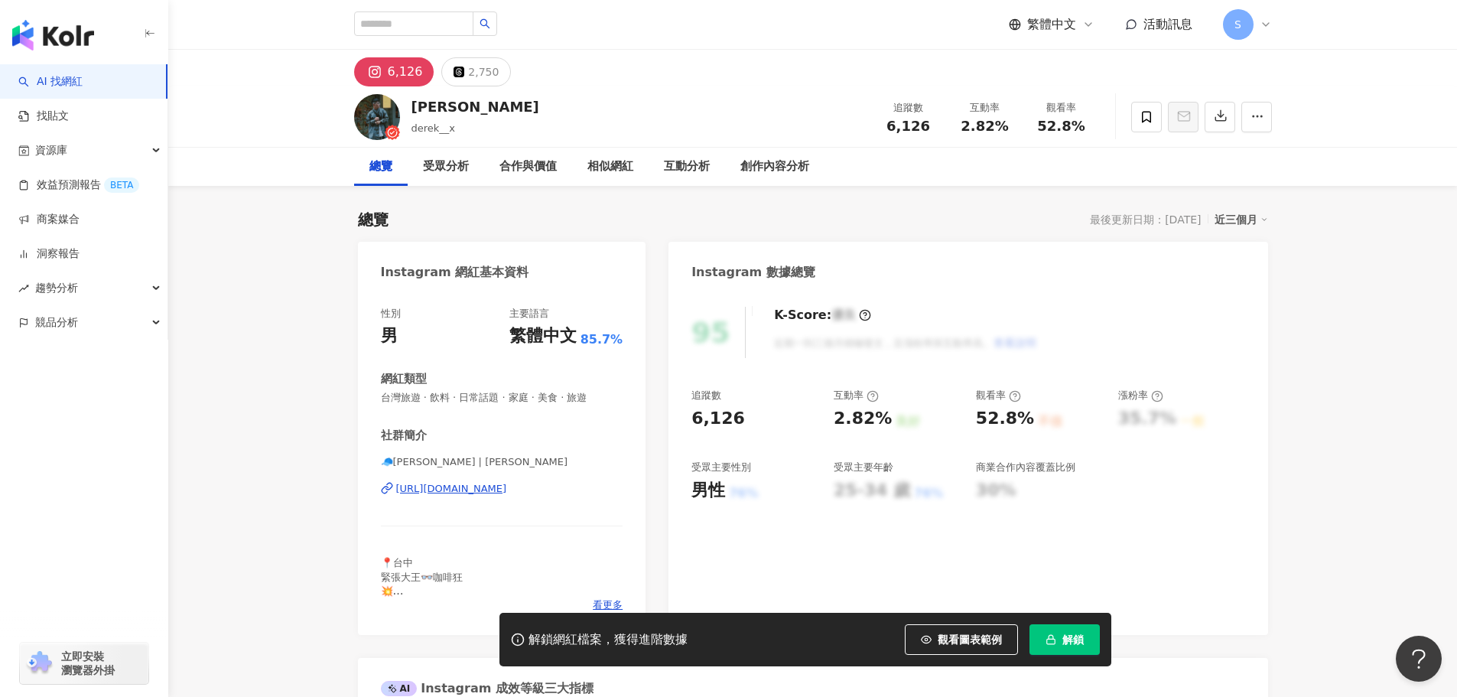
click at [497, 483] on div "https://www.instagram.com/derek__x/" at bounding box center [451, 489] width 111 height 14
click at [1158, 120] on span at bounding box center [1146, 117] width 31 height 31
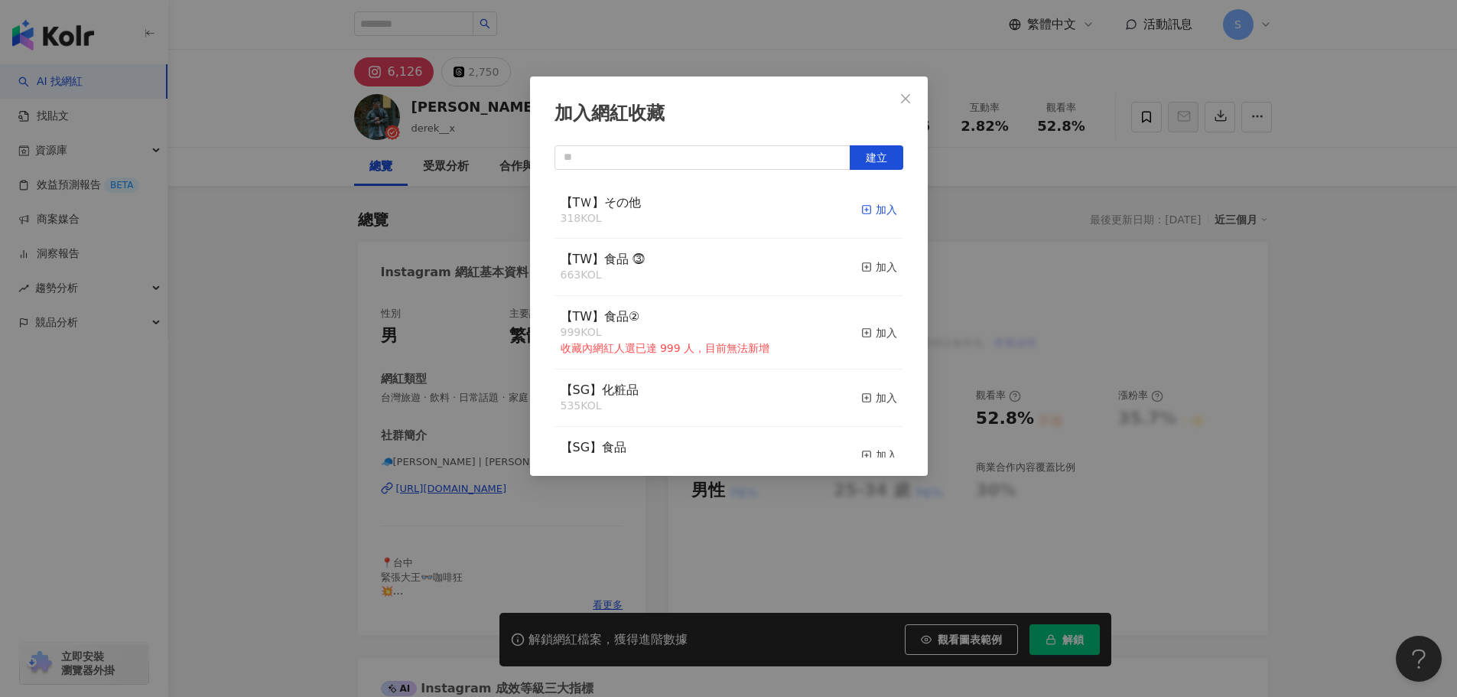
click at [861, 216] on span "button" at bounding box center [866, 209] width 11 height 12
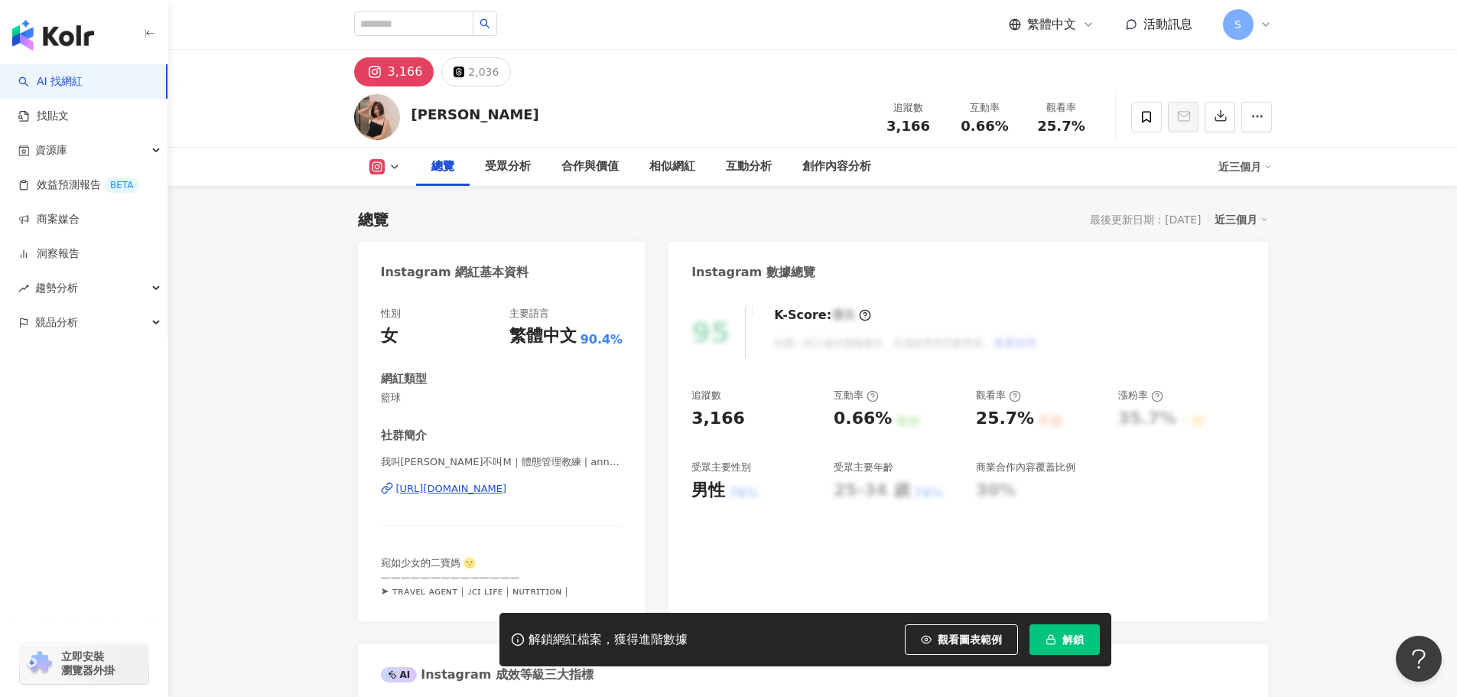
click at [430, 483] on div "https://www.instagram.com/anne_is_beauty/" at bounding box center [451, 489] width 111 height 14
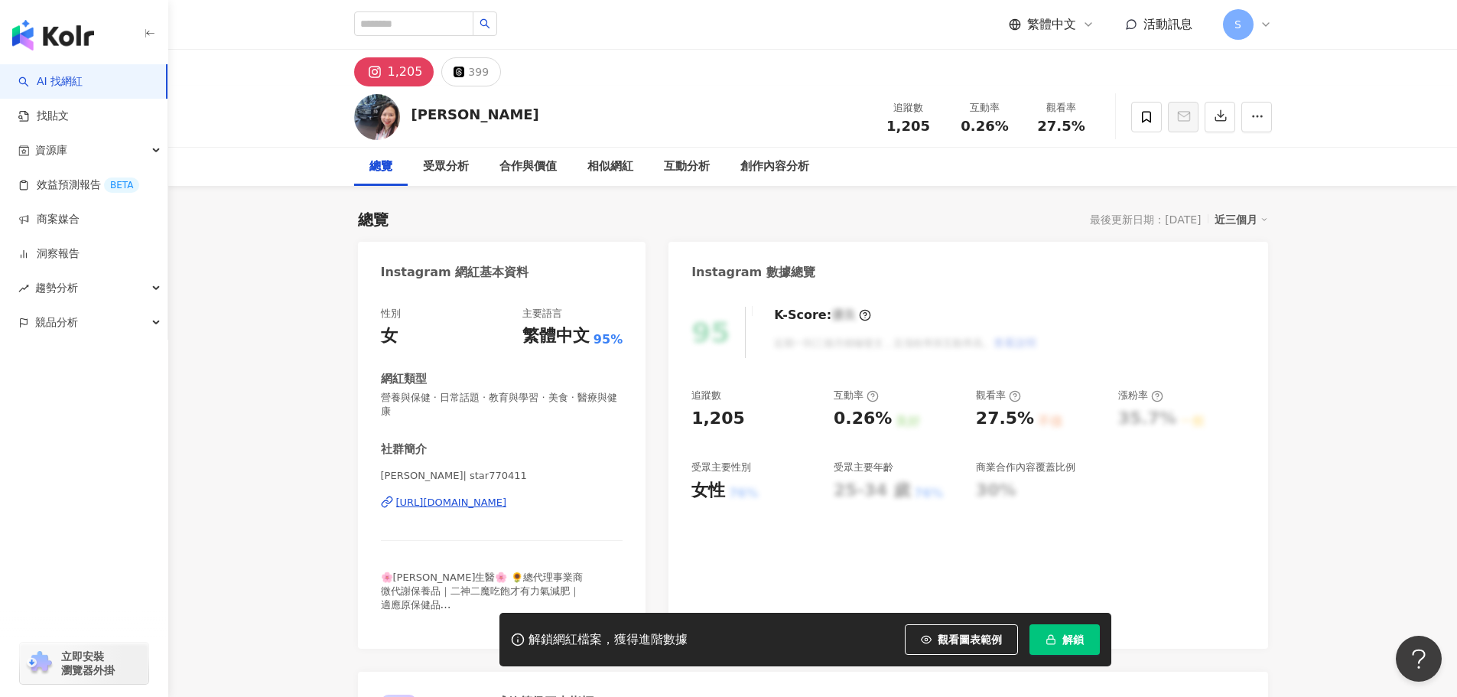
click at [457, 502] on div "[URL][DOMAIN_NAME]" at bounding box center [451, 502] width 111 height 14
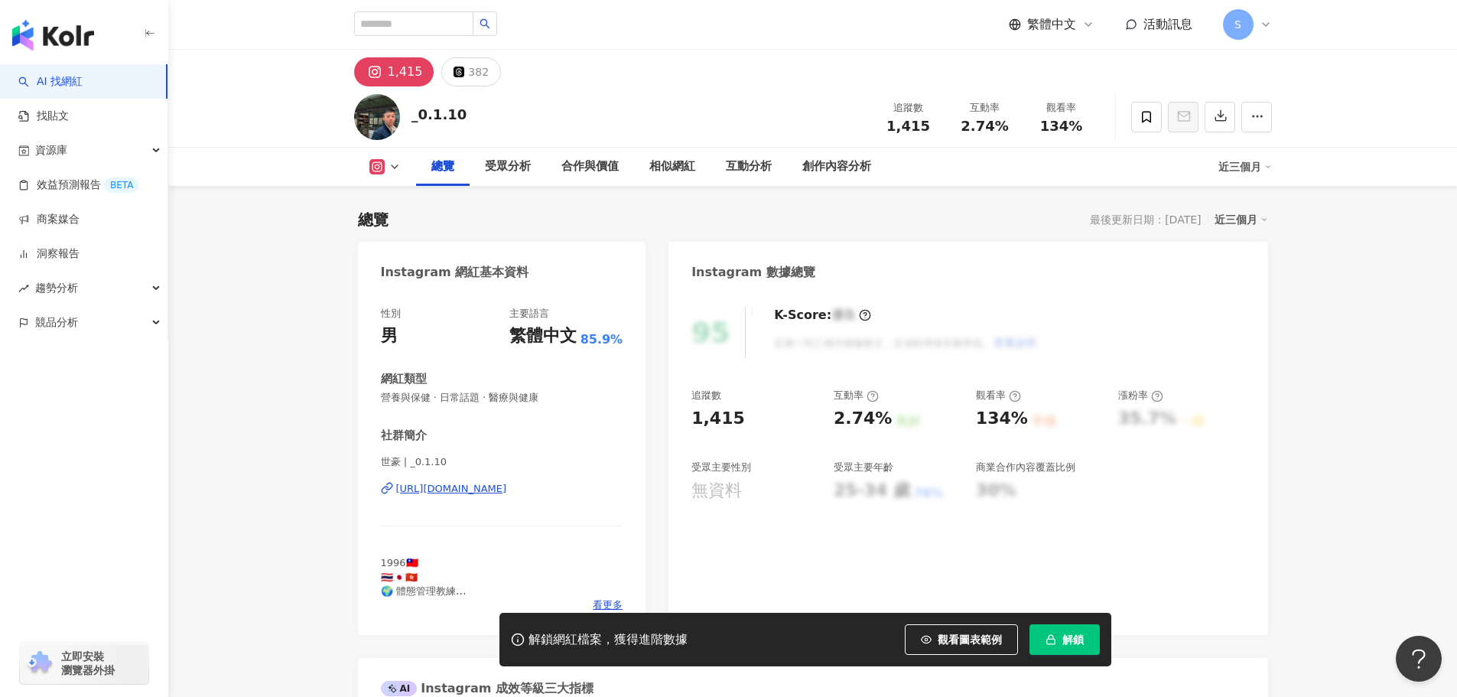
click at [502, 487] on div "https://www.instagram.com/_0.1.10/" at bounding box center [451, 489] width 111 height 14
click at [1154, 109] on span at bounding box center [1146, 117] width 31 height 31
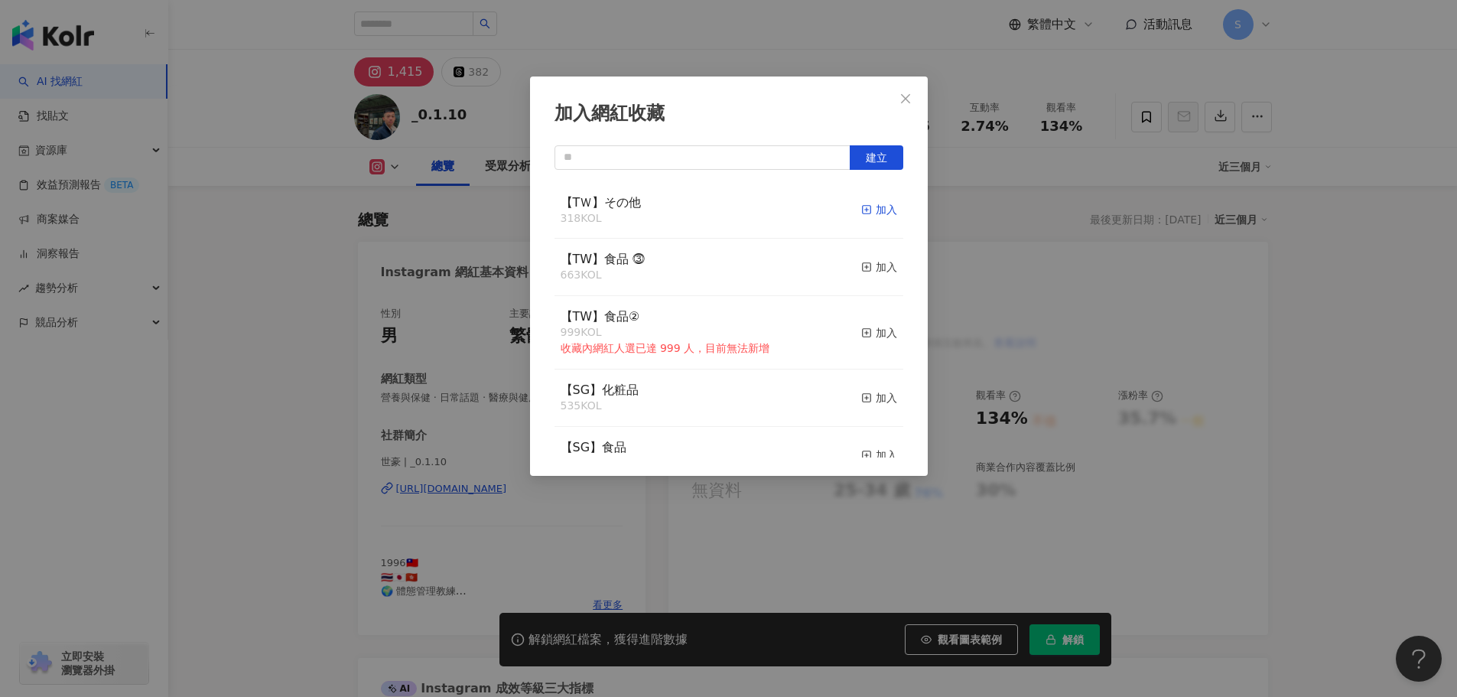
click at [872, 213] on div "加入" at bounding box center [879, 209] width 36 height 17
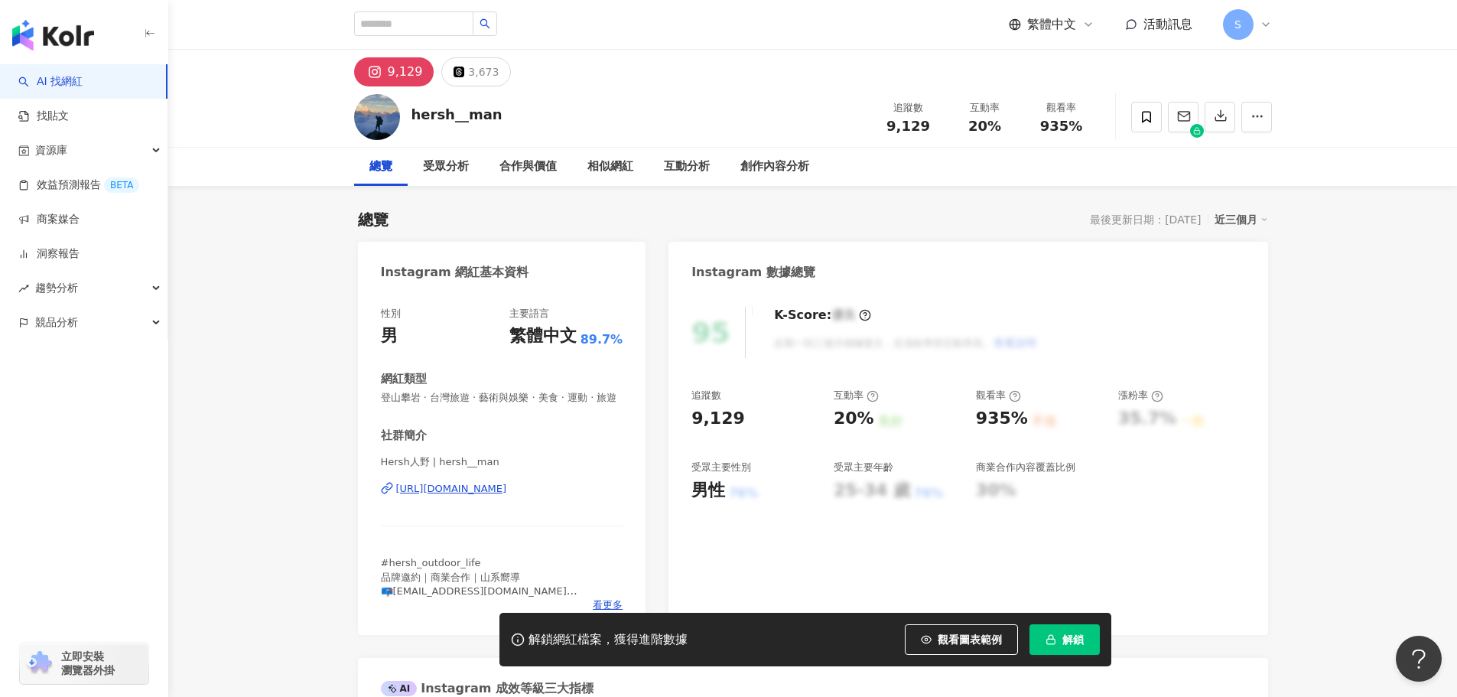
drag, startPoint x: 474, startPoint y: 502, endPoint x: 526, endPoint y: 416, distance: 100.8
click at [474, 495] on div "[URL][DOMAIN_NAME]" at bounding box center [451, 489] width 111 height 14
click at [1138, 121] on span at bounding box center [1146, 117] width 31 height 31
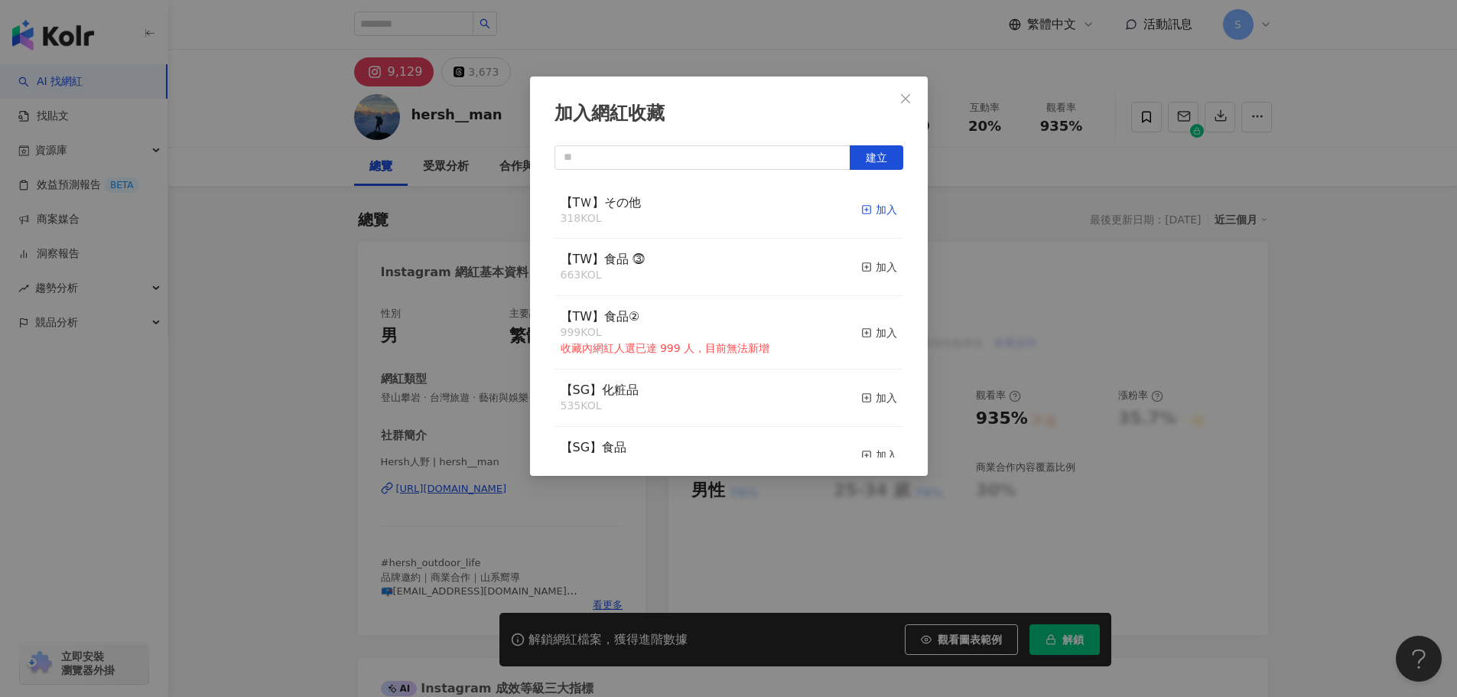
click at [869, 212] on div "加入" at bounding box center [879, 209] width 36 height 17
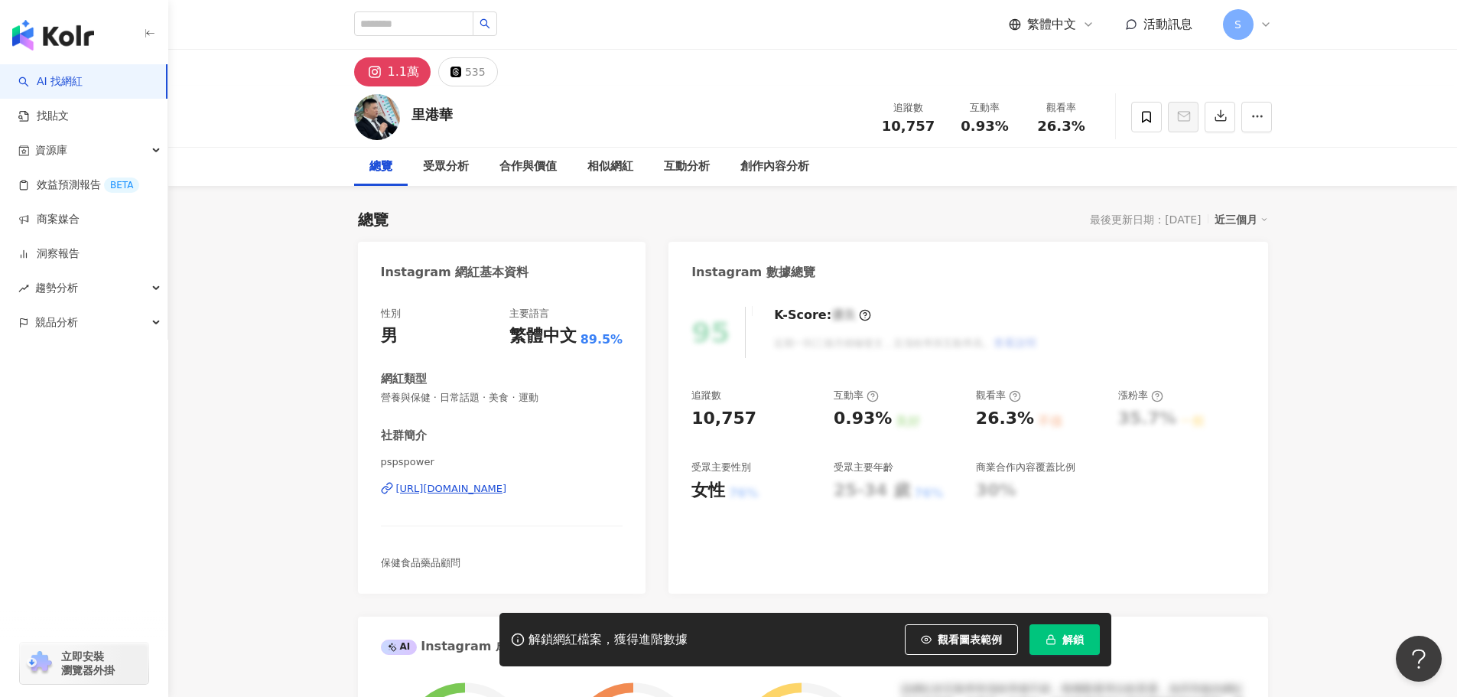
drag, startPoint x: 493, startPoint y: 538, endPoint x: 477, endPoint y: 486, distance: 53.7
click at [477, 486] on div "[URL][DOMAIN_NAME]" at bounding box center [451, 489] width 111 height 14
click at [1154, 121] on span at bounding box center [1146, 117] width 31 height 31
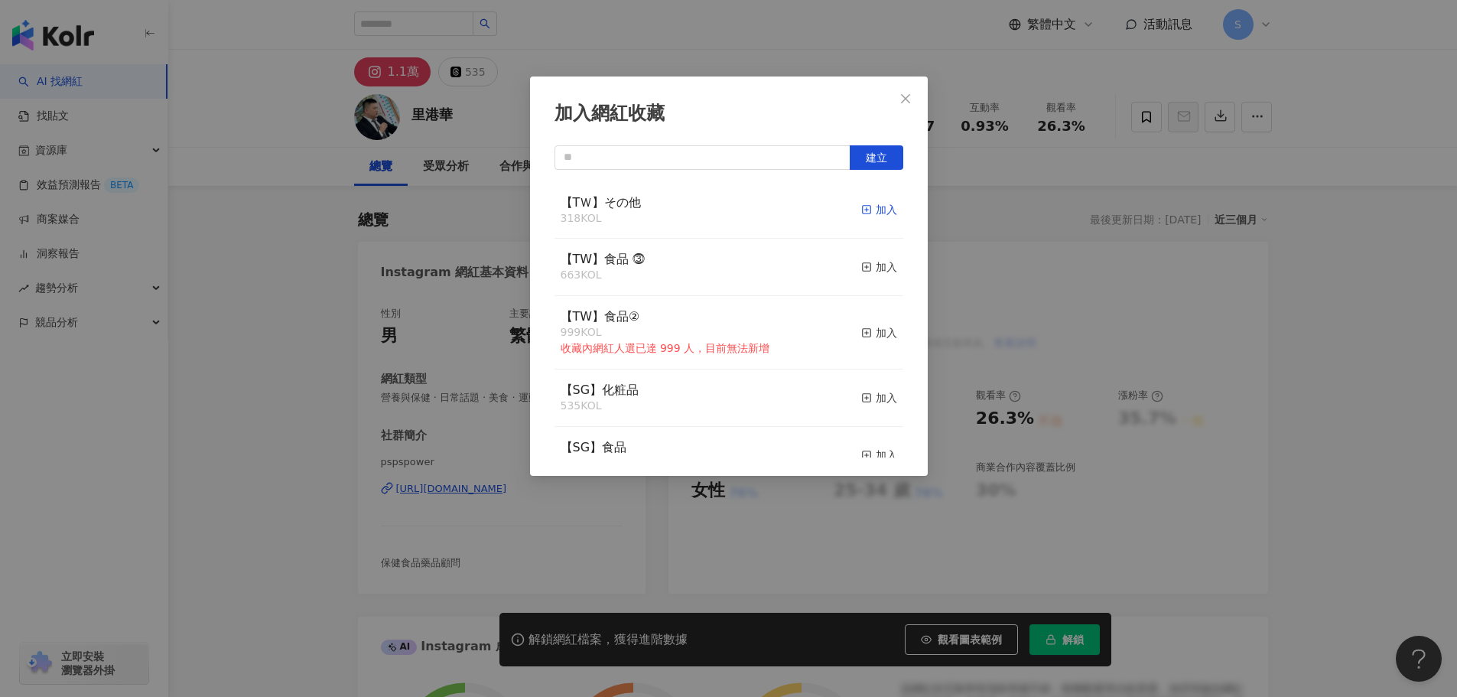
click at [861, 210] on icon "button" at bounding box center [866, 209] width 11 height 11
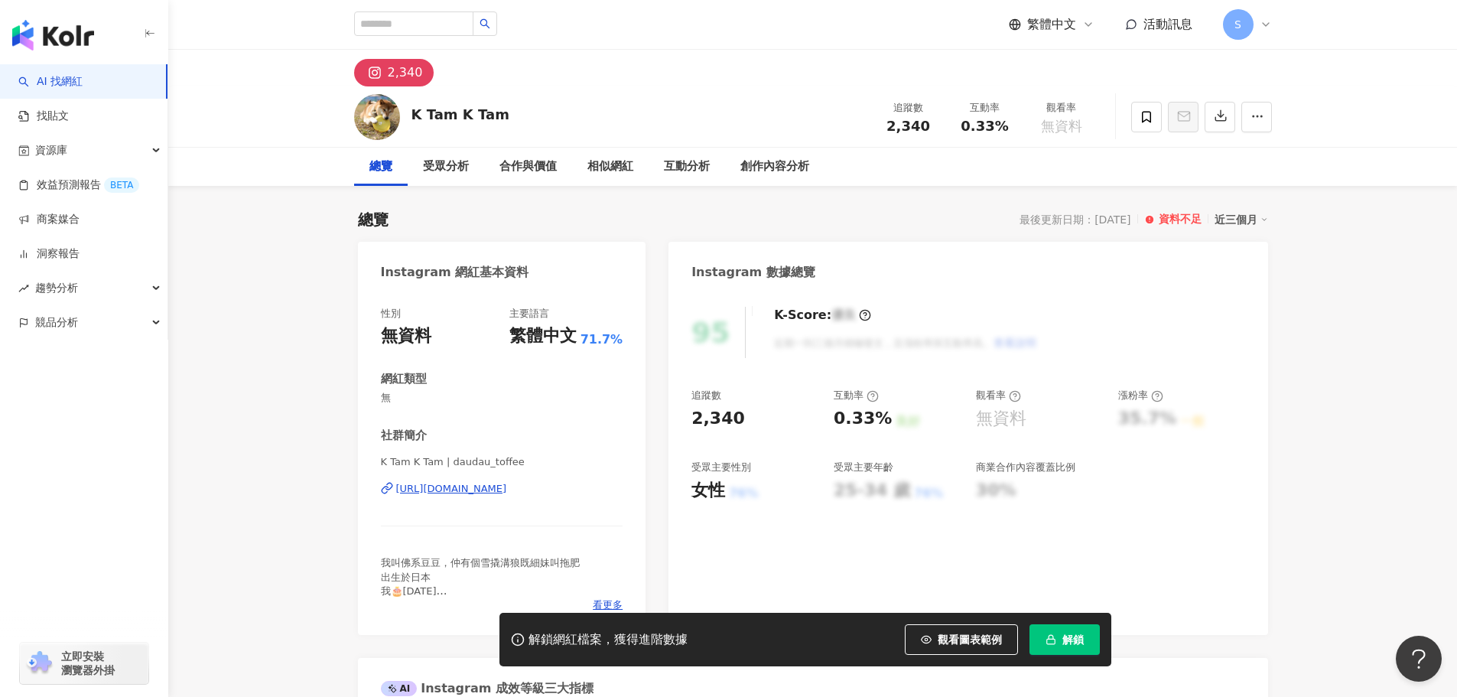
click at [507, 484] on div "https://www.instagram.com/daudau_toffee/" at bounding box center [451, 489] width 111 height 14
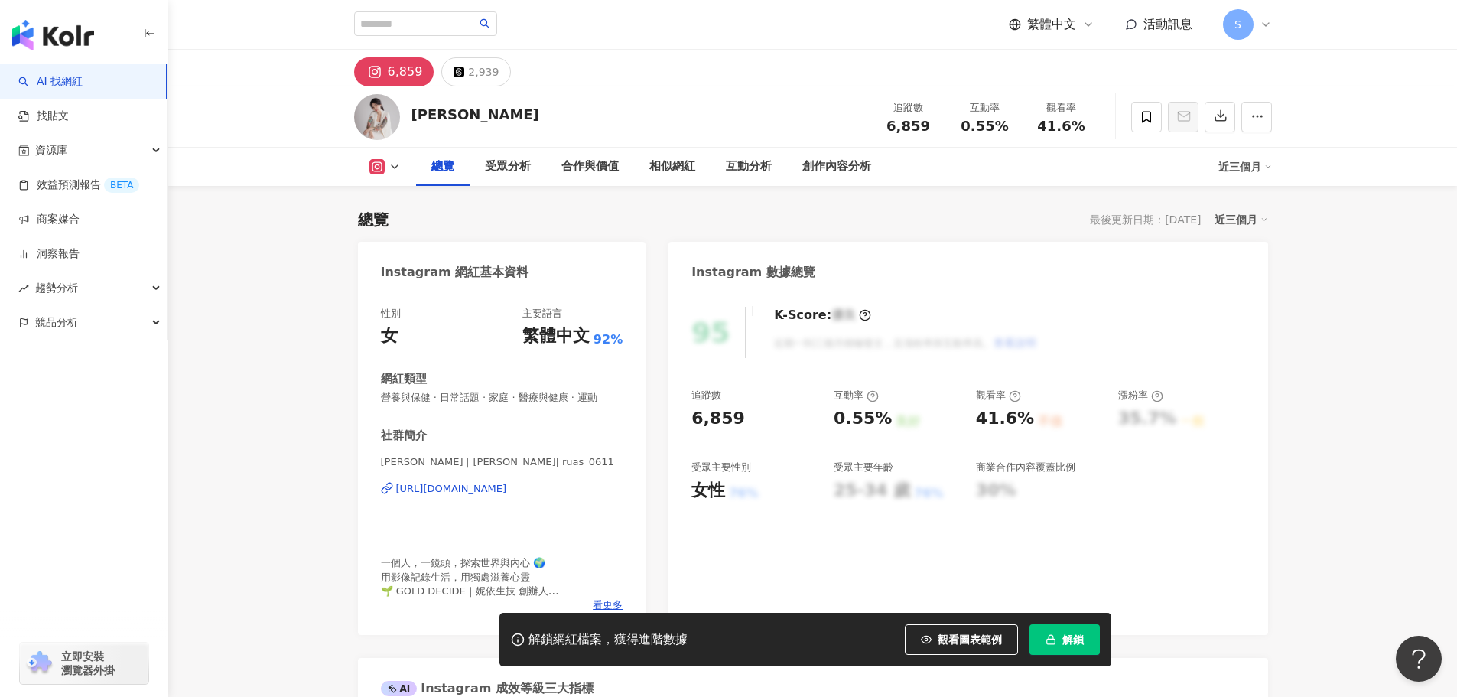
click at [490, 487] on div "https://www.instagram.com/ruas_0611/" at bounding box center [451, 489] width 111 height 14
click at [1141, 115] on icon at bounding box center [1146, 117] width 14 height 14
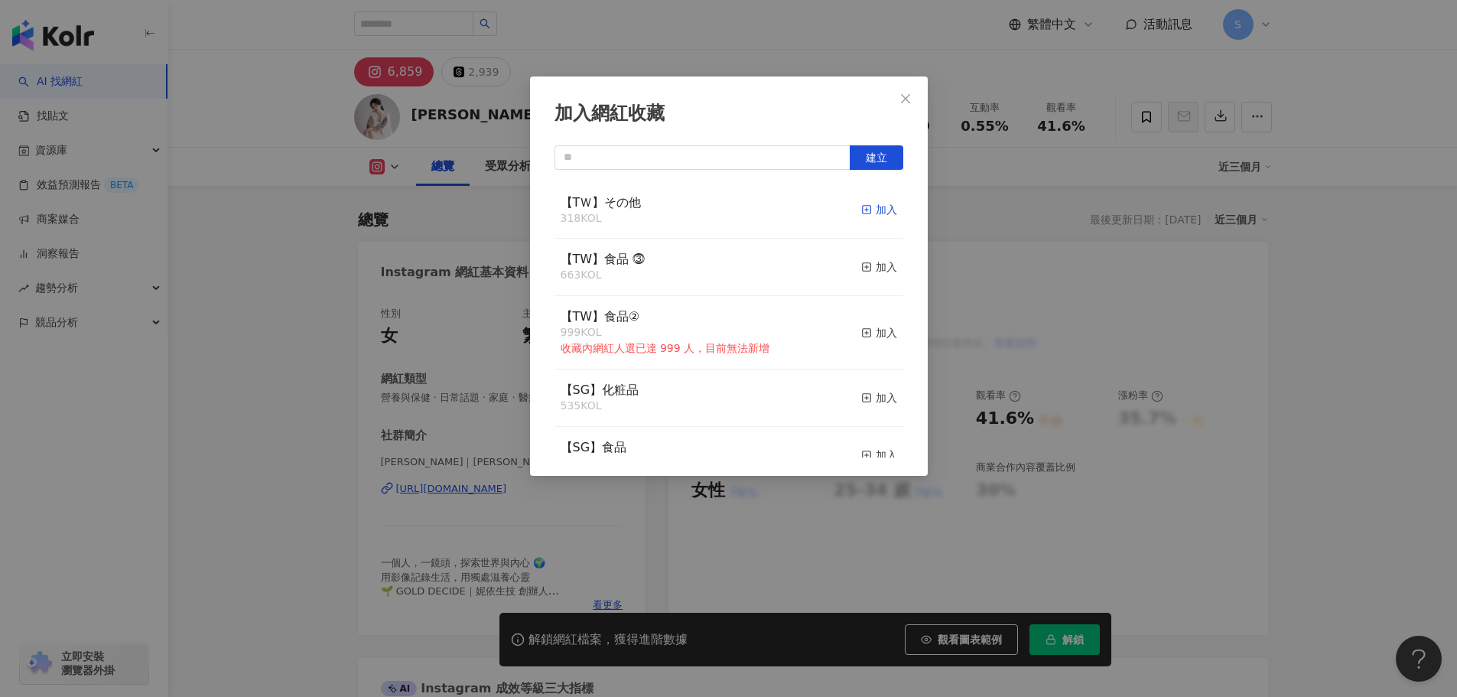
click at [872, 213] on div "加入" at bounding box center [879, 209] width 36 height 17
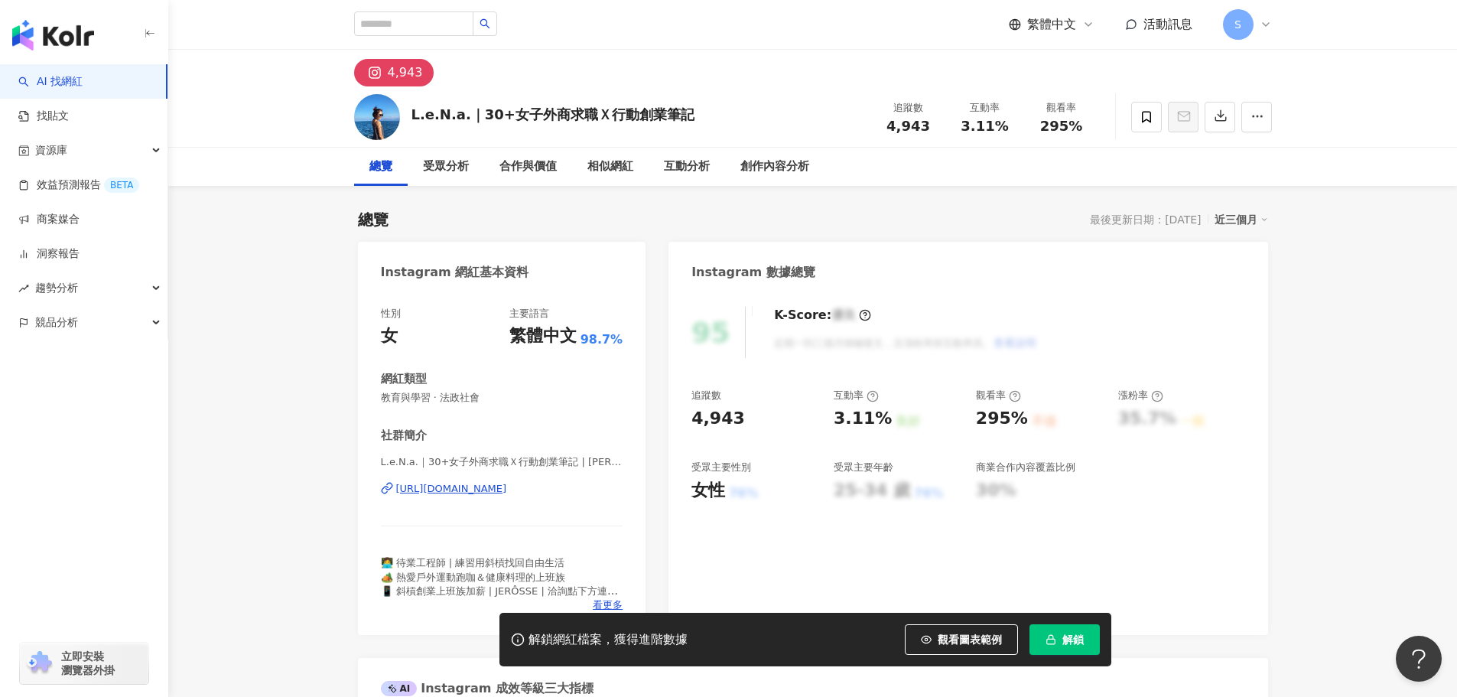
click at [453, 488] on div "[URL][DOMAIN_NAME]" at bounding box center [451, 489] width 111 height 14
click at [1146, 118] on icon at bounding box center [1146, 117] width 14 height 14
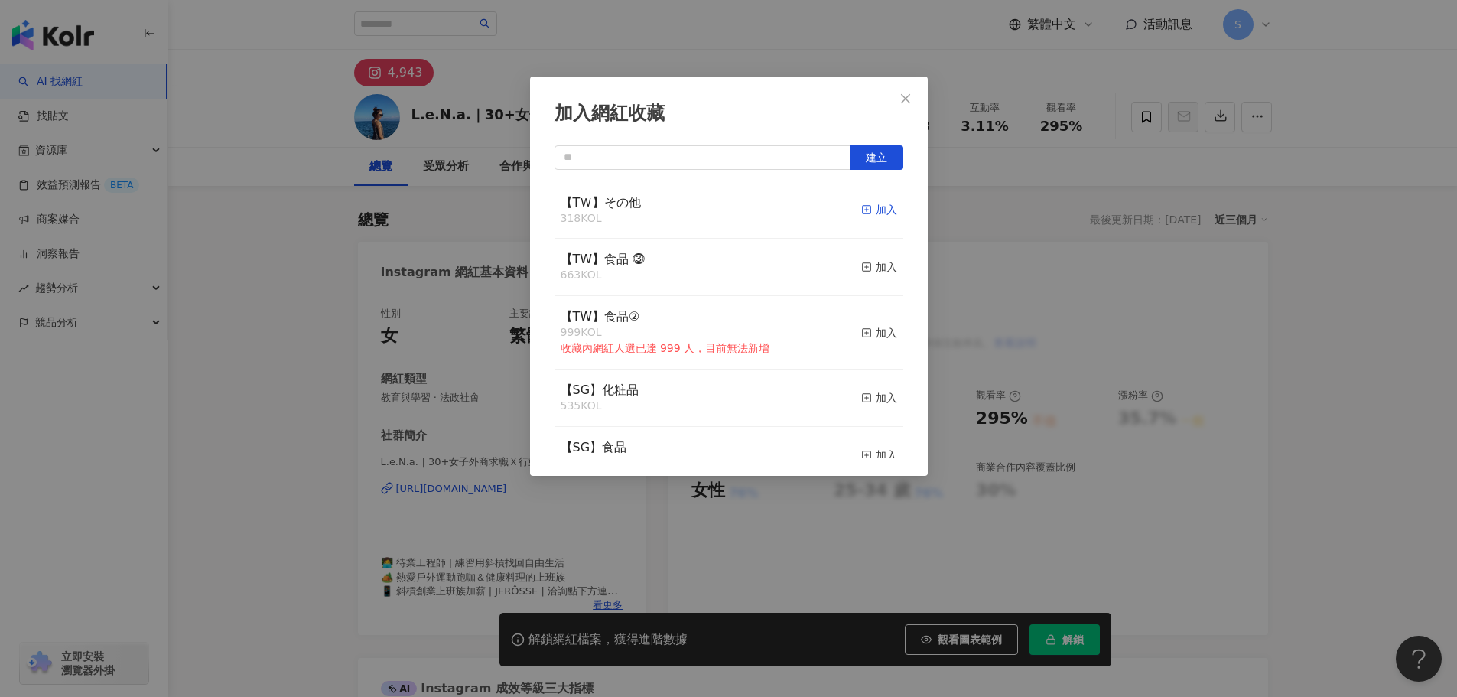
click at [865, 217] on div "加入" at bounding box center [879, 209] width 36 height 17
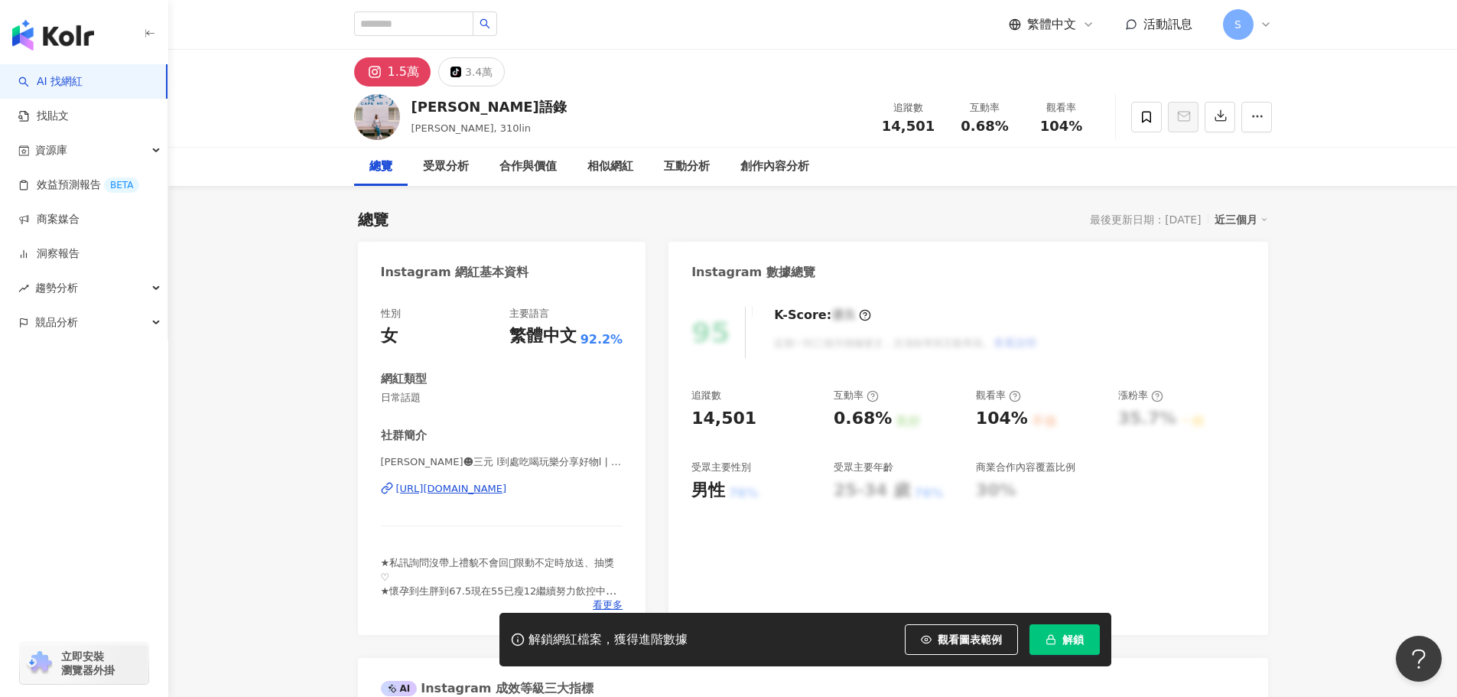
click at [448, 488] on div "[URL][DOMAIN_NAME]" at bounding box center [451, 489] width 111 height 14
click at [1141, 113] on icon at bounding box center [1146, 117] width 14 height 14
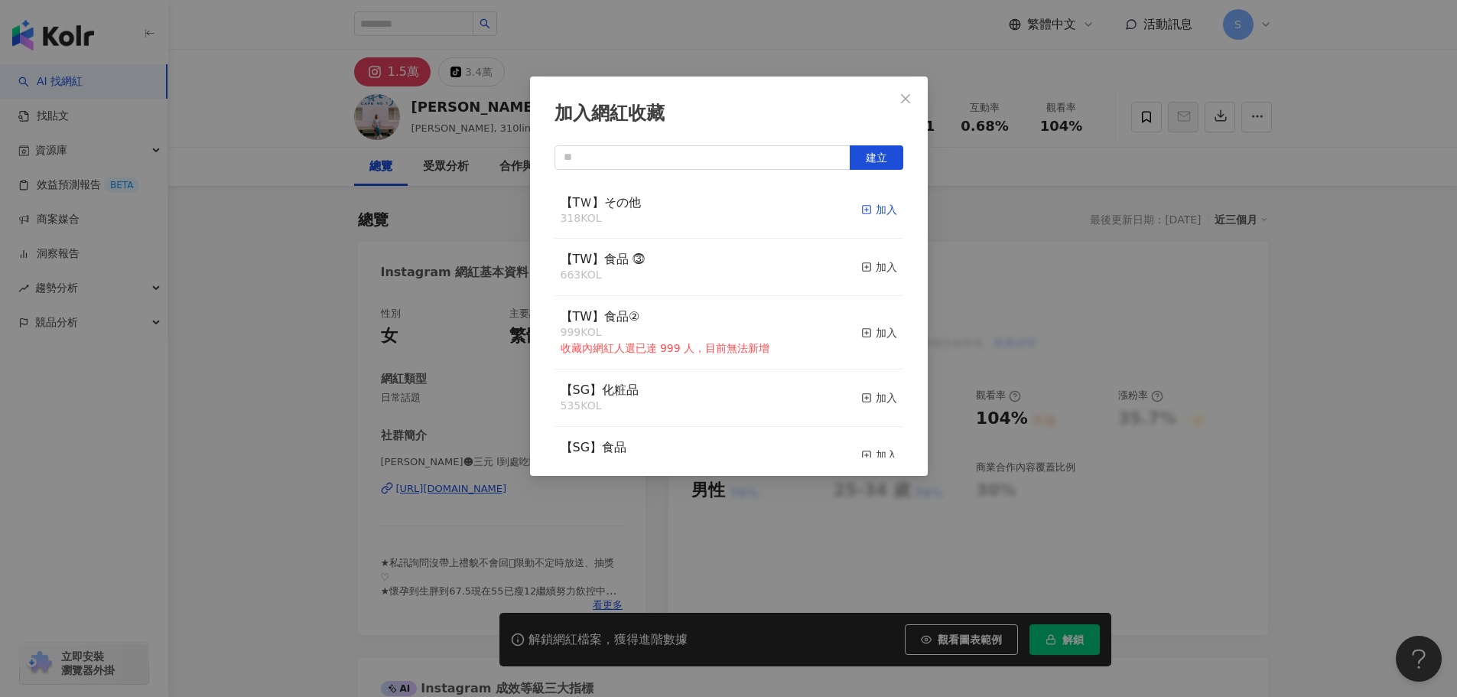
click at [884, 210] on div "加入" at bounding box center [879, 209] width 36 height 17
